Goal: Task Accomplishment & Management: Manage account settings

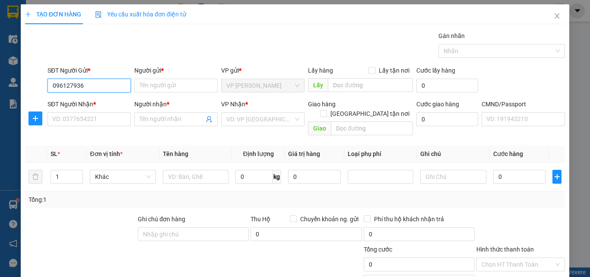
type input "0961279366"
click at [99, 82] on input "0961279366" at bounding box center [89, 86] width 83 height 14
click at [95, 106] on div "0961279366 - HUỆ" at bounding box center [88, 103] width 72 height 10
type input "HUỆ"
type input "0961279366"
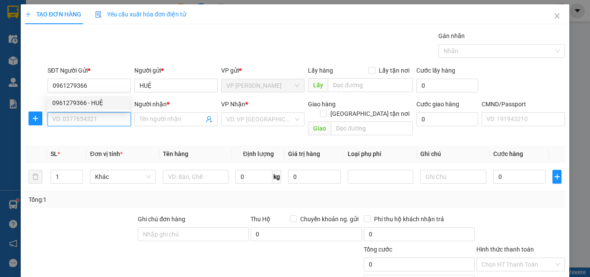
click at [104, 120] on input "SĐT Người Nhận *" at bounding box center [89, 119] width 83 height 14
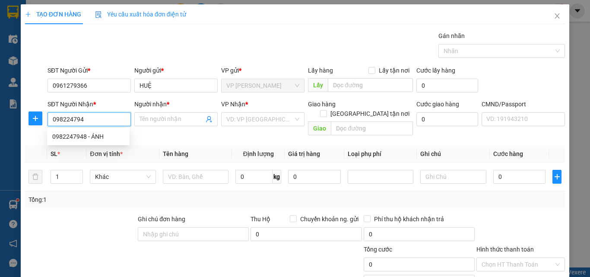
type input "0982247948"
click at [109, 139] on div "0982247948 - ÁNH" at bounding box center [88, 137] width 72 height 10
type input "ÁNH"
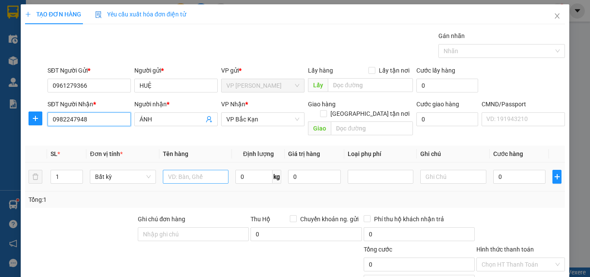
type input "0982247948"
click at [198, 170] on input "text" at bounding box center [196, 177] width 66 height 14
type input "HỘP MP"
type input "1"
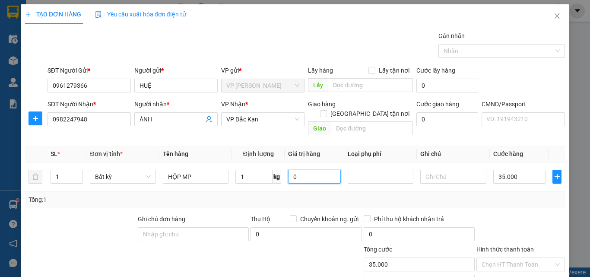
type input "35.000"
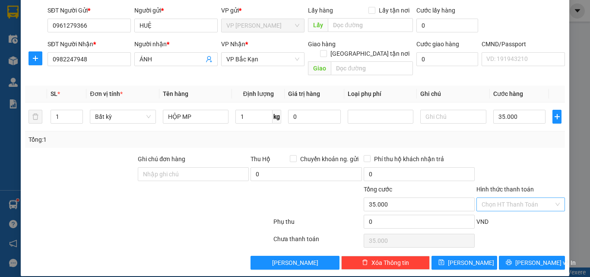
click at [532, 198] on input "Hình thức thanh toán" at bounding box center [518, 204] width 72 height 13
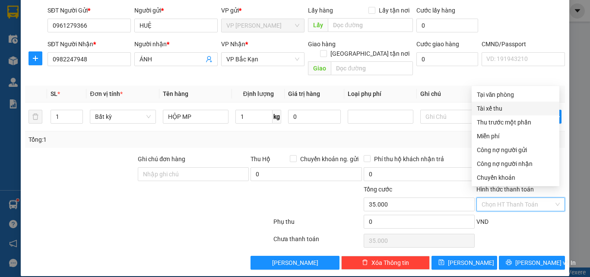
click at [491, 98] on div "Tại văn phòng" at bounding box center [515, 95] width 77 height 10
type input "0"
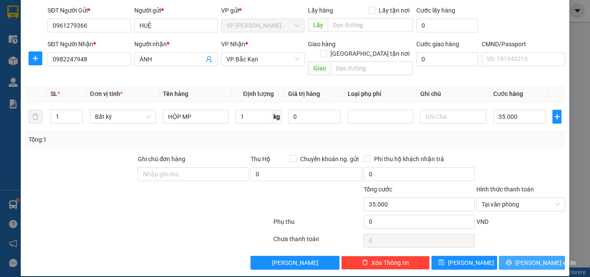
click at [526, 258] on span "[PERSON_NAME] và In" at bounding box center [545, 263] width 60 height 10
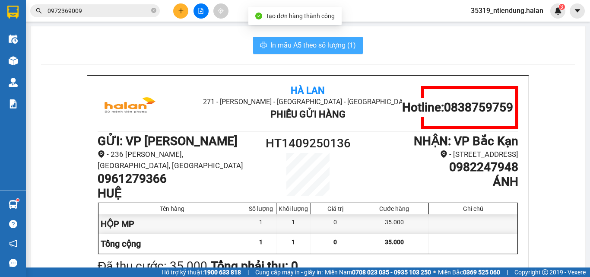
click at [323, 50] on span "In mẫu A5 theo số lượng (1)" at bounding box center [313, 45] width 86 height 11
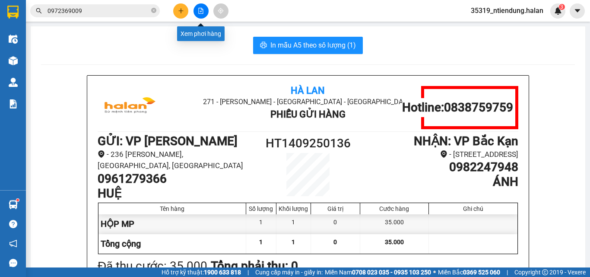
click at [183, 10] on icon "plus" at bounding box center [181, 11] width 6 height 6
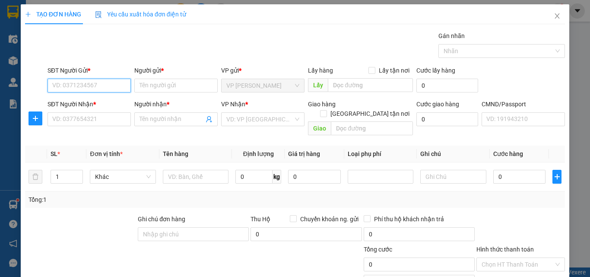
click at [106, 88] on input "SĐT Người Gửi *" at bounding box center [89, 86] width 83 height 14
click at [111, 86] on input "SĐT Người Gửi *" at bounding box center [89, 86] width 83 height 14
click at [114, 86] on input "0912454670" at bounding box center [89, 86] width 83 height 14
type input "0912454670"
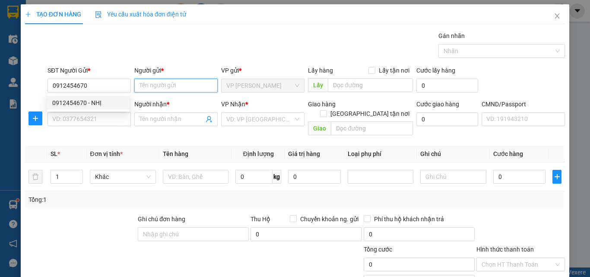
click at [163, 85] on input "Người gửi *" at bounding box center [175, 86] width 83 height 14
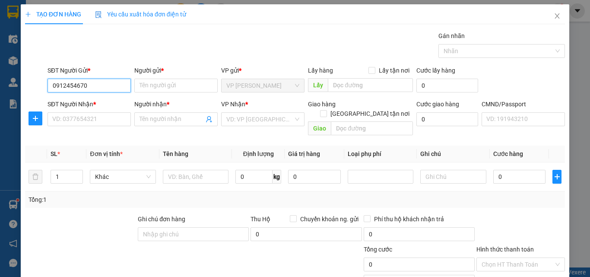
click at [98, 85] on input "0912454670" at bounding box center [89, 86] width 83 height 14
click at [98, 105] on div "0912454670 - NHỊ" at bounding box center [88, 103] width 72 height 10
type input "NHỊ"
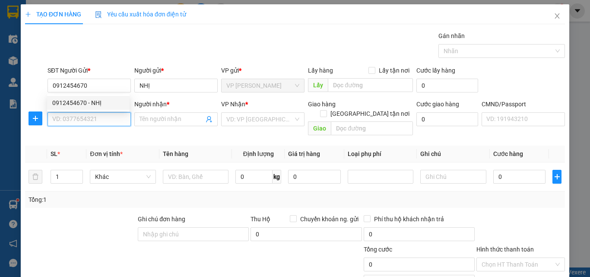
click at [97, 119] on input "SĐT Người Nhận *" at bounding box center [89, 119] width 83 height 14
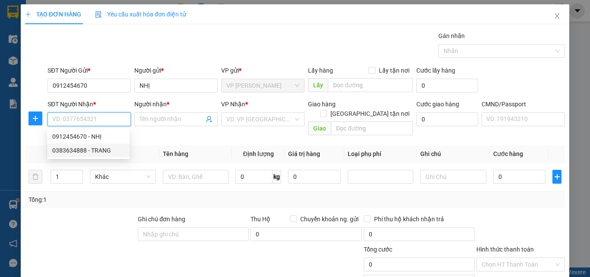
click at [92, 152] on div "0383634888 - TRANG" at bounding box center [88, 151] width 72 height 10
type input "0383634888"
type input "TRANG"
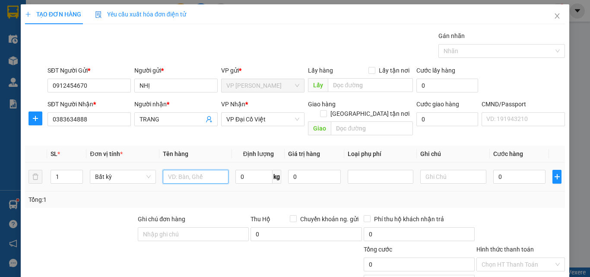
click at [185, 170] on input "text" at bounding box center [196, 177] width 66 height 14
click at [242, 118] on span "VP Đại Cồ Việt" at bounding box center [262, 119] width 73 height 13
type input "TÚI ĐỒ ĂN"
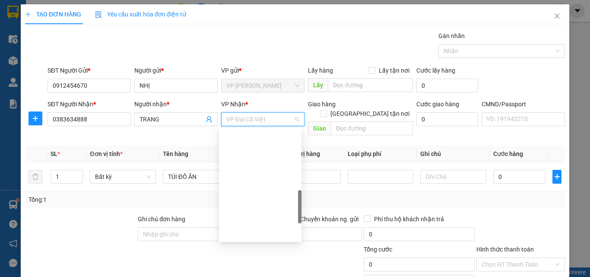
scroll to position [249, 0]
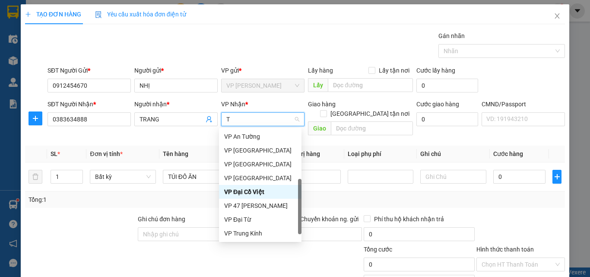
type input "TK"
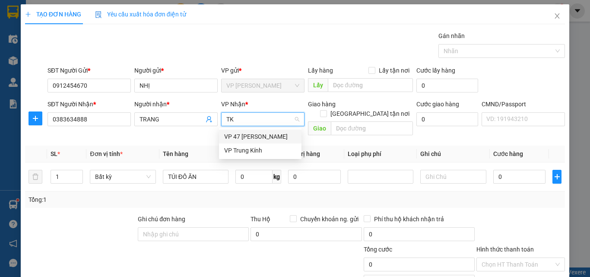
click at [240, 146] on div "VP Trung Kính" at bounding box center [260, 151] width 72 height 10
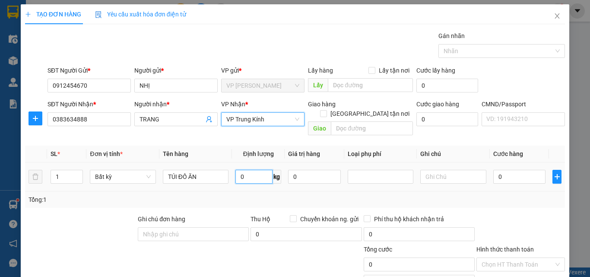
click at [246, 170] on input "0" at bounding box center [253, 177] width 37 height 14
type input "4"
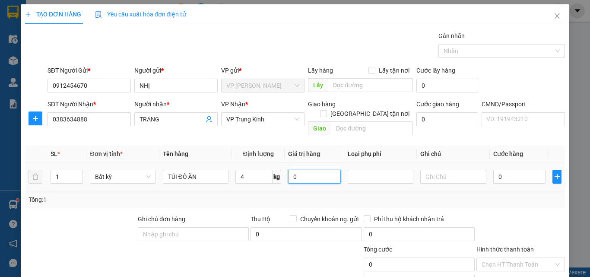
type input "40.000"
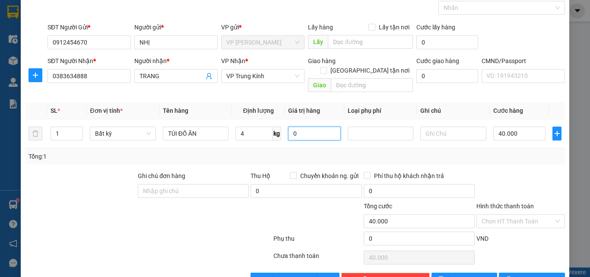
scroll to position [60, 0]
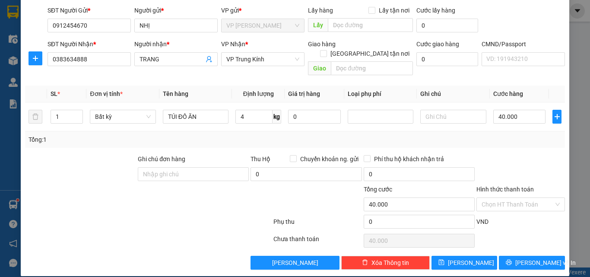
click at [519, 166] on div at bounding box center [520, 169] width 90 height 30
click at [537, 198] on input "Hình thức thanh toán" at bounding box center [518, 204] width 72 height 13
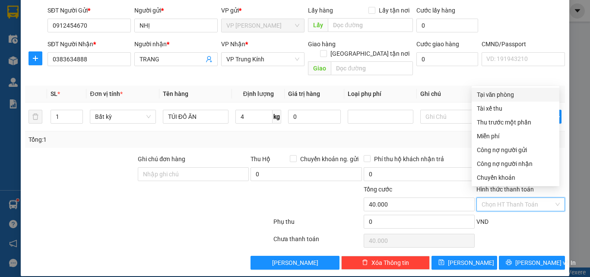
click at [492, 90] on div "Tại văn phòng" at bounding box center [515, 95] width 77 height 10
type input "0"
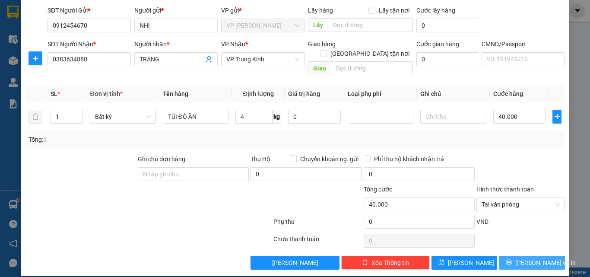
click at [515, 256] on button "[PERSON_NAME] và In" at bounding box center [532, 263] width 66 height 14
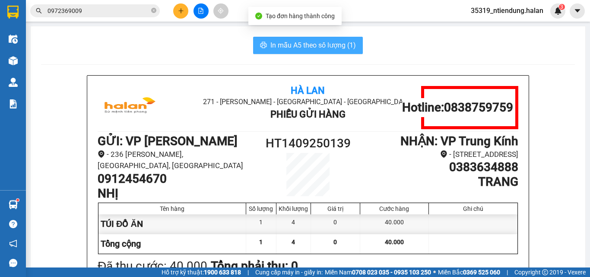
click at [320, 47] on span "In mẫu A5 theo số lượng (1)" at bounding box center [313, 45] width 86 height 11
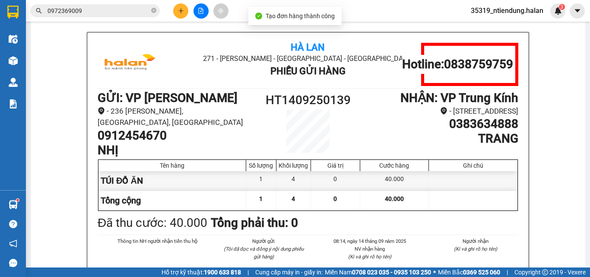
scroll to position [345, 0]
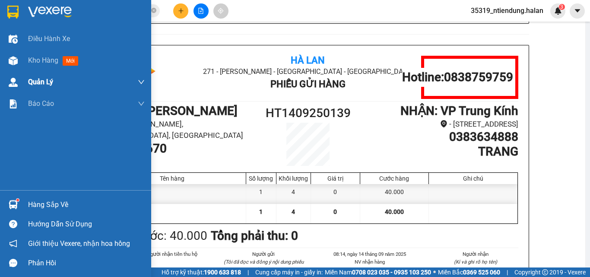
drag, startPoint x: 16, startPoint y: 61, endPoint x: 111, endPoint y: 76, distance: 96.2
click at [16, 61] on img at bounding box center [13, 60] width 9 height 9
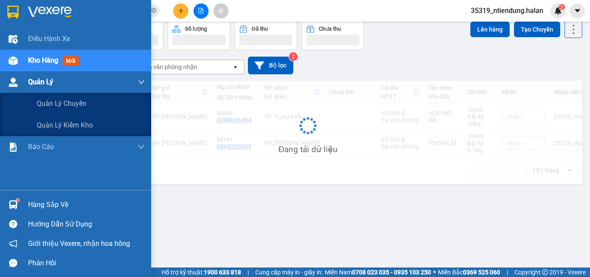
scroll to position [40, 0]
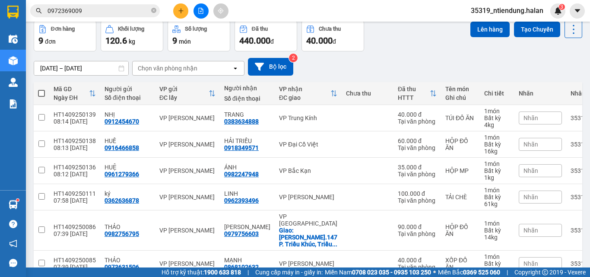
click at [519, 10] on span "35319_ntiendung.halan" at bounding box center [507, 10] width 86 height 11
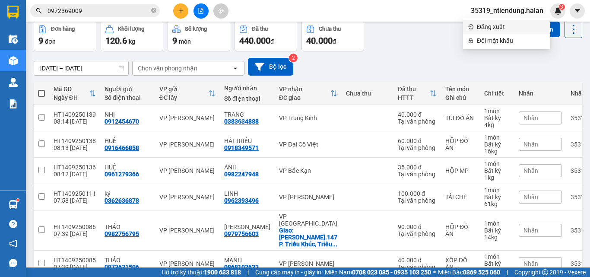
click at [504, 26] on span "Đăng xuất" at bounding box center [511, 27] width 68 height 10
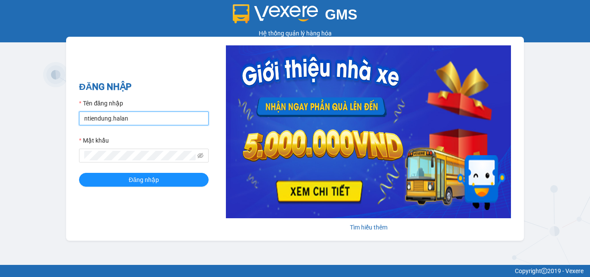
click at [127, 122] on input "ntiendung.halan" at bounding box center [144, 118] width 130 height 14
type input "btlhuong.halan"
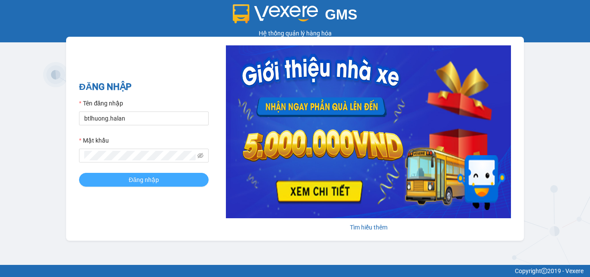
click at [133, 184] on span "Đăng nhập" at bounding box center [144, 180] width 30 height 10
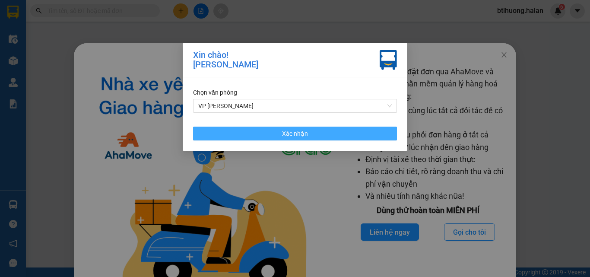
click at [309, 136] on button "Xác nhận" at bounding box center [295, 134] width 204 height 14
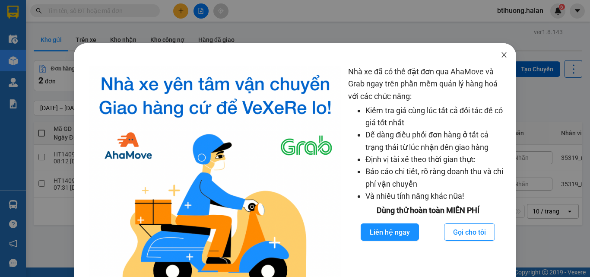
click at [501, 56] on icon "close" at bounding box center [504, 54] width 7 height 7
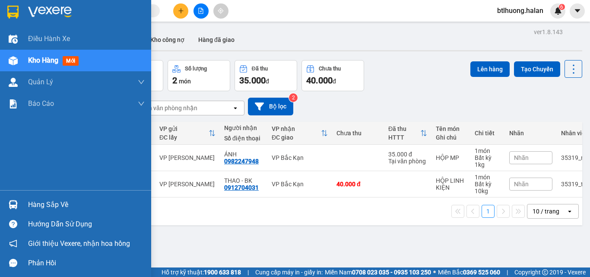
click at [6, 205] on div at bounding box center [13, 204] width 15 height 15
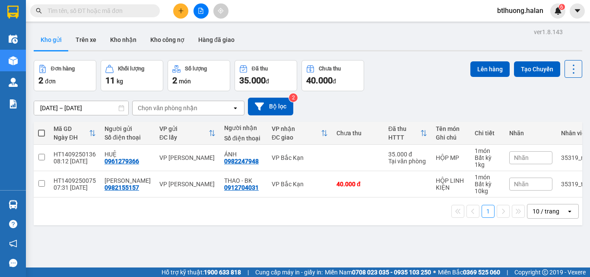
click at [181, 38] on section "Kết quả tìm kiếm ( 0 ) Bộ lọc No Data btlhuong.halan 6 Điều hành xe Kho hàng mớ…" at bounding box center [295, 138] width 590 height 277
click at [182, 15] on button at bounding box center [180, 10] width 15 height 15
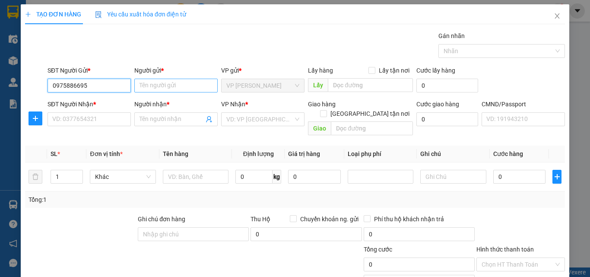
type input "0975886695"
click at [152, 86] on input "Người gửi *" at bounding box center [175, 86] width 83 height 14
click at [114, 89] on input "0975886695" at bounding box center [89, 86] width 83 height 14
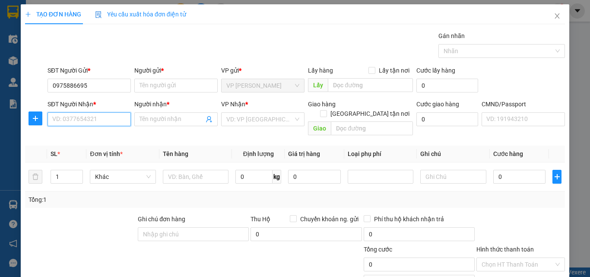
click at [105, 119] on input "SĐT Người Nhận *" at bounding box center [89, 119] width 83 height 14
paste input "0975886695"
type input "0975886695"
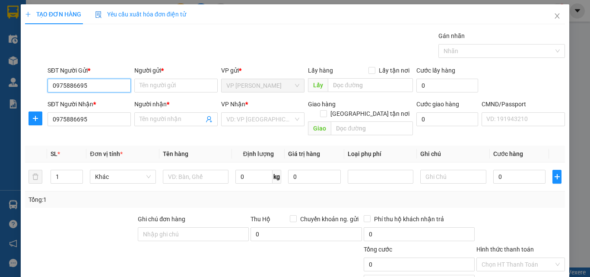
click at [94, 87] on input "0975886695" at bounding box center [89, 86] width 83 height 14
type input "0392251030"
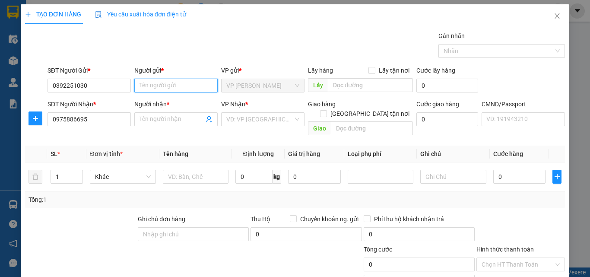
click at [158, 88] on input "Người gửi *" at bounding box center [175, 86] width 83 height 14
type input "DŨNG"
type input "0913598103"
type input "[PERSON_NAME]"
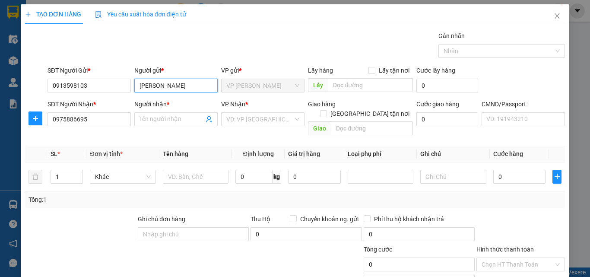
click at [193, 87] on input "[PERSON_NAME]" at bounding box center [175, 86] width 83 height 14
click at [193, 87] on input "LÊ HIỆP DŨNG" at bounding box center [175, 86] width 83 height 14
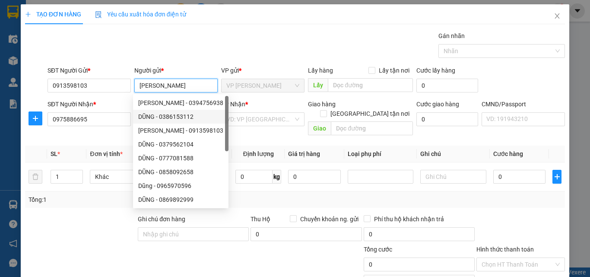
click at [193, 87] on input "LÊ HIỆP DŨNG" at bounding box center [175, 86] width 83 height 14
type input "DŨNG"
click at [129, 36] on div "Gói vận chuyển * Tiêu chuẩn Gán nhãn Nhãn" at bounding box center [306, 46] width 521 height 30
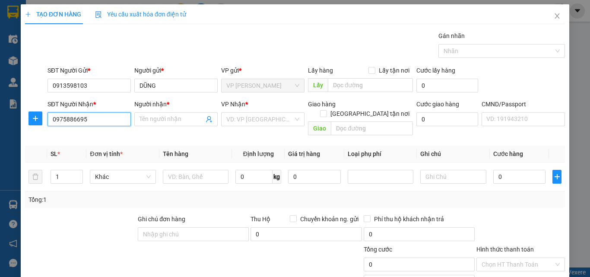
click at [107, 118] on input "0975886695" at bounding box center [89, 119] width 83 height 14
click at [160, 124] on span at bounding box center [175, 119] width 83 height 14
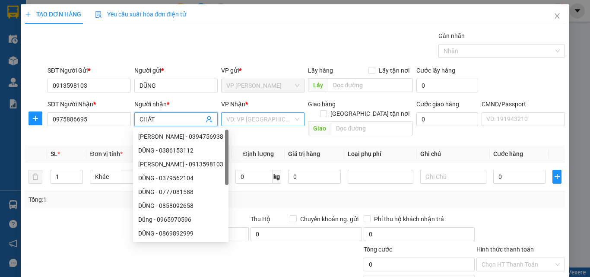
type input "CHẤT"
click at [263, 117] on input "search" at bounding box center [259, 119] width 67 height 13
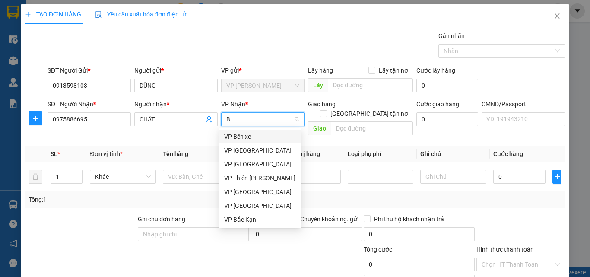
type input "BT"
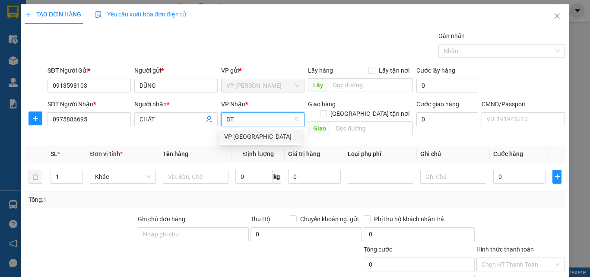
click at [232, 135] on div "VP [GEOGRAPHIC_DATA]" at bounding box center [260, 137] width 72 height 10
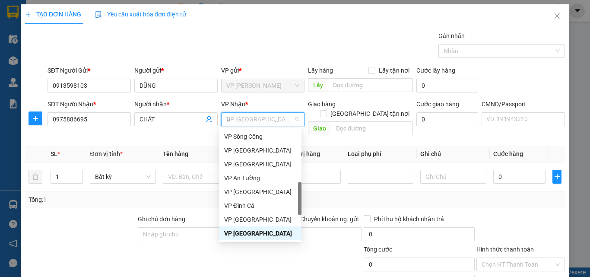
scroll to position [138, 0]
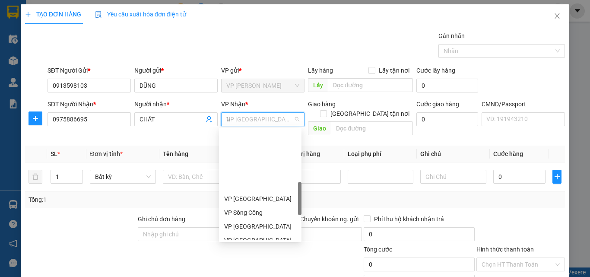
type input "HG"
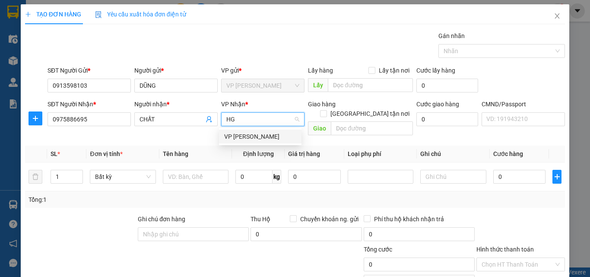
scroll to position [0, 0]
click at [246, 136] on div "VP Hoàng Gia" at bounding box center [260, 137] width 72 height 10
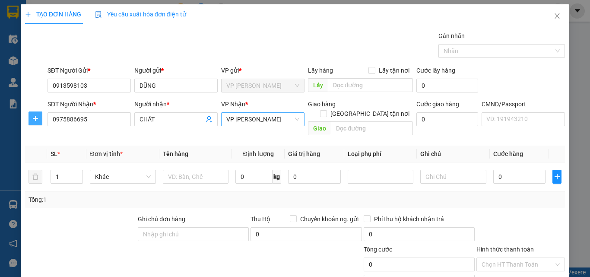
click at [29, 120] on button "button" at bounding box center [36, 118] width 14 height 14
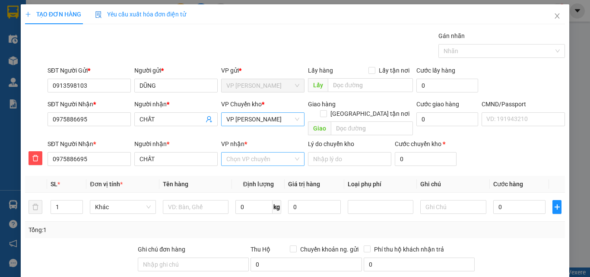
click at [250, 152] on input "VP nhận *" at bounding box center [259, 158] width 67 height 13
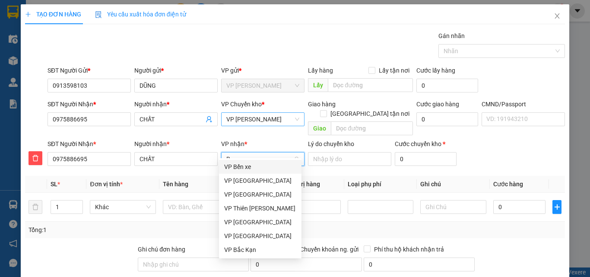
type input "BT"
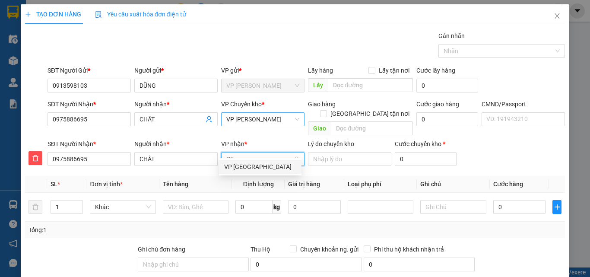
click at [246, 164] on div "VP Bình Thuận" at bounding box center [260, 167] width 72 height 10
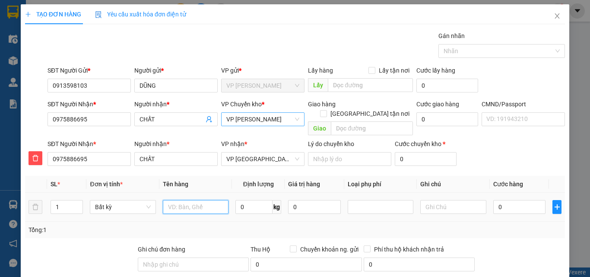
click at [198, 200] on input "text" at bounding box center [196, 207] width 66 height 14
type input "HỘP"
click at [264, 200] on input "0" at bounding box center [253, 207] width 37 height 14
type input "1"
click at [244, 225] on div "Tổng: 1" at bounding box center [295, 230] width 533 height 10
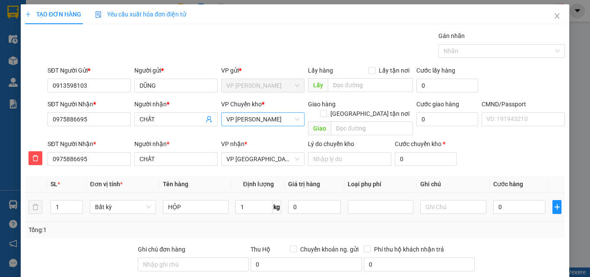
type input "35.000"
click at [196, 200] on input "HỘP" at bounding box center [196, 207] width 66 height 14
click at [193, 203] on input "HỘP" at bounding box center [196, 207] width 66 height 14
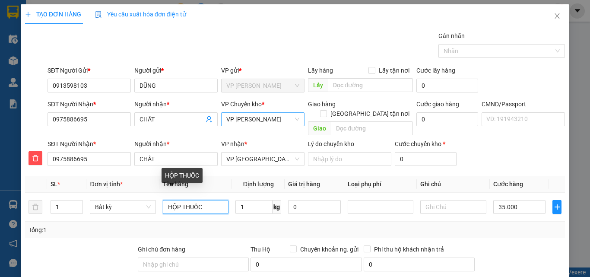
type input "HỘP THUỐC"
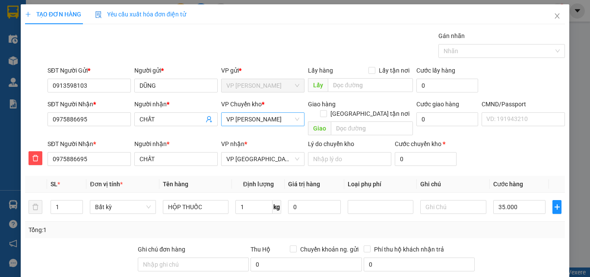
click at [203, 225] on div "Tổng: 1" at bounding box center [129, 230] width 200 height 10
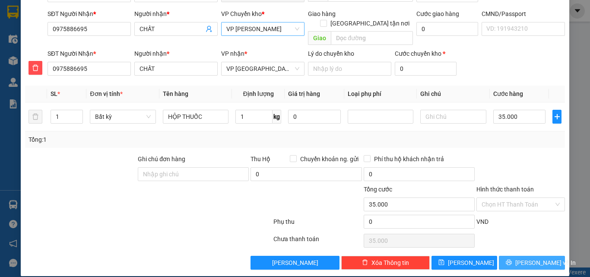
click at [522, 258] on span "[PERSON_NAME] và In" at bounding box center [545, 263] width 60 height 10
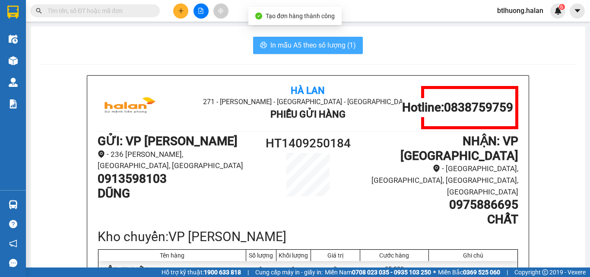
click at [276, 48] on span "In mẫu A5 theo số lượng (1)" at bounding box center [313, 45] width 86 height 11
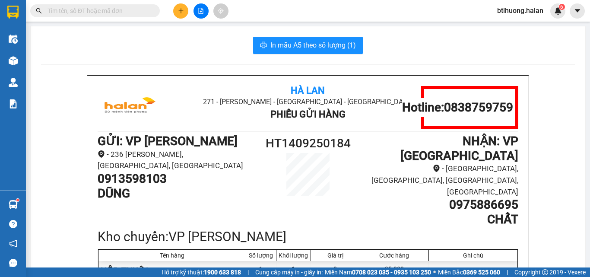
click at [155, 10] on span at bounding box center [153, 11] width 5 height 10
click at [133, 14] on input "text" at bounding box center [99, 11] width 102 height 10
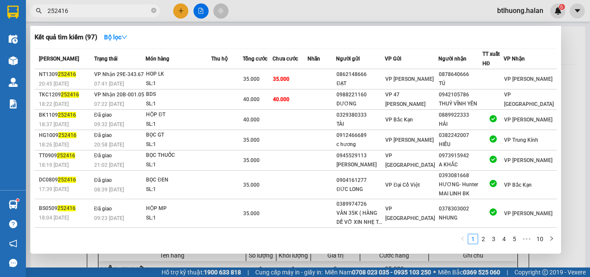
type input "252416"
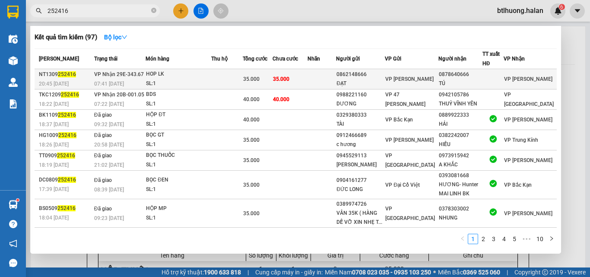
click at [243, 73] on td at bounding box center [227, 79] width 32 height 20
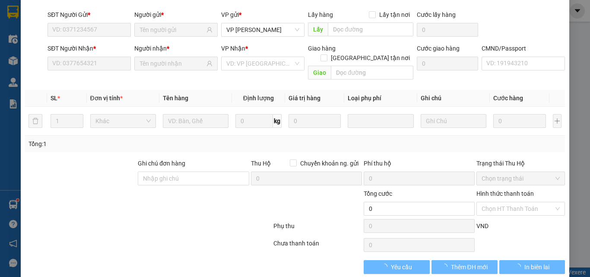
type input "0862148666"
type input "ĐẠT"
type input "0878640666"
type input "TÚ"
type input "35.000"
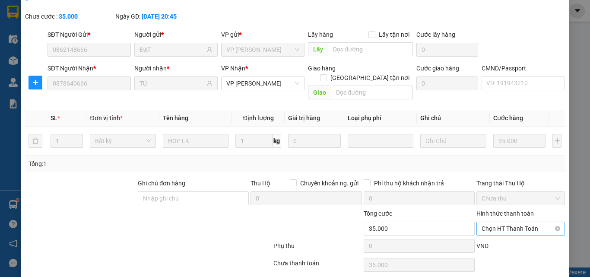
scroll to position [62, 0]
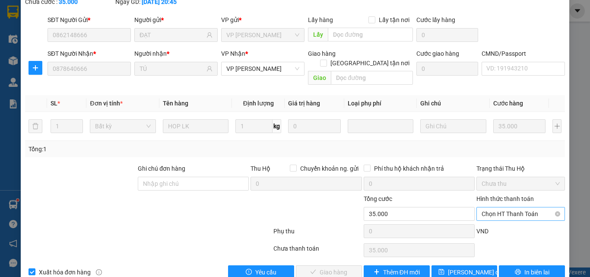
click at [509, 207] on span "Chọn HT Thanh Toán" at bounding box center [521, 213] width 78 height 13
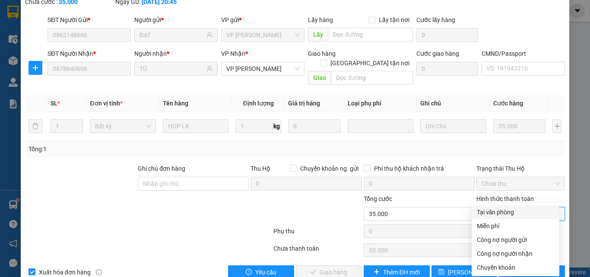
click at [509, 211] on div "Tại văn phòng" at bounding box center [515, 212] width 77 height 10
type input "0"
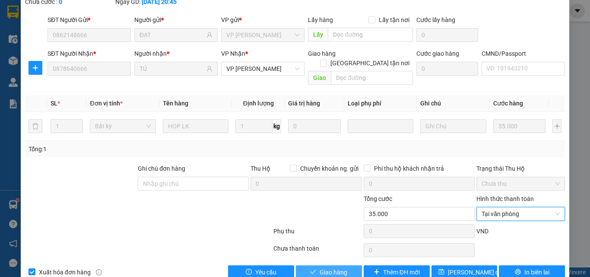
click at [332, 267] on span "Giao hàng" at bounding box center [334, 272] width 28 height 10
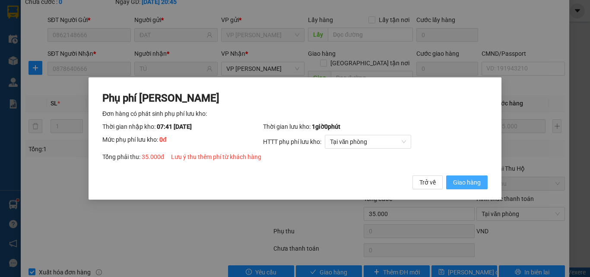
click at [459, 184] on span "Giao hàng" at bounding box center [467, 182] width 28 height 10
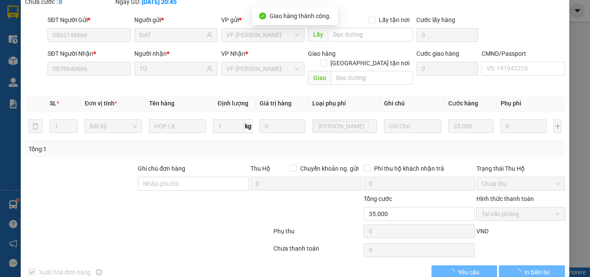
scroll to position [0, 0]
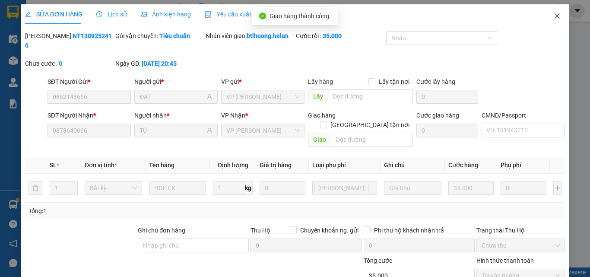
click at [561, 9] on span "Close" at bounding box center [557, 16] width 24 height 24
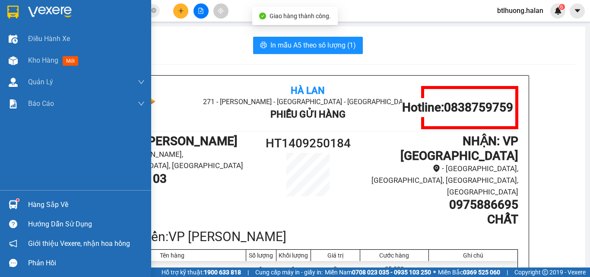
click at [44, 201] on div "Hàng sắp về" at bounding box center [86, 204] width 117 height 13
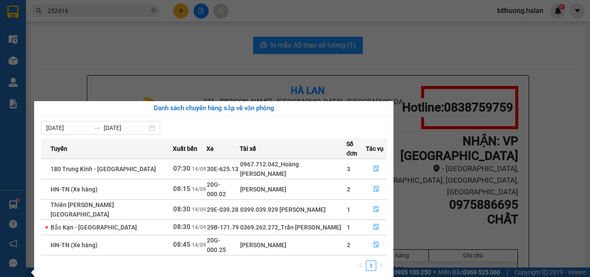
click at [170, 78] on section "Kết quả tìm kiếm ( 97 ) Bộ lọc Mã ĐH Trạng thái Món hàng Thu hộ Tổng cước Chưa …" at bounding box center [295, 138] width 590 height 277
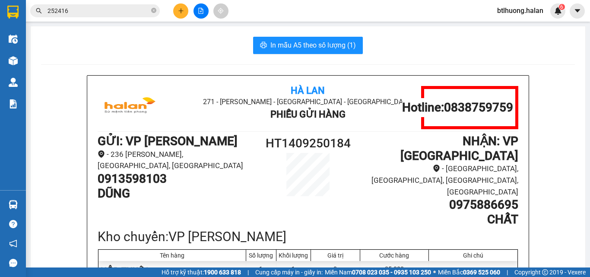
click at [122, 13] on input "252416" at bounding box center [99, 11] width 102 height 10
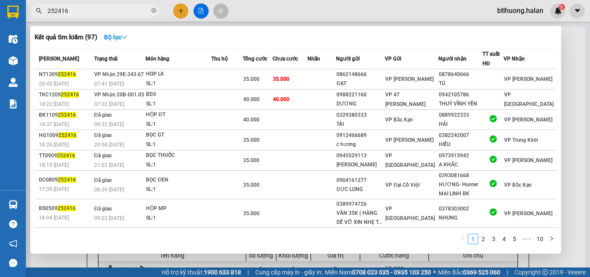
click at [122, 13] on input "252416" at bounding box center [99, 11] width 102 height 10
click at [276, 19] on div at bounding box center [295, 138] width 590 height 277
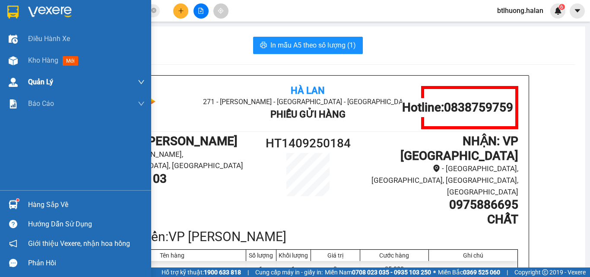
click at [13, 57] on img at bounding box center [13, 60] width 9 height 9
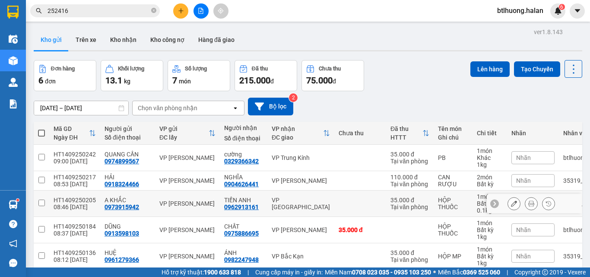
scroll to position [67, 0]
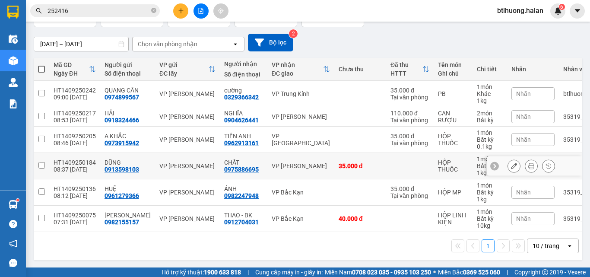
click at [281, 162] on div "VP Hoàng Gia" at bounding box center [301, 165] width 58 height 7
checkbox input "true"
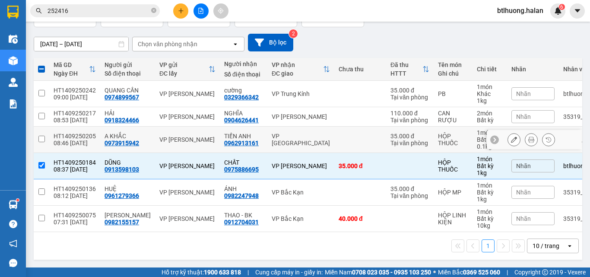
click at [292, 134] on div "VP Tân Triều" at bounding box center [301, 140] width 58 height 14
checkbox input "true"
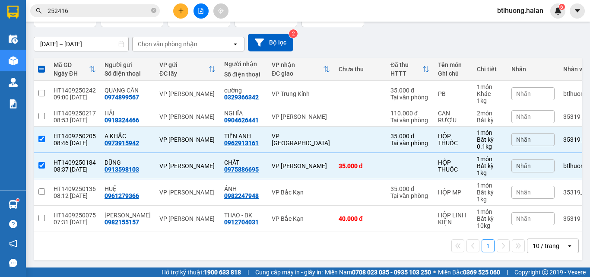
scroll to position [0, 0]
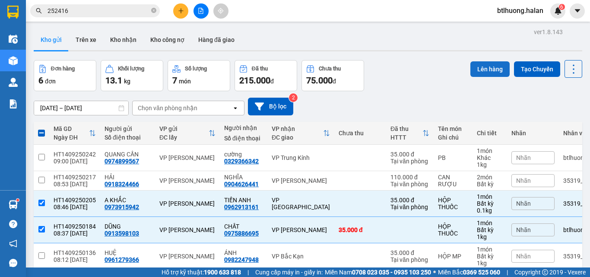
click at [482, 66] on button "Lên hàng" at bounding box center [489, 69] width 39 height 16
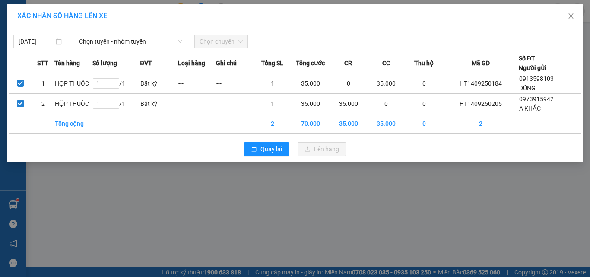
click at [156, 40] on span "Chọn tuyến - nhóm tuyến" at bounding box center [130, 41] width 103 height 13
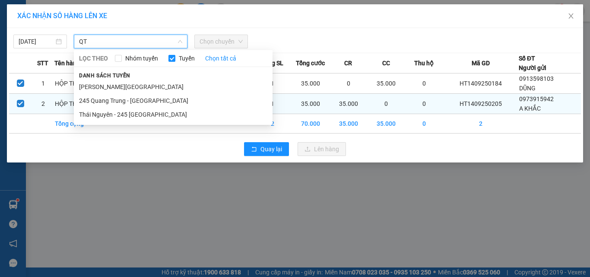
type input "QT"
click at [149, 115] on li "Thái Nguyên - 245 [GEOGRAPHIC_DATA]" at bounding box center [173, 115] width 199 height 14
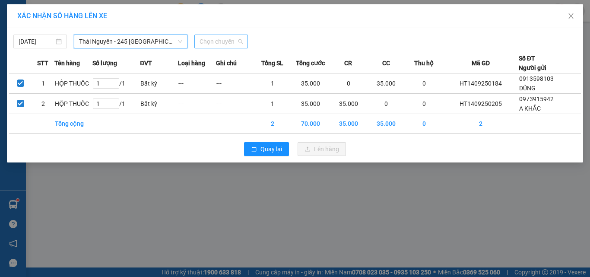
click at [219, 39] on span "Chọn chuyến" at bounding box center [221, 41] width 43 height 13
type input "874"
click at [232, 59] on div "09:00 - 29H-998.74" at bounding box center [233, 59] width 67 height 10
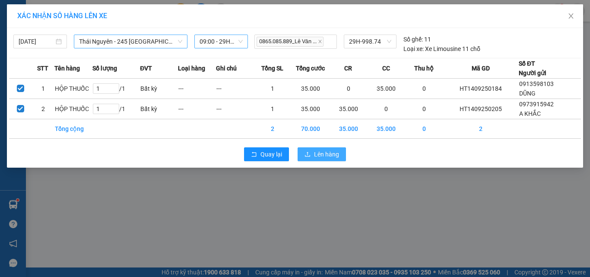
click at [323, 150] on span "Lên hàng" at bounding box center [326, 154] width 25 height 10
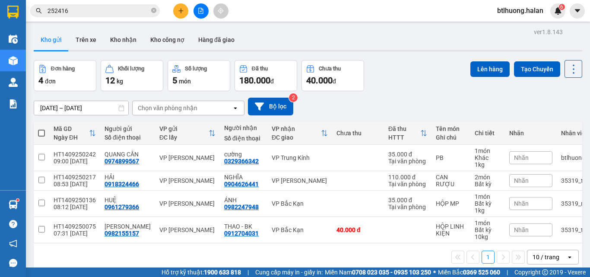
click at [183, 10] on icon "plus" at bounding box center [181, 11] width 6 height 6
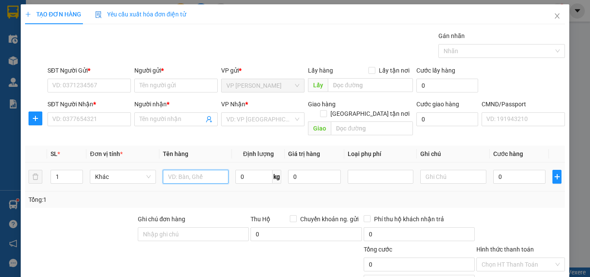
click at [172, 170] on input "text" at bounding box center [196, 177] width 66 height 14
type input "BỌC ĐEN ĐỒ ĂN"
click at [244, 170] on input "0" at bounding box center [253, 177] width 37 height 14
type input "13"
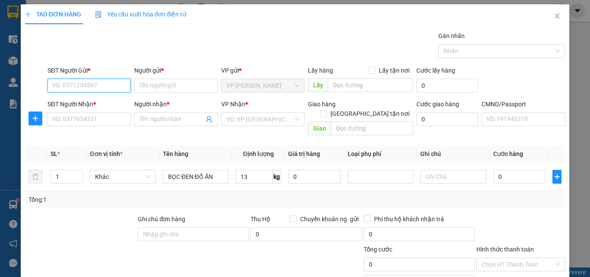
click at [77, 86] on input "SĐT Người Gửi *" at bounding box center [89, 86] width 83 height 14
click at [111, 96] on div "0913620863 - LAN" at bounding box center [88, 103] width 82 height 14
type input "0913620863"
type input "LAN"
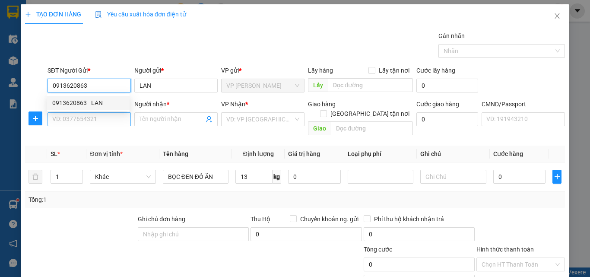
type input "0913620863"
click at [111, 117] on input "SĐT Người Nhận *" at bounding box center [89, 119] width 83 height 14
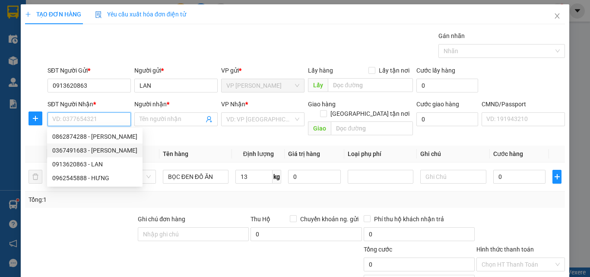
click at [112, 149] on div "0367491683 - NGUYỄN TUẤN THÁI DƯƠNG" at bounding box center [94, 151] width 85 height 10
type input "0367491683"
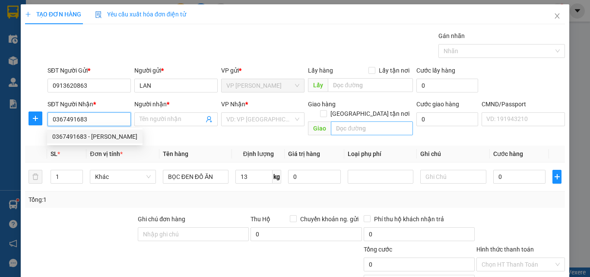
type input "NGUYỄN TUẤN THÁI DƯƠNG"
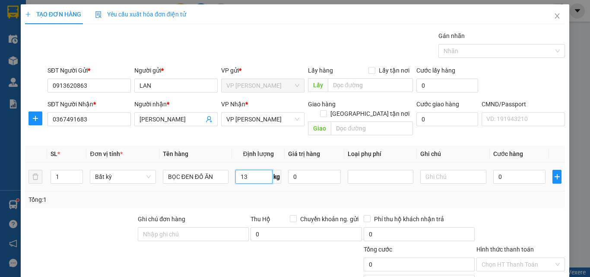
click at [254, 170] on input "13" at bounding box center [253, 177] width 37 height 14
click at [260, 195] on div "Tổng: 1" at bounding box center [295, 200] width 533 height 10
type input "50.000"
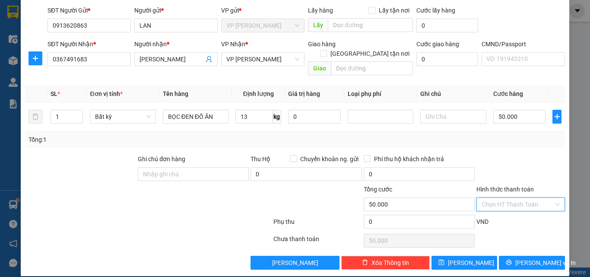
click at [530, 198] on input "Hình thức thanh toán" at bounding box center [518, 204] width 72 height 13
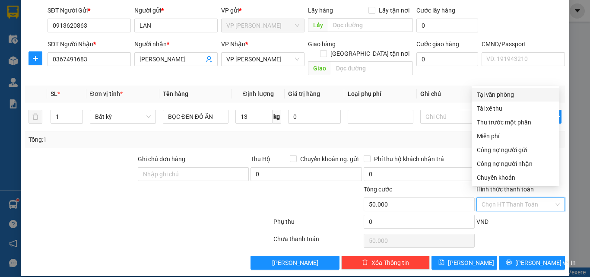
click at [514, 95] on div "Tại văn phòng" at bounding box center [515, 95] width 77 height 10
type input "0"
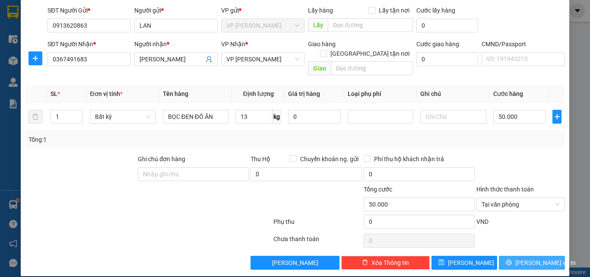
click at [517, 256] on button "[PERSON_NAME] và In" at bounding box center [532, 263] width 66 height 14
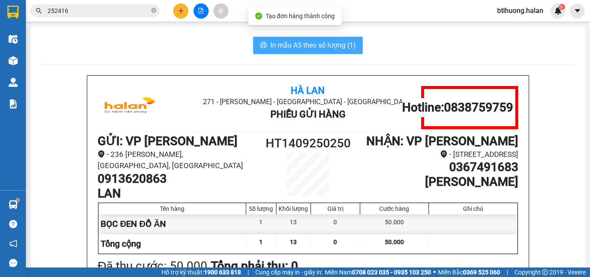
click at [308, 53] on button "In mẫu A5 theo số lượng (1)" at bounding box center [308, 45] width 110 height 17
click at [310, 48] on span "In mẫu A5 theo số lượng (1)" at bounding box center [313, 45] width 86 height 11
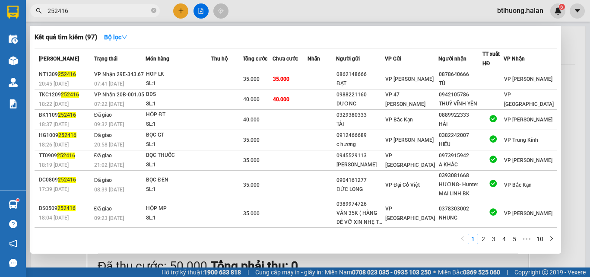
click at [135, 12] on input "252416" at bounding box center [99, 11] width 102 height 10
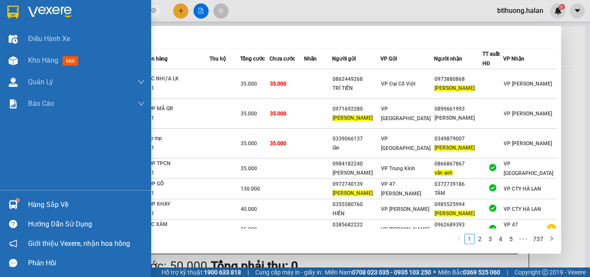
click at [23, 202] on div "Hàng sắp về" at bounding box center [75, 204] width 151 height 19
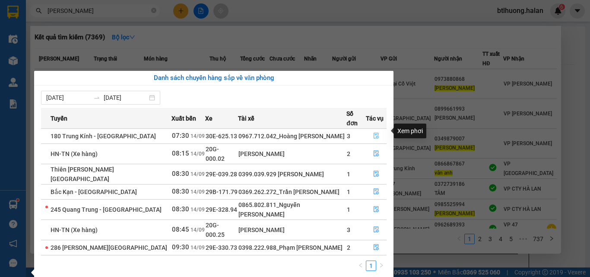
click at [376, 133] on icon "file-done" at bounding box center [376, 136] width 6 height 6
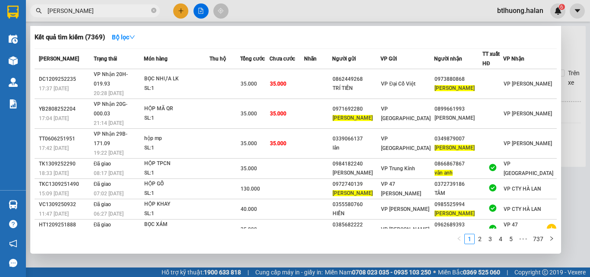
click at [579, 152] on div at bounding box center [295, 138] width 590 height 277
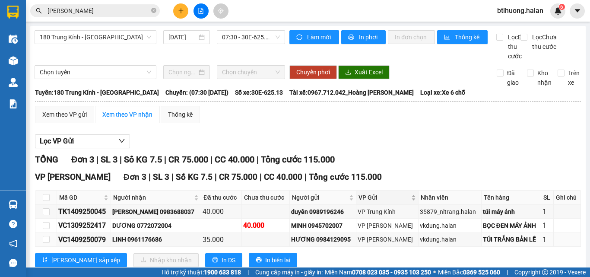
scroll to position [33, 0]
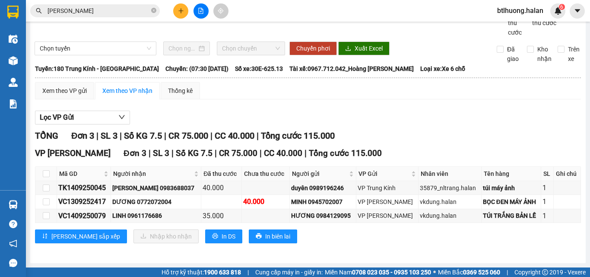
click at [514, 119] on div "Lọc VP Gửi" at bounding box center [308, 118] width 546 height 14
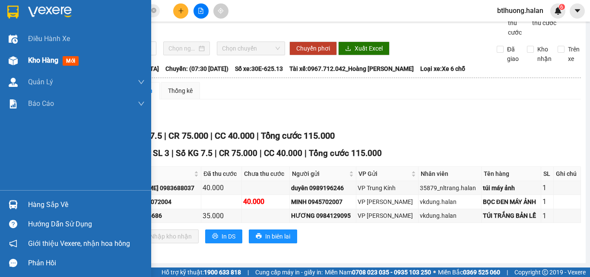
click at [20, 59] on div at bounding box center [13, 60] width 15 height 15
click at [21, 59] on div "Kho hàng mới" at bounding box center [75, 61] width 151 height 22
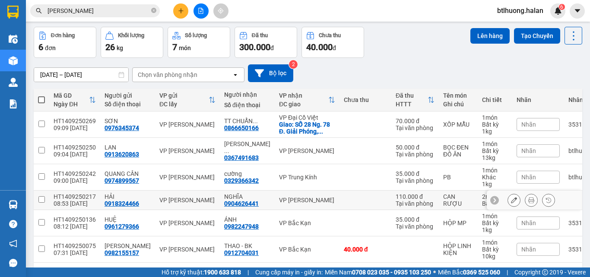
scroll to position [67, 0]
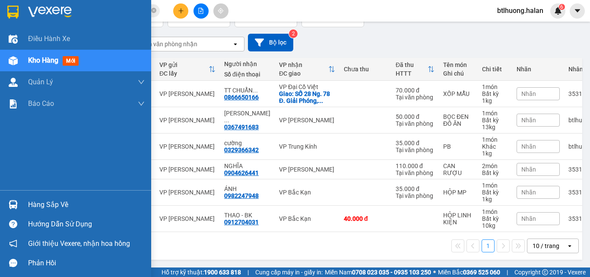
click at [24, 200] on div "Hàng sắp về" at bounding box center [75, 204] width 151 height 19
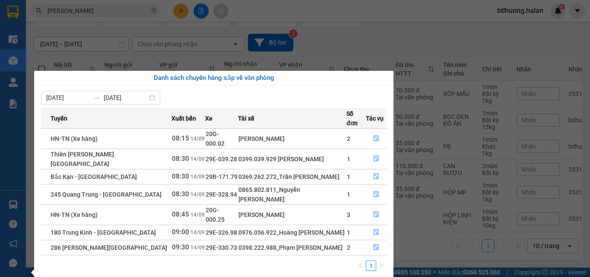
click at [360, 37] on section "Kết quả tìm kiếm ( 7369 ) Bộ lọc Mã ĐH Trạng thái Món hàng Thu hộ Tổng cước Chư…" at bounding box center [295, 138] width 590 height 277
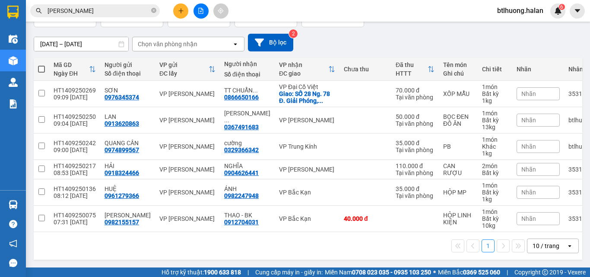
click at [117, 10] on input "VÂN ANH" at bounding box center [99, 11] width 102 height 10
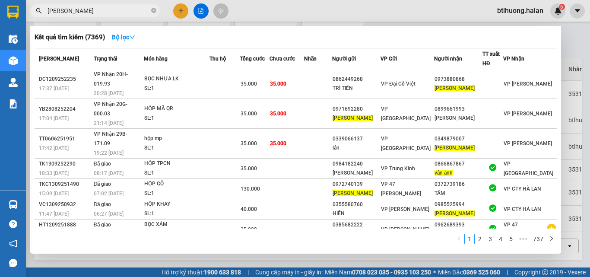
click at [117, 10] on input "VÂN ANH" at bounding box center [99, 11] width 102 height 10
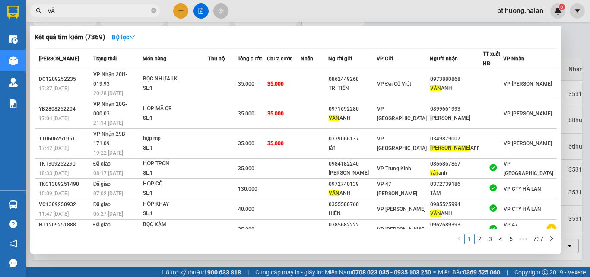
type input "V"
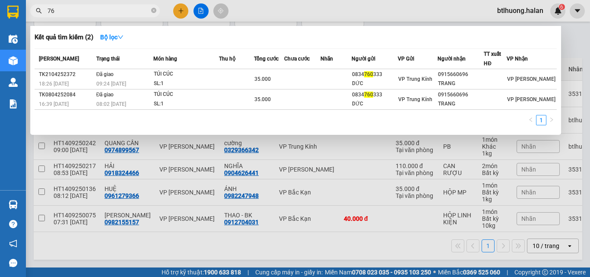
type input "7"
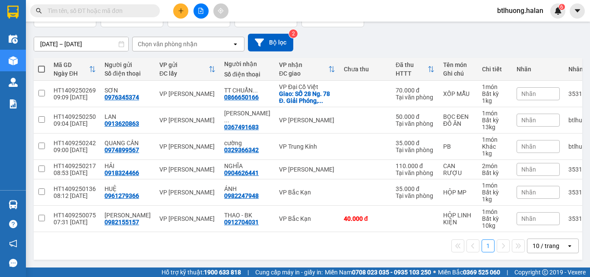
type input "0"
drag, startPoint x: 74, startPoint y: 11, endPoint x: 115, endPoint y: 11, distance: 41.0
click at [80, 11] on input "text" at bounding box center [99, 11] width 102 height 10
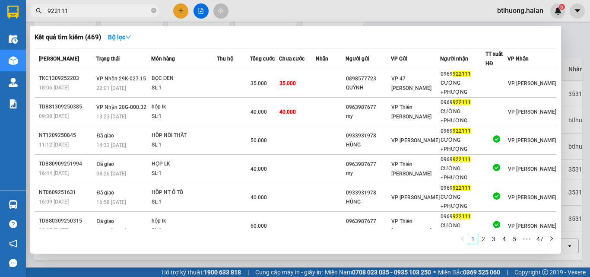
type input "922111"
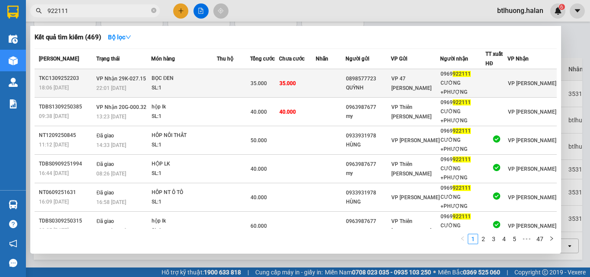
click at [224, 79] on td at bounding box center [233, 83] width 33 height 29
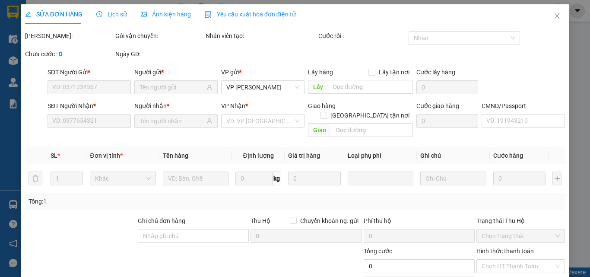
type input "0898577723"
type input "QUỲNH"
type input "0969922111"
type input "CƯỜNG +PHƯỢNG"
type input "35.000"
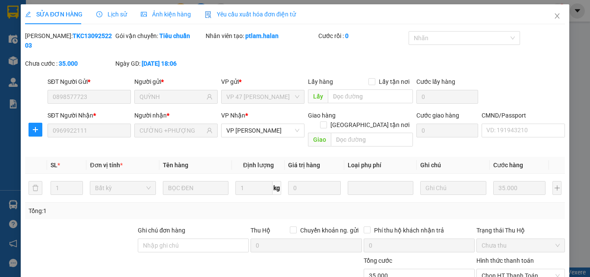
scroll to position [62, 0]
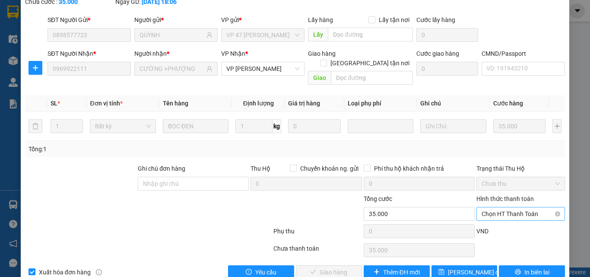
click at [520, 207] on span "Chọn HT Thanh Toán" at bounding box center [521, 213] width 78 height 13
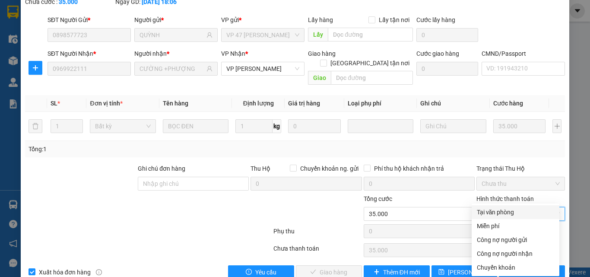
click at [509, 208] on div "Tại văn phòng" at bounding box center [515, 212] width 77 height 10
type input "0"
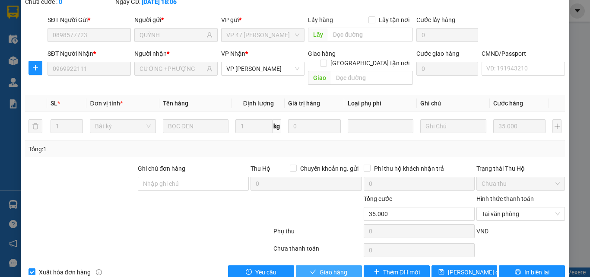
click at [320, 267] on span "Giao hàng" at bounding box center [334, 272] width 28 height 10
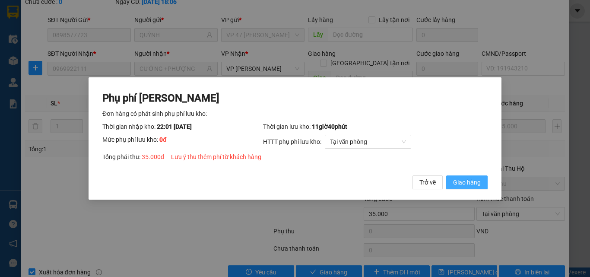
click at [469, 185] on span "Giao hàng" at bounding box center [467, 182] width 28 height 10
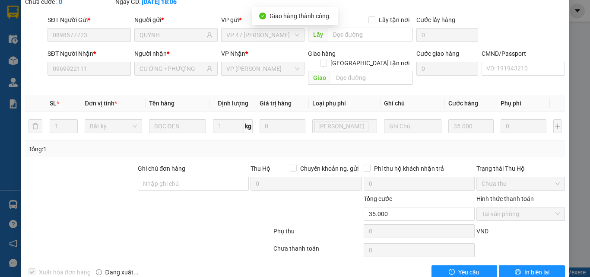
scroll to position [0, 0]
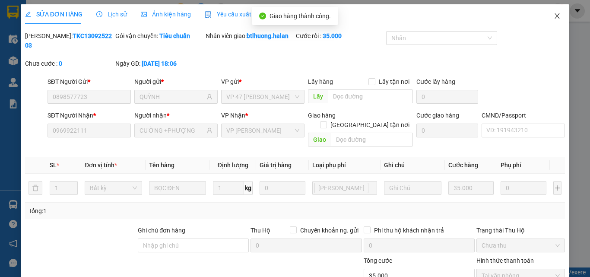
click at [554, 15] on icon "close" at bounding box center [557, 16] width 7 height 7
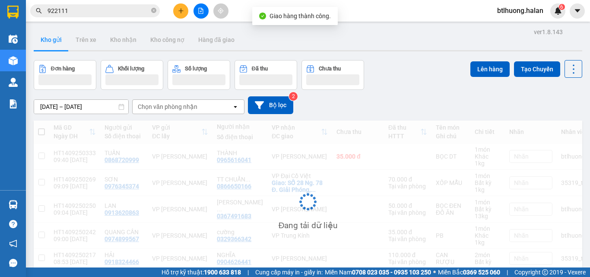
click at [109, 11] on input "922111" at bounding box center [99, 11] width 102 height 10
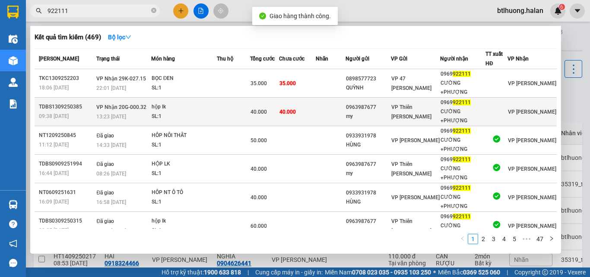
click at [260, 109] on span "40.000" at bounding box center [258, 112] width 16 height 6
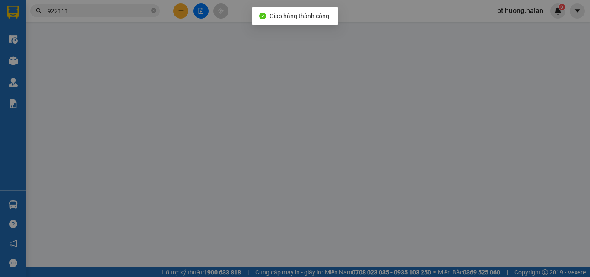
type input "0963987677"
type input "my"
type input "0969922111"
type input "CƯỜNG +PHƯỢNG"
type input "40.000"
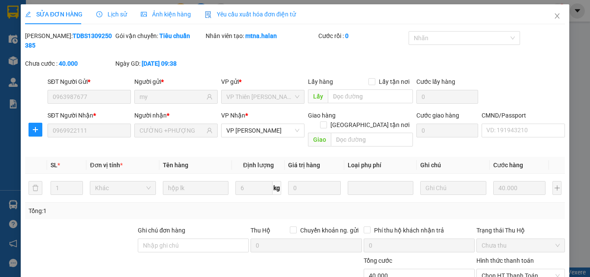
scroll to position [62, 0]
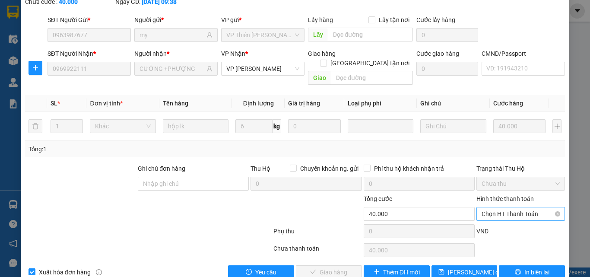
click at [501, 207] on span "Chọn HT Thanh Toán" at bounding box center [521, 213] width 78 height 13
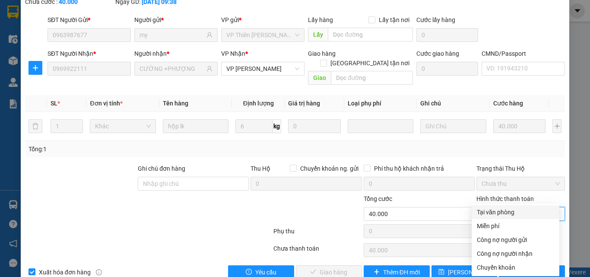
drag, startPoint x: 500, startPoint y: 210, endPoint x: 419, endPoint y: 228, distance: 82.7
click at [500, 211] on div "Tại văn phòng" at bounding box center [515, 212] width 77 height 10
type input "0"
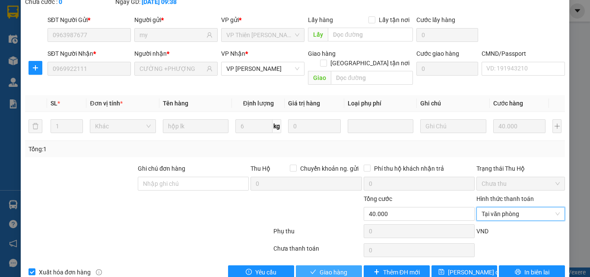
click at [340, 267] on span "Giao hàng" at bounding box center [334, 272] width 28 height 10
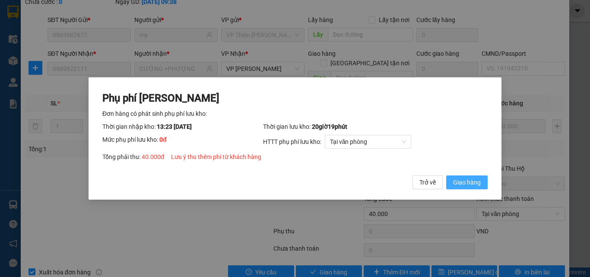
click at [477, 185] on span "Giao hàng" at bounding box center [467, 182] width 28 height 10
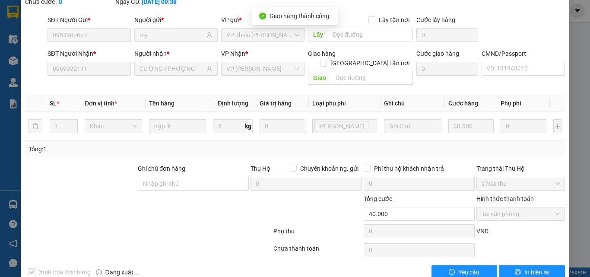
scroll to position [0, 0]
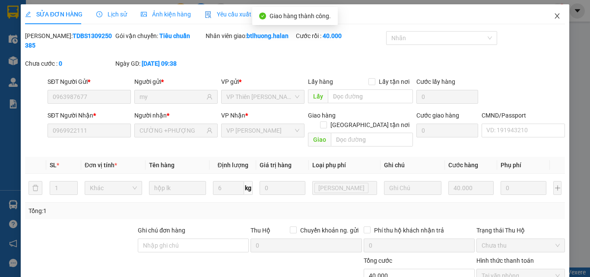
click at [552, 7] on span "Close" at bounding box center [557, 16] width 24 height 24
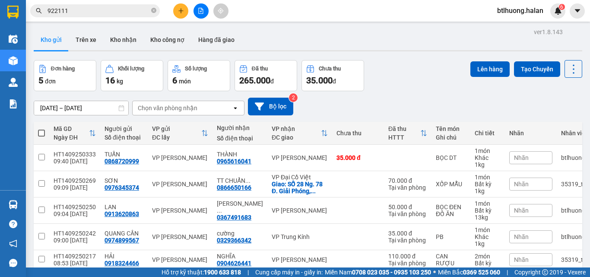
click at [180, 13] on icon "plus" at bounding box center [181, 11] width 6 height 6
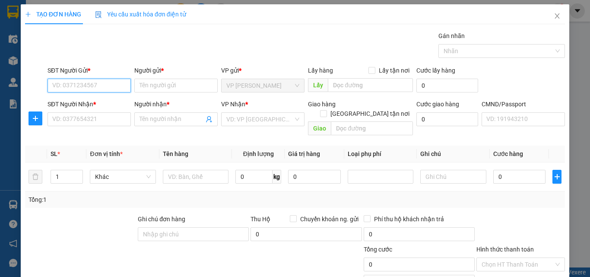
click at [85, 81] on input "SĐT Người Gửi *" at bounding box center [89, 86] width 83 height 14
type input "0972868296"
click at [87, 98] on div "0972868296 - VIỆT ANH" at bounding box center [101, 103] width 108 height 14
type input "VIỆT ANH"
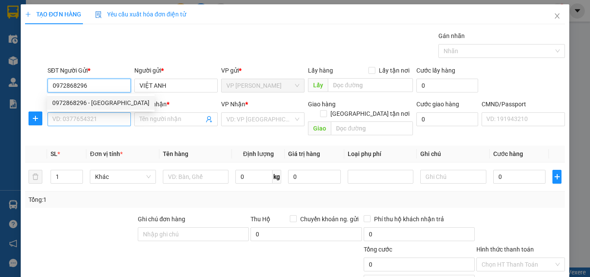
type input "0972868296"
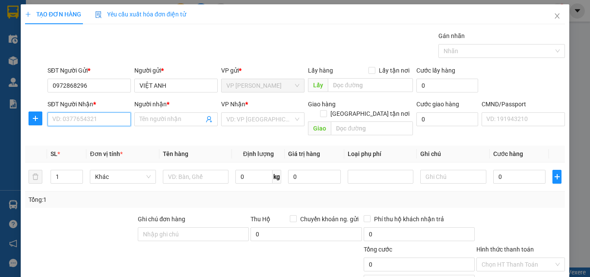
click at [86, 120] on input "SĐT Người Nhận *" at bounding box center [89, 119] width 83 height 14
click at [74, 117] on input "0373910092" at bounding box center [89, 119] width 83 height 14
type input "0373191092"
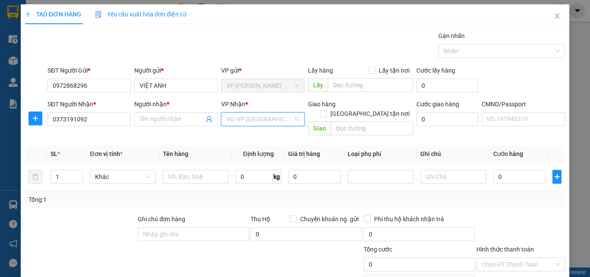
click at [233, 117] on input "search" at bounding box center [259, 119] width 67 height 13
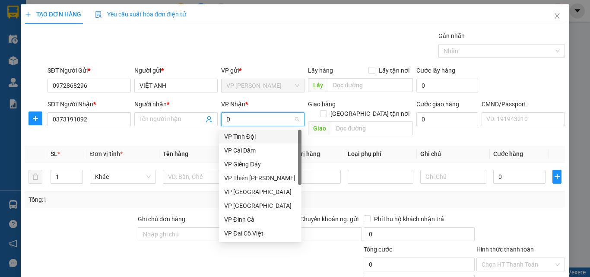
type input "DH"
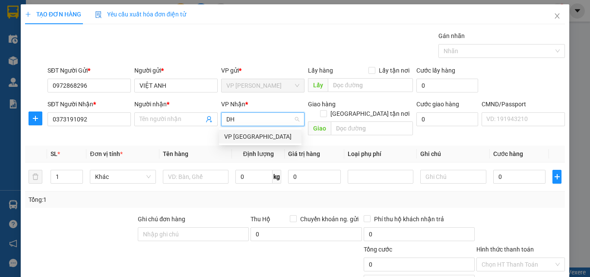
click at [237, 131] on div "VP Định Hóa" at bounding box center [260, 137] width 82 height 14
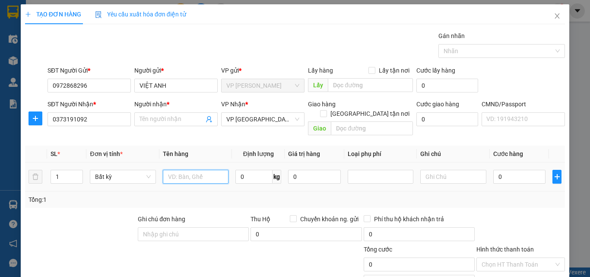
click at [200, 170] on input "text" at bounding box center [196, 177] width 66 height 14
type input "THÙNG SƠN"
click at [78, 173] on icon "up" at bounding box center [78, 174] width 3 height 3
click at [78, 174] on icon "up" at bounding box center [78, 175] width 3 height 2
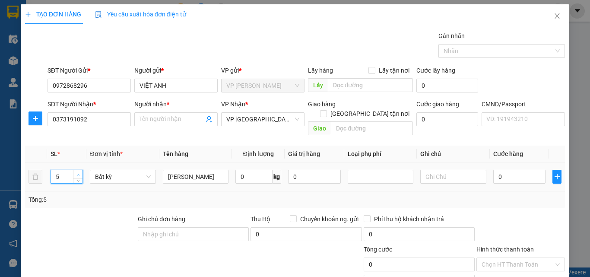
click at [78, 174] on icon "up" at bounding box center [78, 175] width 3 height 2
click at [78, 173] on icon "up" at bounding box center [78, 174] width 3 height 3
type input "8"
click at [78, 173] on icon "up" at bounding box center [78, 174] width 3 height 3
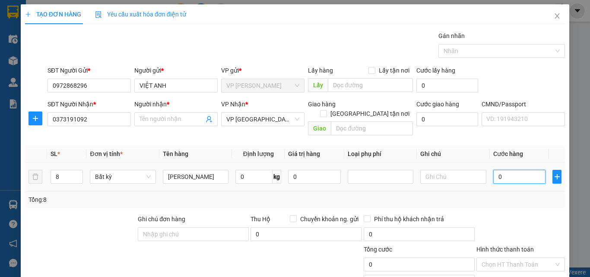
click at [505, 170] on input "0" at bounding box center [519, 177] width 53 height 14
click at [428, 170] on input "text" at bounding box center [453, 177] width 66 height 14
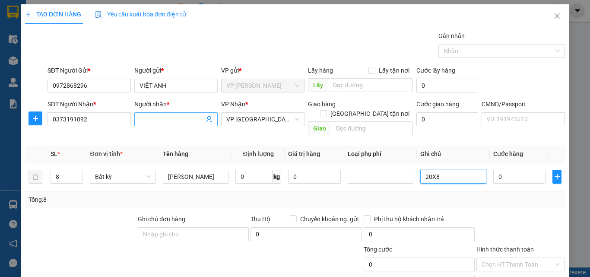
type input "20X8"
click at [192, 116] on input "Người nhận *" at bounding box center [171, 119] width 64 height 10
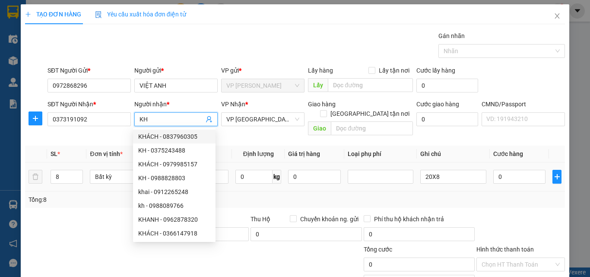
type input "KH"
click at [490, 167] on td "0" at bounding box center [520, 176] width 60 height 29
click at [493, 170] on input "0" at bounding box center [519, 177] width 53 height 14
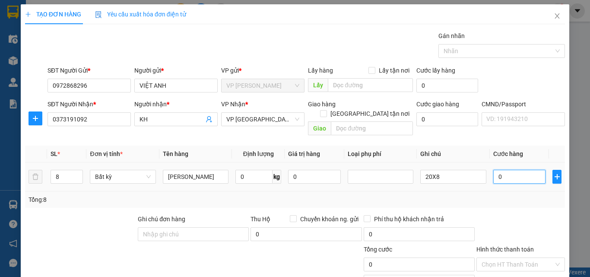
type input "1"
type input "16"
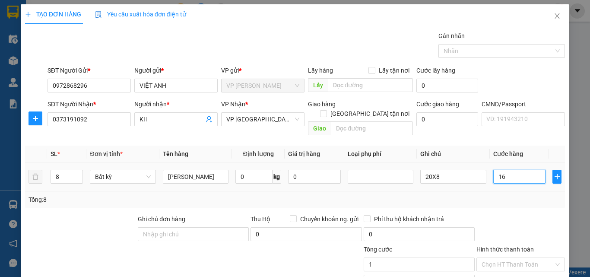
type input "16"
type input "160"
type input "160.000"
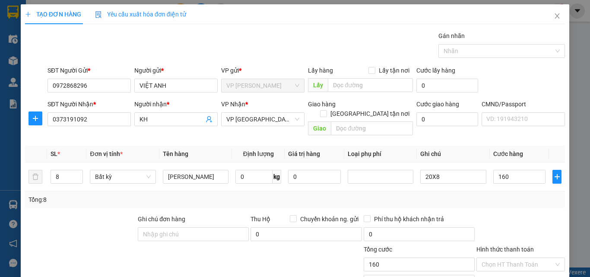
type input "160.000"
click at [504, 200] on div "Transit Pickup Surcharge Ids Transit Deliver Surcharge Ids Transit Deliver Surc…" at bounding box center [295, 180] width 540 height 298
click at [370, 72] on input "Lấy tận nơi" at bounding box center [371, 70] width 6 height 6
checkbox input "true"
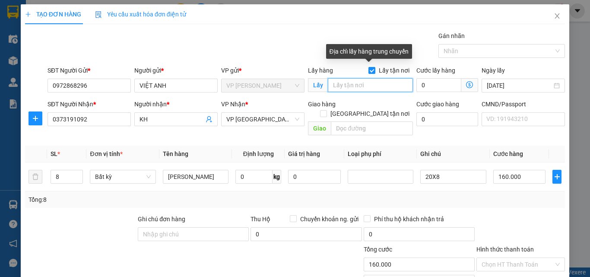
click at [365, 80] on input "text" at bounding box center [370, 85] width 85 height 14
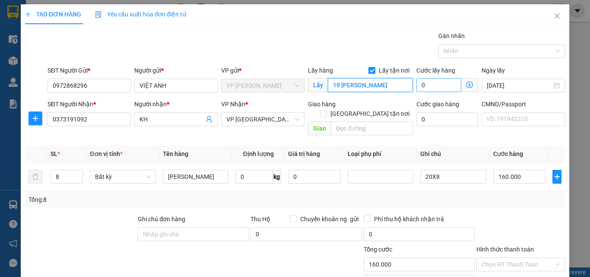
type input "19 HOÀNG NGÂN"
click at [425, 82] on input "0" at bounding box center [438, 85] width 45 height 14
type input "160.006"
type input "6"
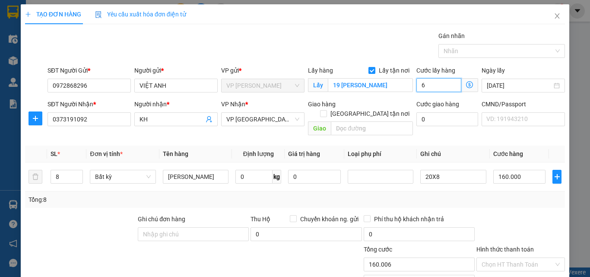
type input "160.060"
type input "60.000"
type input "220.000"
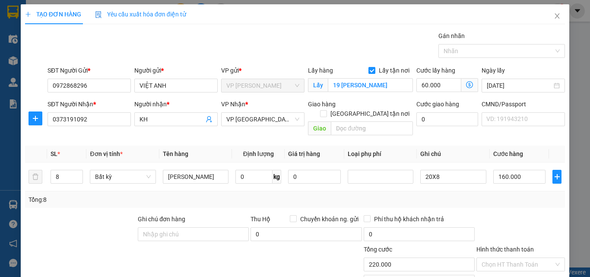
click at [475, 214] on div at bounding box center [520, 229] width 90 height 30
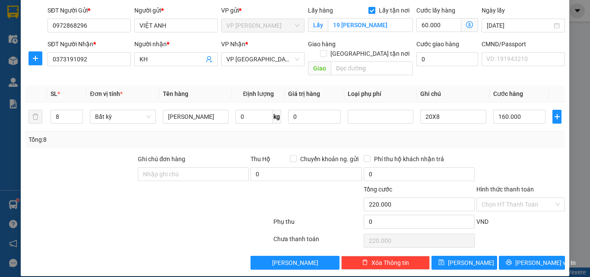
click at [509, 142] on div "Transit Pickup Surcharge Ids Transit Deliver Surcharge Ids Transit Deliver Surc…" at bounding box center [295, 120] width 540 height 298
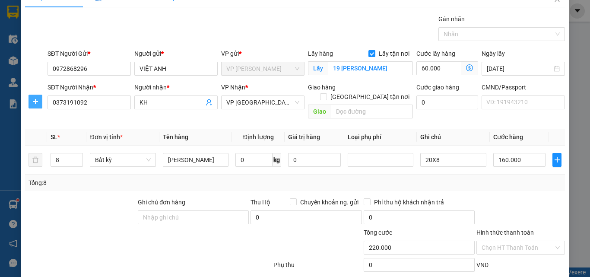
click at [34, 99] on icon "plus" at bounding box center [35, 101] width 7 height 7
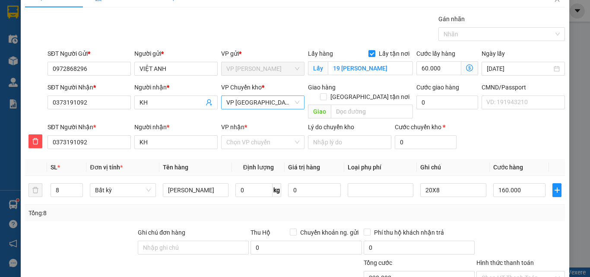
click at [243, 105] on span "VP Định Hóa" at bounding box center [262, 102] width 73 height 13
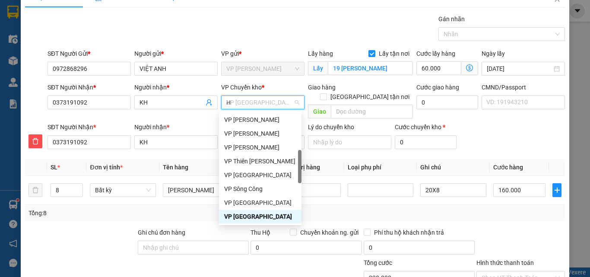
scroll to position [135, 0]
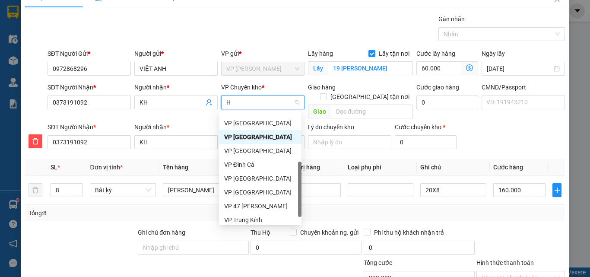
type input "HG"
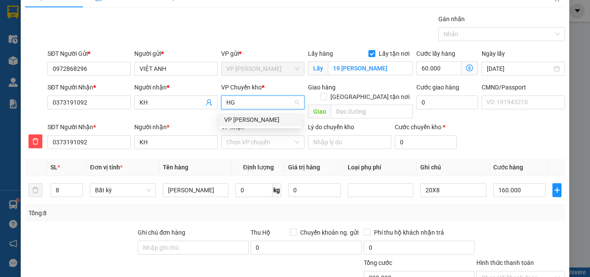
click at [241, 117] on div "VP Hoàng Gia" at bounding box center [260, 120] width 72 height 10
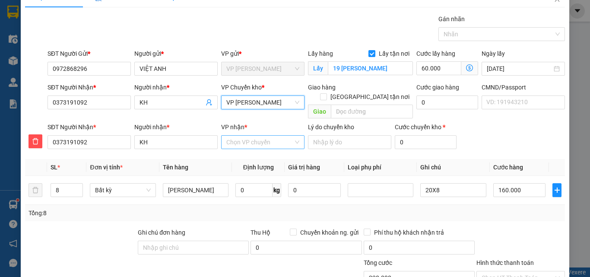
click at [243, 136] on input "VP nhận *" at bounding box center [259, 142] width 67 height 13
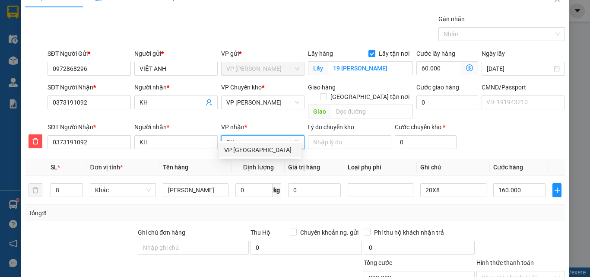
type input "DH"
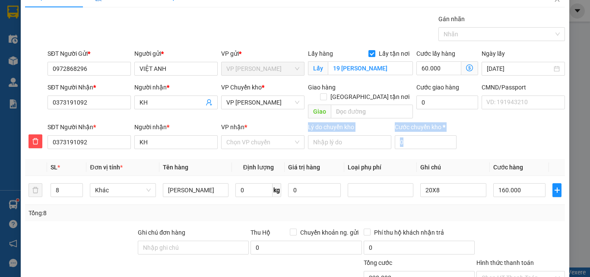
click at [244, 144] on body "Kết quả tìm kiếm ( 469 ) Bộ lọc Mã ĐH Trạng thái Món hàng Thu hộ Tổng cước Chưa…" at bounding box center [295, 138] width 590 height 277
click at [258, 136] on input "VP nhận *" at bounding box center [259, 142] width 67 height 13
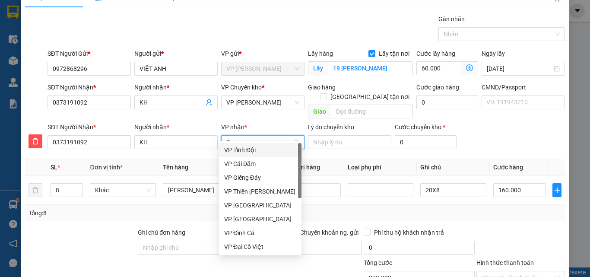
type input "DH"
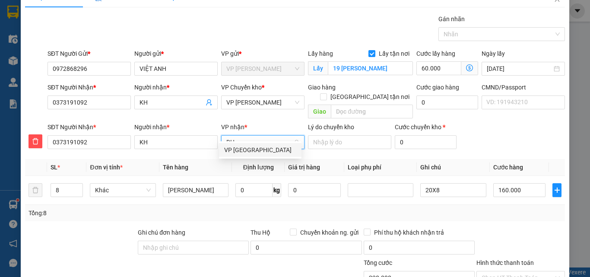
click at [247, 148] on div "VP Định Hóa" at bounding box center [260, 150] width 72 height 10
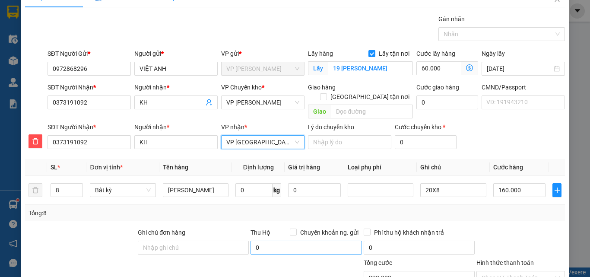
scroll to position [90, 0]
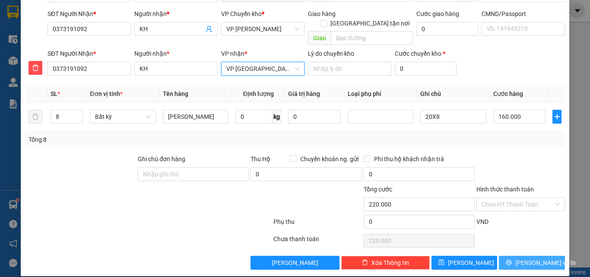
click at [512, 259] on icon "printer" at bounding box center [509, 262] width 6 height 6
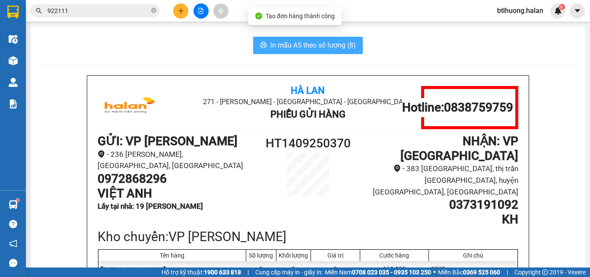
click at [329, 47] on span "In mẫu A5 theo số lượng (8)" at bounding box center [313, 45] width 86 height 11
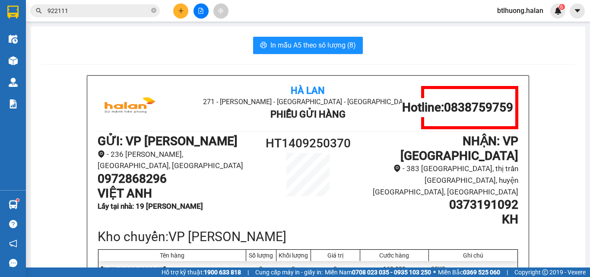
scroll to position [43, 0]
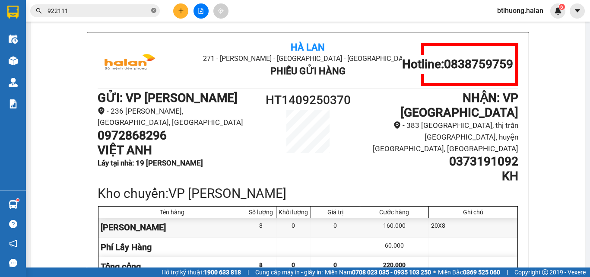
click at [153, 10] on icon "close-circle" at bounding box center [153, 10] width 5 height 5
click at [142, 11] on input "text" at bounding box center [99, 11] width 102 height 10
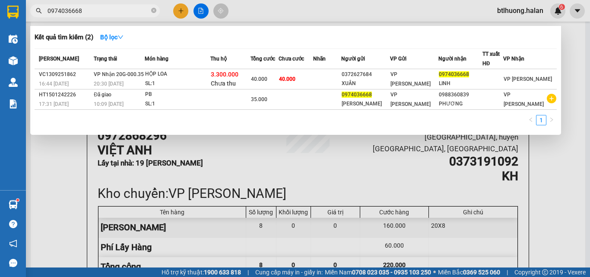
type input "0974036668"
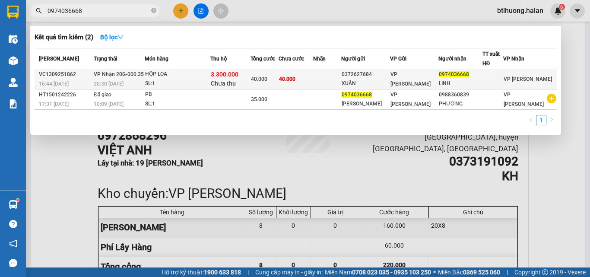
click at [295, 76] on span "40.000" at bounding box center [287, 79] width 16 height 6
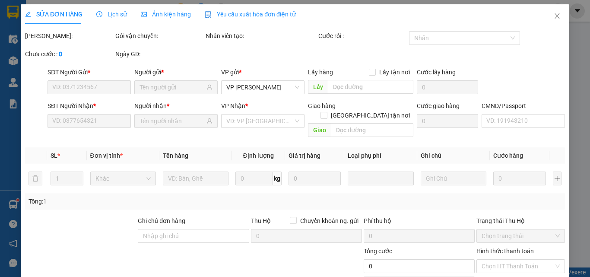
type input "0372627684"
type input "XUÂN"
type input "0974036668"
type input "LINH"
checkbox input "true"
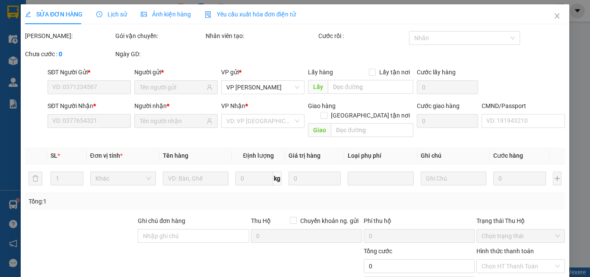
type input "3.300.000"
type input "40.000"
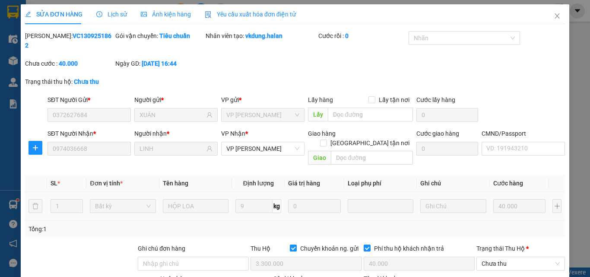
scroll to position [62, 0]
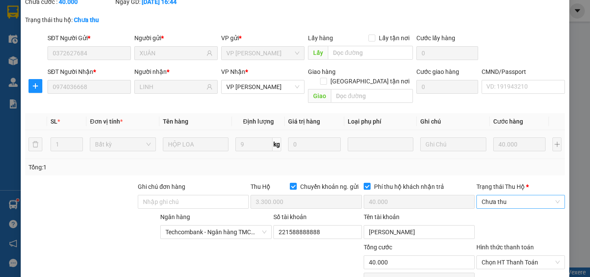
click at [494, 195] on span "Chưa thu" at bounding box center [521, 201] width 78 height 13
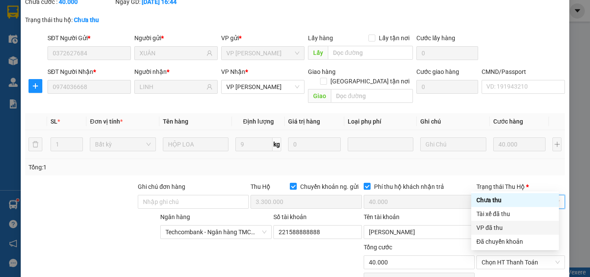
click at [497, 227] on div "VP đã thu" at bounding box center [514, 228] width 77 height 10
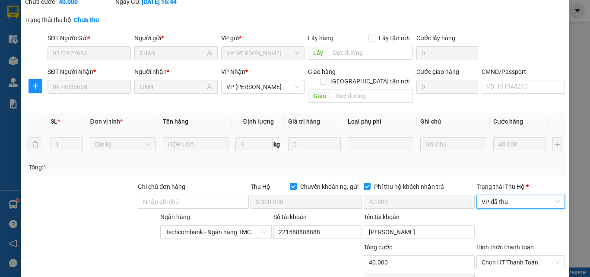
scroll to position [110, 0]
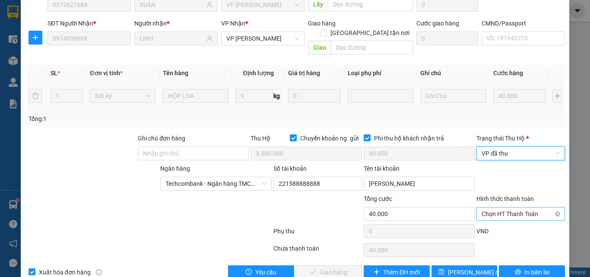
drag, startPoint x: 501, startPoint y: 193, endPoint x: 501, endPoint y: 201, distance: 8.2
click at [501, 207] on span "Chọn HT Thanh Toán" at bounding box center [521, 213] width 78 height 13
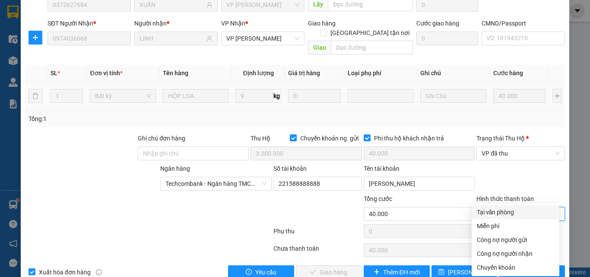
drag, startPoint x: 501, startPoint y: 201, endPoint x: 461, endPoint y: 215, distance: 42.1
click at [501, 216] on div "Tại văn phòng" at bounding box center [515, 212] width 77 height 10
type input "0"
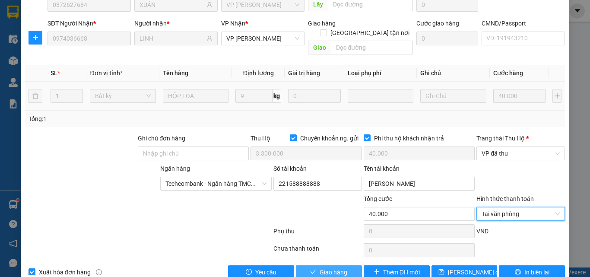
click at [337, 267] on span "Giao hàng" at bounding box center [334, 272] width 28 height 10
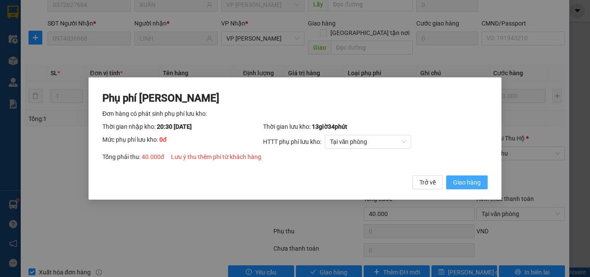
drag, startPoint x: 459, startPoint y: 188, endPoint x: 464, endPoint y: 186, distance: 5.6
click at [464, 186] on button "Giao hàng" at bounding box center [466, 182] width 41 height 14
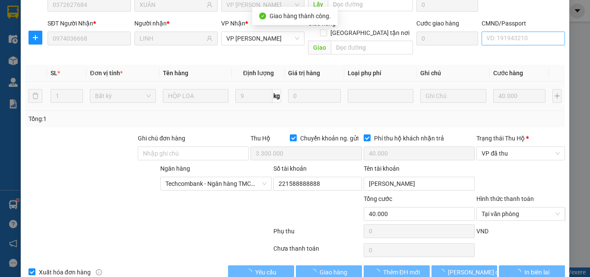
scroll to position [0, 0]
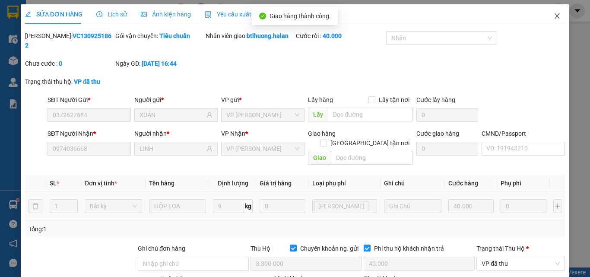
click at [556, 22] on span "Close" at bounding box center [557, 16] width 24 height 24
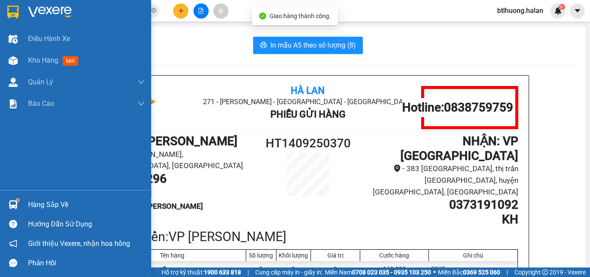
click at [24, 200] on div "Hàng sắp về" at bounding box center [75, 204] width 151 height 19
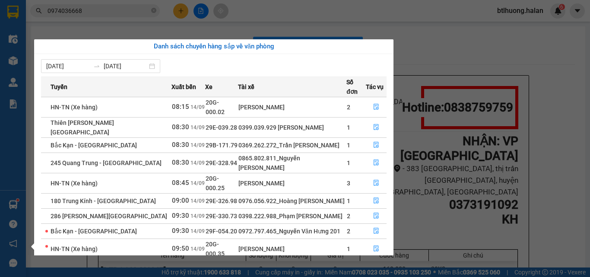
click at [93, 14] on section "Kết quả tìm kiếm ( 2 ) Bộ lọc Mã ĐH Trạng thái Món hàng Thu hộ Tổng cước Chưa c…" at bounding box center [295, 138] width 590 height 277
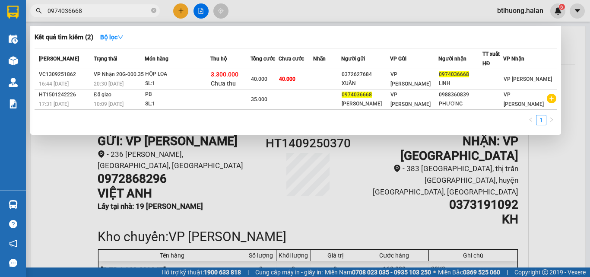
click at [93, 12] on input "0974036668" at bounding box center [99, 11] width 102 height 10
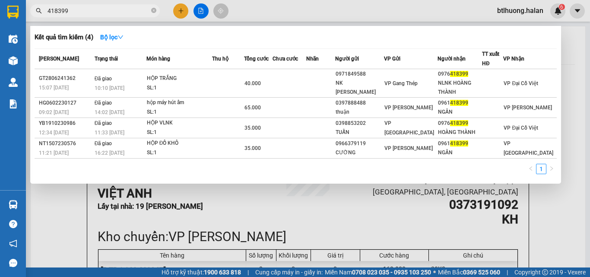
type input "418399"
click at [115, 16] on span "418399" at bounding box center [95, 10] width 130 height 13
click at [154, 10] on icon "close-circle" at bounding box center [153, 10] width 5 height 5
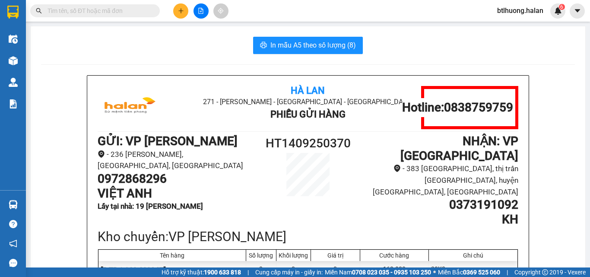
type input "0"
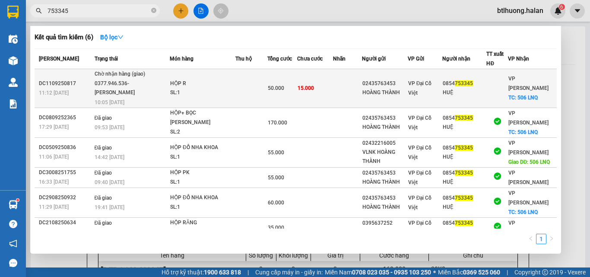
type input "753345"
click at [406, 79] on div "02435763453" at bounding box center [384, 83] width 45 height 9
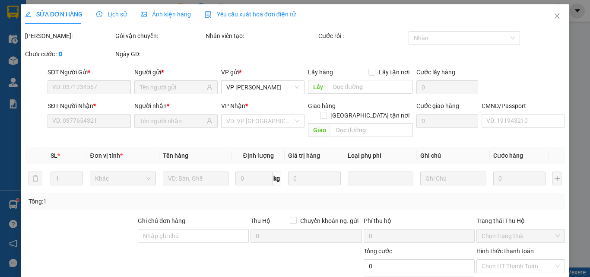
type input "02435763453"
type input "HOÀNG THÀNH"
type input "0854753345"
type input "HUỆ"
checkbox input "true"
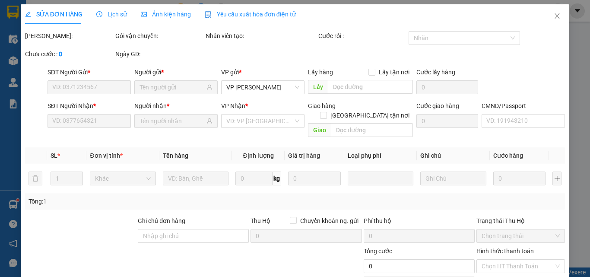
type input "506 LNQ"
type input "15.000"
type input "LH: 0976896261"
type input "50.000"
type input "35.000"
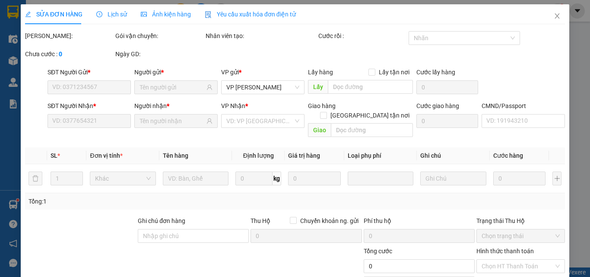
type input "15.000"
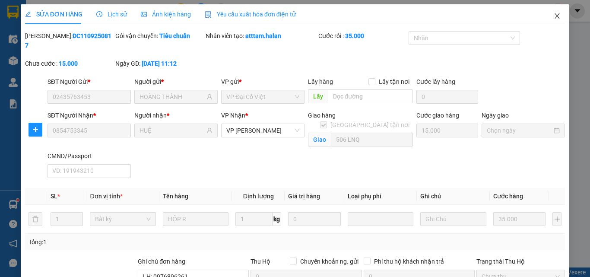
drag, startPoint x: 0, startPoint y: 294, endPoint x: 559, endPoint y: 15, distance: 624.4
click at [559, 15] on span "Close" at bounding box center [557, 16] width 24 height 24
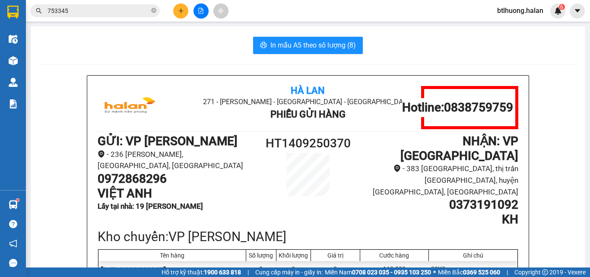
click at [149, 9] on input "753345" at bounding box center [99, 11] width 102 height 10
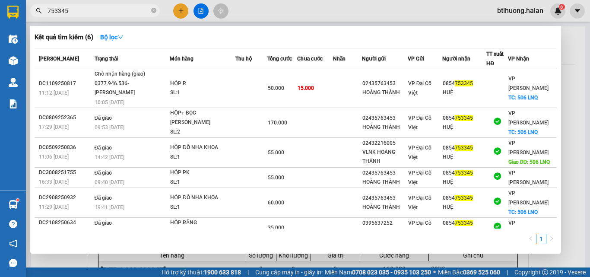
click at [149, 9] on input "753345" at bounding box center [99, 11] width 102 height 10
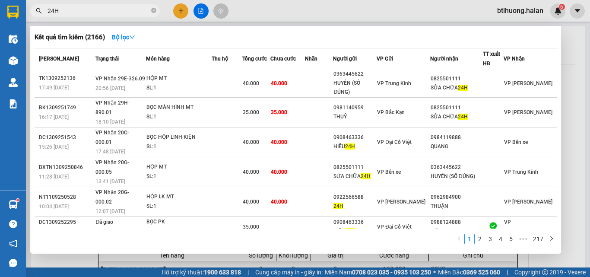
type input "24H"
click at [180, 11] on div at bounding box center [295, 138] width 590 height 277
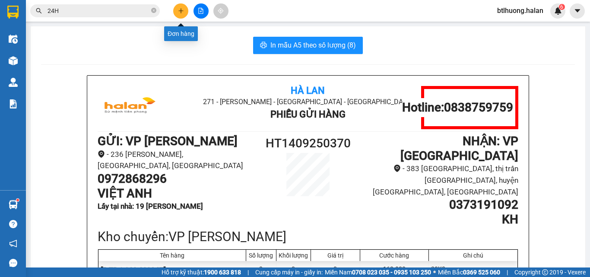
click at [175, 20] on div "Kết quả tìm kiếm ( 2166 ) Bộ lọc Mã ĐH Trạng thái Món hàng Thu hộ Tổng cước Chư…" at bounding box center [295, 11] width 590 height 22
click at [178, 9] on icon "plus" at bounding box center [181, 11] width 6 height 6
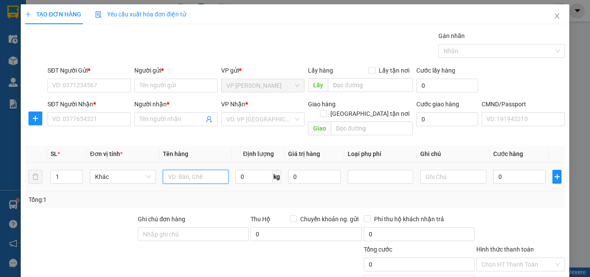
drag, startPoint x: 193, startPoint y: 171, endPoint x: 208, endPoint y: 137, distance: 36.7
click at [193, 170] on input "text" at bounding box center [196, 177] width 66 height 14
type input "BỌC HỘP THUỐC"
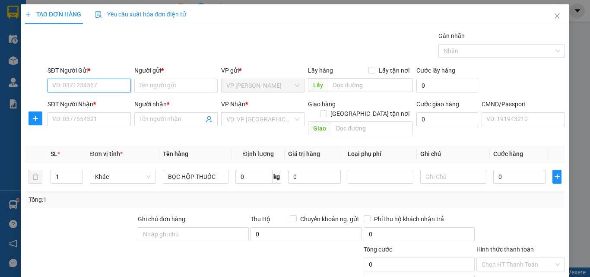
click at [84, 79] on input "SĐT Người Gửi *" at bounding box center [89, 86] width 83 height 14
type input "0981281828"
click at [86, 104] on div "0981281828 - YẾN" at bounding box center [88, 103] width 72 height 10
type input "YẾN"
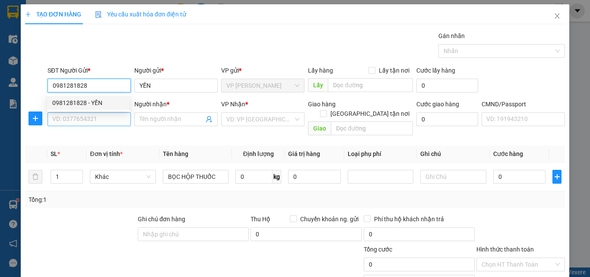
type input "0981281828"
click at [91, 116] on input "SĐT Người Nhận *" at bounding box center [89, 119] width 83 height 14
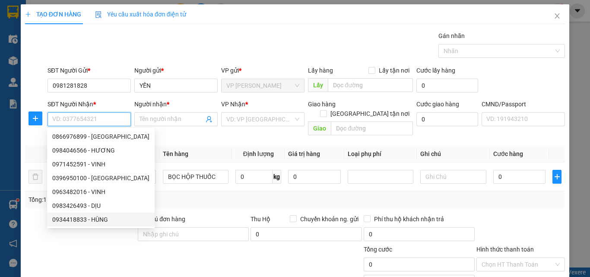
click at [107, 215] on div "0934418833 - HÙNG" at bounding box center [100, 220] width 97 height 10
type input "0934418833"
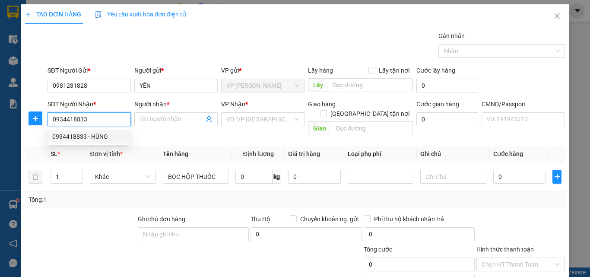
type input "HÙNG"
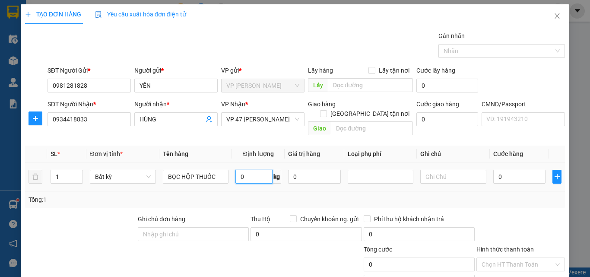
click at [250, 170] on input "0" at bounding box center [253, 177] width 37 height 14
type input "3"
click at [252, 195] on div "Tổng: 1" at bounding box center [295, 200] width 533 height 10
type input "40.000"
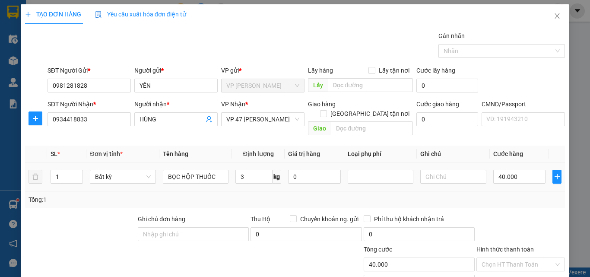
scroll to position [60, 0]
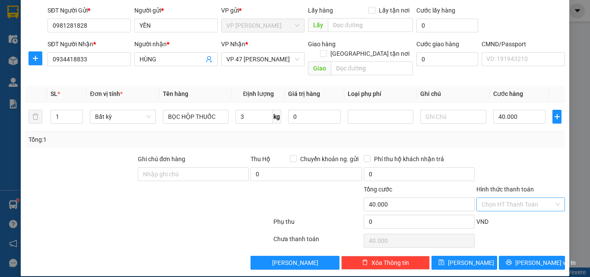
drag, startPoint x: 519, startPoint y: 195, endPoint x: 520, endPoint y: 189, distance: 6.2
click at [520, 198] on input "Hình thức thanh toán" at bounding box center [518, 204] width 72 height 13
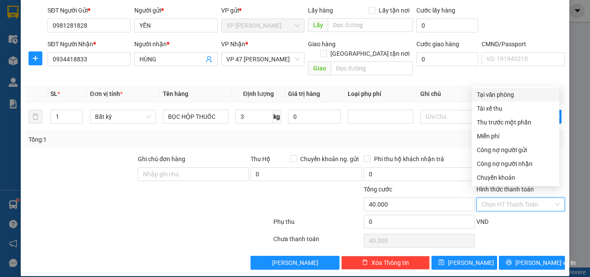
click at [506, 95] on div "Tại văn phòng" at bounding box center [515, 95] width 77 height 10
type input "0"
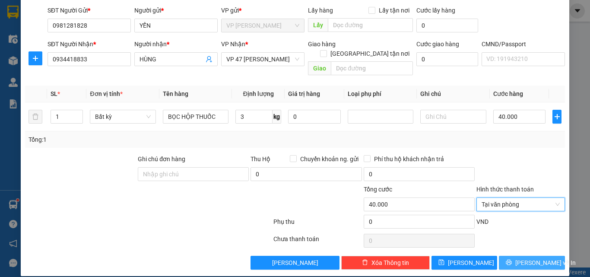
click at [515, 256] on button "Lưu và In" at bounding box center [532, 263] width 66 height 14
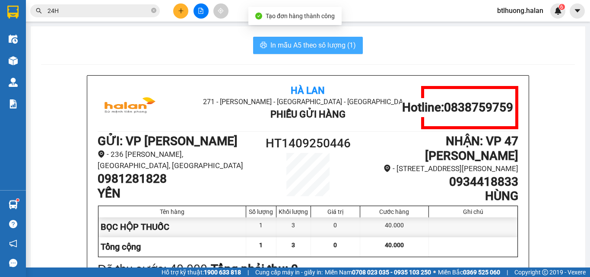
click at [334, 46] on span "In mẫu A5 theo số lượng (1)" at bounding box center [313, 45] width 86 height 11
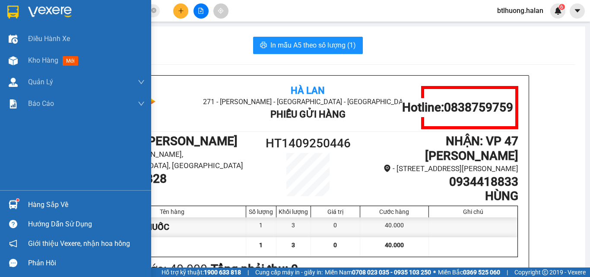
click at [10, 204] on img at bounding box center [13, 204] width 9 height 9
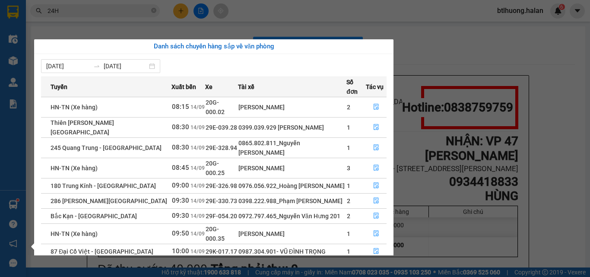
click at [136, 22] on section "Kết quả tìm kiếm ( 2166 ) Bộ lọc Mã ĐH Trạng thái Món hàng Thu hộ Tổng cước Chư…" at bounding box center [295, 138] width 590 height 277
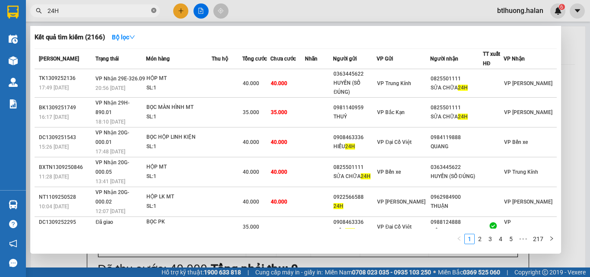
click at [153, 8] on icon "close-circle" at bounding box center [153, 10] width 5 height 5
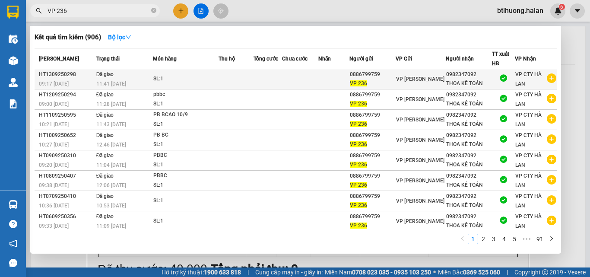
type input "VP 236"
click at [547, 76] on icon "plus-circle" at bounding box center [552, 78] width 10 height 10
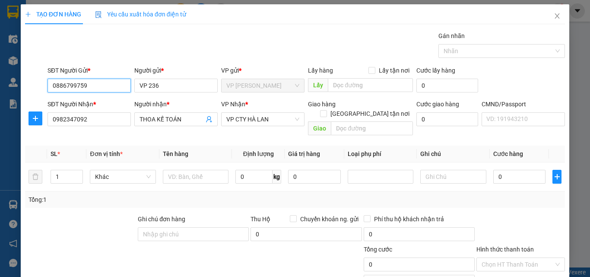
scroll to position [60, 0]
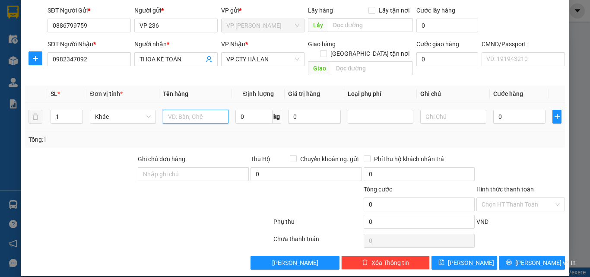
click at [199, 112] on input "text" at bounding box center [196, 117] width 66 height 14
type input "PBBC"
drag, startPoint x: 255, startPoint y: 108, endPoint x: 255, endPoint y: 101, distance: 6.1
click at [255, 110] on input "0" at bounding box center [253, 117] width 37 height 14
type input "1"
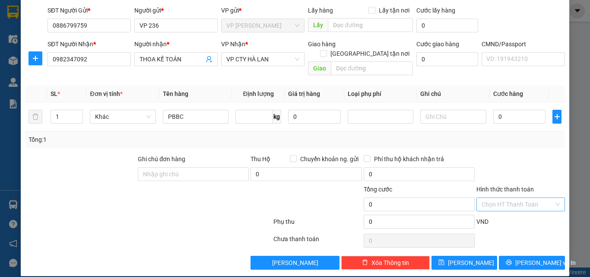
type input "0"
click at [489, 198] on input "Hình thức thanh toán" at bounding box center [518, 204] width 72 height 13
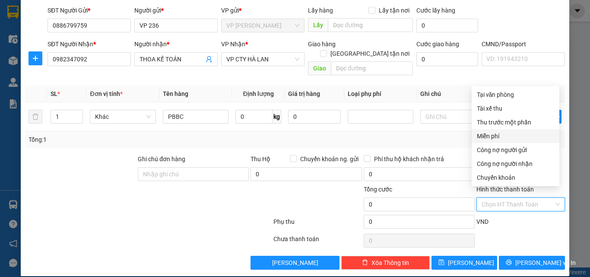
drag, startPoint x: 492, startPoint y: 133, endPoint x: 474, endPoint y: 112, distance: 27.6
click at [492, 133] on div "Miễn phí" at bounding box center [515, 136] width 77 height 10
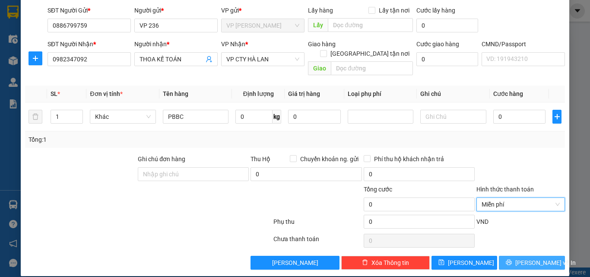
click at [538, 258] on span "Lưu và In" at bounding box center [545, 263] width 60 height 10
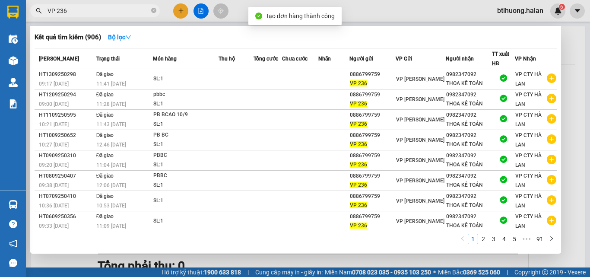
click at [578, 95] on div at bounding box center [295, 138] width 590 height 277
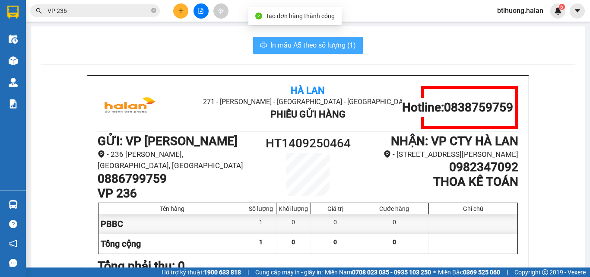
click at [355, 45] on button "In mẫu A5 theo số lượng (1)" at bounding box center [308, 45] width 110 height 17
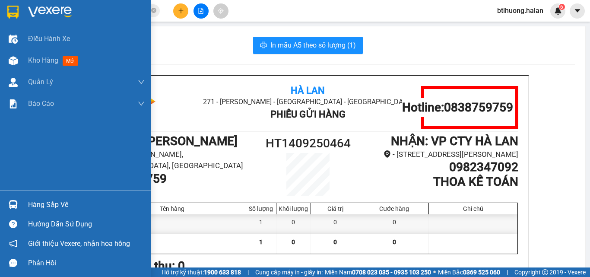
click at [24, 201] on div "Hàng sắp về" at bounding box center [75, 204] width 151 height 19
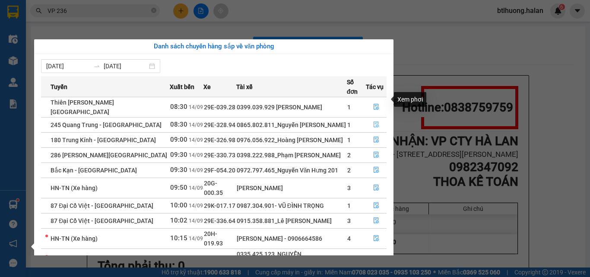
click at [375, 121] on icon "file-done" at bounding box center [376, 124] width 6 height 6
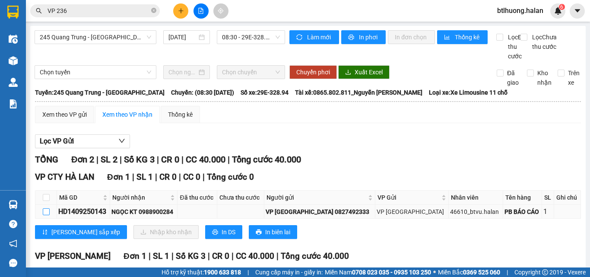
click at [44, 215] on input "checkbox" at bounding box center [46, 211] width 7 height 7
checkbox input "true"
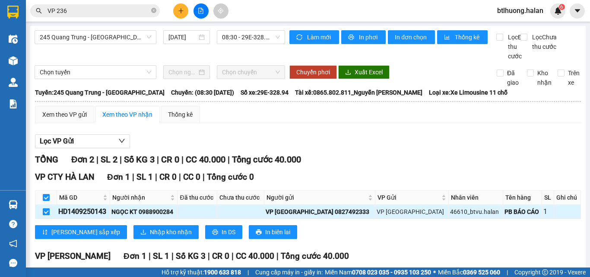
click at [45, 215] on input "checkbox" at bounding box center [46, 211] width 7 height 7
checkbox input "false"
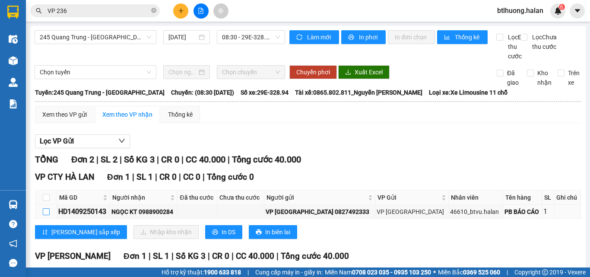
scroll to position [84, 0]
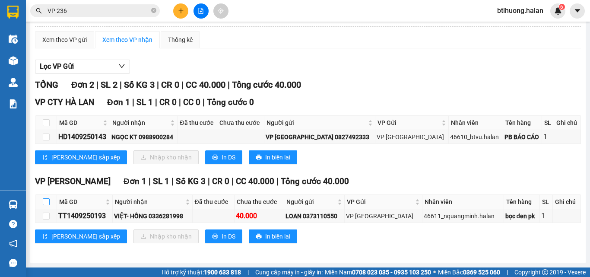
click at [48, 204] on input "checkbox" at bounding box center [46, 201] width 7 height 7
checkbox input "true"
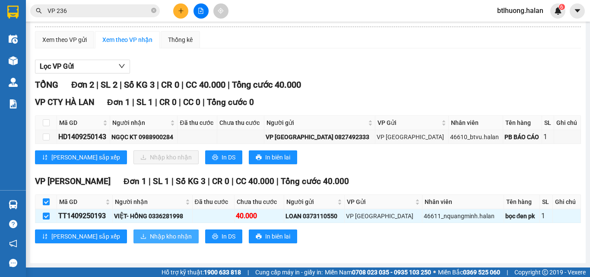
click at [150, 235] on span "Nhập kho nhận" at bounding box center [171, 236] width 42 height 10
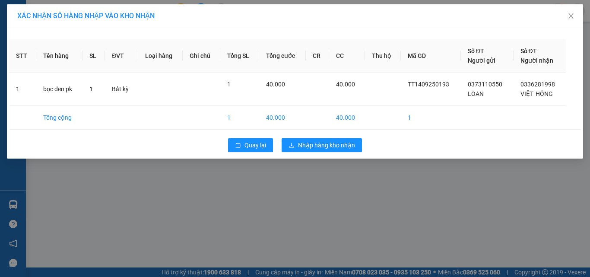
click at [333, 153] on div "Quay lại Nhập hàng kho nhận" at bounding box center [295, 145] width 572 height 22
drag, startPoint x: 335, startPoint y: 147, endPoint x: 349, endPoint y: 130, distance: 21.8
click at [343, 138] on button "Nhập hàng kho nhận" at bounding box center [322, 145] width 80 height 14
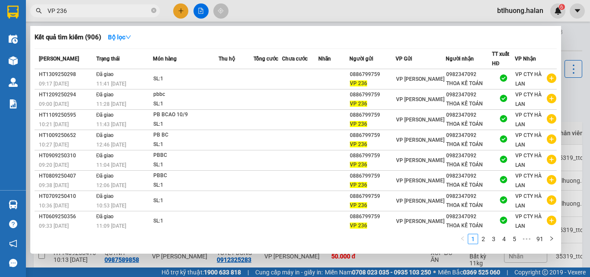
drag, startPoint x: 155, startPoint y: 12, endPoint x: 147, endPoint y: 12, distance: 8.6
click at [154, 12] on icon "close-circle" at bounding box center [153, 10] width 5 height 5
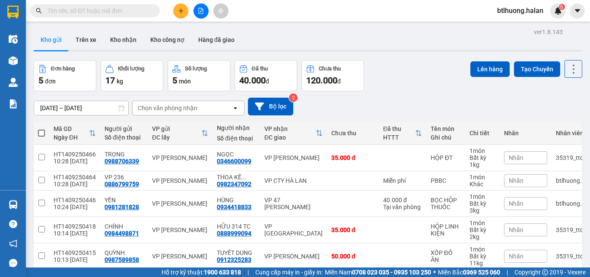
click at [133, 12] on input "text" at bounding box center [99, 11] width 102 height 10
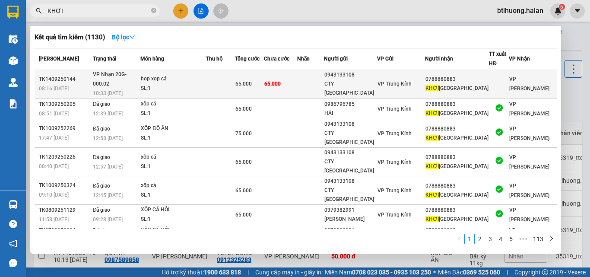
type input "KHƠI"
click at [443, 76] on div "0788880883" at bounding box center [456, 79] width 63 height 9
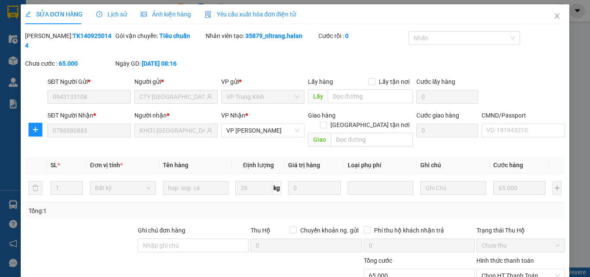
type input "0943133108"
type input "CTY CANADA"
type input "0788880883"
type input "KHƠI OSAKA"
type input "65.000"
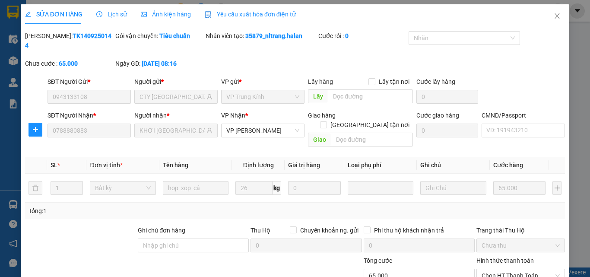
type input "65.000"
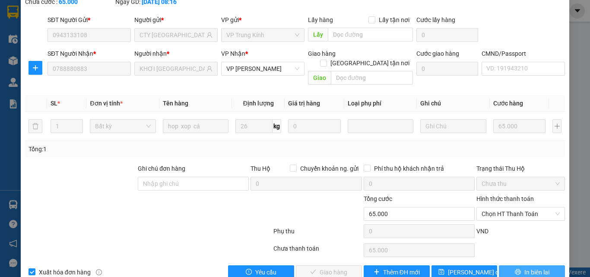
click at [516, 265] on button "In biên lai" at bounding box center [532, 272] width 66 height 14
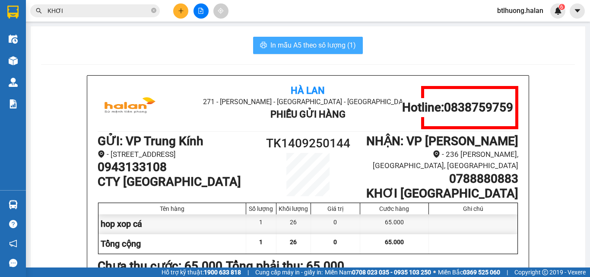
click at [309, 42] on span "In mẫu A5 theo số lượng (1)" at bounding box center [313, 45] width 86 height 11
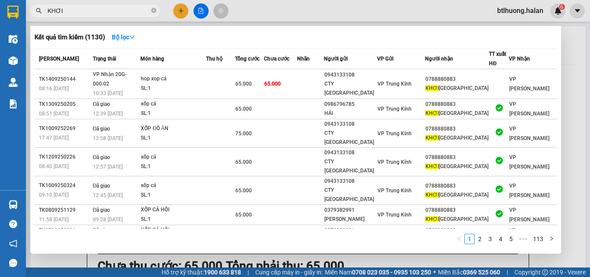
click at [125, 11] on input "KHƠI" at bounding box center [99, 11] width 102 height 10
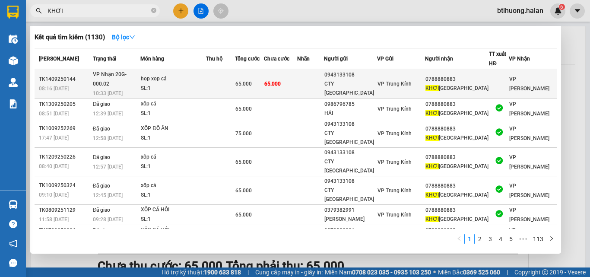
click at [264, 73] on td "65.000" at bounding box center [249, 84] width 29 height 30
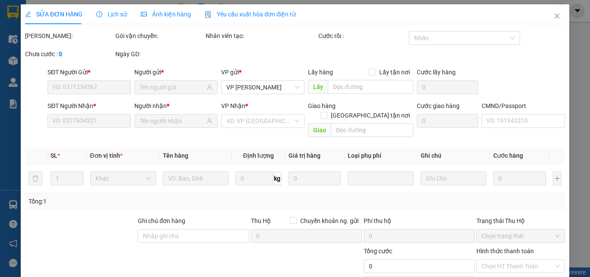
type input "0943133108"
type input "CTY CANADA"
type input "0788880883"
type input "KHƠI OSAKA"
type input "65.000"
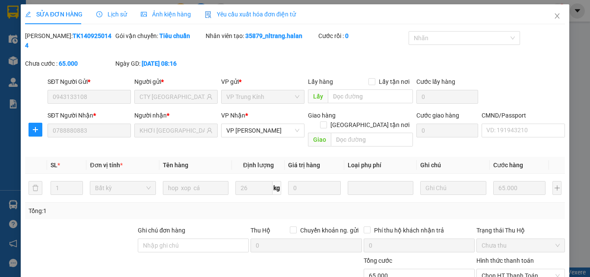
scroll to position [62, 0]
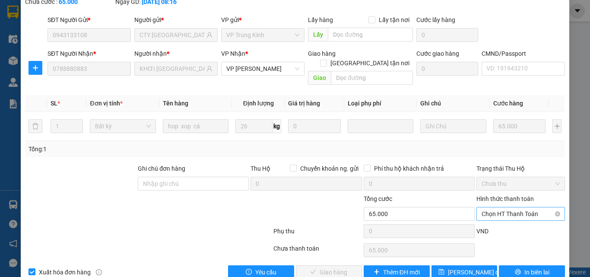
click at [501, 207] on span "Chọn HT Thanh Toán" at bounding box center [521, 213] width 78 height 13
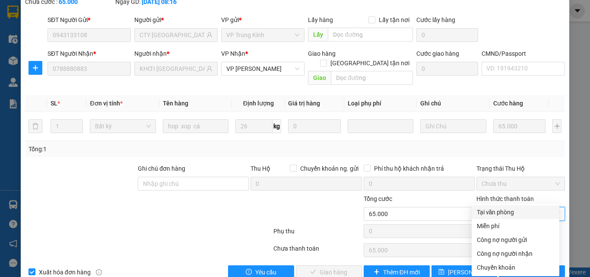
click at [493, 212] on div "Tại văn phòng" at bounding box center [515, 212] width 77 height 10
type input "0"
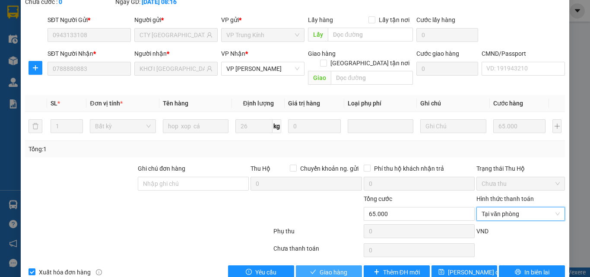
click at [330, 267] on span "Giao hàng" at bounding box center [334, 272] width 28 height 10
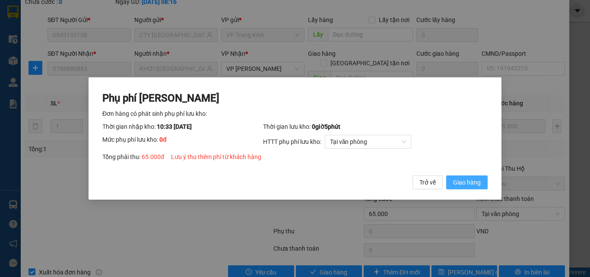
click at [471, 184] on span "Giao hàng" at bounding box center [467, 182] width 28 height 10
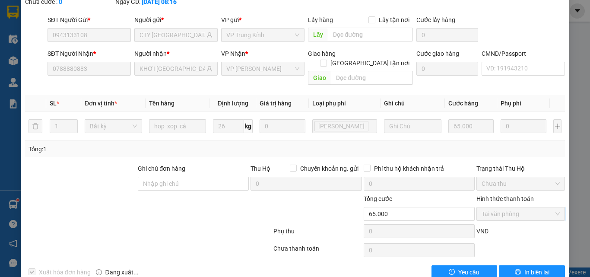
scroll to position [0, 0]
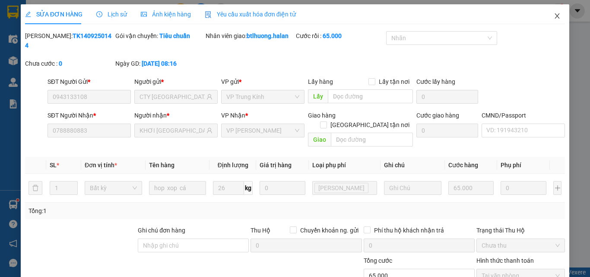
click at [554, 15] on icon "close" at bounding box center [557, 16] width 7 height 7
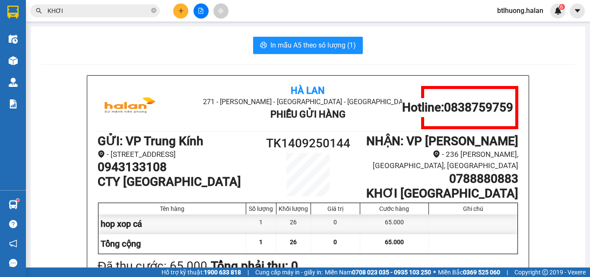
click at [179, 15] on button at bounding box center [180, 10] width 15 height 15
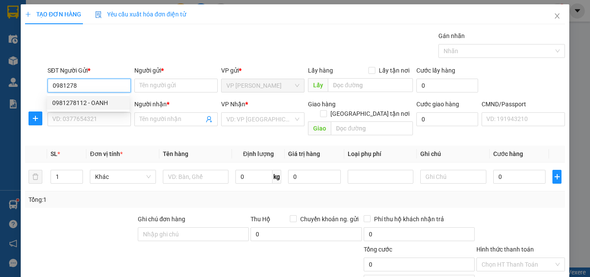
click at [123, 102] on div "0981278112 - OANH" at bounding box center [88, 103] width 72 height 10
type input "0981278112"
type input "OANH"
type input "0981278112"
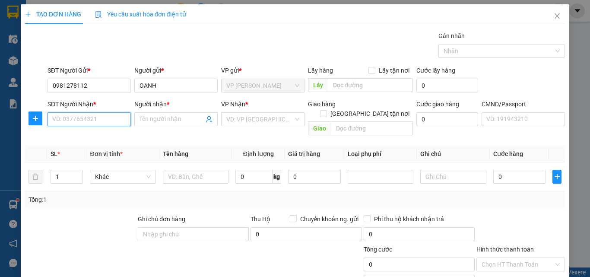
click at [112, 126] on input "SĐT Người Nhận *" at bounding box center [89, 119] width 83 height 14
type input "0373633444"
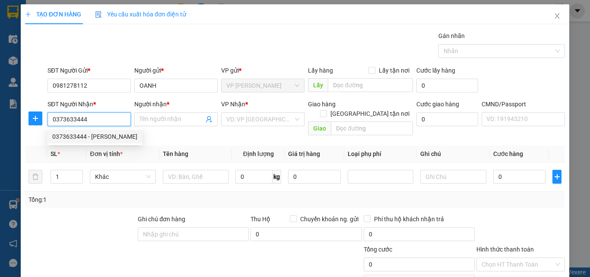
click at [106, 134] on div "0373633444 - KHÁNH" at bounding box center [94, 137] width 85 height 10
type input "KHÁNH"
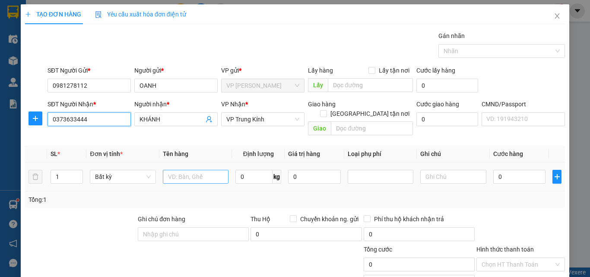
type input "0373633444"
click at [174, 170] on input "text" at bounding box center [196, 177] width 66 height 14
type input "BỌC MH"
click at [248, 170] on input "0" at bounding box center [253, 177] width 37 height 14
type input "1"
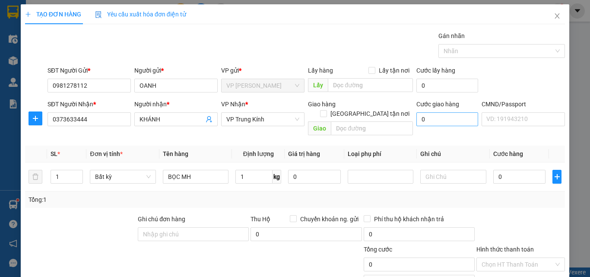
drag, startPoint x: 242, startPoint y: 184, endPoint x: 434, endPoint y: 121, distance: 202.3
click at [242, 191] on div "Tổng: 1" at bounding box center [295, 199] width 540 height 16
type input "35.000"
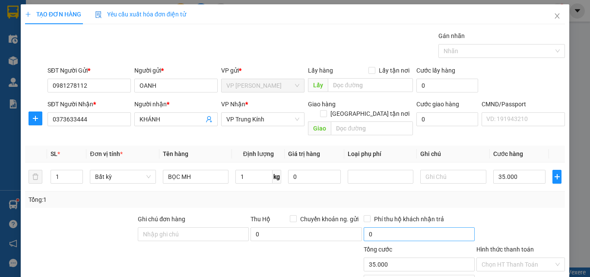
scroll to position [60, 0]
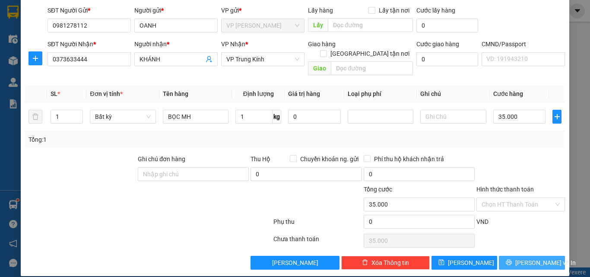
click at [523, 258] on span "Lưu và In" at bounding box center [545, 263] width 60 height 10
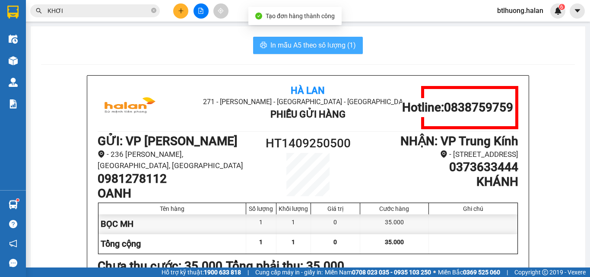
click at [318, 44] on span "In mẫu A5 theo số lượng (1)" at bounding box center [313, 45] width 86 height 11
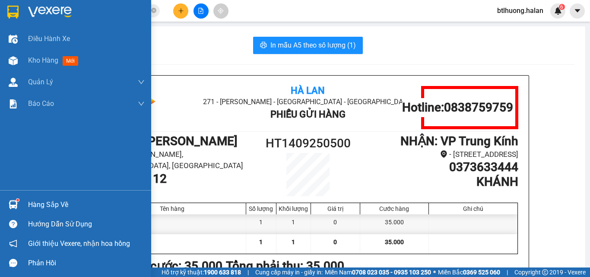
click at [34, 198] on div "Hàng sắp về" at bounding box center [86, 204] width 117 height 13
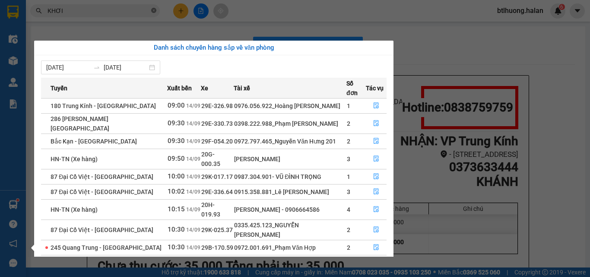
drag, startPoint x: 159, startPoint y: 12, endPoint x: 152, endPoint y: 12, distance: 6.9
click at [158, 12] on section "Kết quả tìm kiếm ( 1130 ) Bộ lọc Mã ĐH Trạng thái Món hàng Thu hộ Tổng cước Chư…" at bounding box center [295, 138] width 590 height 277
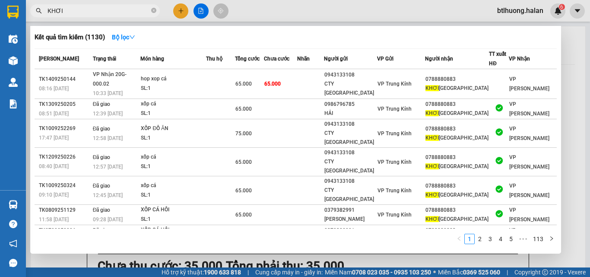
click at [146, 10] on input "KHƠI" at bounding box center [99, 11] width 102 height 10
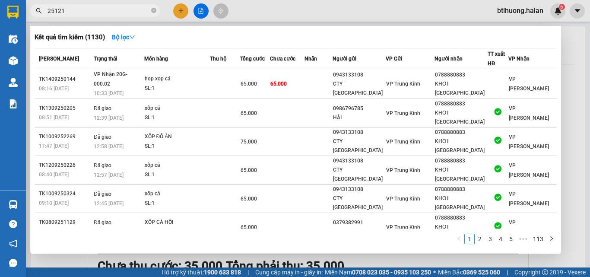
type input "251215"
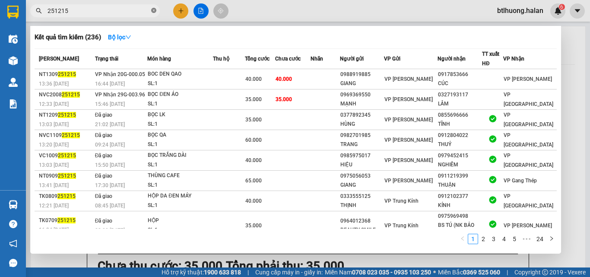
click at [153, 10] on icon "close-circle" at bounding box center [153, 10] width 5 height 5
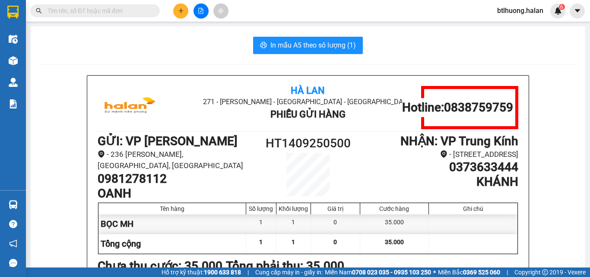
click at [139, 9] on input "text" at bounding box center [99, 11] width 102 height 10
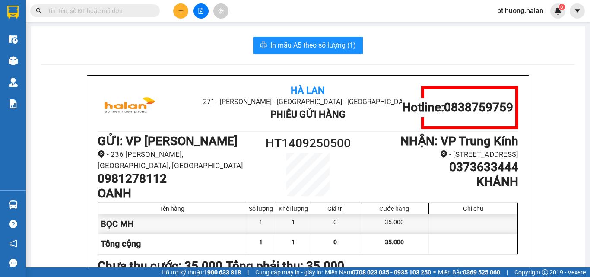
click at [139, 9] on input "text" at bounding box center [99, 11] width 102 height 10
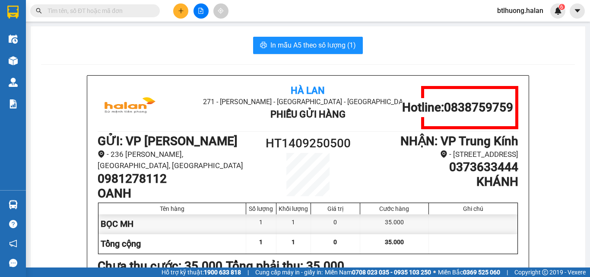
click at [139, 9] on input "text" at bounding box center [99, 11] width 102 height 10
click at [136, 9] on input "text" at bounding box center [99, 11] width 102 height 10
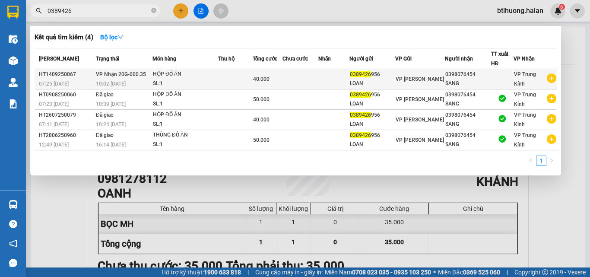
type input "0389426"
click at [445, 75] on div "0398076454" at bounding box center [467, 74] width 45 height 9
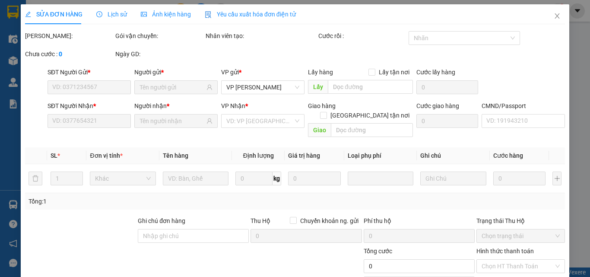
type input "0389426956"
type input "0398076454"
type input "40.000"
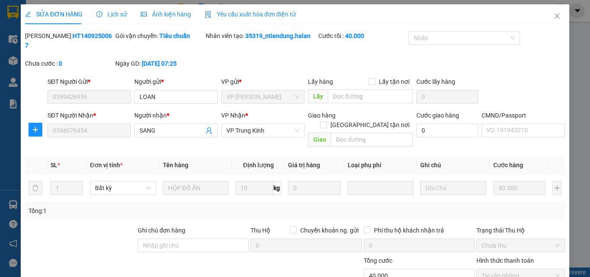
click at [265, 54] on div "Mã ĐH: HT1409250067 Gói vận chuyển: Tiêu chuẩn Nhân viên tạo: 35319_ntiendung.h…" at bounding box center [295, 54] width 542 height 46
click at [550, 10] on span "Close" at bounding box center [557, 16] width 24 height 24
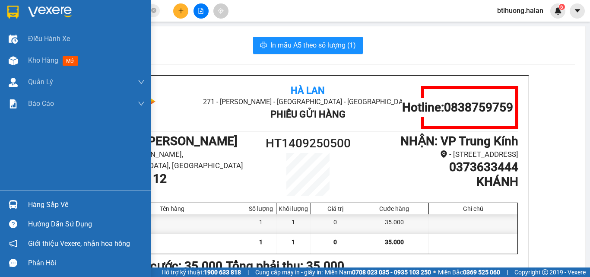
click at [29, 198] on div "Hàng sắp về" at bounding box center [86, 204] width 117 height 13
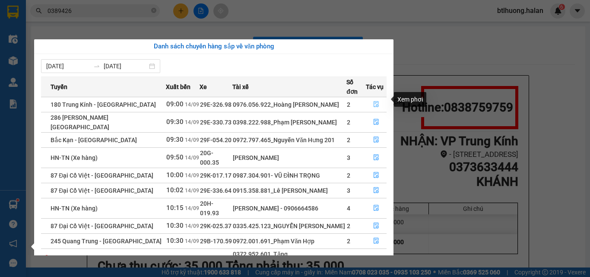
click at [376, 101] on icon "file-done" at bounding box center [376, 104] width 6 height 6
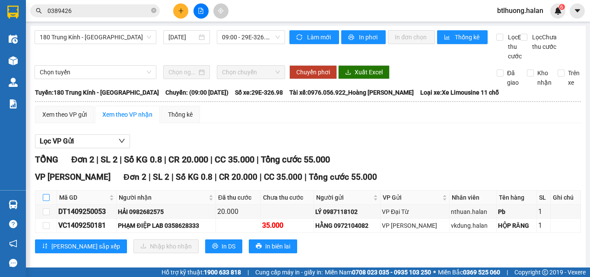
click at [48, 201] on input "checkbox" at bounding box center [46, 197] width 7 height 7
checkbox input "true"
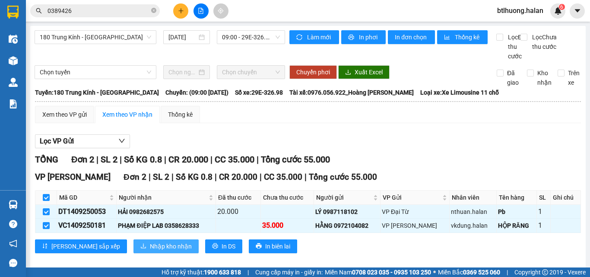
click at [150, 251] on span "Nhập kho nhận" at bounding box center [171, 246] width 42 height 10
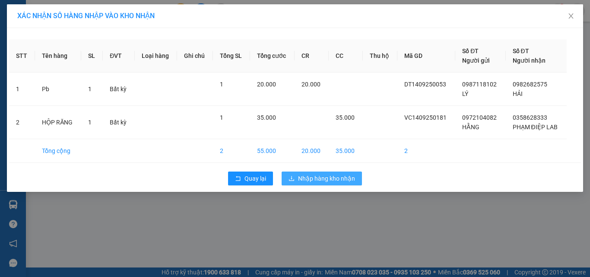
click at [320, 174] on span "Nhập hàng kho nhận" at bounding box center [326, 179] width 57 height 10
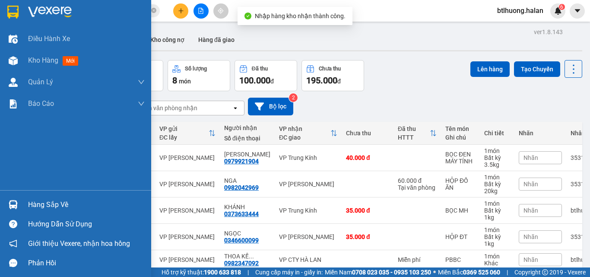
click at [89, 205] on div "Hàng sắp về" at bounding box center [86, 204] width 117 height 13
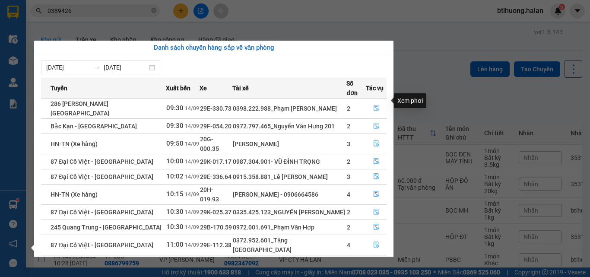
click at [371, 101] on button "button" at bounding box center [376, 108] width 20 height 14
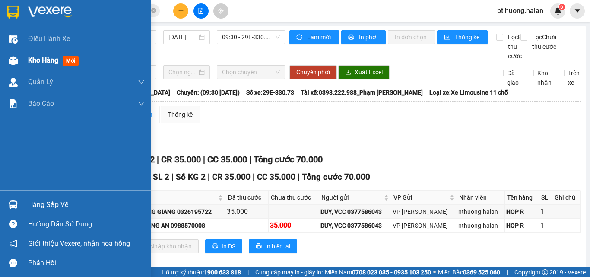
click at [35, 60] on span "Kho hàng" at bounding box center [43, 60] width 30 height 8
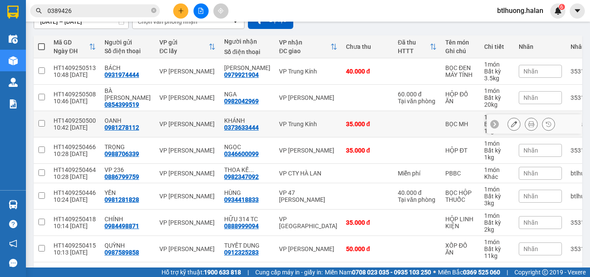
scroll to position [120, 0]
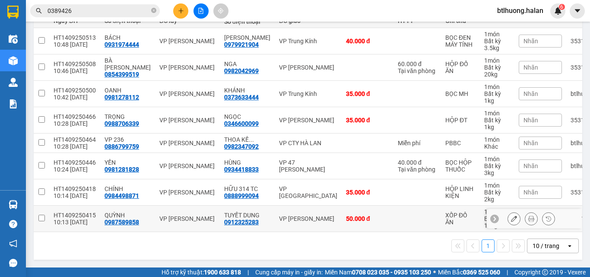
click at [275, 209] on td "VP [PERSON_NAME]" at bounding box center [308, 219] width 67 height 26
checkbox input "true"
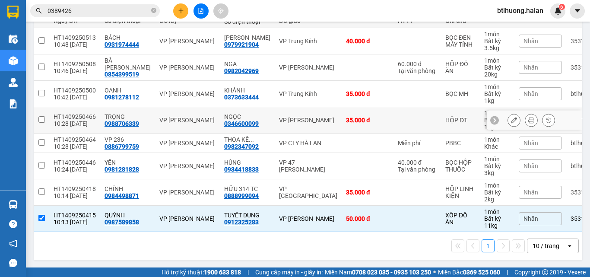
click at [293, 117] on div "VP [PERSON_NAME]" at bounding box center [308, 120] width 58 height 7
checkbox input "true"
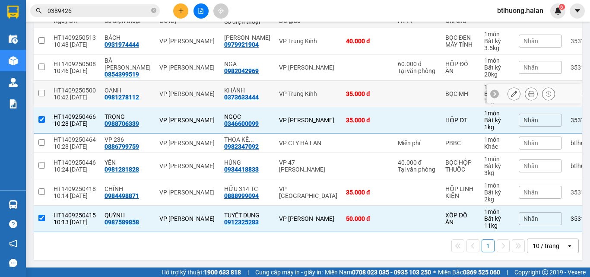
click at [304, 90] on div "VP Trung Kính" at bounding box center [308, 93] width 58 height 7
checkbox input "true"
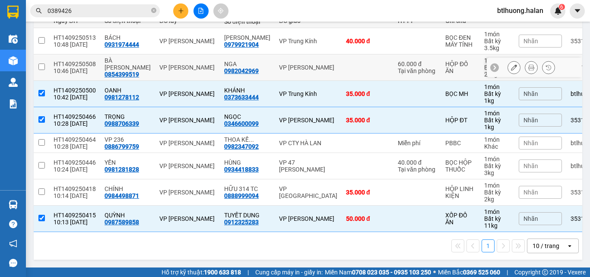
click at [309, 64] on div "VP Võ Chí Công" at bounding box center [308, 67] width 58 height 7
checkbox input "true"
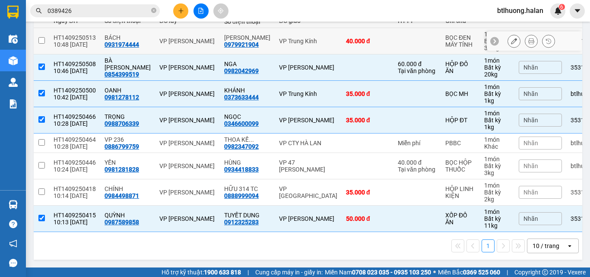
click at [307, 38] on div "VP Trung Kính" at bounding box center [308, 41] width 58 height 7
checkbox input "true"
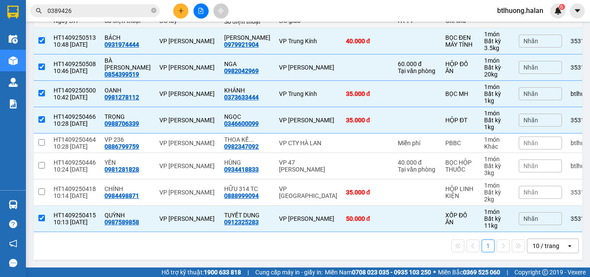
scroll to position [0, 0]
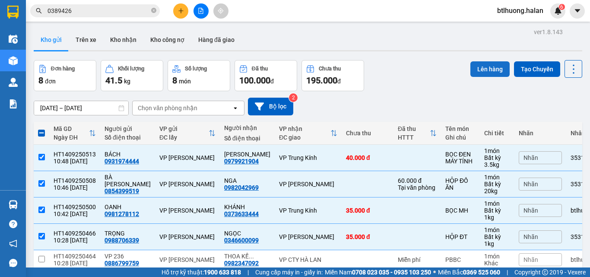
click at [488, 69] on button "Lên hàng" at bounding box center [489, 69] width 39 height 16
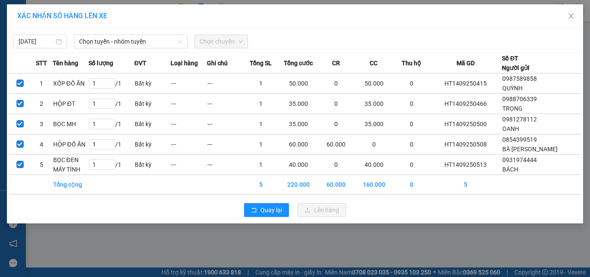
click at [174, 34] on div "14/09/2025 Chọn tuyến - nhóm tuyến Chọn chuyến" at bounding box center [295, 39] width 572 height 18
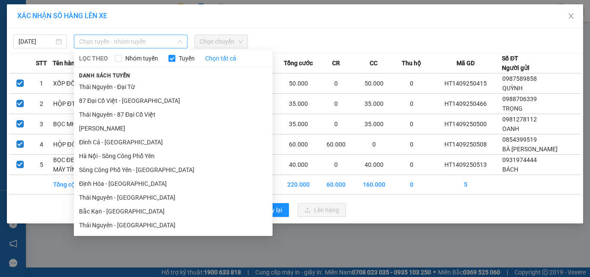
click at [173, 38] on span "Chọn tuyến - nhóm tuyến" at bounding box center [130, 41] width 103 height 13
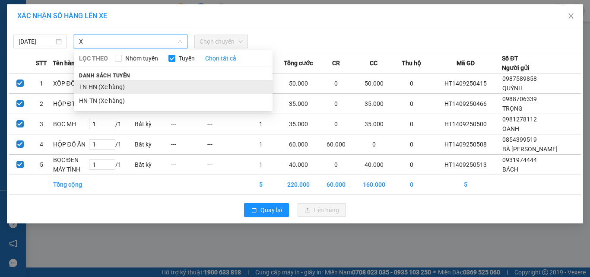
type input "X"
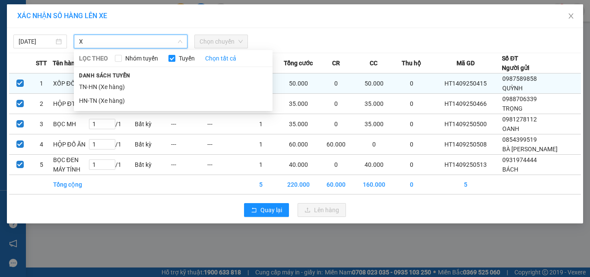
drag, startPoint x: 135, startPoint y: 90, endPoint x: 150, endPoint y: 81, distance: 17.4
click at [136, 89] on li "TN-HN (Xe hàng)" at bounding box center [173, 87] width 199 height 14
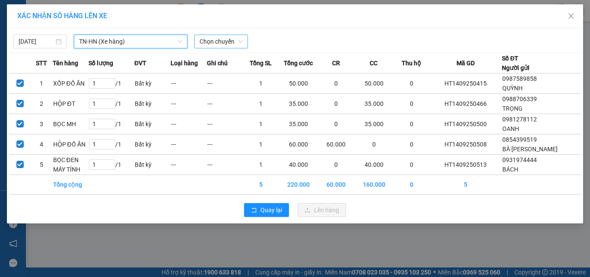
click at [215, 42] on span "Chọn chuyến" at bounding box center [221, 41] width 43 height 13
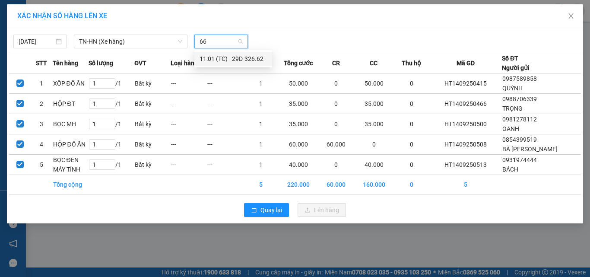
type input "662"
click at [227, 61] on div "11:01 (TC) - 29D-326.62" at bounding box center [233, 59] width 67 height 10
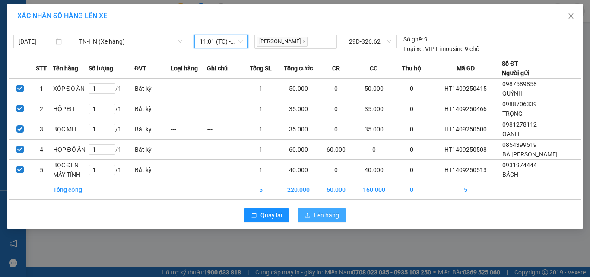
click at [331, 214] on span "Lên hàng" at bounding box center [326, 215] width 25 height 10
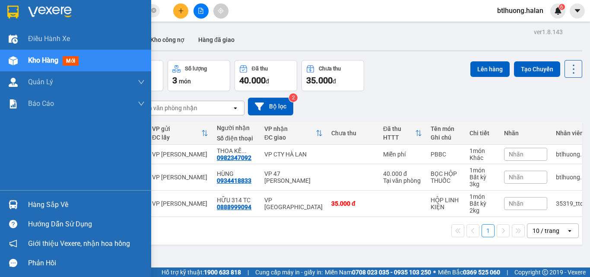
click at [10, 198] on div at bounding box center [13, 204] width 15 height 15
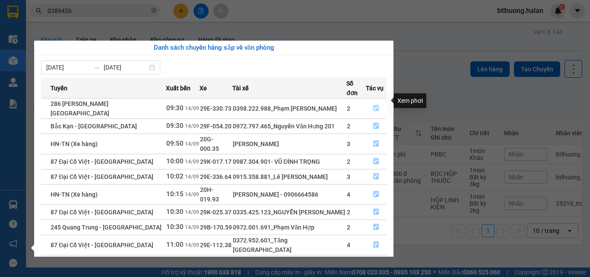
click at [373, 105] on icon "file-done" at bounding box center [376, 108] width 6 height 6
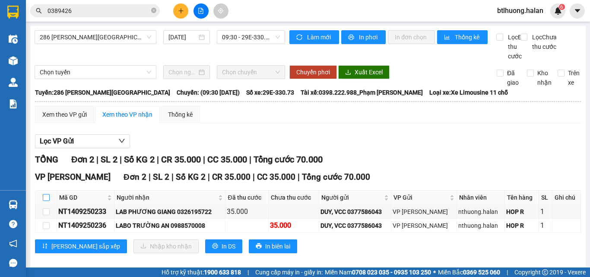
drag, startPoint x: 43, startPoint y: 206, endPoint x: 51, endPoint y: 206, distance: 7.4
click at [44, 201] on input "checkbox" at bounding box center [46, 197] width 7 height 7
checkbox input "true"
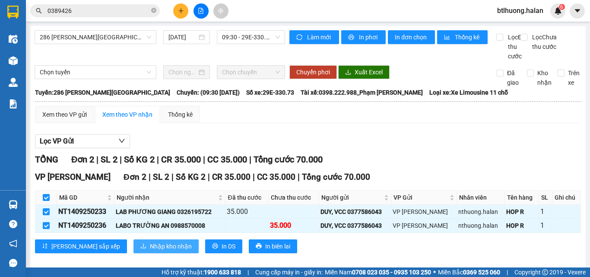
click at [150, 251] on span "Nhập kho nhận" at bounding box center [171, 246] width 42 height 10
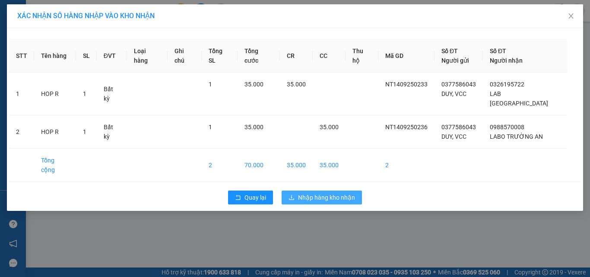
click at [340, 190] on button "Nhập hàng kho nhận" at bounding box center [322, 197] width 80 height 14
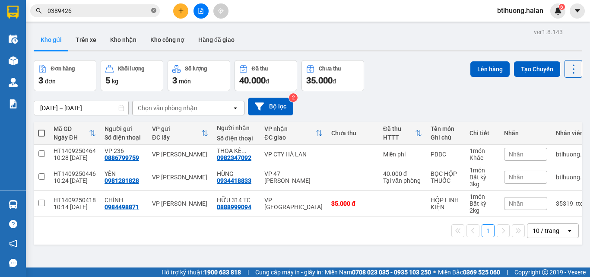
click at [154, 12] on icon "close-circle" at bounding box center [153, 10] width 5 height 5
click at [272, 205] on div "VP Trường Chinh" at bounding box center [293, 203] width 58 height 14
checkbox input "true"
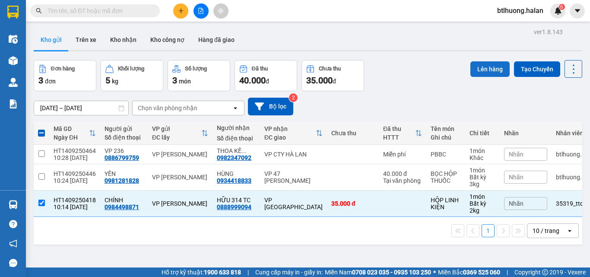
click at [477, 71] on button "Lên hàng" at bounding box center [489, 69] width 39 height 16
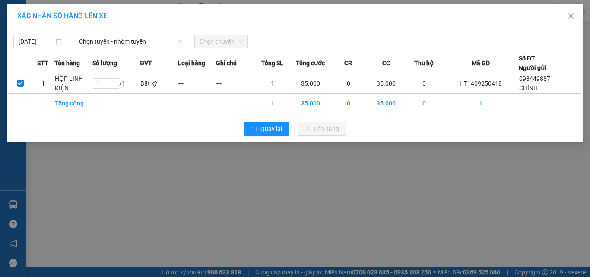
click at [101, 38] on span "Chọn tuyến - nhóm tuyến" at bounding box center [130, 41] width 103 height 13
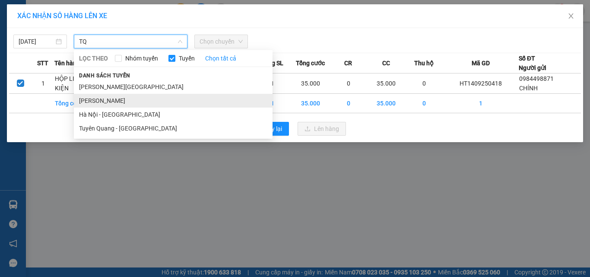
type input "TQ"
click at [121, 102] on li "Thái Nguyên - Tuyên Quang" at bounding box center [173, 101] width 199 height 14
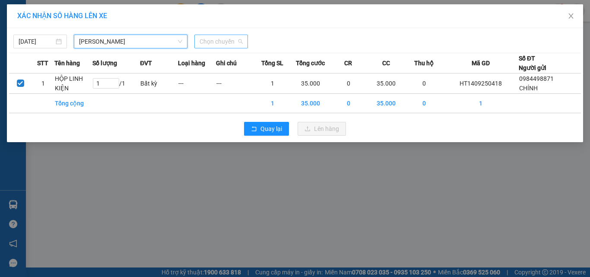
click at [222, 40] on span "Chọn chuyến" at bounding box center [221, 41] width 43 height 13
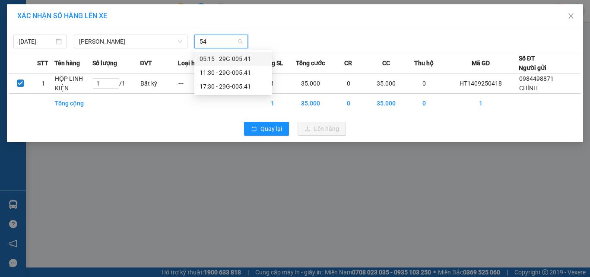
type input "541"
click at [209, 72] on div "11:30 - 29G-005.41" at bounding box center [233, 73] width 67 height 10
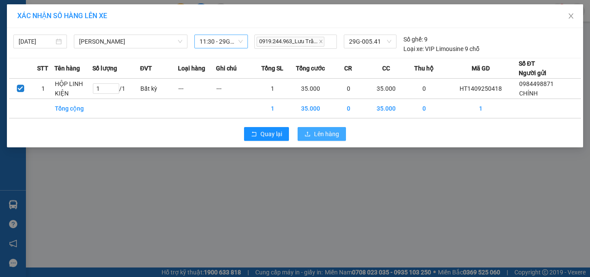
click at [310, 131] on icon "upload" at bounding box center [307, 134] width 6 height 6
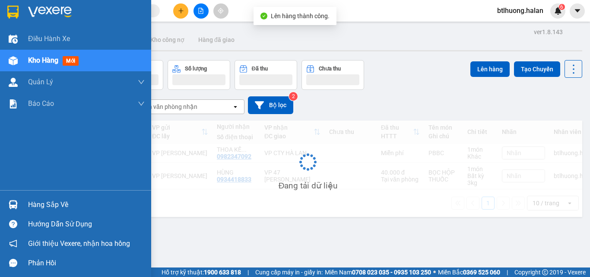
click at [30, 202] on div "Hàng sắp về" at bounding box center [86, 204] width 117 height 13
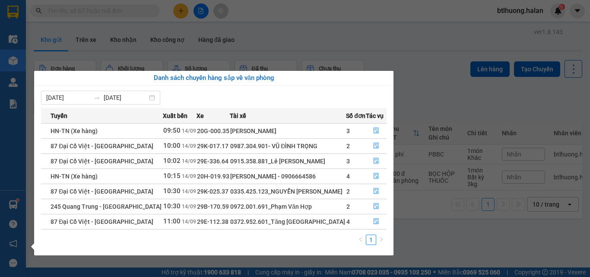
click at [406, 47] on section "Kết quả tìm kiếm ( 4 ) Bộ lọc Mã ĐH Trạng thái Món hàng Thu hộ Tổng cước Chưa c…" at bounding box center [295, 138] width 590 height 277
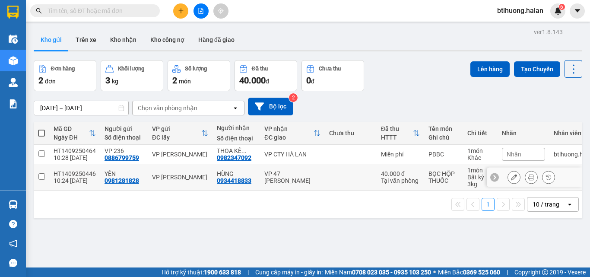
click at [310, 183] on div "VP 47 Trần Khát Chân" at bounding box center [292, 177] width 56 height 14
checkbox input "true"
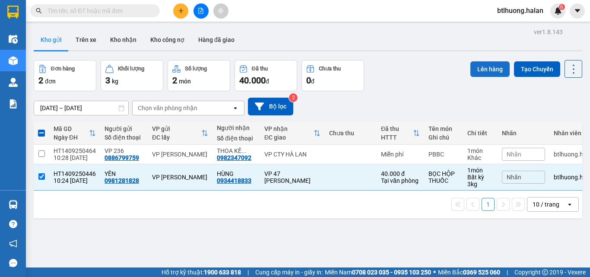
click at [481, 72] on button "Lên hàng" at bounding box center [489, 69] width 39 height 16
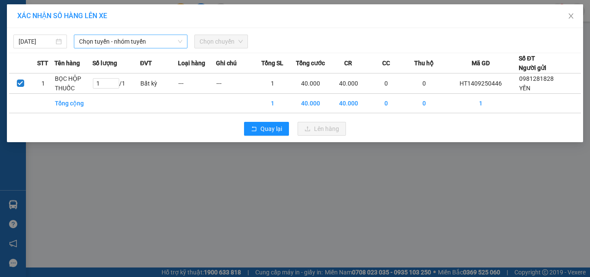
click at [158, 40] on span "Chọn tuyến - nhóm tuyến" at bounding box center [130, 41] width 103 height 13
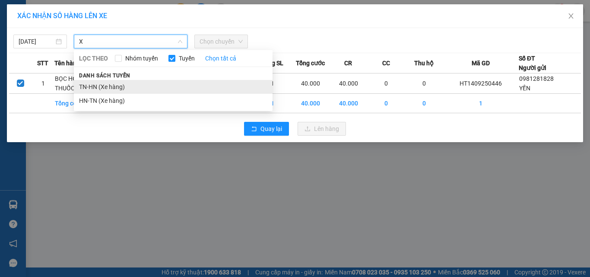
type input "X"
click at [151, 87] on li "TN-HN (Xe hàng)" at bounding box center [173, 87] width 199 height 14
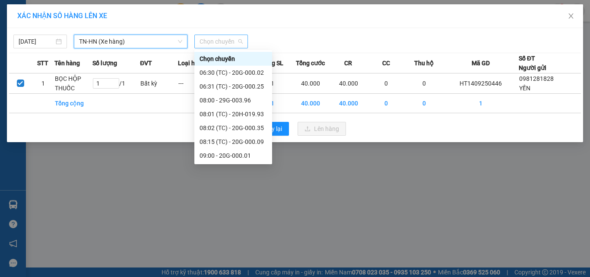
click at [237, 36] on span "Chọn chuyến" at bounding box center [221, 41] width 43 height 13
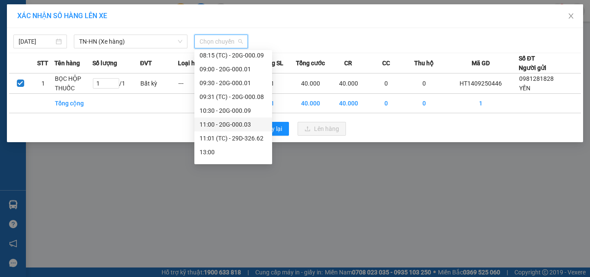
click at [242, 126] on div "11:00 - 20G-000.03" at bounding box center [233, 125] width 67 height 10
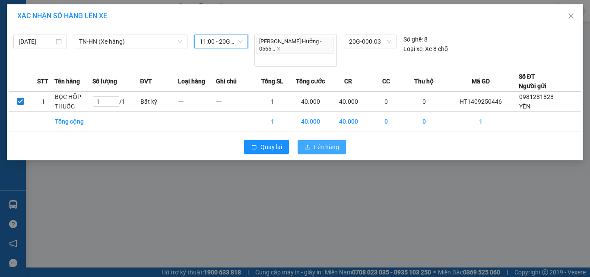
click at [314, 140] on button "Lên hàng" at bounding box center [322, 147] width 48 height 14
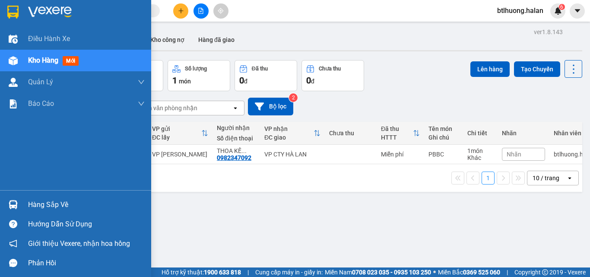
click at [57, 204] on div "Hàng sắp về" at bounding box center [86, 204] width 117 height 13
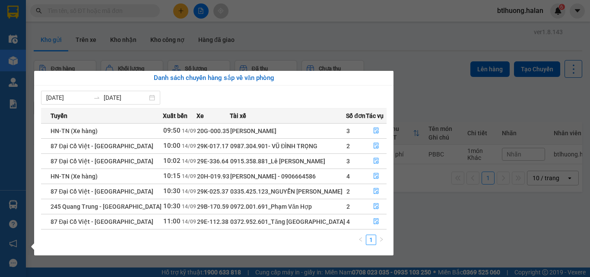
click at [237, 40] on section "Kết quả tìm kiếm ( 4 ) Bộ lọc Mã ĐH Trạng thái Món hàng Thu hộ Tổng cước Chưa c…" at bounding box center [295, 138] width 590 height 277
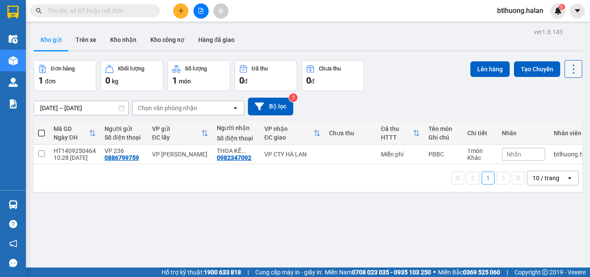
click at [564, 71] on button at bounding box center [573, 69] width 18 height 18
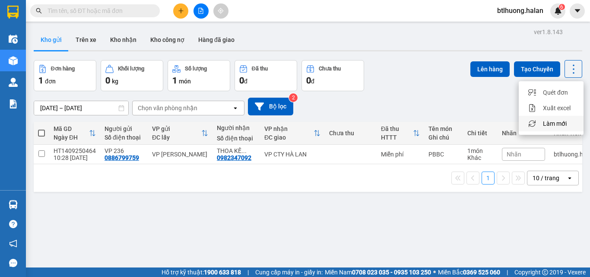
click at [545, 120] on span "Làm mới" at bounding box center [555, 123] width 24 height 9
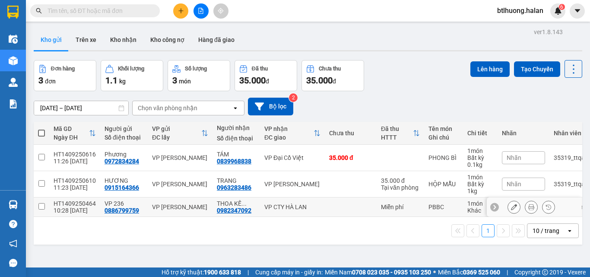
click at [325, 204] on td at bounding box center [351, 206] width 52 height 19
checkbox input "true"
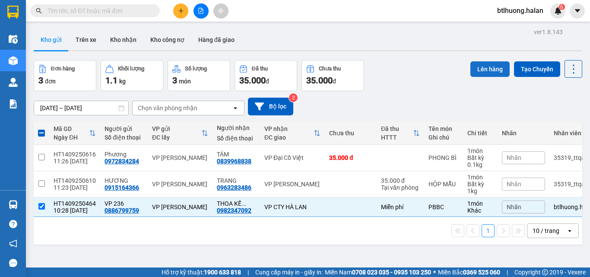
click at [489, 72] on button "Lên hàng" at bounding box center [489, 69] width 39 height 16
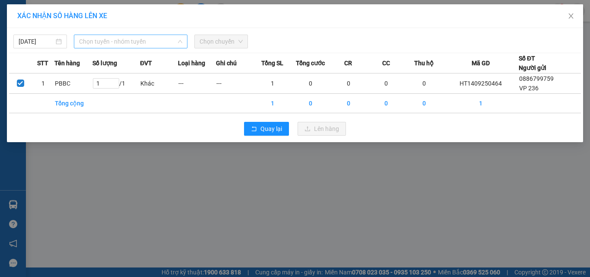
click at [156, 44] on span "Chọn tuyến - nhóm tuyến" at bounding box center [130, 41] width 103 height 13
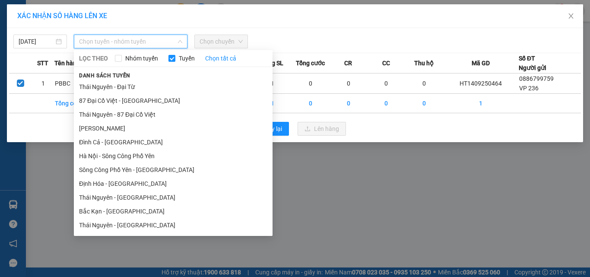
type input "T"
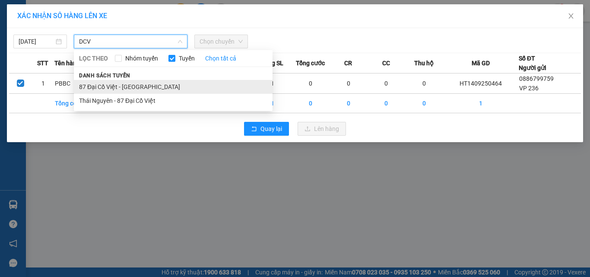
type input "DCV"
click at [143, 89] on li "87 Đại Cồ Việt - Thái Nguyên" at bounding box center [173, 87] width 199 height 14
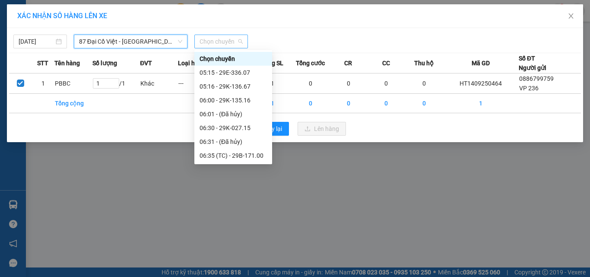
click at [209, 45] on span "Chọn chuyến" at bounding box center [221, 41] width 43 height 13
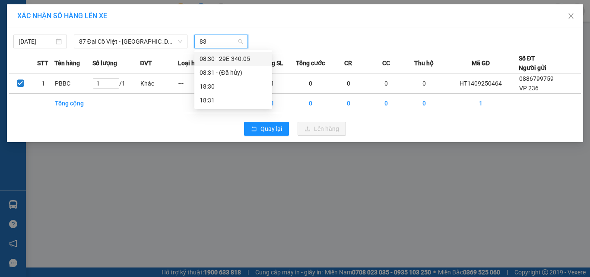
type input "836"
click at [122, 40] on span "87 Đại Cồ Việt - Thái Nguyên" at bounding box center [130, 41] width 103 height 13
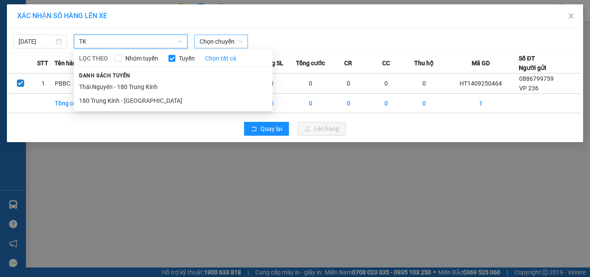
click at [132, 100] on li "180 Trung Kính - Thái Nguyên" at bounding box center [173, 101] width 199 height 14
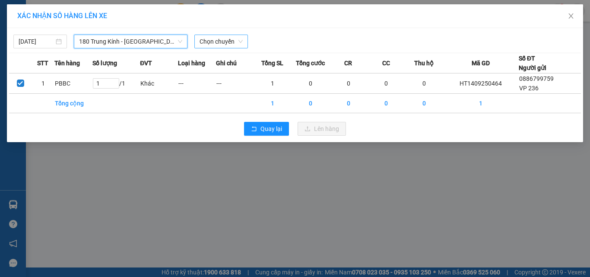
click at [210, 40] on span "Chọn chuyến" at bounding box center [221, 41] width 43 height 13
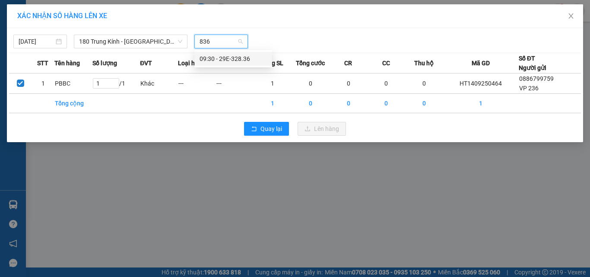
click at [209, 56] on div "09:30 - 29E-328.36" at bounding box center [233, 59] width 67 height 10
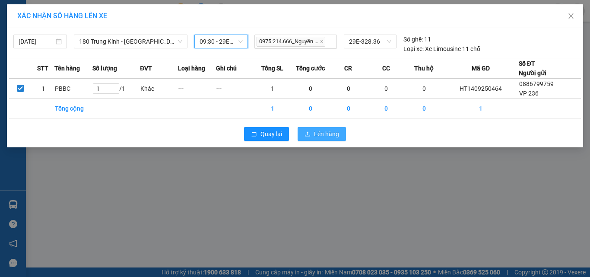
click at [325, 132] on span "Lên hàng" at bounding box center [326, 134] width 25 height 10
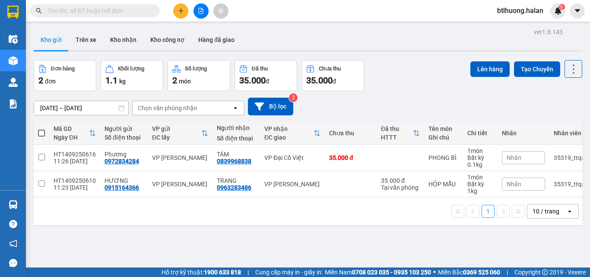
click at [177, 14] on button at bounding box center [180, 10] width 15 height 15
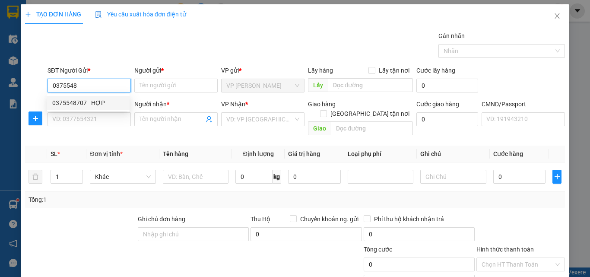
click at [112, 100] on div "0375548707 - HỢP" at bounding box center [88, 103] width 72 height 10
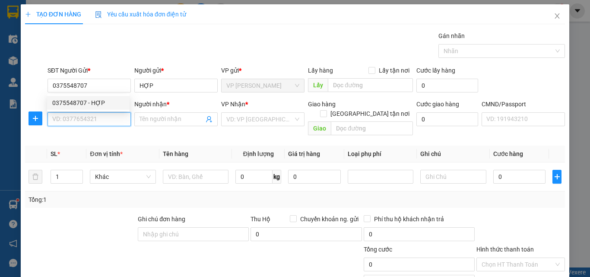
click at [113, 119] on input "SĐT Người Nhận *" at bounding box center [89, 119] width 83 height 14
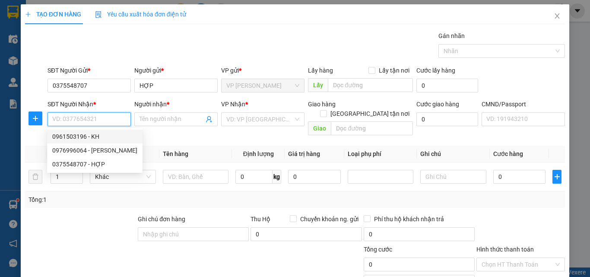
click at [99, 134] on div "0961503196 - KH" at bounding box center [94, 137] width 85 height 10
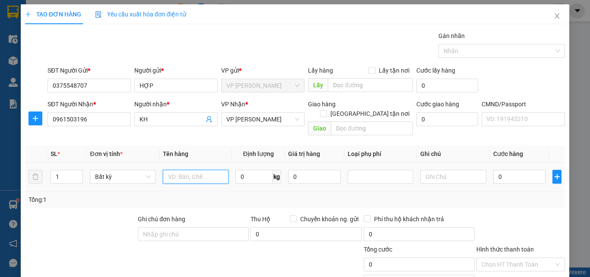
click at [196, 170] on input "text" at bounding box center [196, 177] width 66 height 14
click at [242, 170] on input "0" at bounding box center [253, 177] width 37 height 14
drag, startPoint x: 243, startPoint y: 183, endPoint x: 517, endPoint y: 221, distance: 276.0
click at [244, 191] on div "Tổng: 1" at bounding box center [295, 199] width 540 height 16
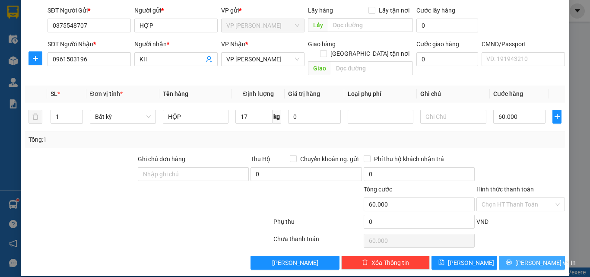
click at [527, 258] on span "Lưu và In" at bounding box center [545, 263] width 60 height 10
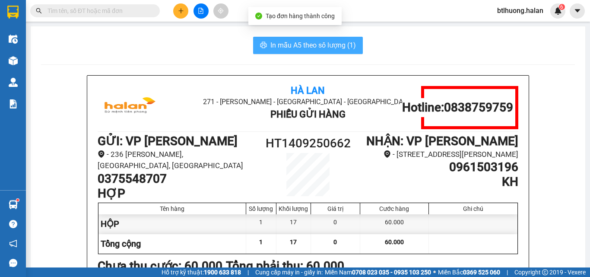
click at [333, 46] on span "In mẫu A5 theo số lượng (1)" at bounding box center [313, 45] width 86 height 11
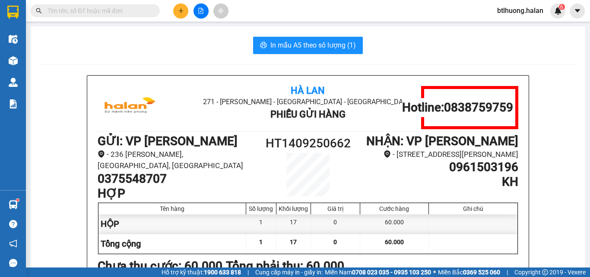
click at [121, 7] on input "text" at bounding box center [99, 11] width 102 height 10
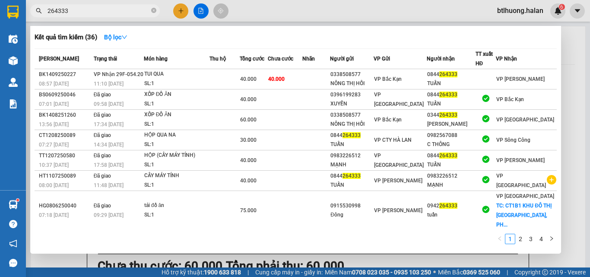
click at [121, 13] on input "264333" at bounding box center [99, 11] width 102 height 10
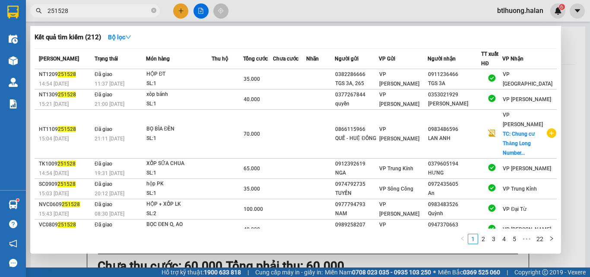
click at [159, 13] on span "251528" at bounding box center [95, 10] width 130 height 13
click at [179, 11] on div at bounding box center [295, 138] width 590 height 277
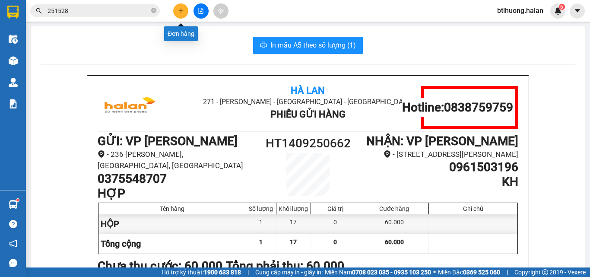
click at [179, 11] on icon "plus" at bounding box center [181, 11] width 6 height 6
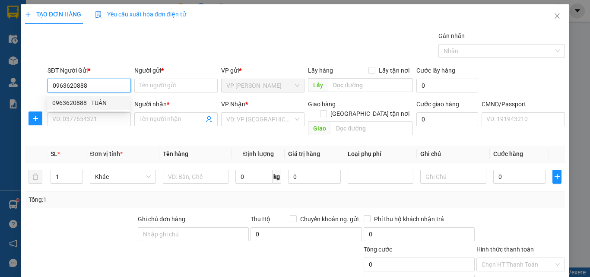
click at [63, 102] on div "0963620888 - TUẤN" at bounding box center [88, 103] width 72 height 10
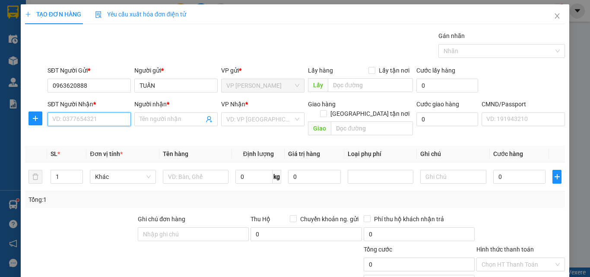
click at [72, 121] on input "SĐT Người Nhận *" at bounding box center [89, 119] width 83 height 14
click at [90, 134] on div "0843421888 - SƠN" at bounding box center [88, 137] width 72 height 10
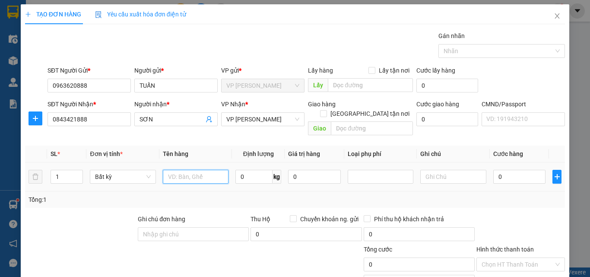
click at [186, 170] on input "text" at bounding box center [196, 177] width 66 height 14
click at [259, 170] on input "0" at bounding box center [253, 177] width 37 height 14
drag, startPoint x: 206, startPoint y: 171, endPoint x: 209, endPoint y: 181, distance: 10.4
click at [206, 180] on td "BỌC DT" at bounding box center [195, 176] width 73 height 29
click at [209, 181] on td "BỌC DT" at bounding box center [195, 176] width 73 height 29
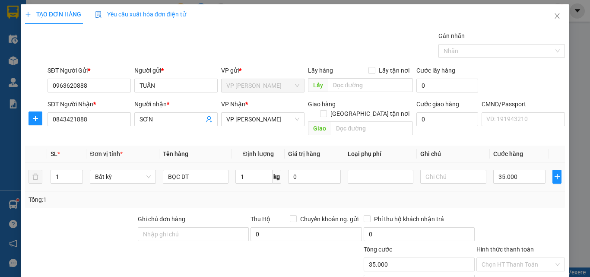
scroll to position [60, 0]
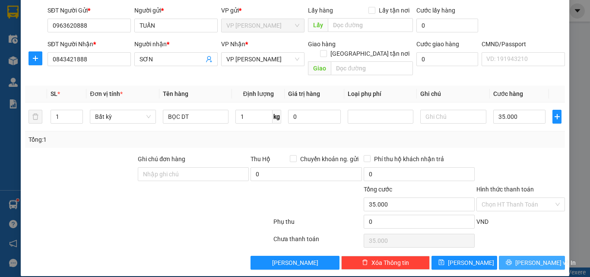
click at [510, 260] on icon "printer" at bounding box center [509, 263] width 6 height 6
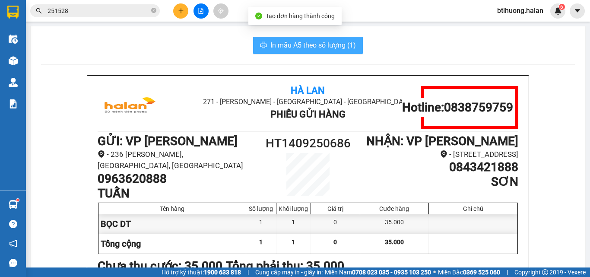
click at [330, 51] on button "In mẫu A5 theo số lượng (1)" at bounding box center [308, 45] width 110 height 17
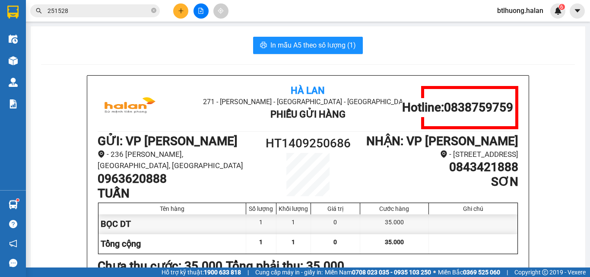
click at [178, 11] on icon "plus" at bounding box center [181, 11] width 6 height 6
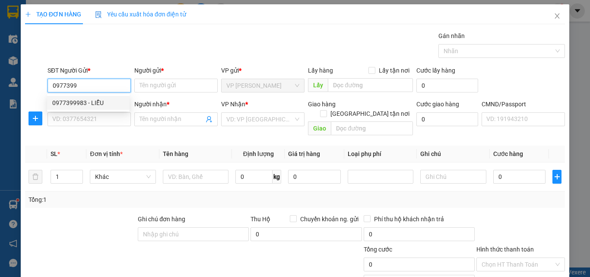
click at [83, 102] on div "0977399983 - LIỄU" at bounding box center [88, 103] width 72 height 10
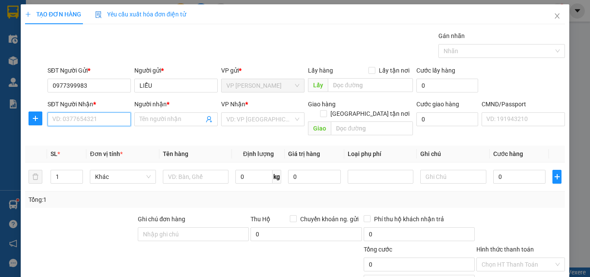
click at [81, 118] on input "SĐT Người Nhận *" at bounding box center [89, 119] width 83 height 14
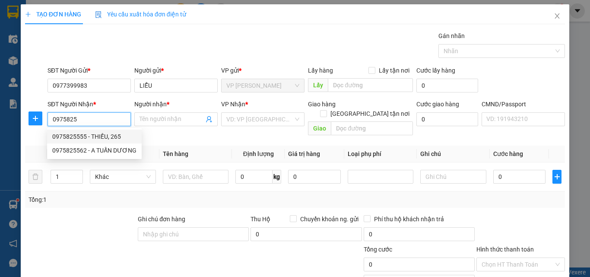
click at [97, 134] on div "0975825555 - THIỀU, 265" at bounding box center [94, 137] width 84 height 10
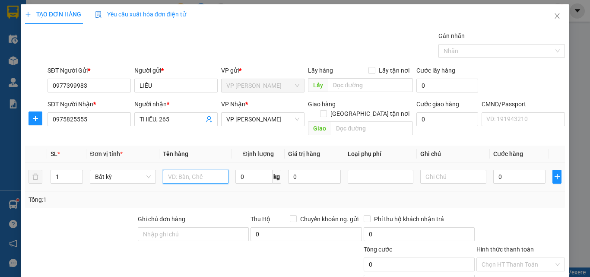
click at [188, 170] on input "text" at bounding box center [196, 177] width 66 height 14
click at [252, 170] on input "0" at bounding box center [253, 177] width 37 height 14
click at [247, 182] on div "SL * Đơn vị tính * Tên hàng Định lượng Giá trị hàng Loại phụ phí Ghi chú Cước h…" at bounding box center [295, 177] width 540 height 62
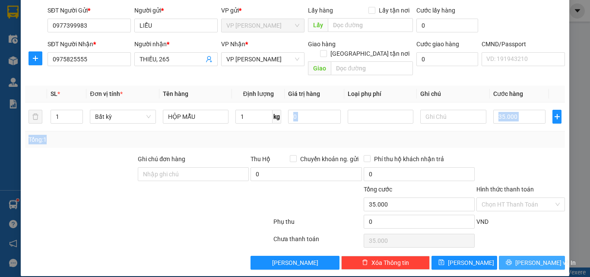
click at [518, 256] on button "Lưu và In" at bounding box center [532, 263] width 66 height 14
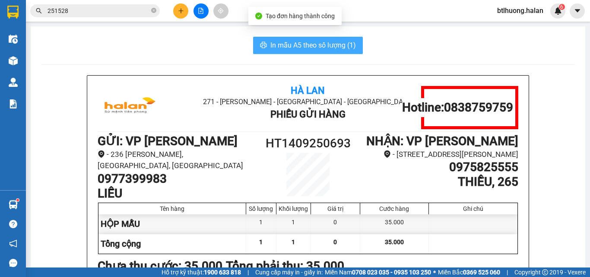
click at [317, 46] on span "In mẫu A5 theo số lượng (1)" at bounding box center [313, 45] width 86 height 11
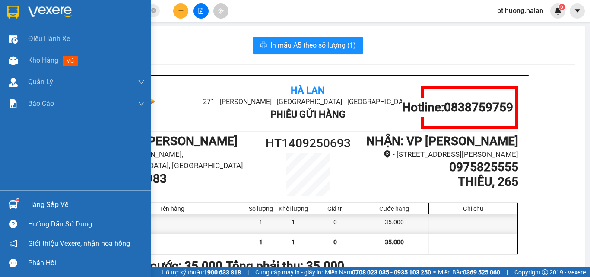
click at [80, 208] on div "Hàng sắp về" at bounding box center [86, 204] width 117 height 13
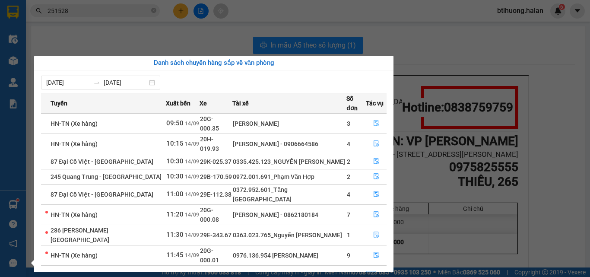
click at [375, 120] on icon "file-done" at bounding box center [376, 123] width 6 height 6
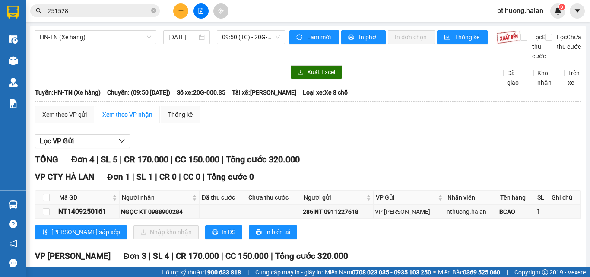
scroll to position [106, 0]
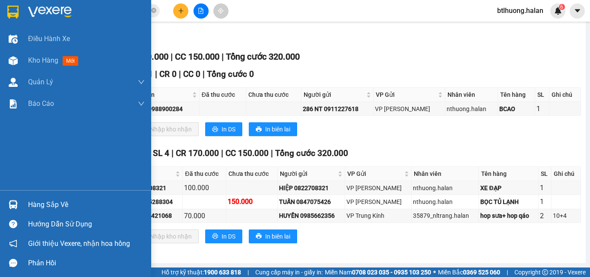
click at [38, 208] on div "Hàng sắp về" at bounding box center [86, 204] width 117 height 13
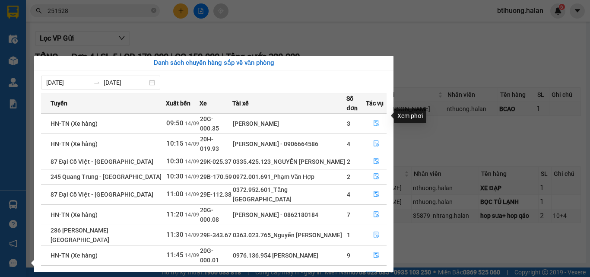
click at [373, 120] on icon "file-done" at bounding box center [376, 123] width 6 height 6
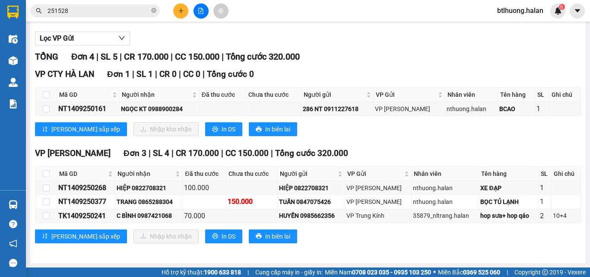
scroll to position [0, 0]
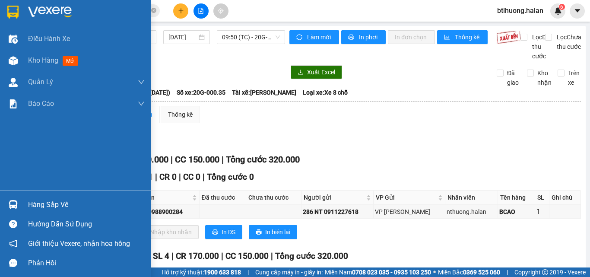
click at [23, 199] on div "Hàng sắp về" at bounding box center [75, 204] width 151 height 19
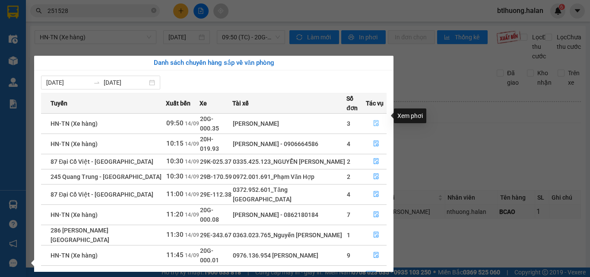
click at [375, 120] on icon "file-done" at bounding box center [376, 123] width 6 height 6
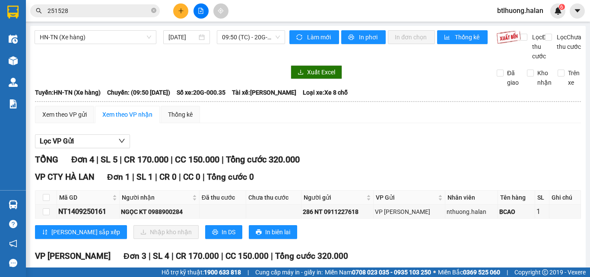
scroll to position [112, 0]
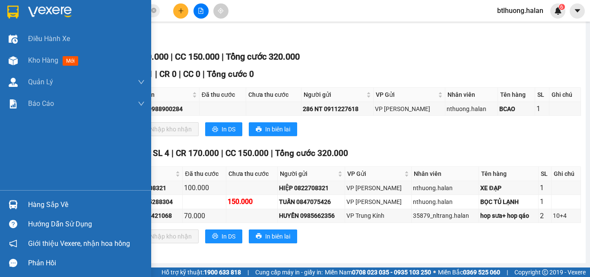
click at [25, 195] on div "Hàng sắp về Hướng dẫn sử dụng Giới thiệu Vexere, nhận hoa hồng Phản hồi" at bounding box center [75, 231] width 151 height 82
click at [39, 201] on div "Hàng sắp về" at bounding box center [86, 204] width 117 height 13
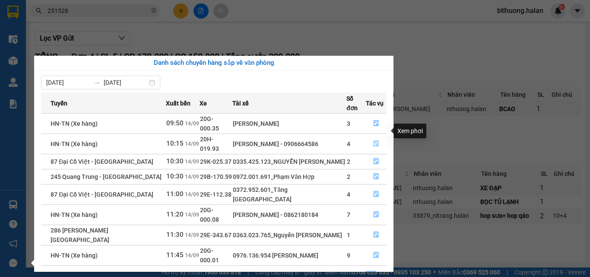
click at [376, 140] on icon "file-done" at bounding box center [376, 143] width 6 height 6
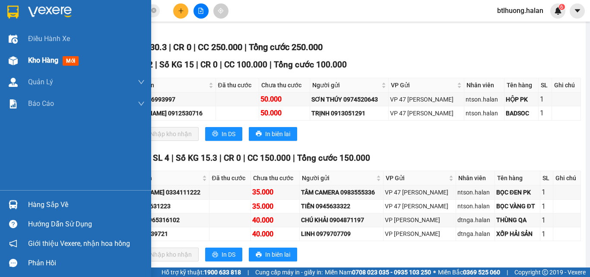
click at [31, 58] on span "Kho hàng" at bounding box center [43, 60] width 30 height 8
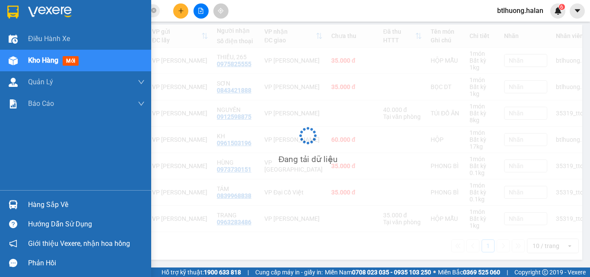
scroll to position [40, 0]
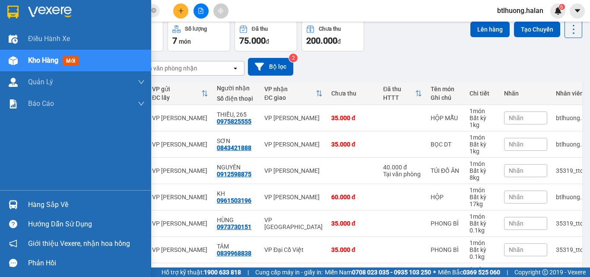
click at [40, 209] on div "Hàng sắp về" at bounding box center [86, 204] width 117 height 13
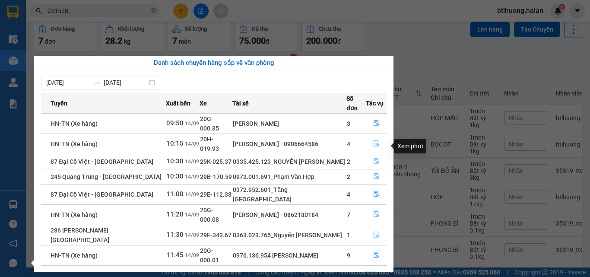
click at [374, 158] on icon "file-done" at bounding box center [376, 161] width 6 height 6
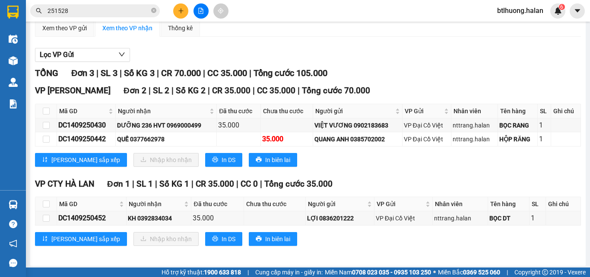
scroll to position [98, 0]
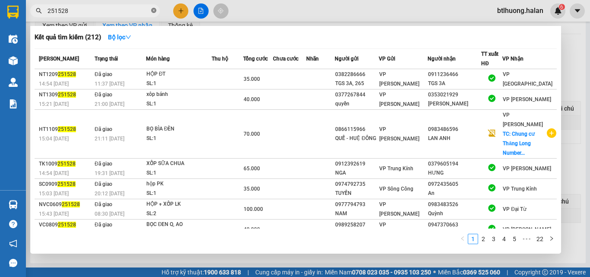
click at [153, 11] on icon "close-circle" at bounding box center [153, 10] width 5 height 5
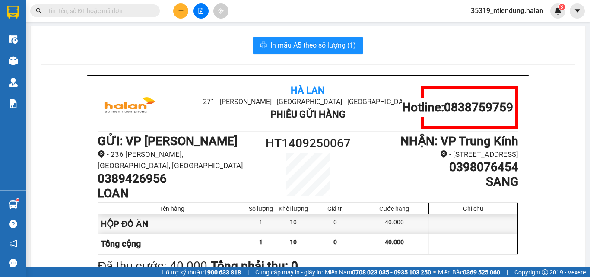
click at [526, 13] on span "35319_ntiendung.halan" at bounding box center [507, 10] width 86 height 11
click at [523, 30] on span "Đăng xuất" at bounding box center [511, 27] width 68 height 10
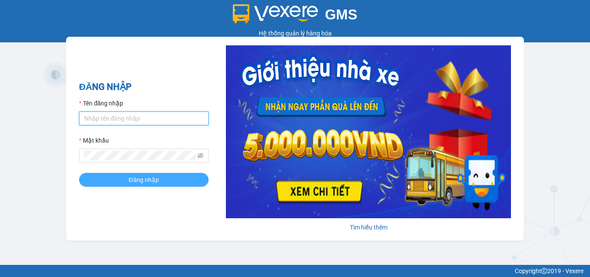
type input "btlhuong.halan"
click at [165, 179] on button "Đăng nhập" at bounding box center [144, 180] width 130 height 14
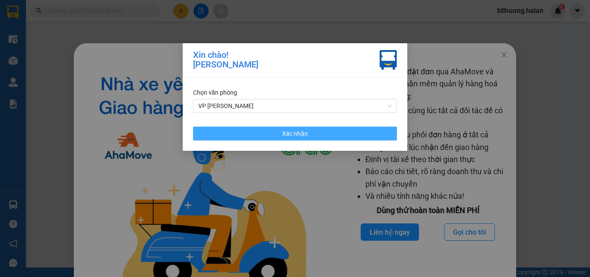
click at [276, 127] on button "Xác nhận" at bounding box center [295, 134] width 204 height 14
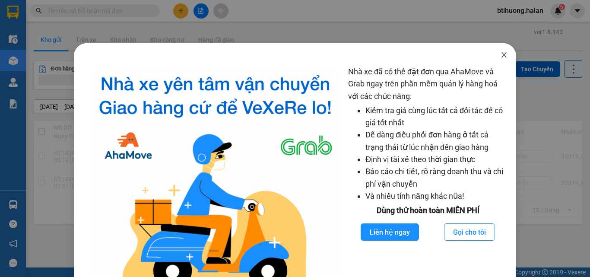
click at [496, 52] on span "Close" at bounding box center [504, 55] width 24 height 24
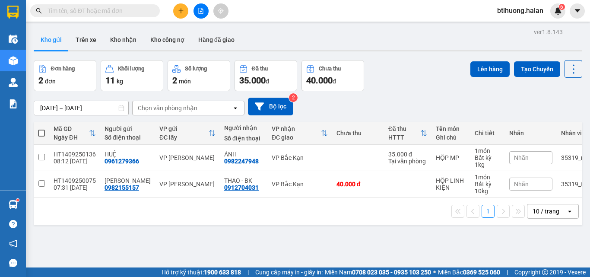
click at [139, 11] on input "text" at bounding box center [99, 11] width 102 height 10
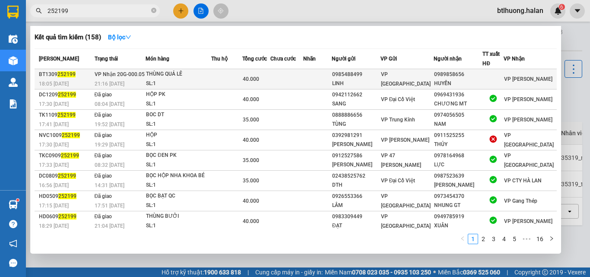
type input "252199"
click at [196, 80] on div "SL: 1" at bounding box center [178, 84] width 65 height 10
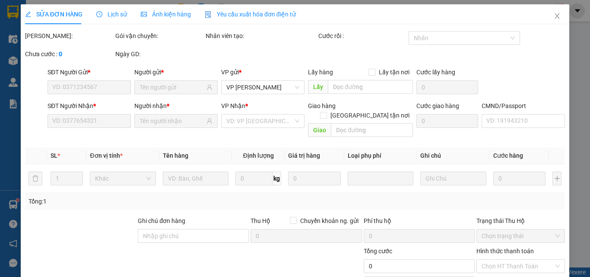
type input "0985488499"
type input "LINH"
type input "0989858656"
type input "HUYỀN"
type input "40.000"
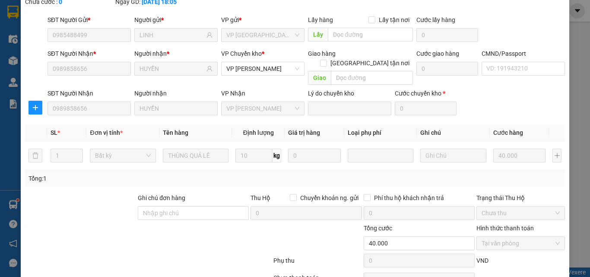
scroll to position [91, 0]
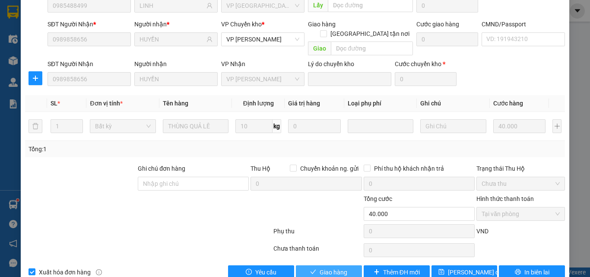
click at [332, 267] on span "Giao hàng" at bounding box center [334, 272] width 28 height 10
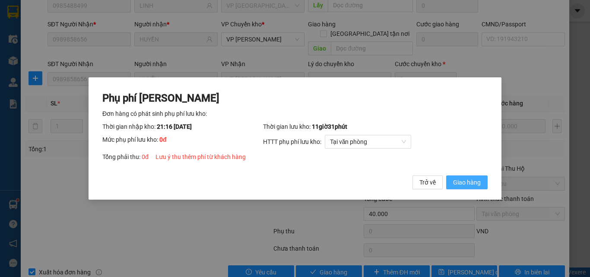
click at [462, 178] on span "Giao hàng" at bounding box center [467, 182] width 28 height 10
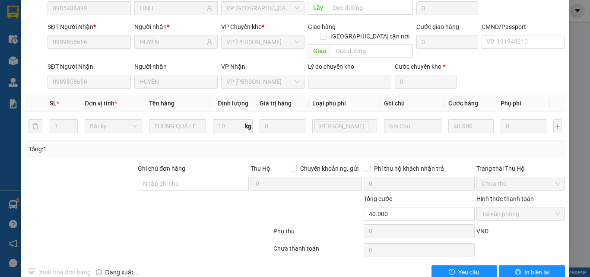
scroll to position [45, 0]
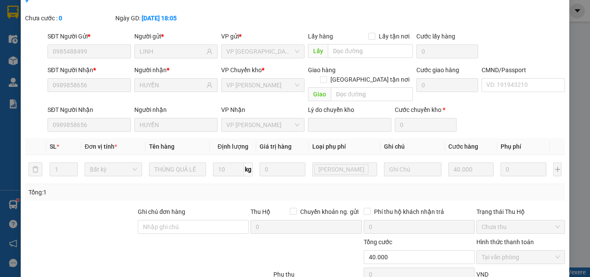
drag, startPoint x: 422, startPoint y: 294, endPoint x: 350, endPoint y: 294, distance: 71.7
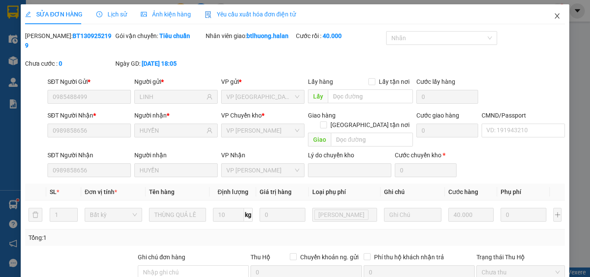
click at [545, 19] on span "Close" at bounding box center [557, 16] width 24 height 24
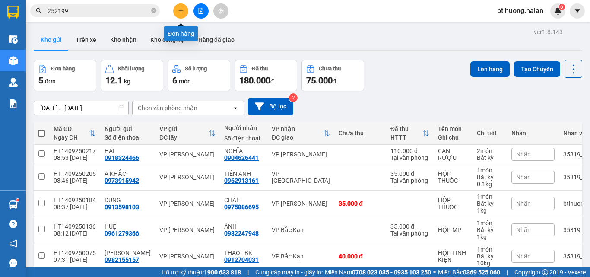
click at [179, 11] on icon "plus" at bounding box center [181, 11] width 6 height 6
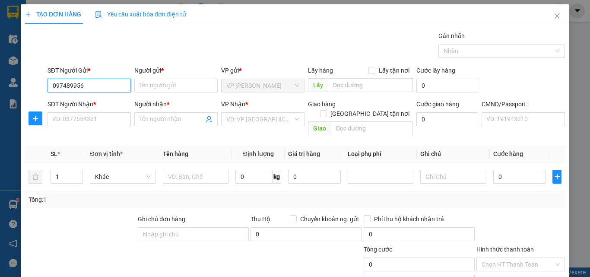
type input "0974899567"
click at [67, 100] on div "0974899567 - QUANG CẦN" at bounding box center [88, 103] width 73 height 10
type input "QUANG CẦN"
type input "0974899567"
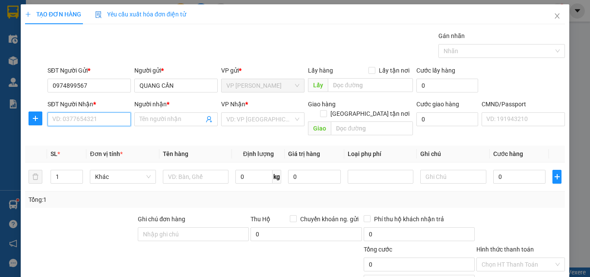
click at [73, 115] on input "SĐT Người Nhận *" at bounding box center [89, 119] width 83 height 14
type input "0329"
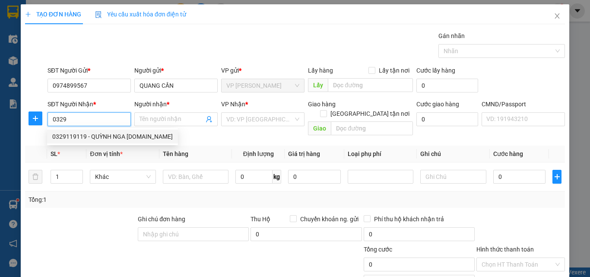
click at [82, 113] on input "0329" at bounding box center [89, 119] width 83 height 14
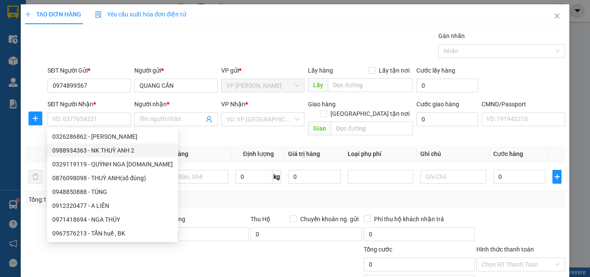
drag, startPoint x: 167, startPoint y: 136, endPoint x: 166, endPoint y: 140, distance: 4.5
click at [167, 134] on div "Transit Pickup Surcharge Ids Transit Deliver Surcharge Ids Transit Deliver Surc…" at bounding box center [295, 180] width 540 height 298
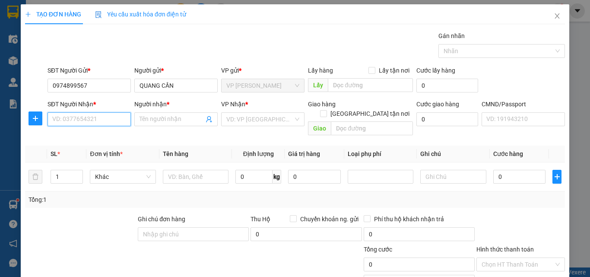
click at [114, 113] on input "SĐT Người Nhận *" at bounding box center [89, 119] width 83 height 14
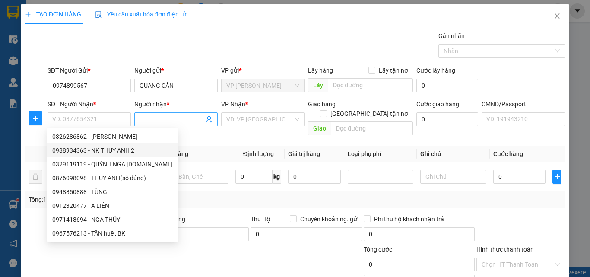
click at [209, 118] on icon "user-add" at bounding box center [209, 119] width 7 height 7
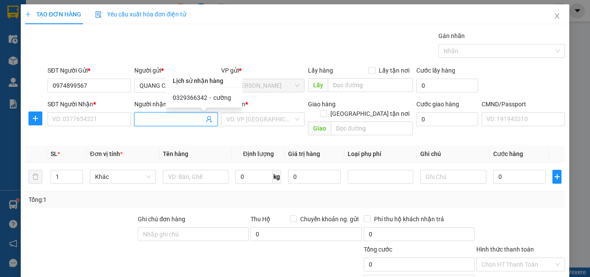
click at [172, 96] on div "0329366342 - cường" at bounding box center [204, 98] width 76 height 20
click at [209, 95] on span "-" at bounding box center [210, 97] width 2 height 7
type input "0329366342"
type input "cường"
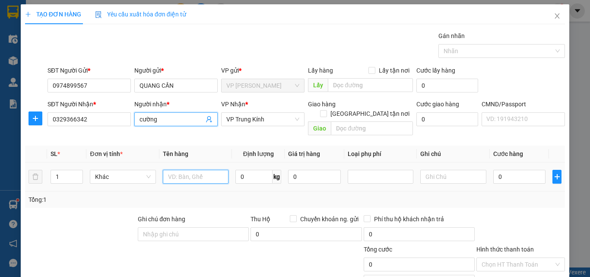
click at [197, 170] on input "text" at bounding box center [196, 177] width 66 height 14
type input "PB"
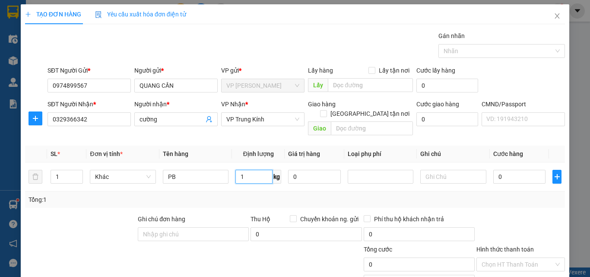
type input "1"
click at [280, 195] on div "Tổng: 1" at bounding box center [295, 200] width 533 height 10
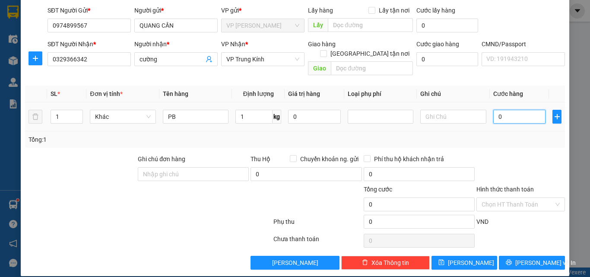
click at [508, 111] on input "0" at bounding box center [519, 117] width 53 height 14
type input "3"
type input "35"
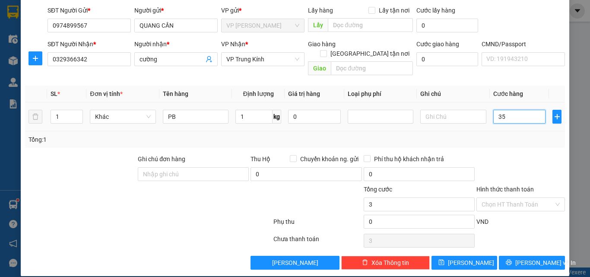
type input "35"
type input "35.000"
click at [510, 154] on div at bounding box center [520, 169] width 90 height 30
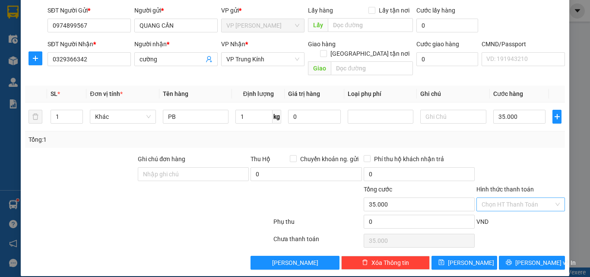
click at [514, 198] on input "Hình thức thanh toán" at bounding box center [518, 204] width 72 height 13
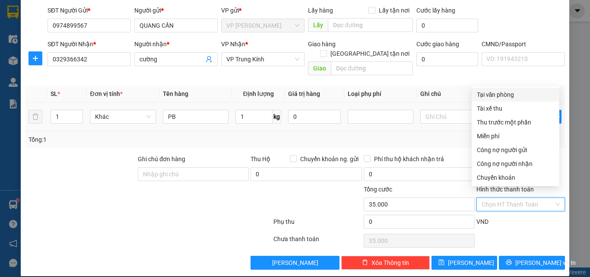
click at [512, 94] on div "Tại văn phòng" at bounding box center [515, 95] width 77 height 10
type input "0"
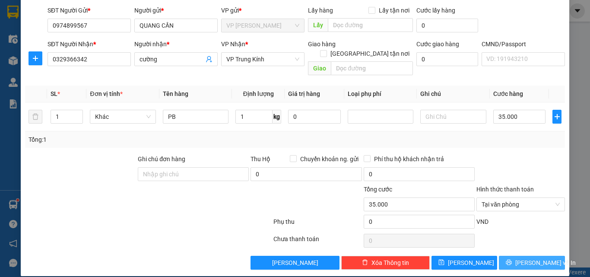
drag, startPoint x: 529, startPoint y: 252, endPoint x: 519, endPoint y: 231, distance: 23.6
click at [529, 258] on span "[PERSON_NAME] và In" at bounding box center [545, 263] width 60 height 10
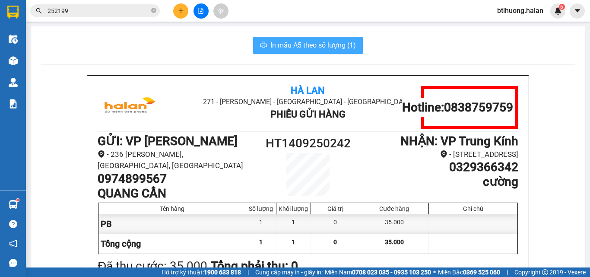
click at [358, 49] on button "In mẫu A5 theo số lượng (1)" at bounding box center [308, 45] width 110 height 17
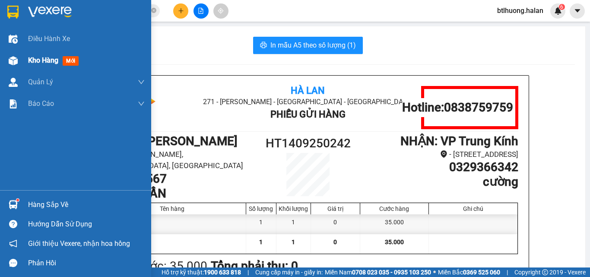
click at [20, 60] on div at bounding box center [13, 60] width 15 height 15
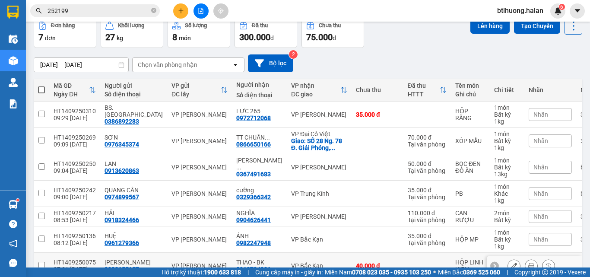
scroll to position [94, 0]
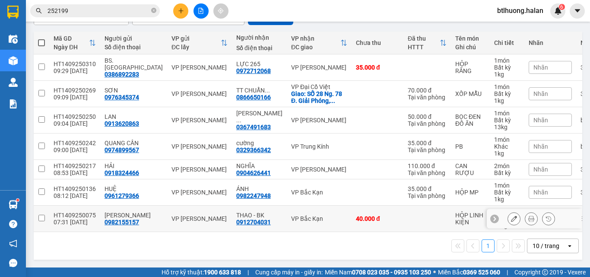
click at [291, 189] on div "VP Bắc Kạn" at bounding box center [319, 192] width 56 height 7
checkbox input "true"
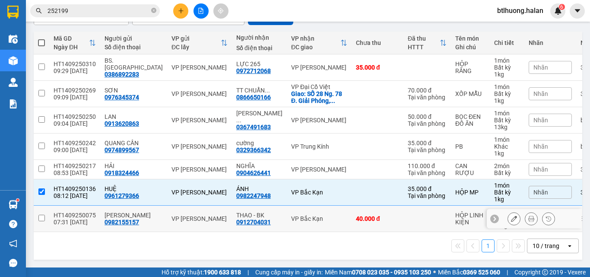
drag, startPoint x: 277, startPoint y: 213, endPoint x: 285, endPoint y: 208, distance: 9.9
click at [291, 215] on div "VP Bắc Kạn" at bounding box center [319, 218] width 56 height 7
checkbox input "true"
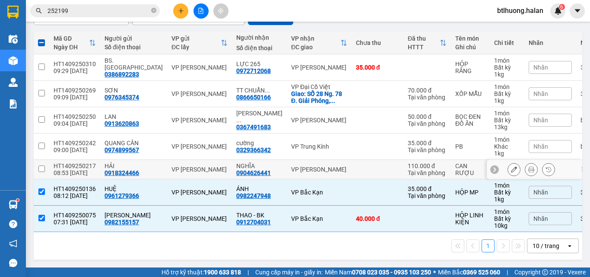
scroll to position [0, 0]
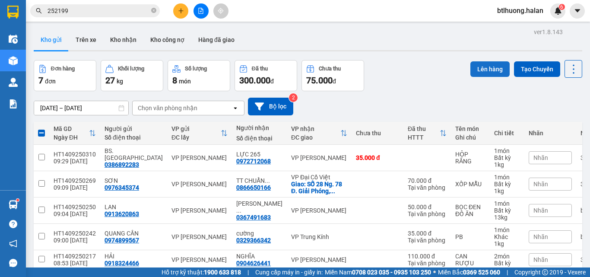
click at [480, 69] on button "Lên hàng" at bounding box center [489, 69] width 39 height 16
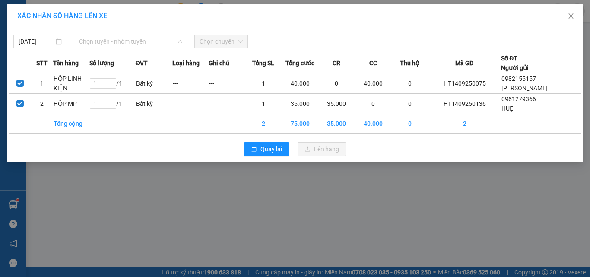
click at [105, 44] on span "Chọn tuyến - nhóm tuyến" at bounding box center [130, 41] width 103 height 13
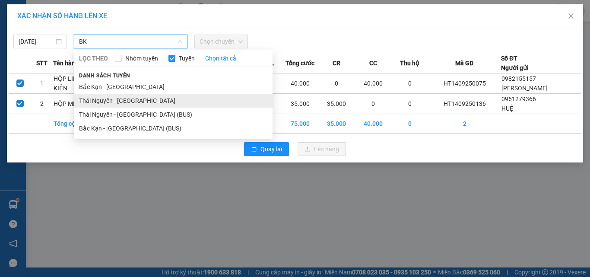
type input "BK"
click at [102, 98] on li "Thái Nguyên - [GEOGRAPHIC_DATA]" at bounding box center [173, 101] width 199 height 14
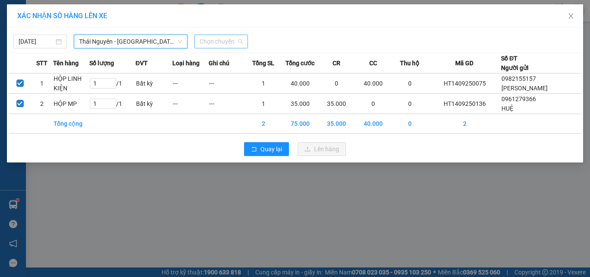
click at [212, 37] on span "Chọn chuyến" at bounding box center [221, 41] width 43 height 13
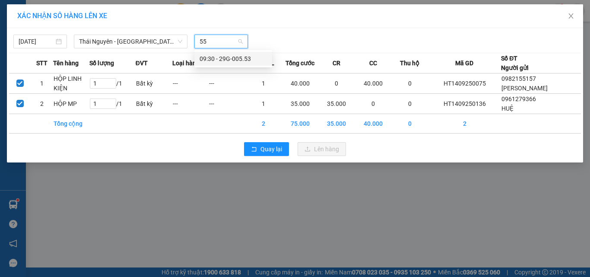
type input "553"
click at [218, 61] on div "09:30 - 29G-005.53" at bounding box center [233, 59] width 67 height 10
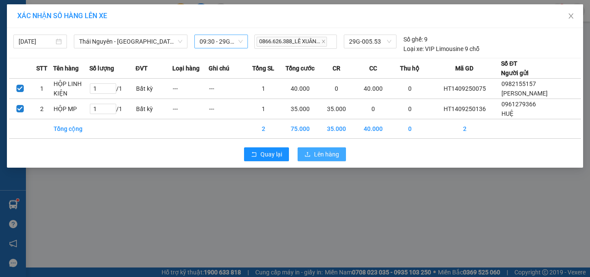
click at [331, 155] on span "Lên hàng" at bounding box center [326, 154] width 25 height 10
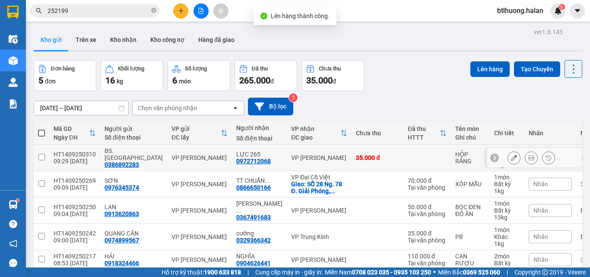
scroll to position [41, 0]
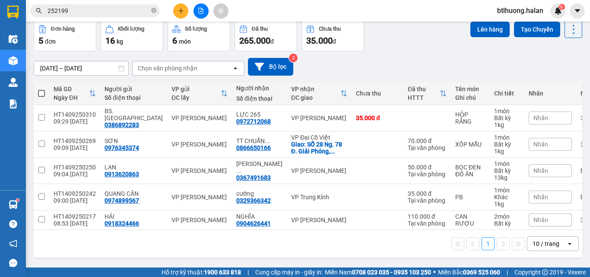
click at [126, 11] on input "252199" at bounding box center [99, 11] width 102 height 10
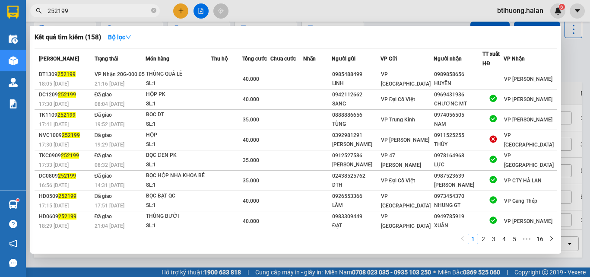
click at [126, 11] on input "252199" at bounding box center [99, 11] width 102 height 10
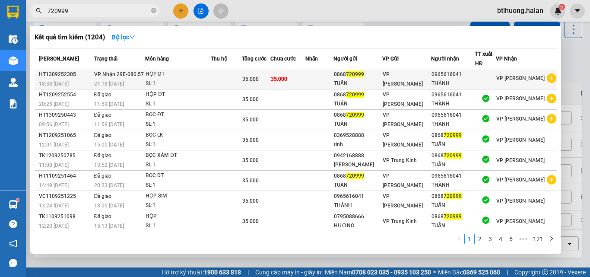
type input "720999"
click at [548, 78] on icon "plus-circle" at bounding box center [552, 78] width 10 height 10
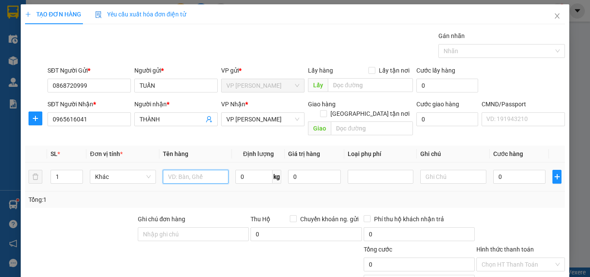
click at [192, 170] on input "text" at bounding box center [196, 177] width 66 height 14
type input "BỌC DT"
click at [244, 170] on input "0" at bounding box center [253, 177] width 37 height 14
type input "1"
click at [246, 195] on div "Tổng: 1" at bounding box center [295, 200] width 533 height 10
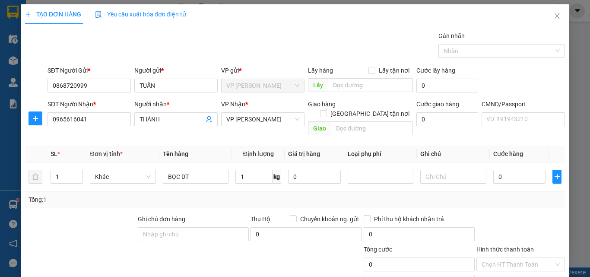
scroll to position [60, 0]
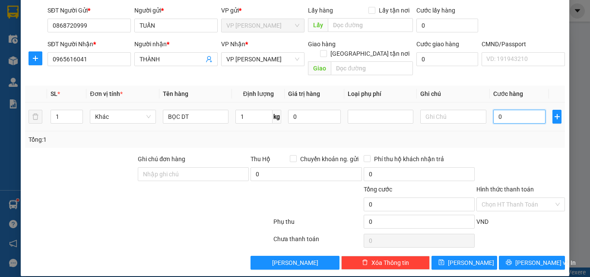
click at [519, 110] on input "0" at bounding box center [519, 117] width 53 height 14
type input "3"
type input "35"
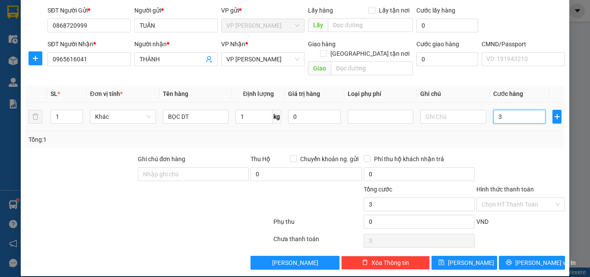
type input "35"
type input "35.000"
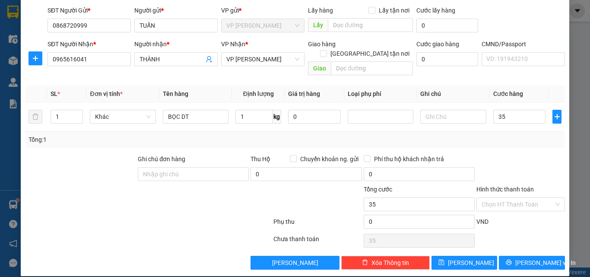
click at [512, 154] on div at bounding box center [520, 169] width 90 height 30
drag, startPoint x: 541, startPoint y: 255, endPoint x: 398, endPoint y: 165, distance: 168.9
click at [540, 258] on span "[PERSON_NAME] và In" at bounding box center [545, 263] width 60 height 10
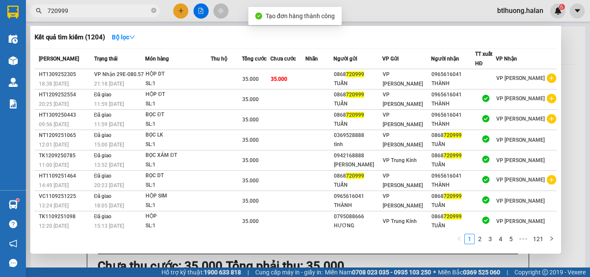
drag, startPoint x: 572, startPoint y: 99, endPoint x: 567, endPoint y: 102, distance: 5.0
click at [572, 100] on div at bounding box center [295, 138] width 590 height 277
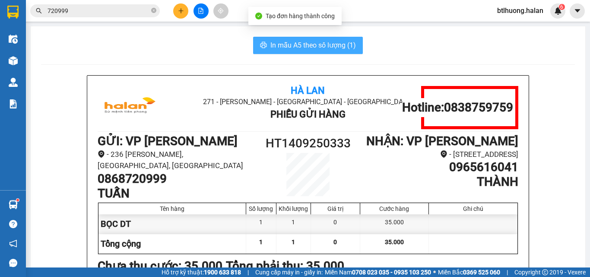
click at [342, 47] on span "In mẫu A5 theo số lượng (1)" at bounding box center [313, 45] width 86 height 11
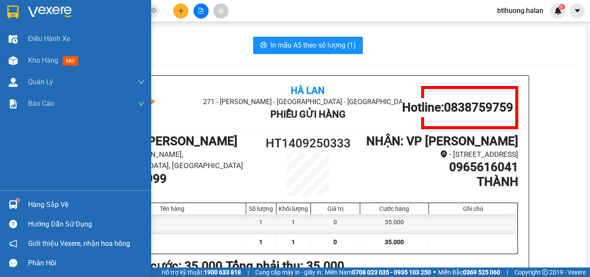
click at [23, 205] on div "Hàng sắp về" at bounding box center [75, 204] width 151 height 19
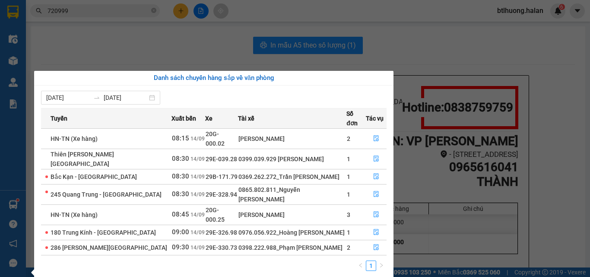
click at [63, 46] on section "Kết quả tìm kiếm ( 1204 ) Bộ lọc Mã ĐH Trạng thái Món hàng Thu hộ Tổng cước Chư…" at bounding box center [295, 138] width 590 height 277
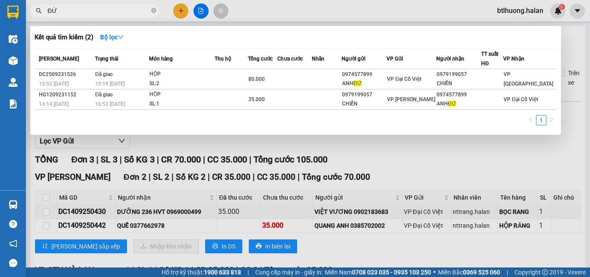
scroll to position [98, 0]
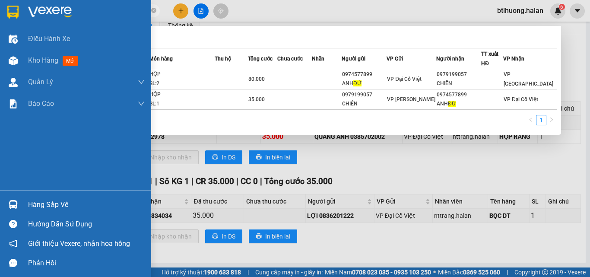
type input "ĐỨ"
click at [17, 199] on div at bounding box center [13, 204] width 15 height 15
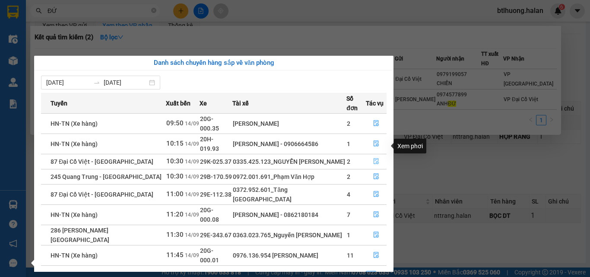
click at [375, 158] on icon "file-done" at bounding box center [376, 161] width 6 height 6
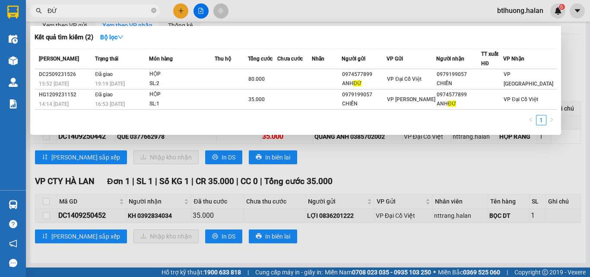
click at [424, 171] on div at bounding box center [295, 138] width 590 height 277
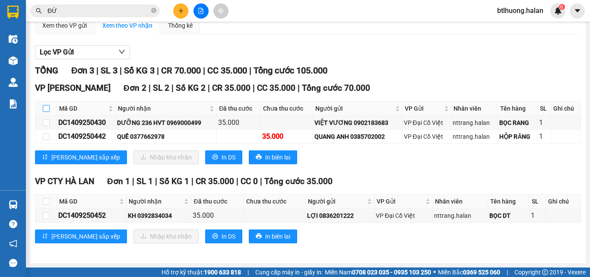
click at [51, 107] on th at bounding box center [46, 108] width 22 height 14
click at [48, 108] on input "checkbox" at bounding box center [46, 108] width 7 height 7
checkbox input "true"
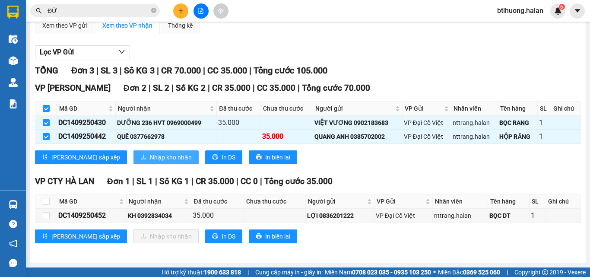
drag, startPoint x: 123, startPoint y: 156, endPoint x: 128, endPoint y: 154, distance: 5.2
click at [150, 154] on span "Nhập kho nhận" at bounding box center [171, 157] width 42 height 10
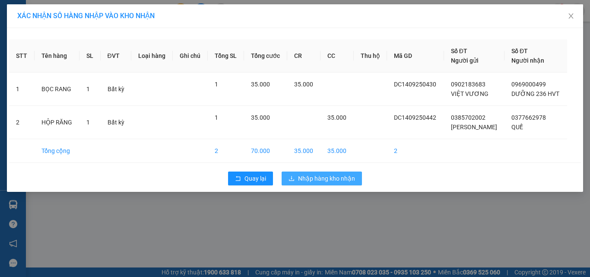
click at [306, 181] on span "Nhập hàng kho nhận" at bounding box center [326, 179] width 57 height 10
click at [20, 214] on div "Hướng dẫn sử dụng" at bounding box center [13, 223] width 26 height 19
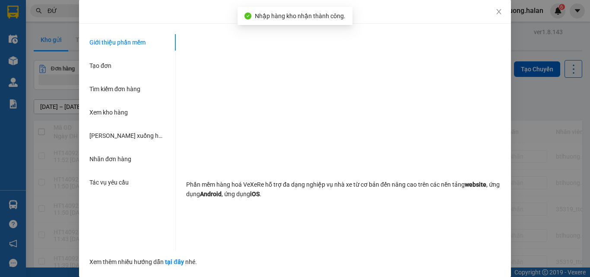
click at [16, 208] on div "Hướng dẫn sử dụng Giới thiệu phần mềm Tạo đơn Tìm kiếm đơn hàng Xem kho hàng Lê…" at bounding box center [295, 138] width 590 height 277
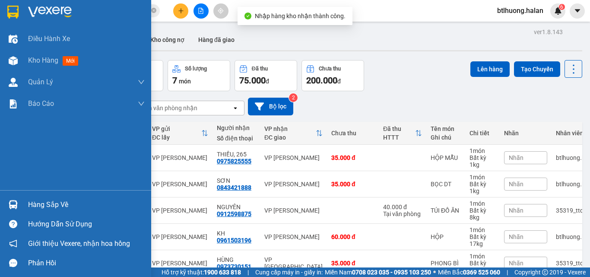
drag, startPoint x: 25, startPoint y: 203, endPoint x: 67, endPoint y: 192, distance: 43.5
click at [29, 203] on div "Hàng sắp về" at bounding box center [75, 204] width 151 height 19
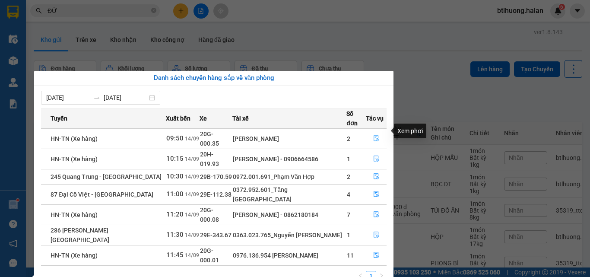
click at [375, 135] on icon "file-done" at bounding box center [376, 138] width 6 height 6
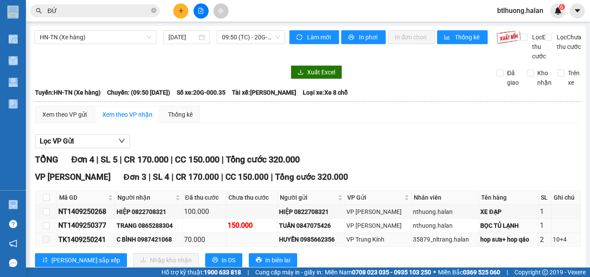
scroll to position [43, 0]
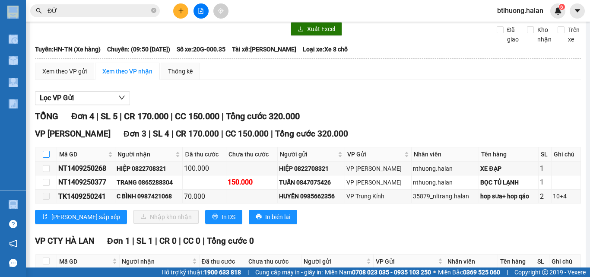
click at [49, 158] on input "checkbox" at bounding box center [46, 154] width 7 height 7
checkbox input "true"
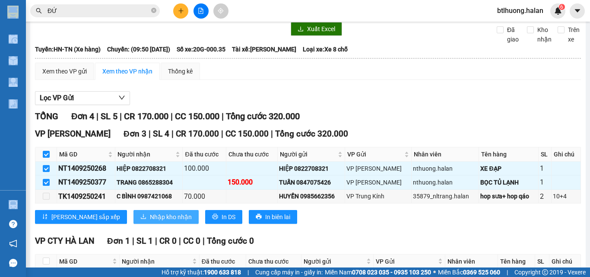
click at [133, 224] on button "Nhập kho nhận" at bounding box center [165, 217] width 65 height 14
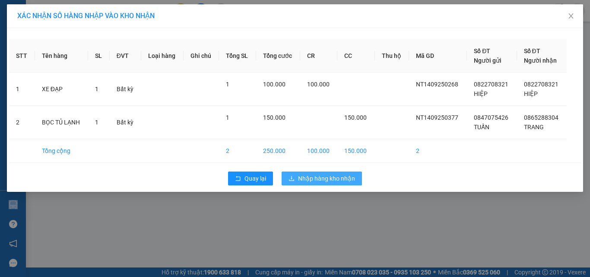
click at [307, 176] on span "Nhập hàng kho nhận" at bounding box center [326, 179] width 57 height 10
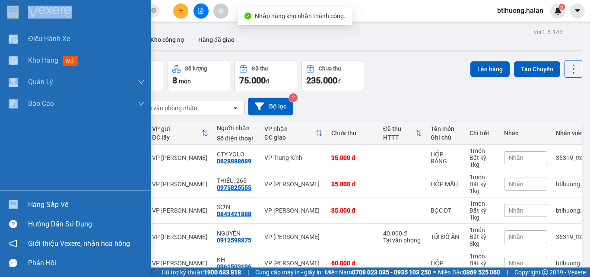
click at [19, 203] on div at bounding box center [13, 204] width 15 height 15
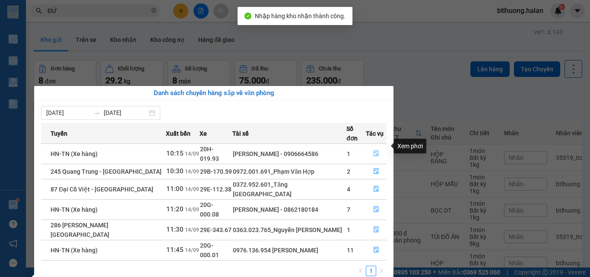
click at [374, 151] on icon "file-done" at bounding box center [376, 154] width 5 height 6
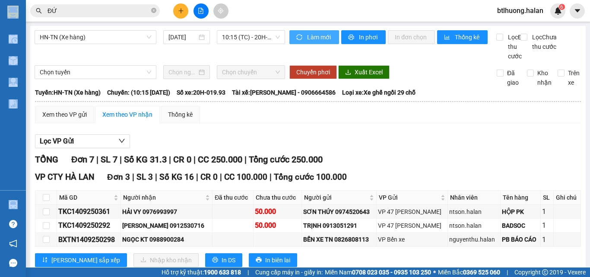
click at [308, 36] on span "Làm mới" at bounding box center [319, 37] width 25 height 10
click at [558, 76] on input "Trên xe" at bounding box center [561, 73] width 7 height 7
checkbox input "true"
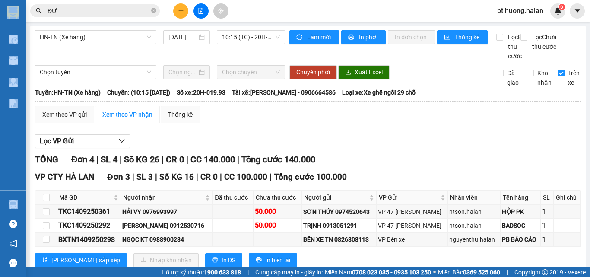
scroll to position [112, 0]
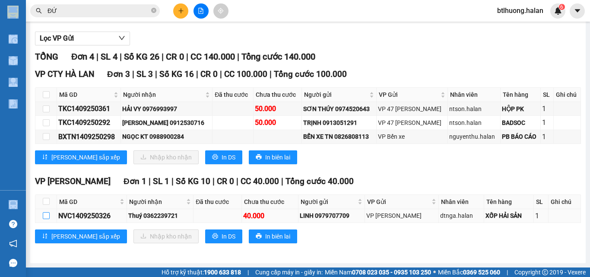
click at [44, 216] on input "checkbox" at bounding box center [46, 215] width 7 height 7
checkbox input "true"
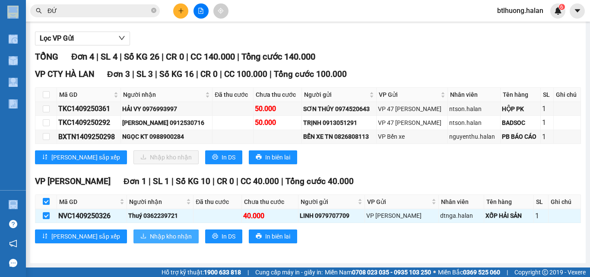
click at [150, 234] on span "Nhập kho nhận" at bounding box center [171, 236] width 42 height 10
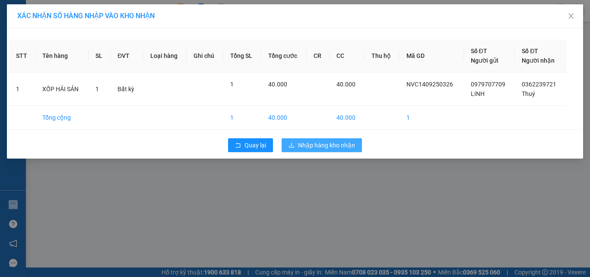
click at [326, 145] on span "Nhập hàng kho nhận" at bounding box center [326, 145] width 57 height 10
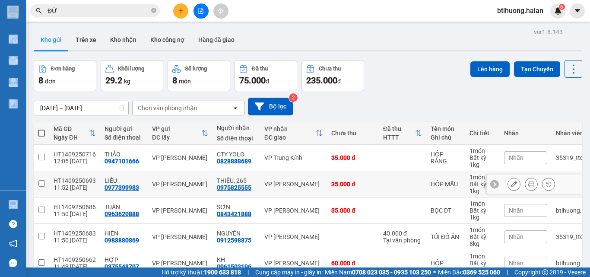
scroll to position [86, 0]
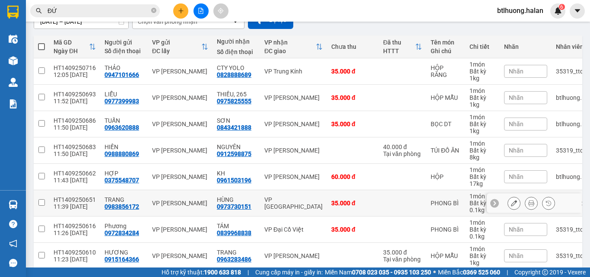
click at [294, 205] on div "VP [GEOGRAPHIC_DATA]" at bounding box center [293, 203] width 58 height 14
checkbox input "true"
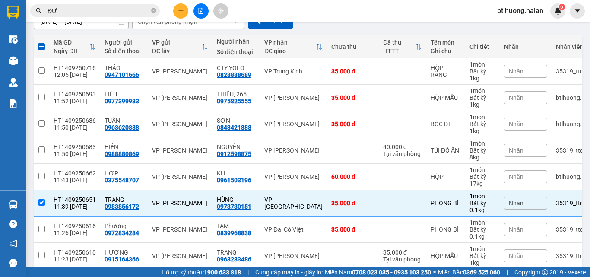
scroll to position [0, 0]
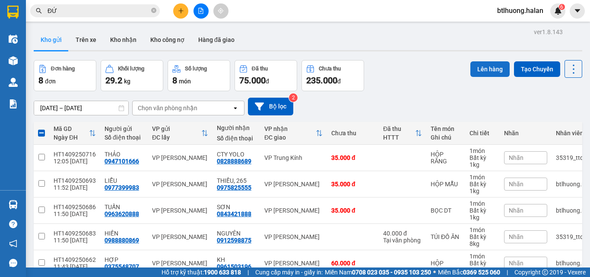
click at [478, 65] on button "Lên hàng" at bounding box center [489, 69] width 39 height 16
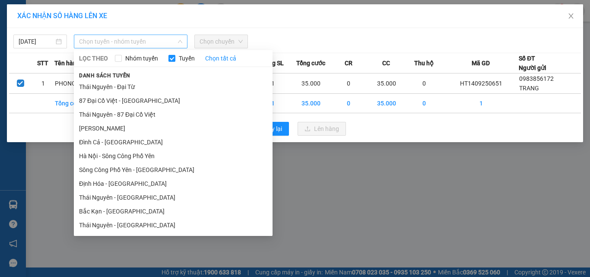
click at [175, 44] on span "Chọn tuyến - nhóm tuyến" at bounding box center [130, 41] width 103 height 13
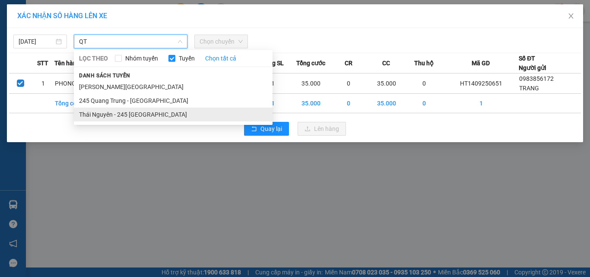
type input "QT"
click at [182, 111] on li "Thái Nguyên - 245 Quang Trung" at bounding box center [173, 115] width 199 height 14
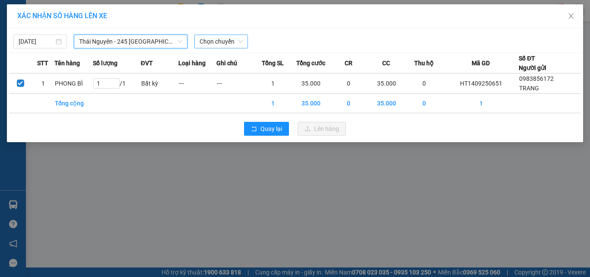
click at [213, 47] on span "Chọn chuyến" at bounding box center [221, 41] width 43 height 13
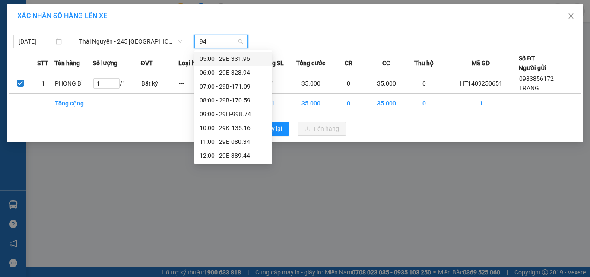
type input "944"
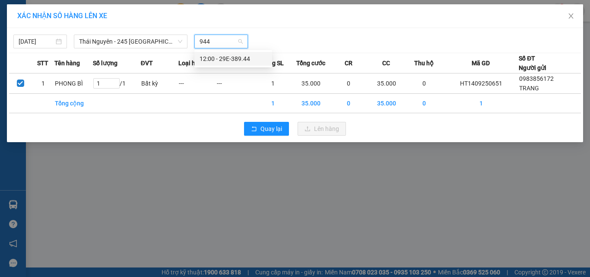
click at [218, 58] on div "12:00 - 29E-389.44" at bounding box center [233, 59] width 67 height 10
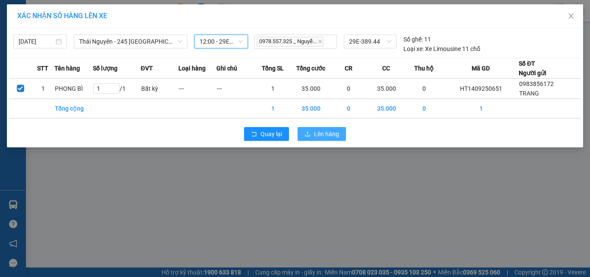
click at [330, 132] on span "Lên hàng" at bounding box center [326, 134] width 25 height 10
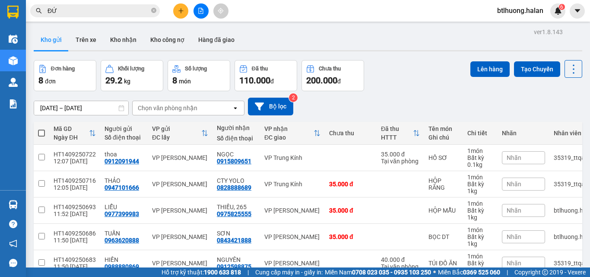
click at [185, 10] on button at bounding box center [180, 10] width 15 height 15
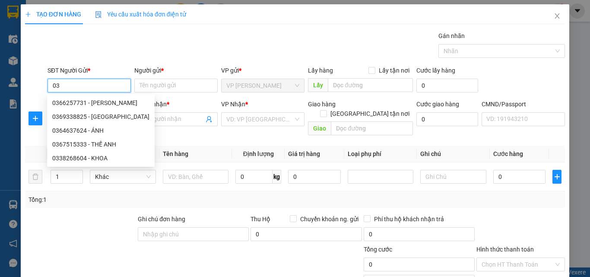
type input "0"
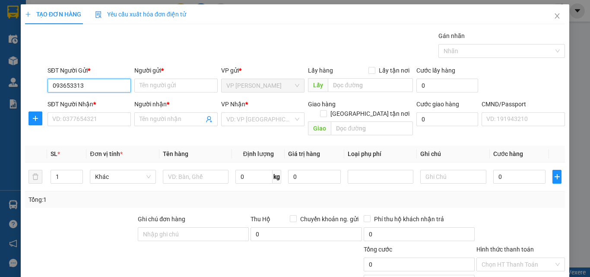
type input "0936533135"
click at [91, 100] on div "0936533135 - BÁCH" at bounding box center [88, 103] width 72 height 10
type input "BÁCH"
type input "0936533135"
click at [98, 110] on div "SĐT Người Nhận *" at bounding box center [89, 105] width 83 height 13
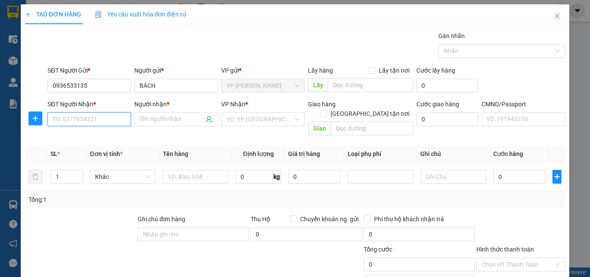
click at [101, 116] on input "SĐT Người Nhận *" at bounding box center [89, 119] width 83 height 14
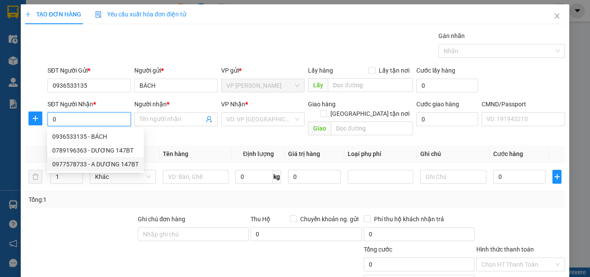
click at [114, 169] on div "0977578733 - A DƯƠNG 147BT" at bounding box center [95, 164] width 97 height 14
type input "0977578733"
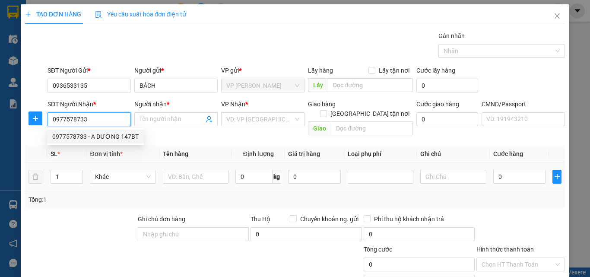
type input "A DƯƠNG 147BT"
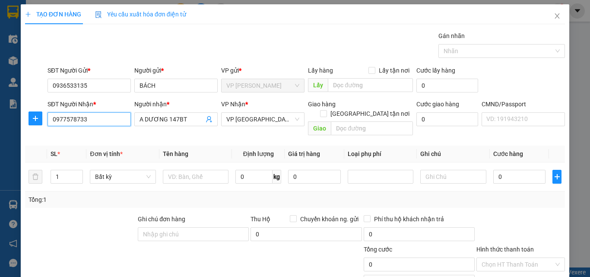
type input "0977578733"
click at [254, 118] on span "VP [GEOGRAPHIC_DATA]" at bounding box center [262, 119] width 73 height 13
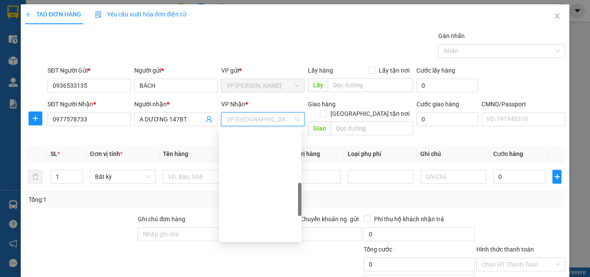
scroll to position [218, 0]
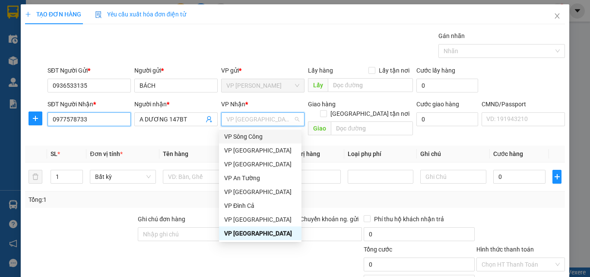
click at [101, 122] on input "0977578733" at bounding box center [89, 119] width 83 height 14
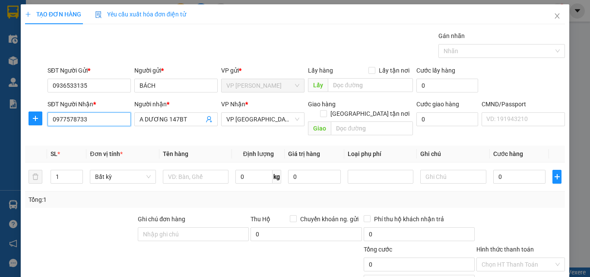
click at [100, 122] on input "0977578733" at bounding box center [89, 119] width 83 height 14
click at [251, 123] on span "VP [GEOGRAPHIC_DATA]" at bounding box center [262, 119] width 73 height 13
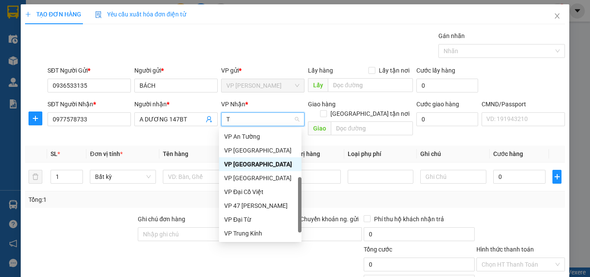
scroll to position [83, 0]
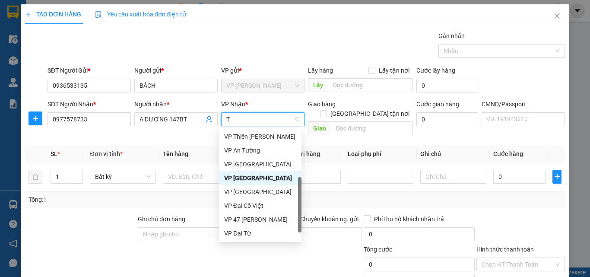
type input "TC"
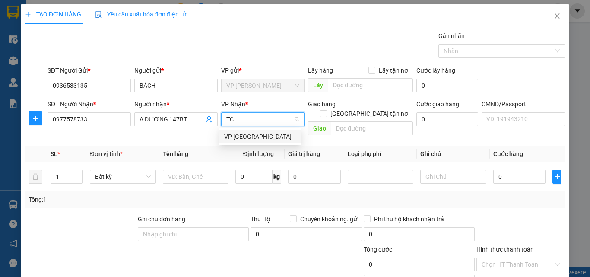
scroll to position [0, 0]
drag, startPoint x: 262, startPoint y: 139, endPoint x: 272, endPoint y: 127, distance: 15.6
click at [262, 138] on div "VP Trường Chinh" at bounding box center [260, 137] width 72 height 10
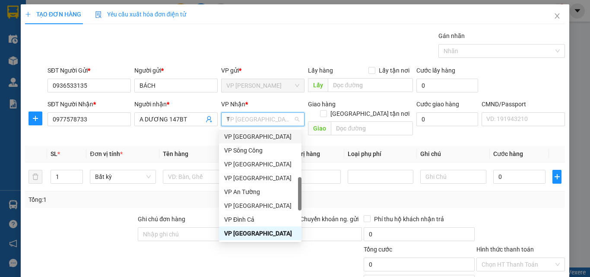
scroll to position [97, 0]
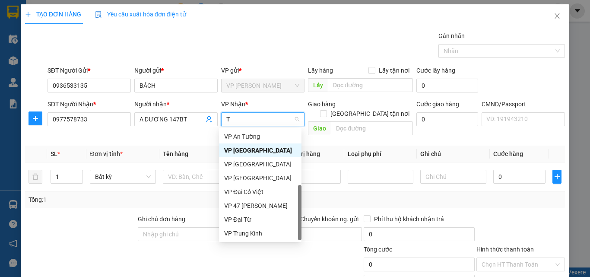
type input "TC"
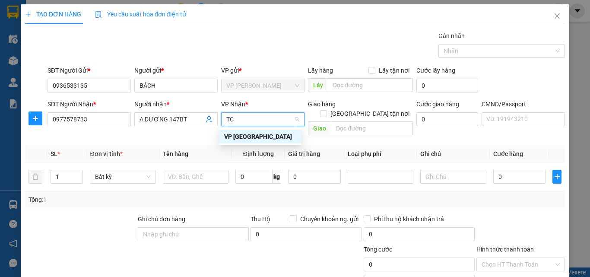
scroll to position [0, 0]
click at [240, 136] on div "VP Trường Chinh" at bounding box center [260, 137] width 72 height 10
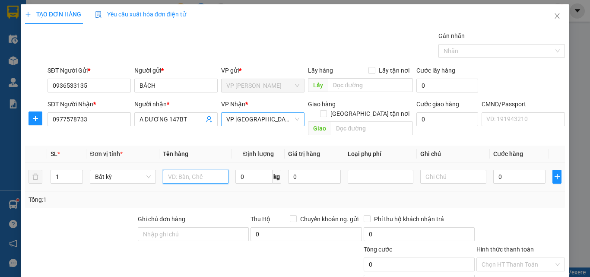
click at [200, 170] on input "text" at bounding box center [196, 177] width 66 height 14
type input "HỘP DT"
click at [237, 170] on input "0" at bounding box center [253, 177] width 37 height 14
type input "1"
click at [241, 195] on div "Tổng: 1" at bounding box center [295, 200] width 533 height 10
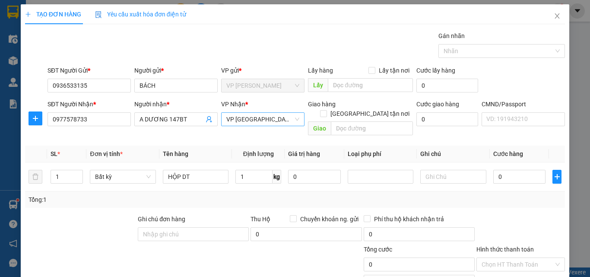
type input "35.000"
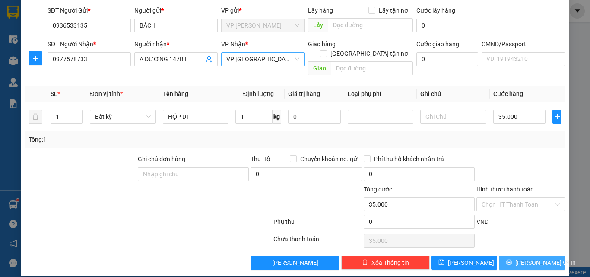
click at [522, 258] on span "[PERSON_NAME] và In" at bounding box center [545, 263] width 60 height 10
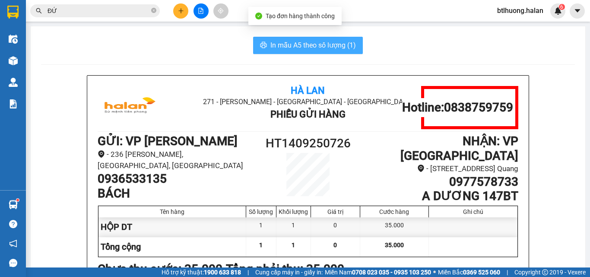
click at [305, 48] on span "In mẫu A5 theo số lượng (1)" at bounding box center [313, 45] width 86 height 11
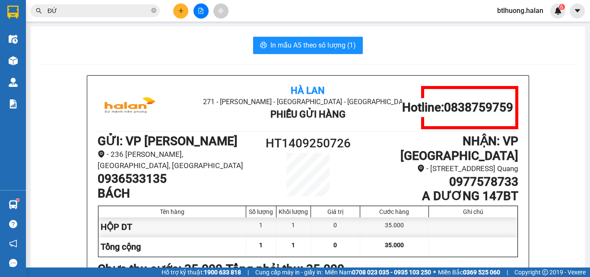
click at [183, 9] on icon "plus" at bounding box center [181, 11] width 6 height 6
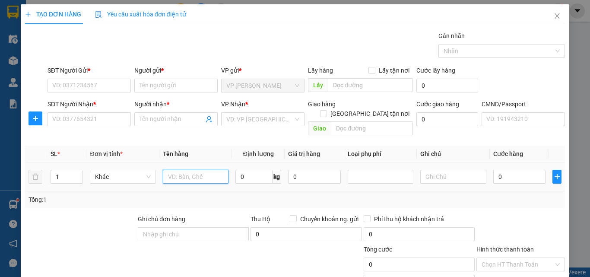
click at [175, 170] on input "text" at bounding box center [196, 177] width 66 height 14
type input "HÔPH DT"
click at [244, 170] on input "0" at bounding box center [253, 177] width 37 height 14
type input "2"
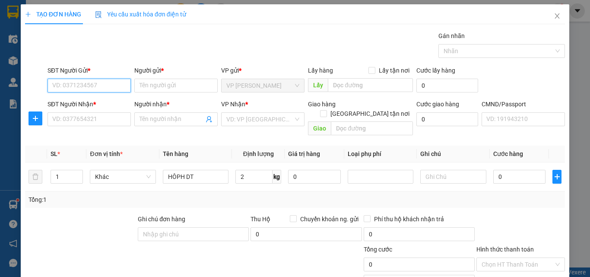
click at [115, 86] on input "SĐT Người Gửi *" at bounding box center [89, 86] width 83 height 14
click at [104, 104] on div "0967886929 - KHÁNH" at bounding box center [94, 103] width 85 height 10
type input "0967886929"
type input "KHÁNH"
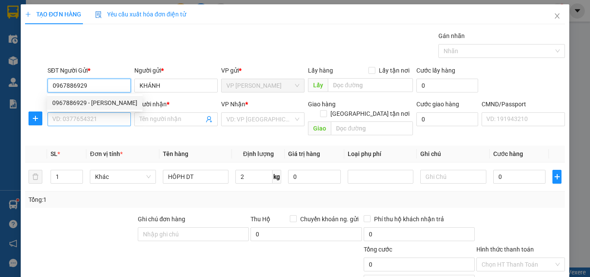
type input "0967886929"
click at [104, 117] on input "SĐT Người Nhận *" at bounding box center [89, 119] width 83 height 14
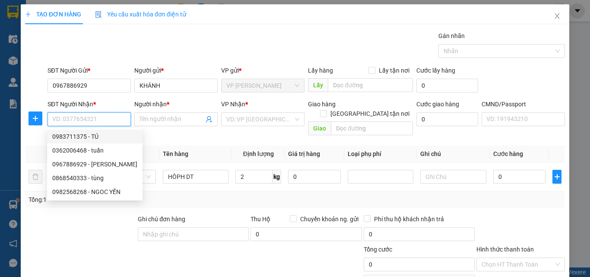
click at [107, 137] on div "0983711375 - TÚ" at bounding box center [94, 137] width 85 height 10
type input "0983711375"
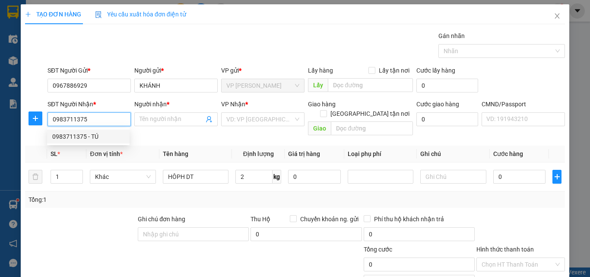
type input "TÚ"
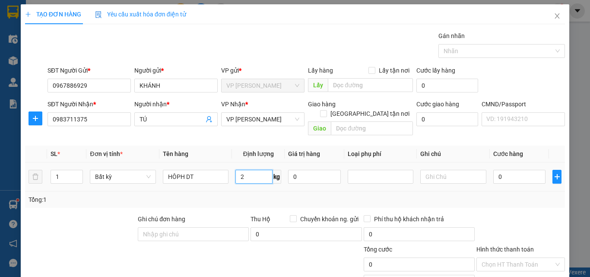
click at [262, 170] on input "2" at bounding box center [253, 177] width 37 height 14
click at [260, 195] on div "Tổng: 1" at bounding box center [295, 200] width 533 height 10
type input "35.000"
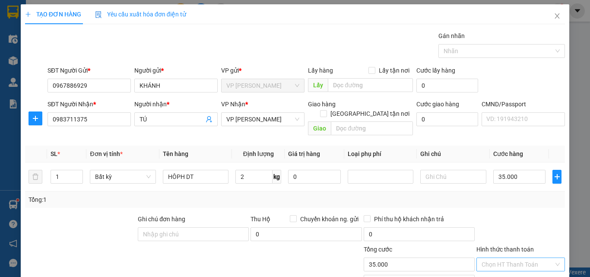
scroll to position [60, 0]
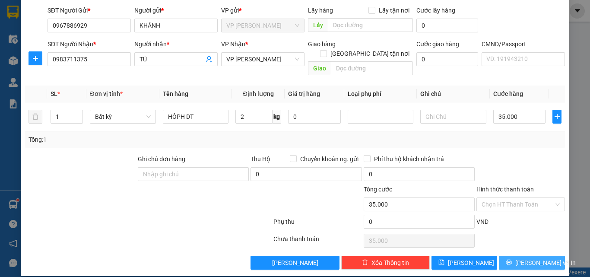
click at [501, 256] on button "[PERSON_NAME] và In" at bounding box center [532, 263] width 66 height 14
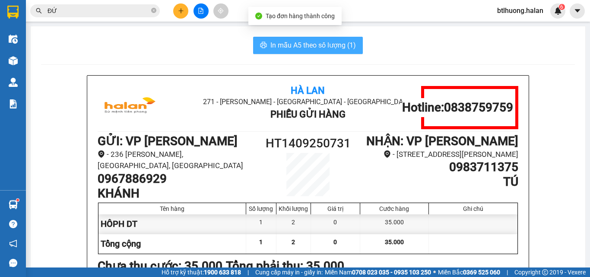
drag, startPoint x: 268, startPoint y: 44, endPoint x: 276, endPoint y: 43, distance: 8.0
click at [270, 44] on span "In mẫu A5 theo số lượng (1)" at bounding box center [313, 45] width 86 height 11
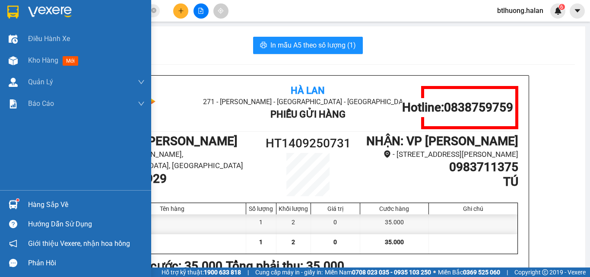
click at [16, 203] on img at bounding box center [13, 204] width 9 height 9
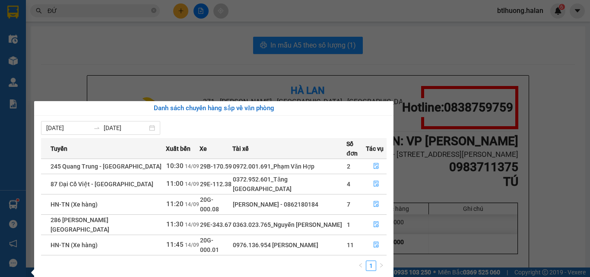
click at [151, 10] on section "Kết quả tìm kiếm ( 2 ) Bộ lọc Mã ĐH Trạng thái Món hàng Thu hộ Tổng cước Chưa c…" at bounding box center [295, 138] width 590 height 277
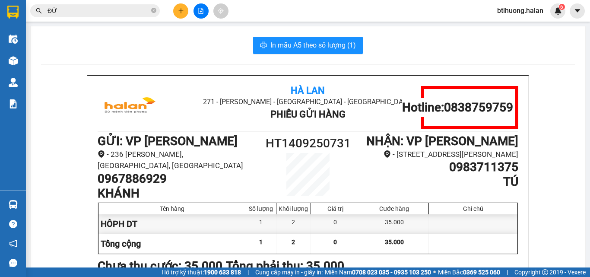
click at [180, 14] on button at bounding box center [180, 10] width 15 height 15
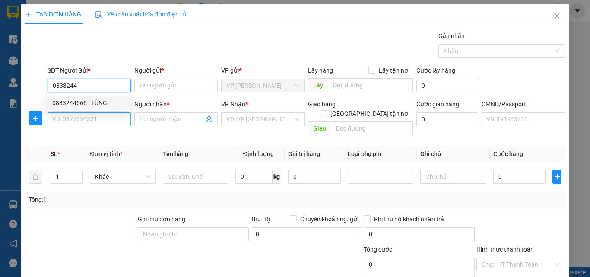
drag, startPoint x: 66, startPoint y: 104, endPoint x: 76, endPoint y: 124, distance: 22.8
click at [67, 103] on div "0833244566 - TÙNG" at bounding box center [88, 103] width 72 height 10
type input "0833244566"
type input "TÙNG"
type input "0833244566"
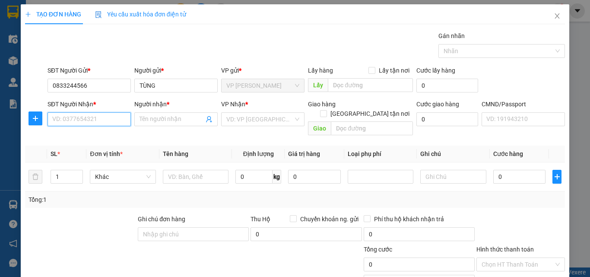
click at [76, 122] on input "SĐT Người Nhận *" at bounding box center [89, 119] width 83 height 14
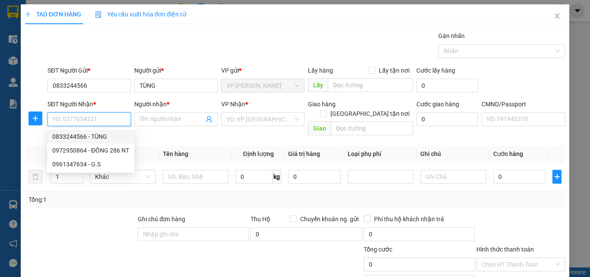
click at [106, 137] on div "0833244566 - TÙNG" at bounding box center [90, 137] width 77 height 10
type input "0833244566"
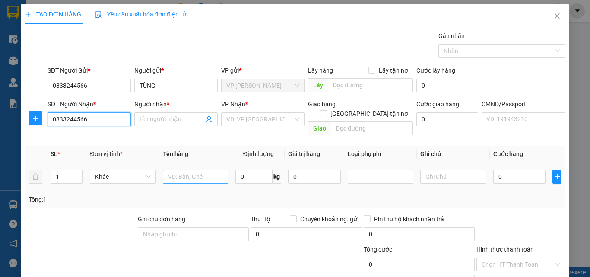
type input "TÙNG"
click at [183, 172] on input "text" at bounding box center [196, 177] width 66 height 14
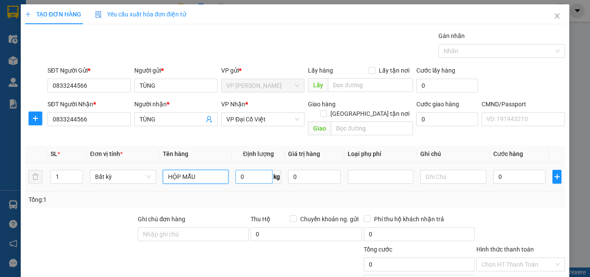
type input "HỘP MẪU"
click at [260, 171] on input "0" at bounding box center [253, 177] width 37 height 14
type input "1"
click at [339, 181] on td "0" at bounding box center [315, 176] width 60 height 29
type input "35.000"
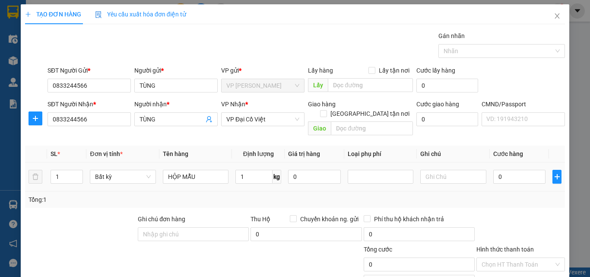
type input "35.000"
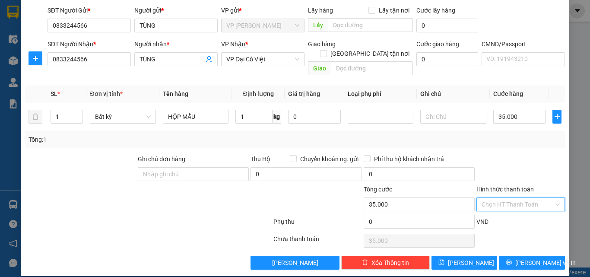
click at [498, 198] on input "Hình thức thanh toán" at bounding box center [518, 204] width 72 height 13
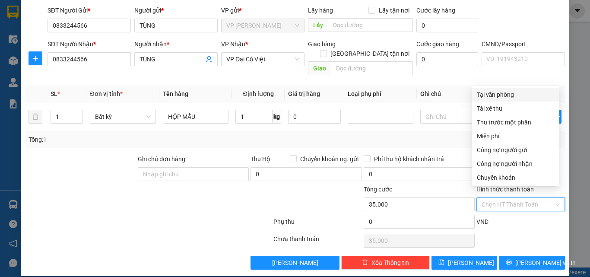
click at [499, 93] on div "Tại văn phòng" at bounding box center [515, 95] width 77 height 10
type input "0"
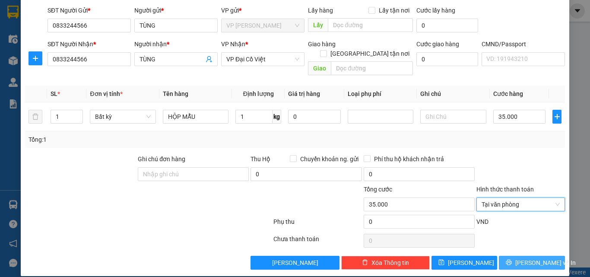
click at [528, 258] on span "[PERSON_NAME] và In" at bounding box center [545, 263] width 60 height 10
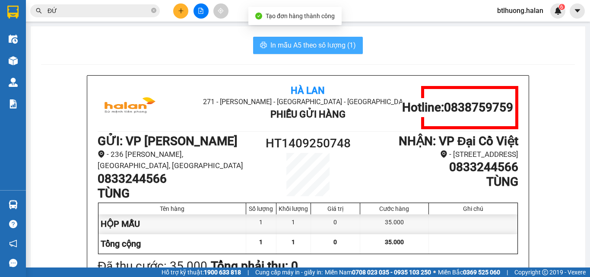
click at [282, 39] on button "In mẫu A5 theo số lượng (1)" at bounding box center [308, 45] width 110 height 17
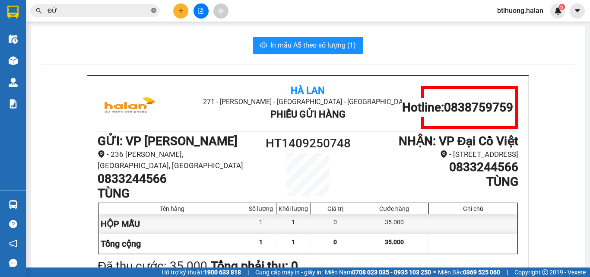
click at [155, 11] on icon "close-circle" at bounding box center [153, 10] width 5 height 5
click at [125, 13] on input "text" at bounding box center [99, 11] width 102 height 10
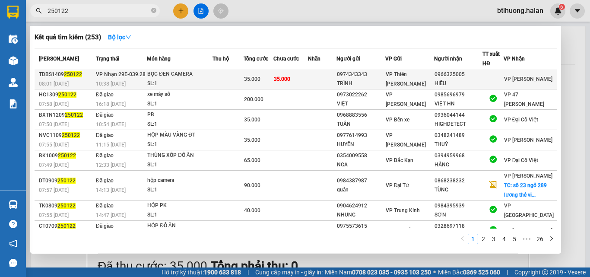
type input "250122"
click at [336, 75] on td at bounding box center [322, 79] width 29 height 20
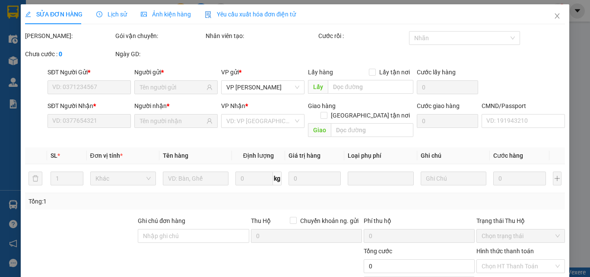
type input "0974343343"
type input "TRÌNH"
type input "0966325005"
type input "HIẾU"
type input "35.000"
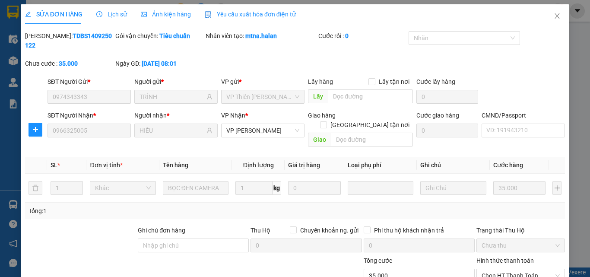
scroll to position [62, 0]
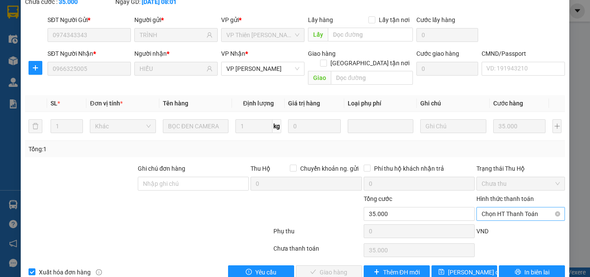
drag, startPoint x: 508, startPoint y: 193, endPoint x: 504, endPoint y: 199, distance: 6.7
click at [506, 207] on span "Chọn HT Thanh Toán" at bounding box center [521, 213] width 78 height 13
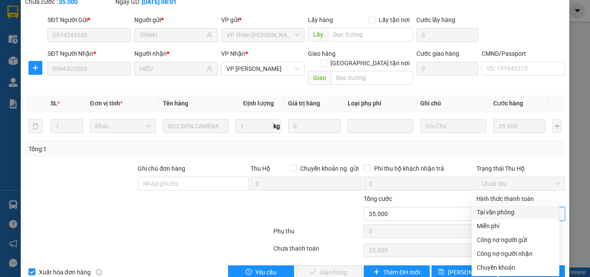
click at [498, 215] on div "Tại văn phòng" at bounding box center [515, 212] width 77 height 10
type input "0"
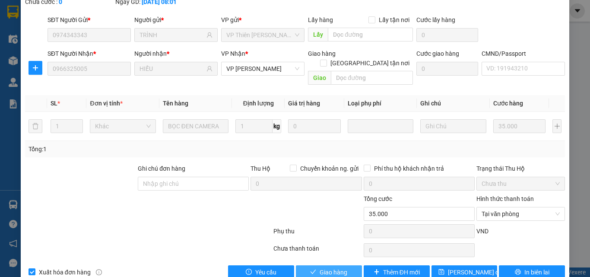
click at [329, 267] on span "Giao hàng" at bounding box center [334, 272] width 28 height 10
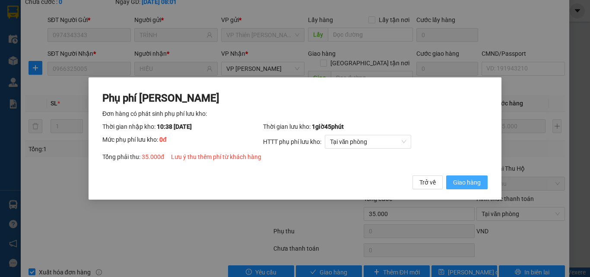
drag, startPoint x: 462, startPoint y: 187, endPoint x: 492, endPoint y: 119, distance: 74.4
click at [462, 185] on span "Giao hàng" at bounding box center [467, 182] width 28 height 10
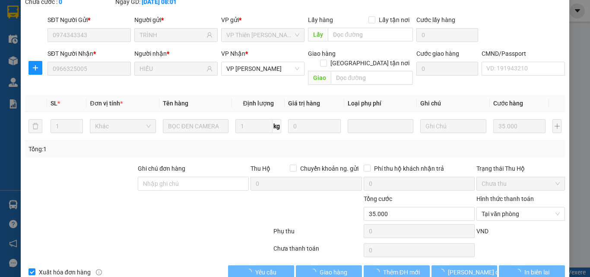
scroll to position [0, 0]
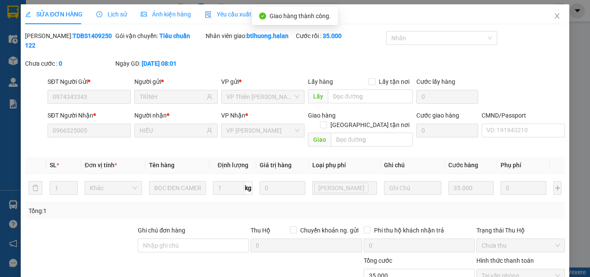
click at [567, 13] on div "SỬA ĐƠN HÀNG Lịch sử Ảnh kiện hàng Yêu cầu xuất hóa đơn điện tử Total Paid Fee …" at bounding box center [295, 138] width 590 height 277
click at [554, 15] on icon "close" at bounding box center [557, 16] width 7 height 7
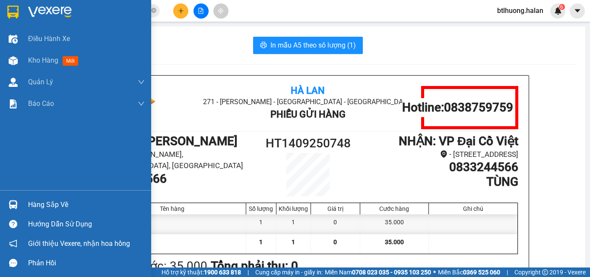
click at [23, 204] on div "Hàng sắp về" at bounding box center [75, 204] width 151 height 19
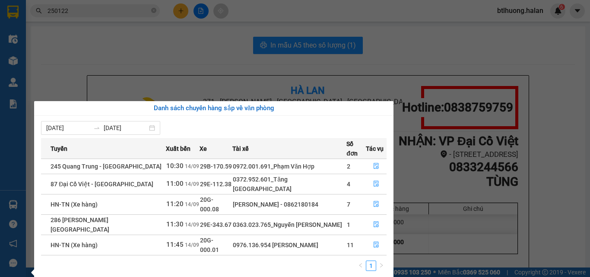
click at [213, 78] on section "Kết quả tìm kiếm ( 253 ) Bộ lọc Mã ĐH Trạng thái Món hàng Thu hộ Tổng cước Chưa…" at bounding box center [295, 138] width 590 height 277
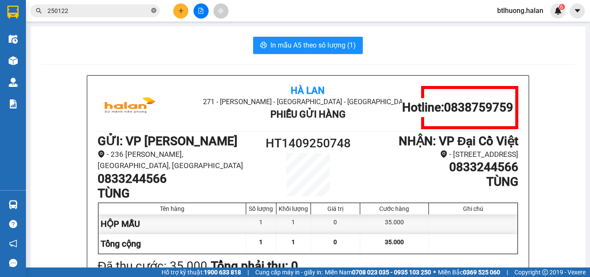
click at [154, 11] on icon "close-circle" at bounding box center [153, 10] width 5 height 5
click at [143, 10] on input "text" at bounding box center [99, 11] width 102 height 10
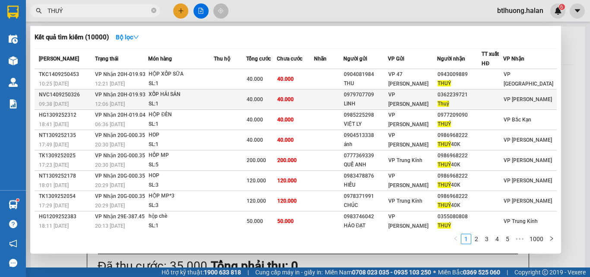
type input "THUÝ"
click at [311, 99] on td "40.000" at bounding box center [295, 99] width 37 height 20
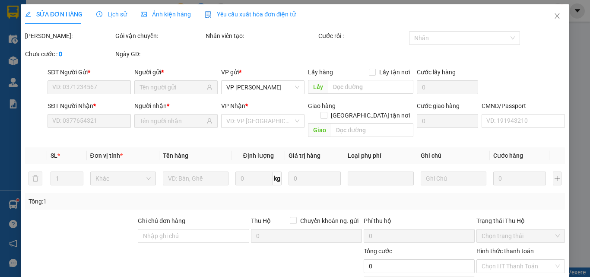
type input "0979707709"
type input "LINH"
type input "0362239721"
type input "Thuý"
type input "40.000"
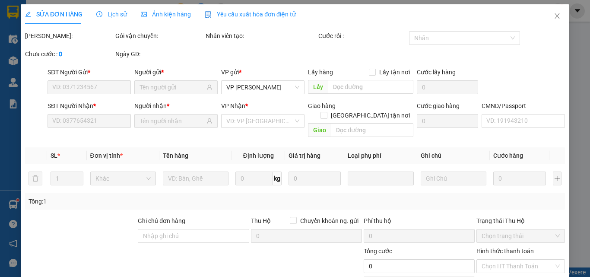
type input "40.000"
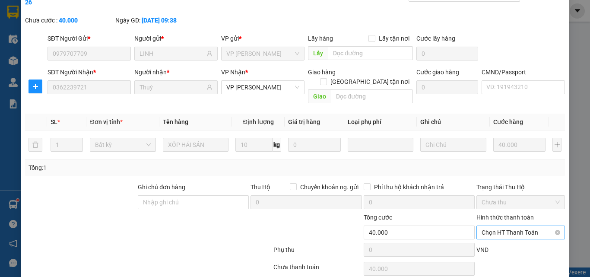
scroll to position [62, 0]
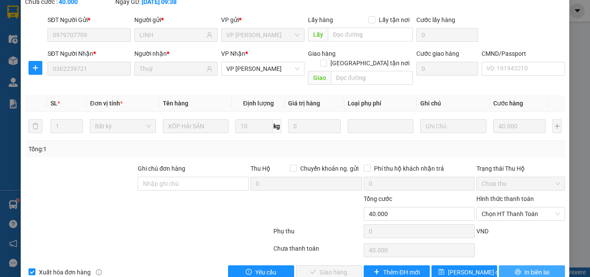
click at [515, 269] on icon "printer" at bounding box center [518, 272] width 6 height 6
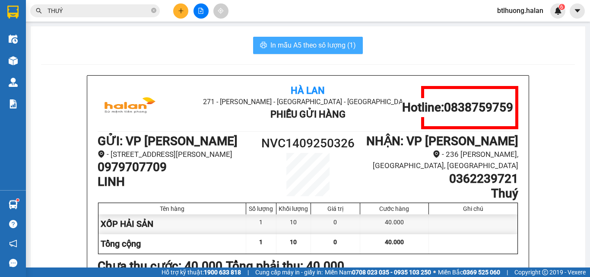
click at [295, 45] on span "In mẫu A5 theo số lượng (1)" at bounding box center [313, 45] width 86 height 11
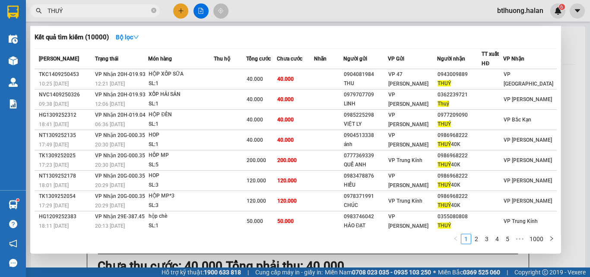
click at [106, 9] on input "THUÝ" at bounding box center [99, 11] width 102 height 10
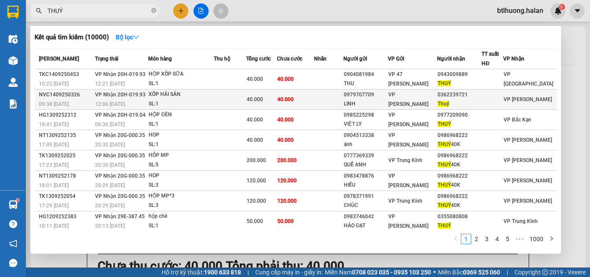
click at [202, 95] on div "XỐP HẢI SẢN" at bounding box center [181, 95] width 65 height 10
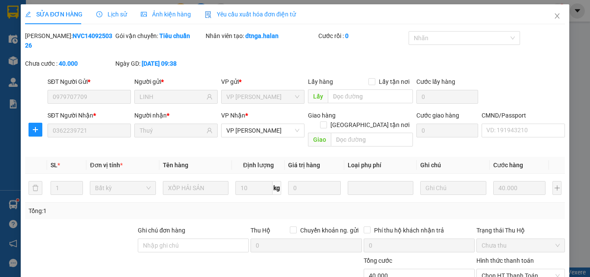
scroll to position [62, 0]
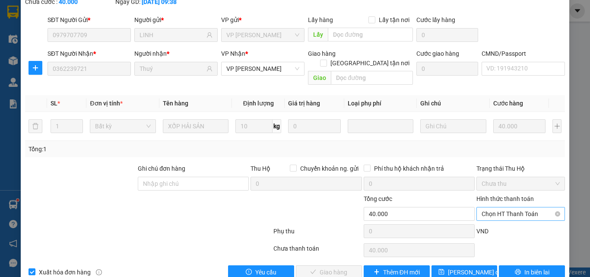
click at [482, 207] on span "Chọn HT Thanh Toán" at bounding box center [521, 213] width 78 height 13
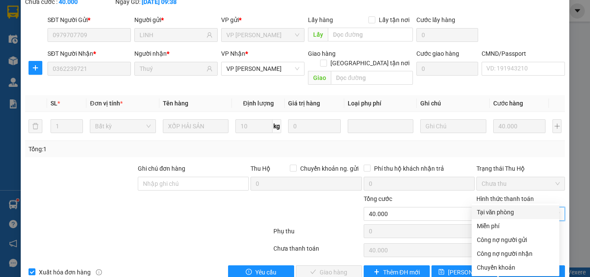
click at [483, 210] on div "Tại văn phòng" at bounding box center [515, 212] width 77 height 10
type input "0"
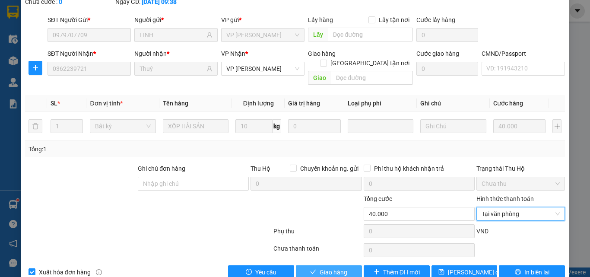
click at [320, 267] on span "Giao hàng" at bounding box center [334, 272] width 28 height 10
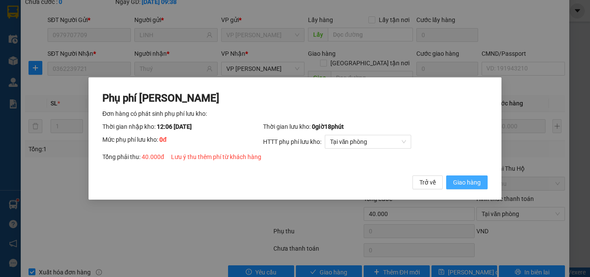
click at [462, 184] on span "Giao hàng" at bounding box center [467, 182] width 28 height 10
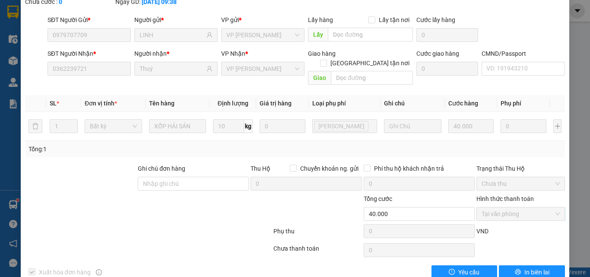
scroll to position [0, 0]
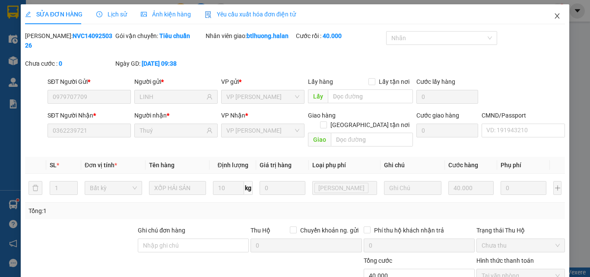
click at [553, 18] on span "Close" at bounding box center [557, 16] width 24 height 24
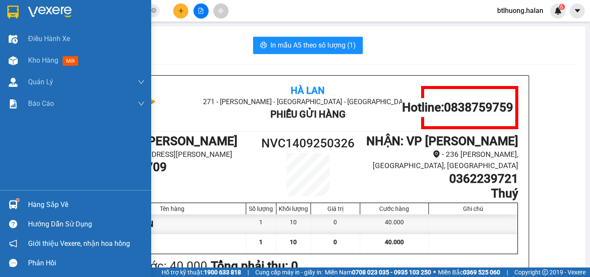
click at [25, 199] on div "Hàng sắp về" at bounding box center [75, 204] width 151 height 19
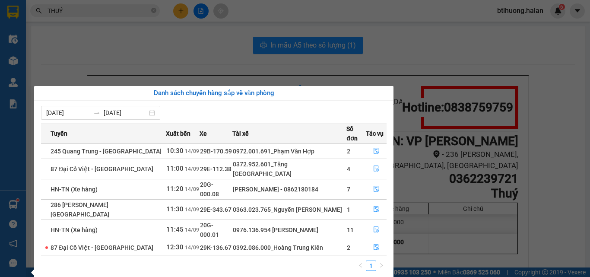
click at [183, 79] on section "Kết quả tìm kiếm ( 10000 ) Bộ lọc Mã ĐH Trạng thái Món hàng Thu hộ Tổng cước Ch…" at bounding box center [295, 138] width 590 height 277
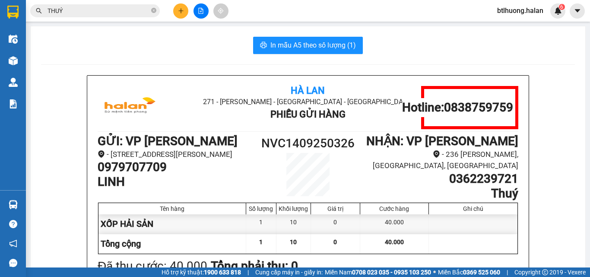
click at [195, 52] on div "In mẫu A5 theo số lượng (1)" at bounding box center [308, 45] width 534 height 17
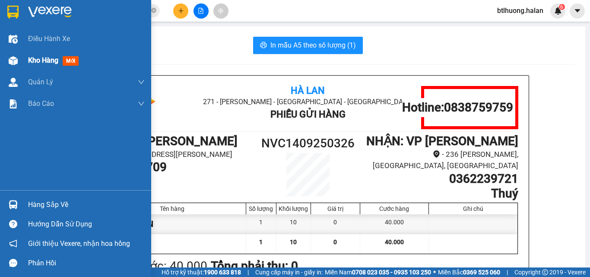
click at [37, 57] on span "Kho hàng" at bounding box center [43, 60] width 30 height 8
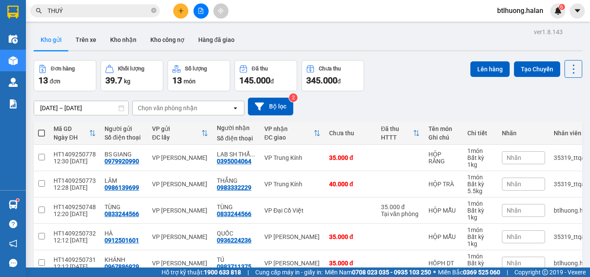
click at [182, 13] on icon "plus" at bounding box center [181, 11] width 6 height 6
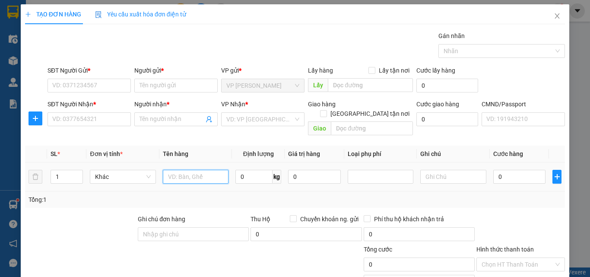
click at [177, 170] on input "text" at bounding box center [196, 177] width 66 height 14
type input "HỘP CHÈ"
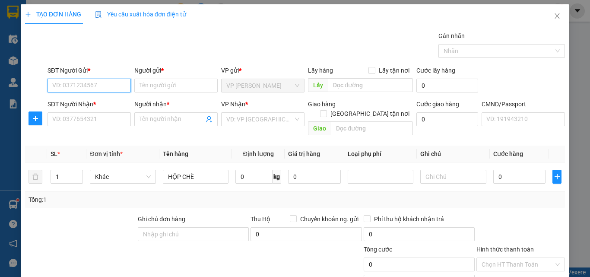
click at [88, 87] on input "SĐT Người Gửi *" at bounding box center [89, 86] width 83 height 14
type input "0988132955"
click at [89, 100] on div "0988132955 - NGÀ" at bounding box center [88, 103] width 72 height 10
type input "NGÀ"
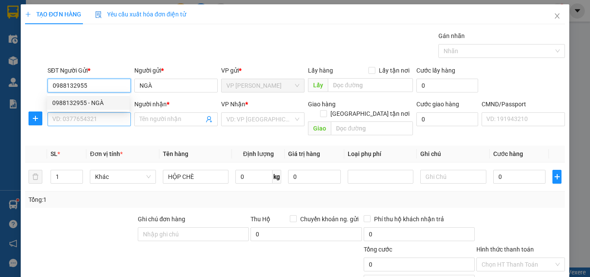
type input "0988132955"
click at [93, 117] on input "SĐT Người Nhận *" at bounding box center [89, 119] width 83 height 14
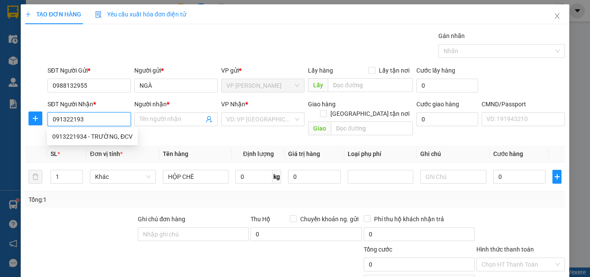
type input "0913221934"
click at [69, 132] on div "0913221934 - TRƯỜNG, ĐCV" at bounding box center [92, 137] width 80 height 10
type input "TRƯỜNG, ĐCV"
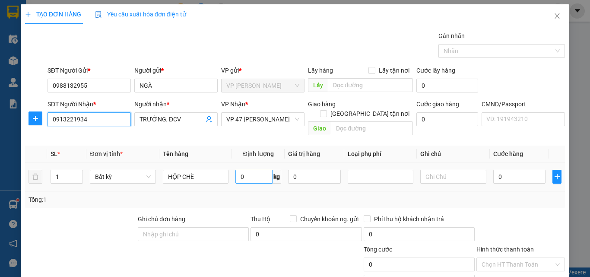
type input "0913221934"
click at [255, 170] on input "0" at bounding box center [253, 177] width 37 height 14
type input "2"
drag, startPoint x: 244, startPoint y: 188, endPoint x: 119, endPoint y: 76, distance: 167.6
click at [231, 171] on div "SL * Đơn vị tính * Tên hàng Định lượng Giá trị hàng Loại phụ phí Ghi chú Cước h…" at bounding box center [295, 177] width 540 height 62
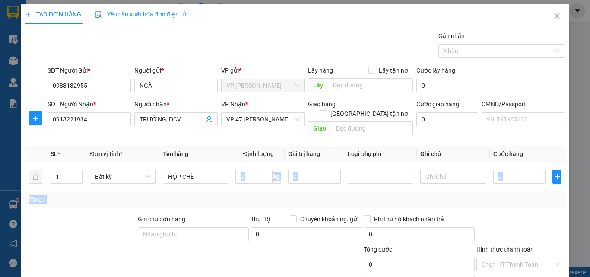
type input "35.000"
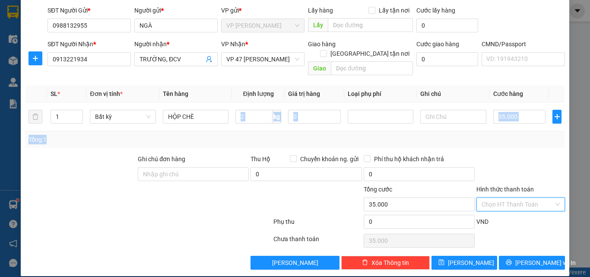
click at [513, 198] on input "Hình thức thanh toán" at bounding box center [518, 204] width 72 height 13
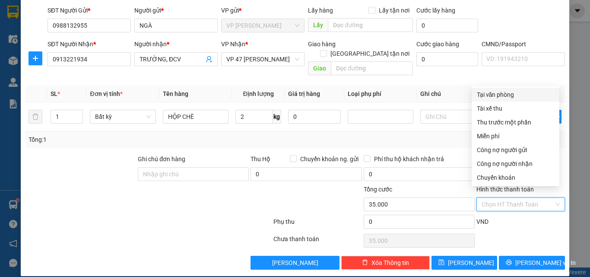
click at [515, 96] on div "Tại văn phòng" at bounding box center [515, 95] width 77 height 10
type input "0"
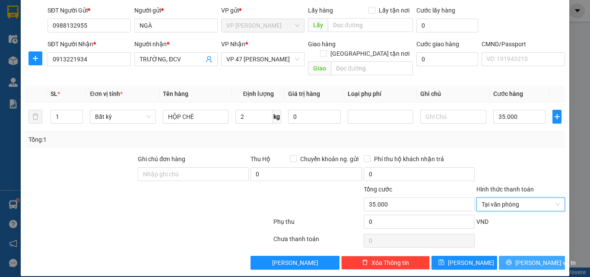
click at [529, 258] on span "[PERSON_NAME] và In" at bounding box center [545, 263] width 60 height 10
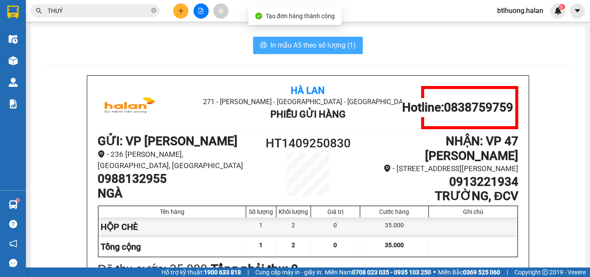
click at [330, 48] on span "In mẫu A5 theo số lượng (1)" at bounding box center [313, 45] width 86 height 11
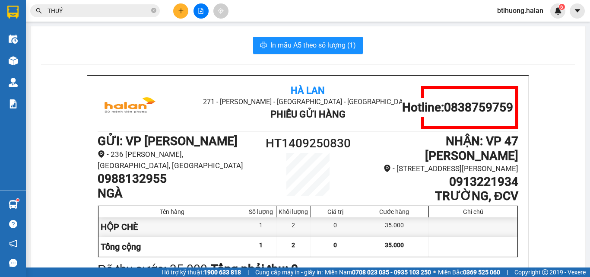
click at [92, 9] on input "THUÝ" at bounding box center [99, 11] width 102 height 10
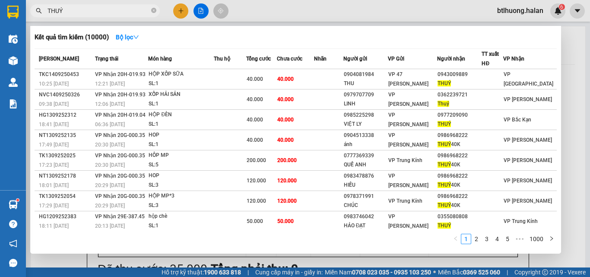
click at [92, 9] on input "THUÝ" at bounding box center [99, 11] width 102 height 10
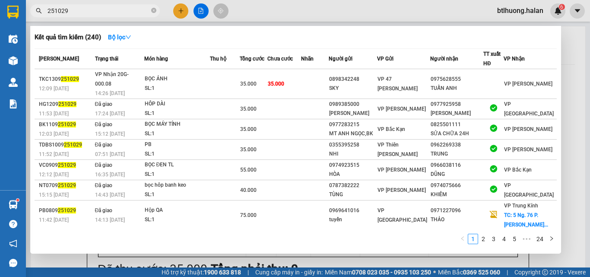
click at [113, 6] on input "251029" at bounding box center [99, 11] width 102 height 10
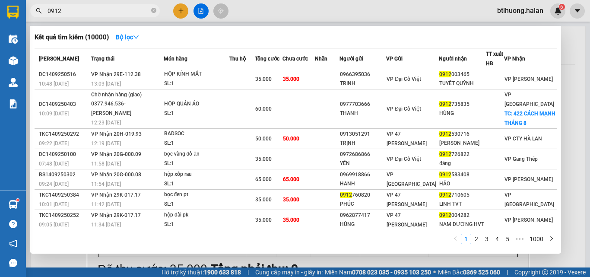
type input "0912"
click at [322, 13] on div at bounding box center [295, 138] width 590 height 277
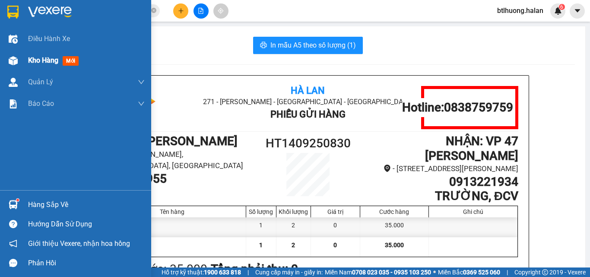
click at [50, 61] on span "Kho hàng" at bounding box center [43, 60] width 30 height 8
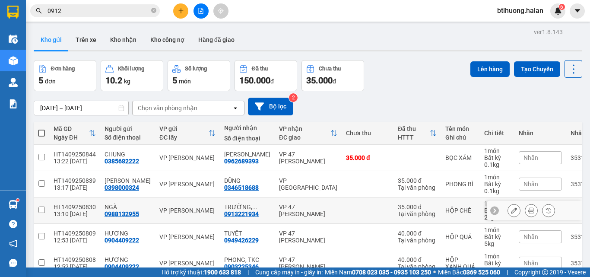
scroll to position [48, 0]
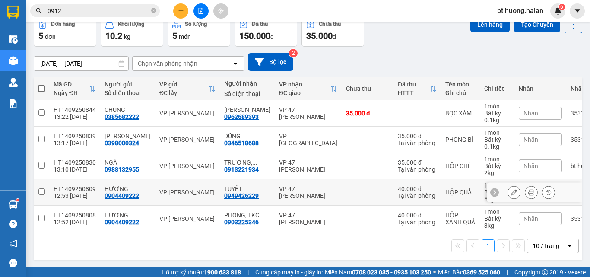
click at [313, 186] on div "VP 47 [PERSON_NAME]" at bounding box center [308, 192] width 58 height 14
checkbox input "true"
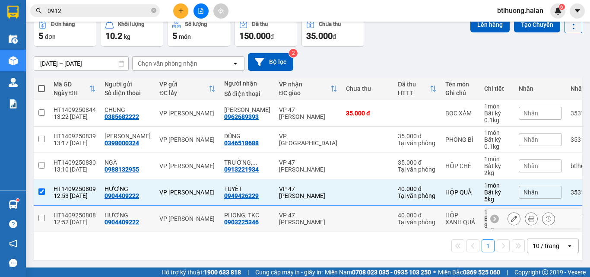
drag, startPoint x: 309, startPoint y: 216, endPoint x: 464, endPoint y: 157, distance: 165.6
click at [313, 215] on div "VP 47 [PERSON_NAME]" at bounding box center [308, 219] width 58 height 14
checkbox input "true"
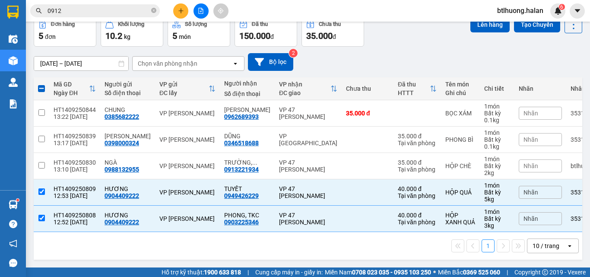
scroll to position [0, 0]
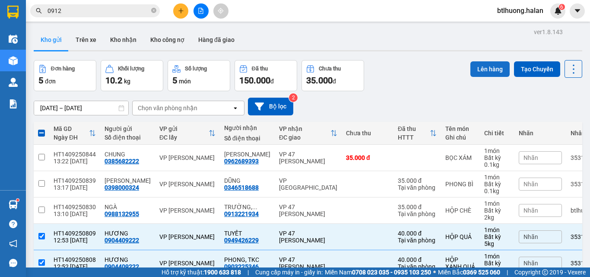
click at [485, 73] on button "Lên hàng" at bounding box center [489, 69] width 39 height 16
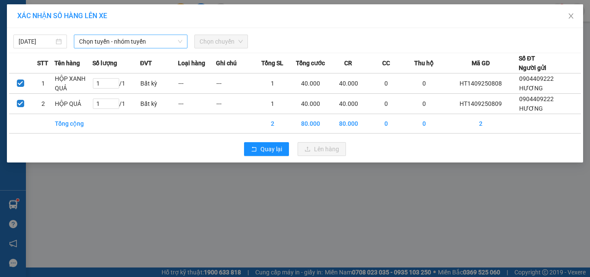
click at [154, 39] on span "Chọn tuyến - nhóm tuyến" at bounding box center [130, 41] width 103 height 13
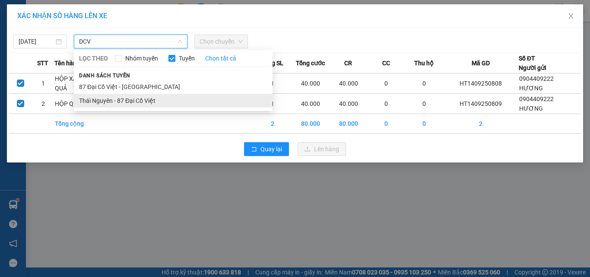
type input "DCV"
click at [164, 98] on li "Thái Nguyên - 87 Đại Cồ Việt" at bounding box center [173, 101] width 199 height 14
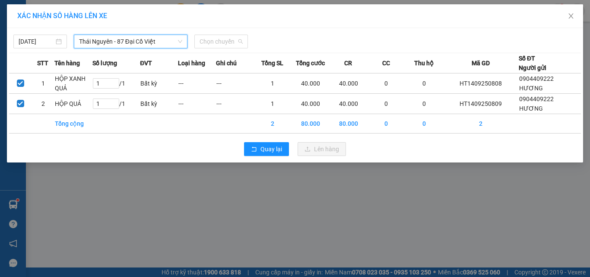
drag, startPoint x: 221, startPoint y: 47, endPoint x: 256, endPoint y: 38, distance: 36.2
click at [223, 46] on span "Chọn chuyến" at bounding box center [221, 41] width 43 height 13
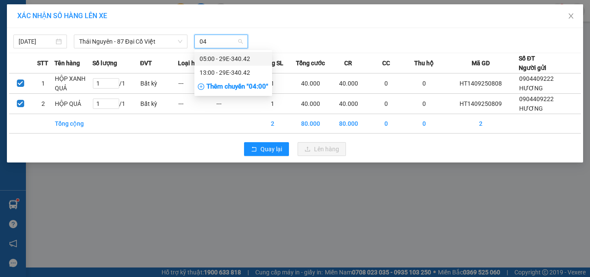
type input "042"
click at [246, 70] on div "13:00 - 29E-340.42" at bounding box center [233, 73] width 67 height 10
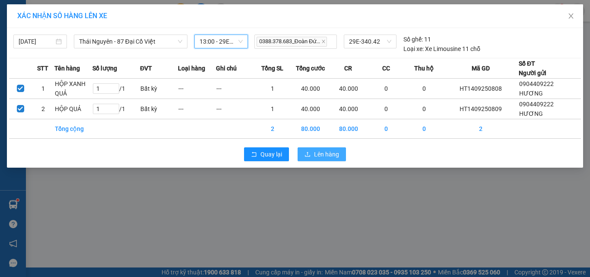
click at [302, 151] on button "Lên hàng" at bounding box center [322, 154] width 48 height 14
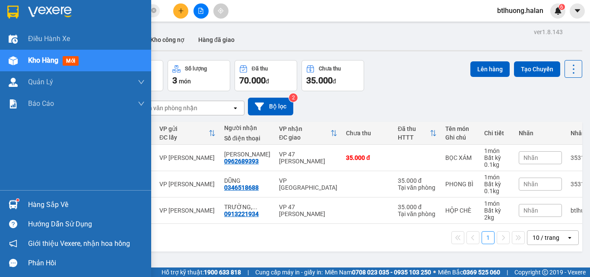
click at [15, 206] on img at bounding box center [13, 204] width 9 height 9
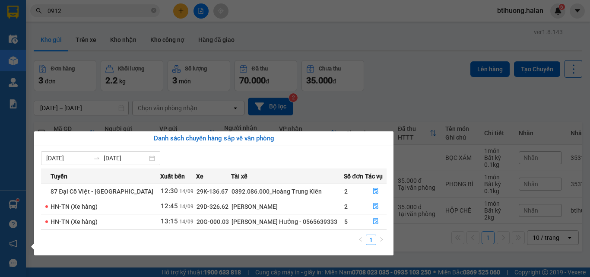
click at [133, 42] on section "Kết quả tìm kiếm ( 10000 ) Bộ lọc Mã ĐH Trạng thái Món hàng Thu hộ Tổng cước Ch…" at bounding box center [295, 138] width 590 height 277
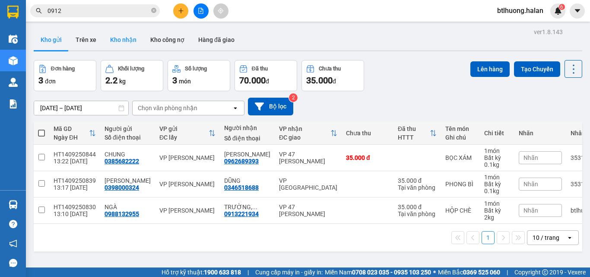
click at [124, 38] on button "Kho nhận" at bounding box center [123, 39] width 40 height 21
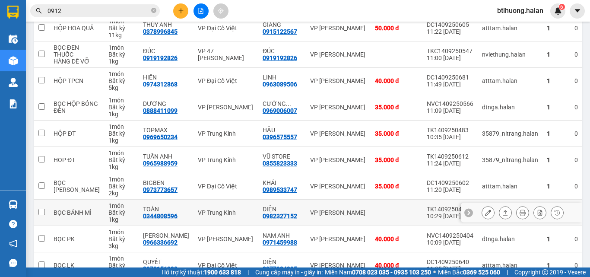
scroll to position [173, 0]
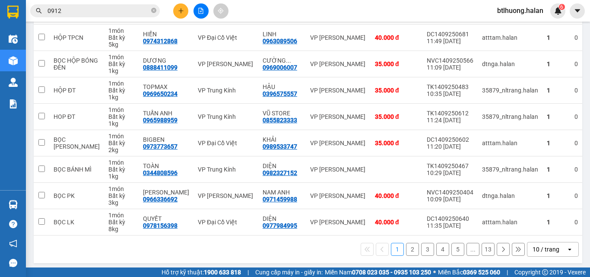
click at [406, 256] on button "2" at bounding box center [412, 249] width 13 height 13
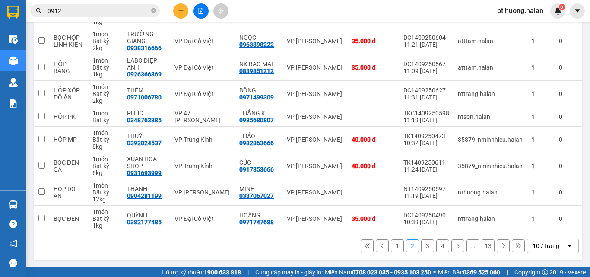
click at [421, 244] on button "3" at bounding box center [427, 245] width 13 height 13
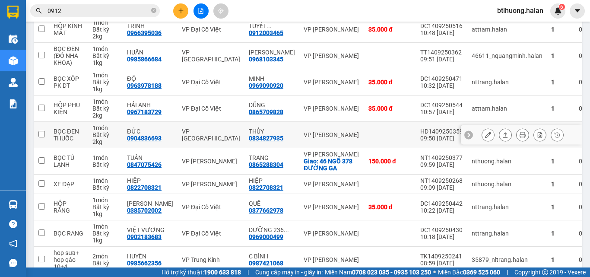
scroll to position [171, 0]
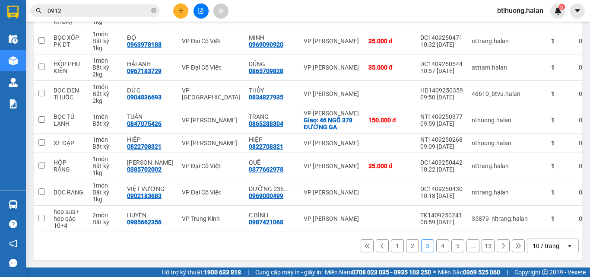
click at [436, 243] on button "4" at bounding box center [442, 245] width 13 height 13
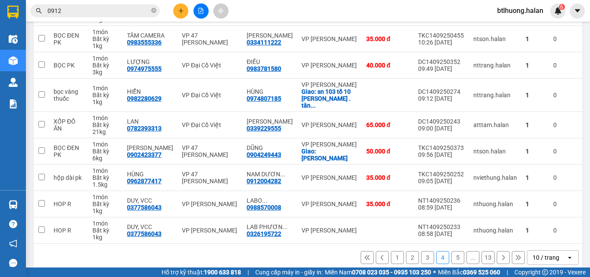
click at [451, 251] on button "5" at bounding box center [457, 257] width 13 height 13
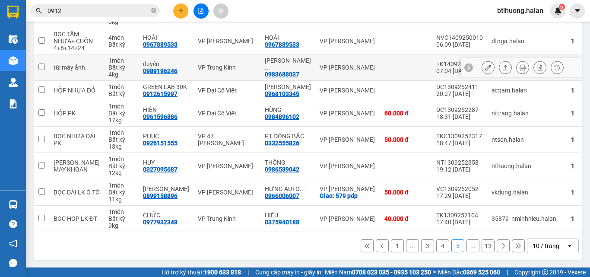
scroll to position [85, 0]
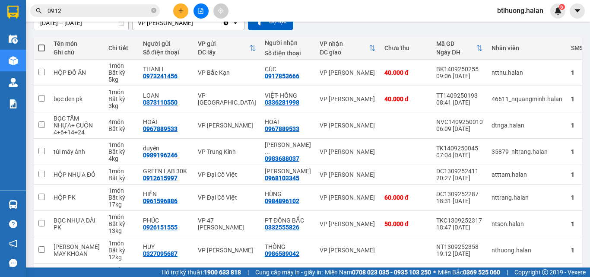
click at [181, 15] on button at bounding box center [180, 10] width 15 height 15
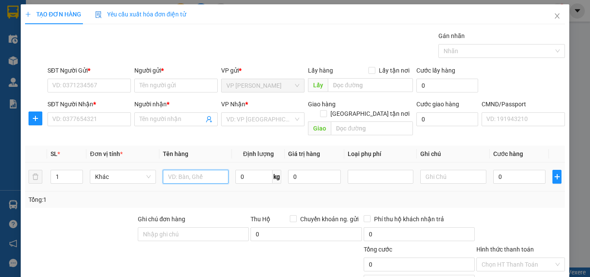
click at [191, 170] on input "text" at bounding box center [196, 177] width 66 height 14
type input "HỘP ĐỒ ĂN"
click at [241, 170] on input "0" at bounding box center [253, 177] width 37 height 14
type input "11"
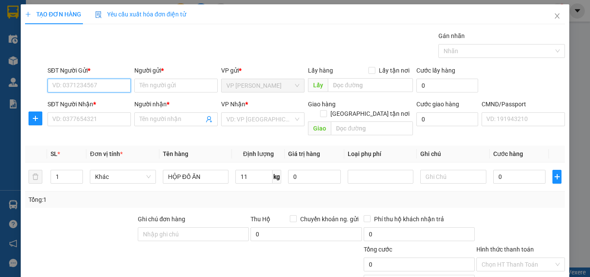
click at [85, 84] on input "SĐT Người Gửi *" at bounding box center [89, 86] width 83 height 14
type input "0962249943"
click at [109, 99] on div "0962249943 - ĐÀO" at bounding box center [88, 103] width 72 height 10
type input "ĐÀO"
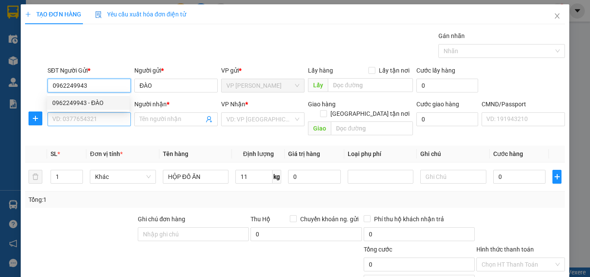
type input "0962249943"
click at [113, 117] on input "SĐT Người Nhận *" at bounding box center [89, 119] width 83 height 14
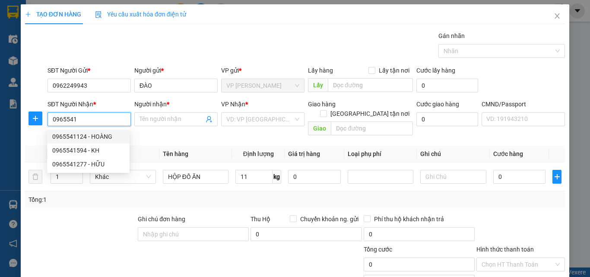
click at [86, 136] on div "0965541124 - HOÀNG" at bounding box center [88, 137] width 72 height 10
type input "0965541124"
type input "HOÀNG"
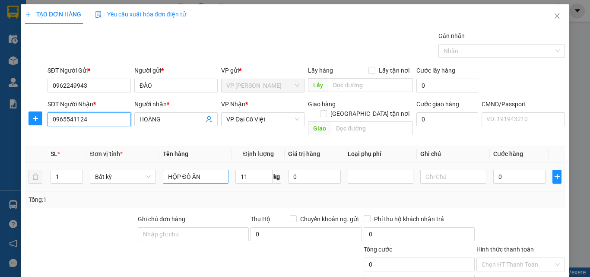
type input "0965541124"
click at [222, 170] on input "HỘP ĐỒ ĂN" at bounding box center [196, 177] width 66 height 14
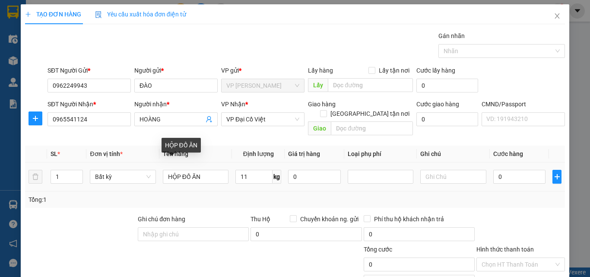
click at [223, 195] on div "Tổng: 1" at bounding box center [129, 200] width 200 height 10
click at [250, 171] on input "11" at bounding box center [253, 177] width 37 height 14
click at [268, 191] on div "Tổng: 1" at bounding box center [295, 199] width 540 height 16
type input "50.000"
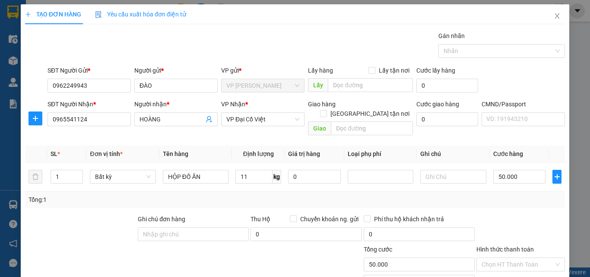
scroll to position [60, 0]
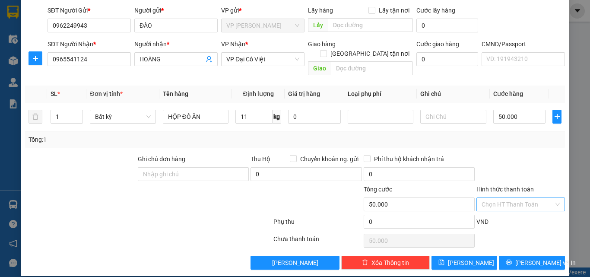
drag, startPoint x: 516, startPoint y: 198, endPoint x: 517, endPoint y: 193, distance: 4.9
click at [516, 198] on input "Hình thức thanh toán" at bounding box center [518, 204] width 72 height 13
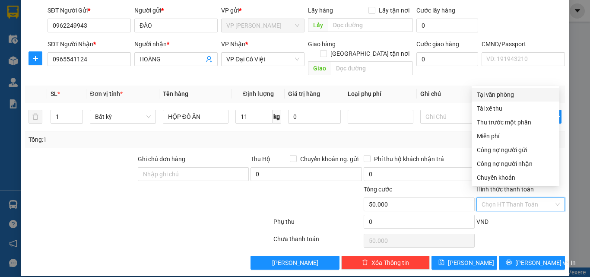
click at [513, 89] on div "Tại văn phòng" at bounding box center [516, 95] width 88 height 14
type input "0"
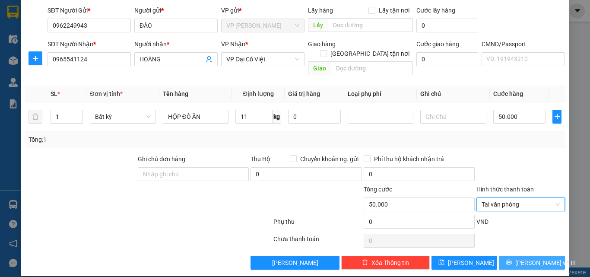
click at [530, 258] on span "Lưu và In" at bounding box center [545, 263] width 60 height 10
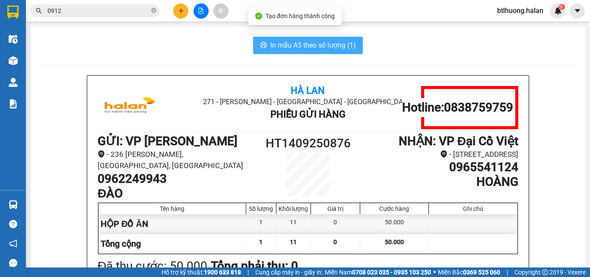
click at [279, 46] on span "In mẫu A5 theo số lượng (1)" at bounding box center [313, 45] width 86 height 11
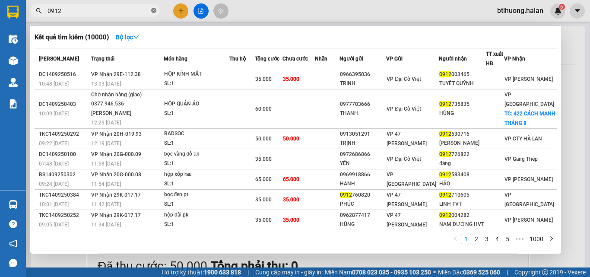
click at [151, 10] on icon "close-circle" at bounding box center [153, 10] width 5 height 5
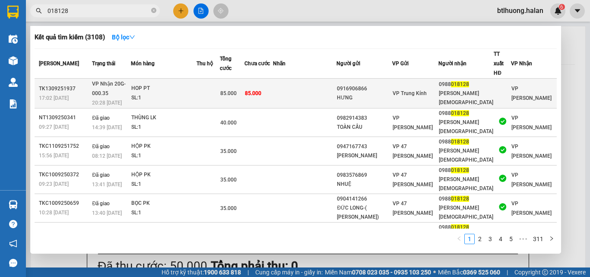
type input "018128"
click at [479, 89] on div "MAI LINHHVT" at bounding box center [466, 98] width 55 height 18
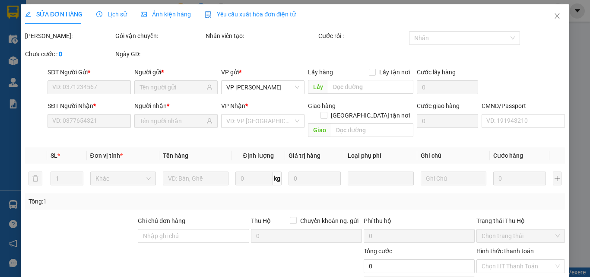
type input "0916906866"
type input "HƯNG"
type input "0988018128"
type input "MAI LINHHVT"
type input "85.000"
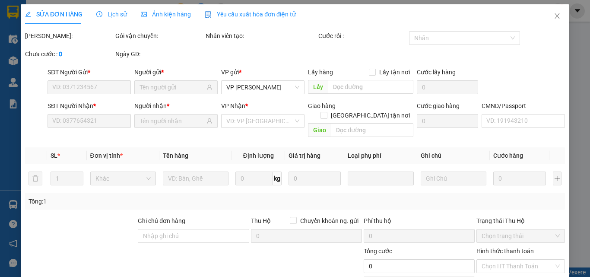
type input "85.000"
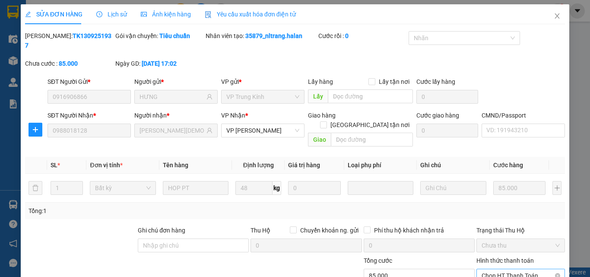
scroll to position [62, 0]
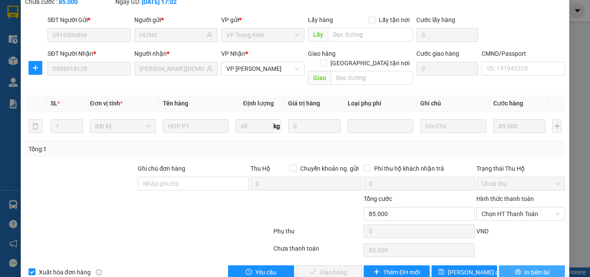
click at [514, 265] on button "In biên lai" at bounding box center [532, 272] width 66 height 14
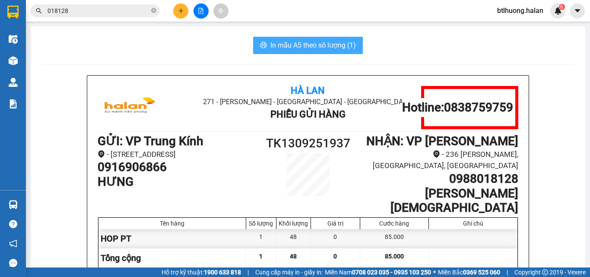
click at [318, 51] on button "In mẫu A5 theo số lượng (1)" at bounding box center [308, 45] width 110 height 17
click at [146, 9] on input "018128" at bounding box center [99, 11] width 102 height 10
drag, startPoint x: 369, startPoint y: 42, endPoint x: 146, endPoint y: 14, distance: 225.5
click at [146, 9] on input "018128" at bounding box center [99, 11] width 102 height 10
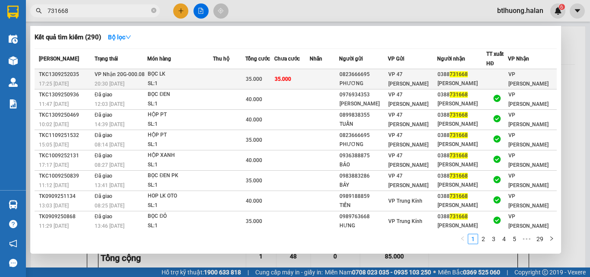
type input "731668"
click at [271, 76] on div "35.000" at bounding box center [260, 79] width 28 height 10
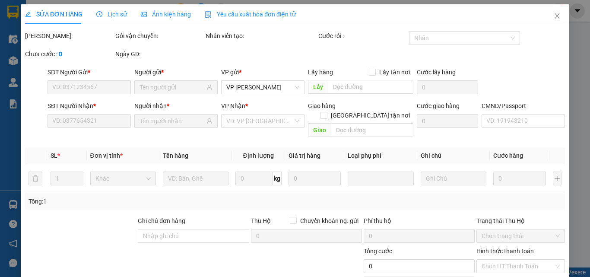
type input "0823666695"
type input "PHƯƠNG"
type input "0388731668"
type input "MAI LINH"
type input "35.000"
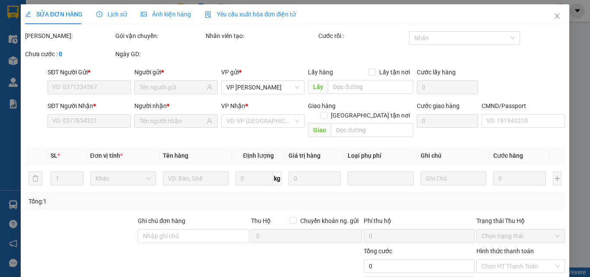
type input "35.000"
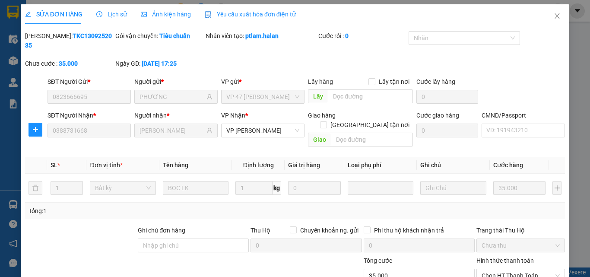
scroll to position [62, 0]
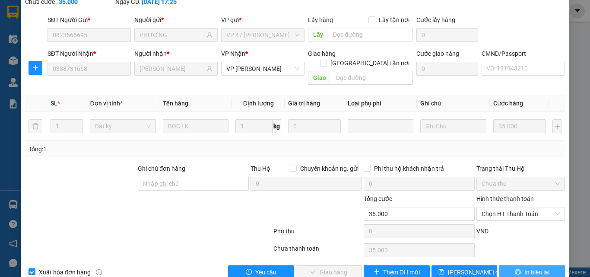
click at [507, 265] on button "In biên lai" at bounding box center [532, 272] width 66 height 14
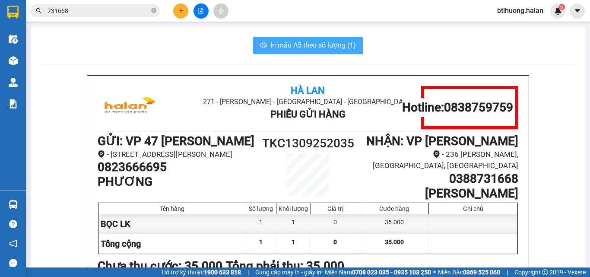
click at [335, 44] on span "In mẫu A5 theo số lượng (1)" at bounding box center [313, 45] width 86 height 11
click at [127, 10] on input "731668" at bounding box center [99, 11] width 102 height 10
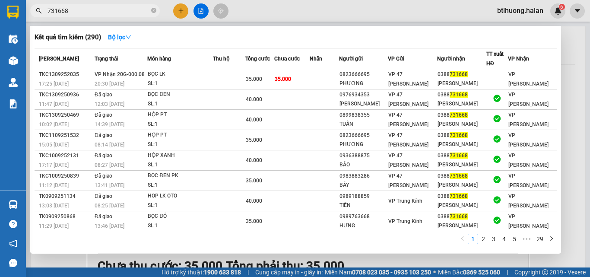
click at [127, 10] on input "731668" at bounding box center [99, 11] width 102 height 10
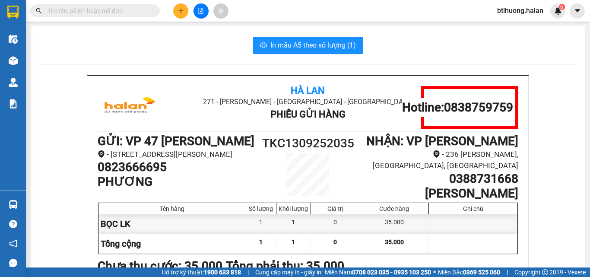
drag, startPoint x: 73, startPoint y: 16, endPoint x: 111, endPoint y: 9, distance: 37.9
click at [74, 16] on span at bounding box center [95, 10] width 130 height 13
click at [127, 10] on input "text" at bounding box center [99, 11] width 102 height 10
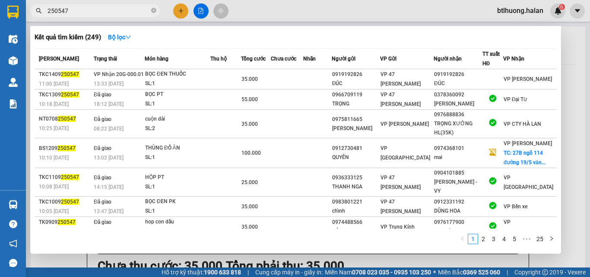
click at [95, 12] on input "250547" at bounding box center [99, 11] width 102 height 10
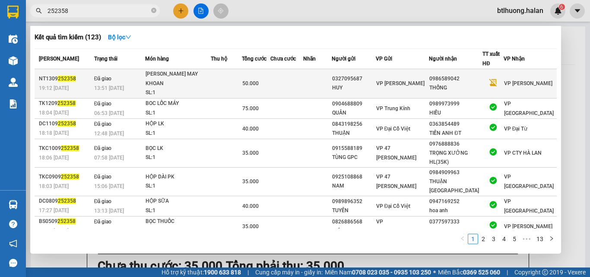
type input "252358"
click at [270, 81] on div "50.000" at bounding box center [256, 84] width 28 height 10
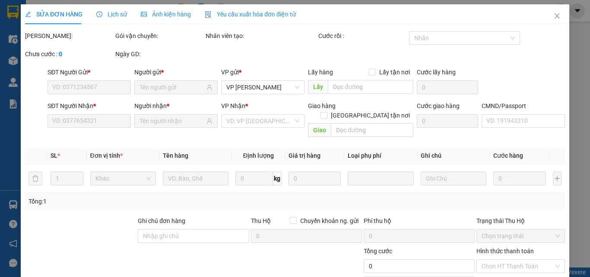
type input "0327095687"
type input "HUY"
type input "0986589042"
type input "THỐNG"
type input "50.000"
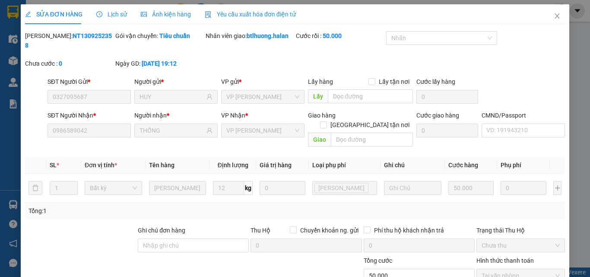
click at [110, 14] on span "Lịch sử" at bounding box center [111, 14] width 31 height 7
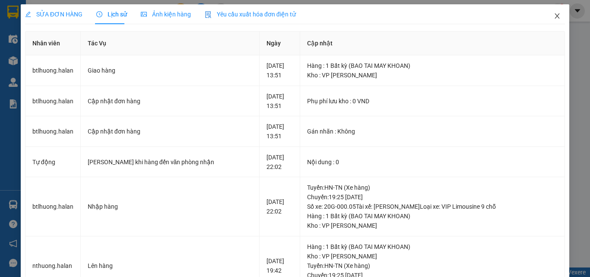
click at [546, 15] on span "Close" at bounding box center [557, 16] width 24 height 24
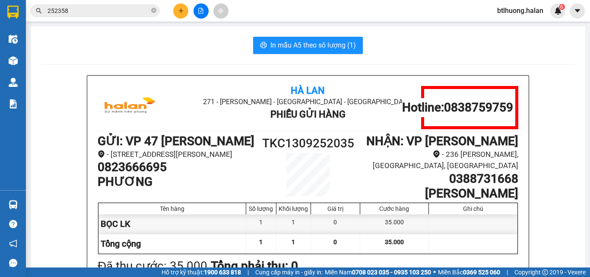
click at [128, 6] on input "252358" at bounding box center [99, 11] width 102 height 10
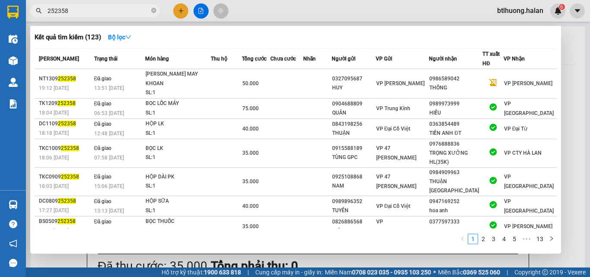
click at [128, 6] on input "252358" at bounding box center [99, 11] width 102 height 10
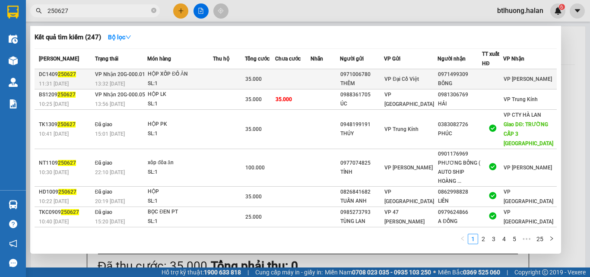
type input "250627"
click at [262, 78] on span "35.000" at bounding box center [253, 79] width 16 height 6
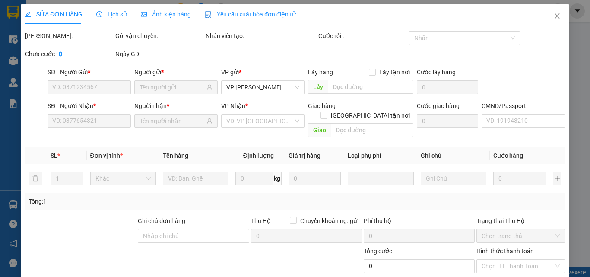
type input "0971006780"
type input "THÊM"
type input "0971499309"
type input "BÔNG"
type input "35.000"
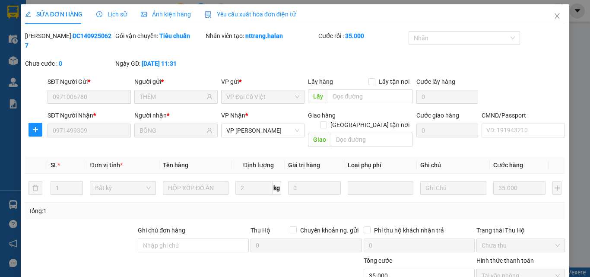
scroll to position [62, 0]
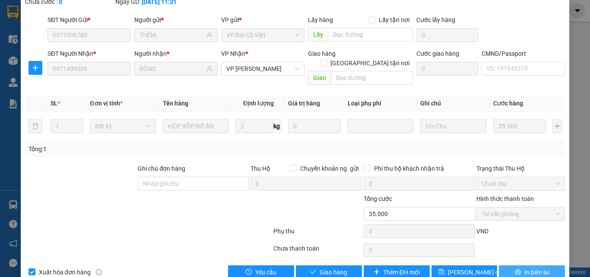
click at [515, 269] on icon "printer" at bounding box center [518, 272] width 6 height 6
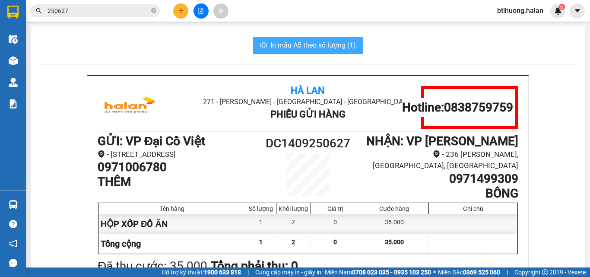
drag, startPoint x: 340, startPoint y: 48, endPoint x: 380, endPoint y: 57, distance: 41.1
click at [340, 47] on span "In mẫu A5 theo số lượng (1)" at bounding box center [313, 45] width 86 height 11
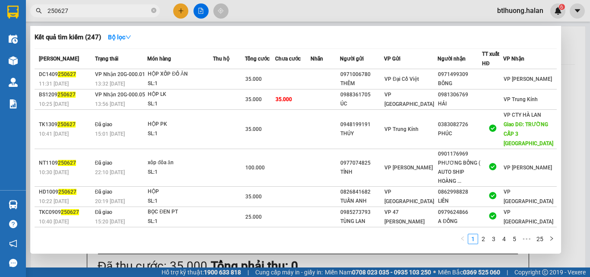
click at [95, 10] on input "250627" at bounding box center [99, 11] width 102 height 10
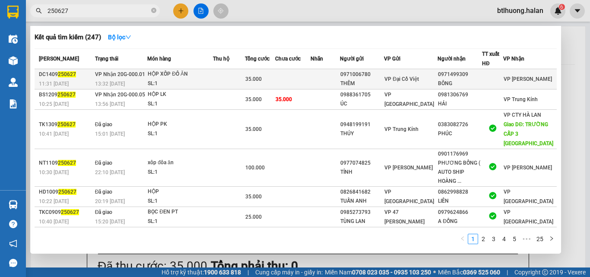
click at [275, 76] on div "35.000" at bounding box center [259, 79] width 29 height 10
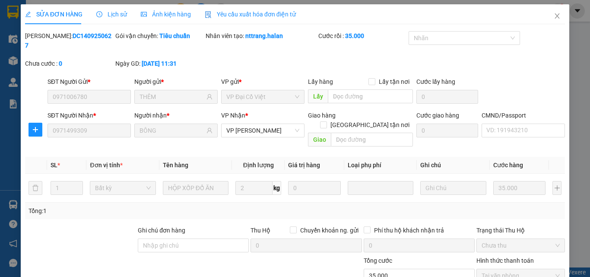
type input "0971006780"
type input "THÊM"
type input "0971499309"
type input "BÔNG"
type input "35.000"
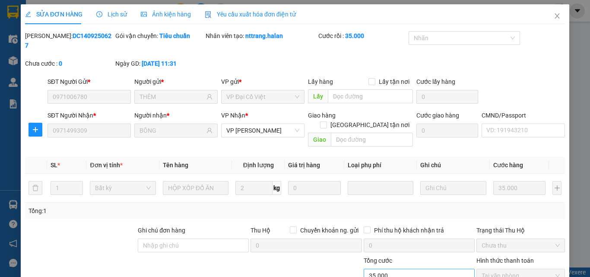
scroll to position [62, 0]
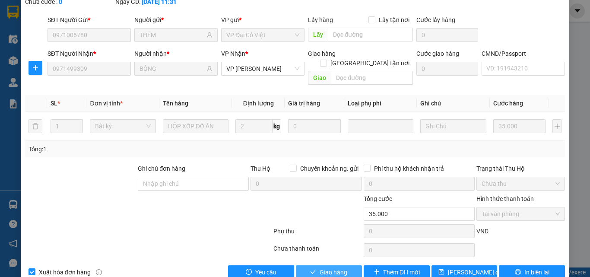
click at [320, 267] on span "Giao hàng" at bounding box center [334, 272] width 28 height 10
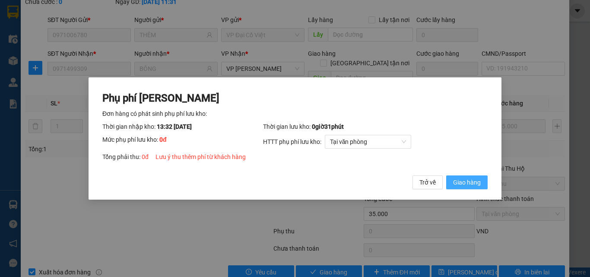
click at [452, 181] on button "Giao hàng" at bounding box center [466, 182] width 41 height 14
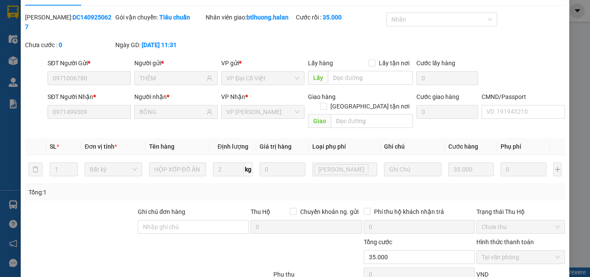
scroll to position [0, 0]
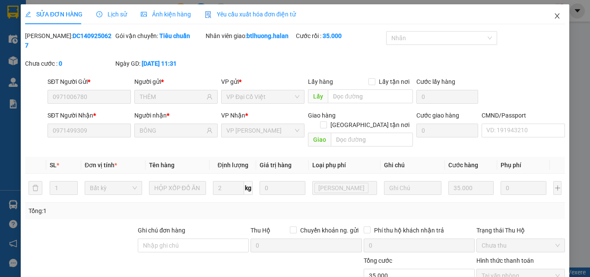
drag, startPoint x: 549, startPoint y: 15, endPoint x: 550, endPoint y: 5, distance: 9.5
click at [554, 15] on icon "close" at bounding box center [557, 16] width 7 height 7
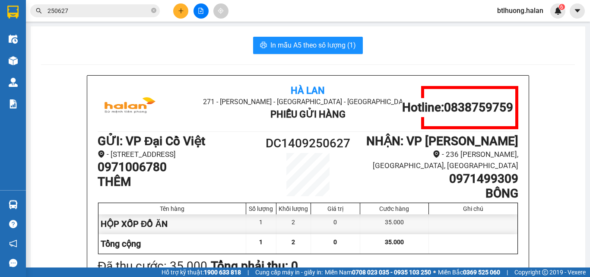
click at [124, 10] on input "250627" at bounding box center [99, 11] width 102 height 10
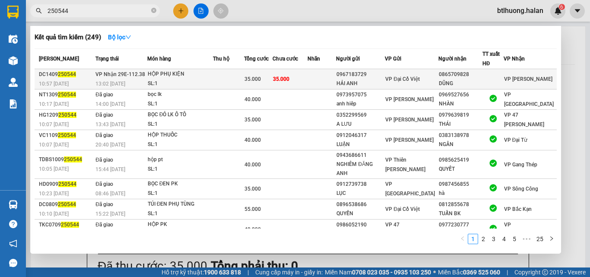
type input "250544"
click at [233, 78] on td at bounding box center [229, 79] width 32 height 20
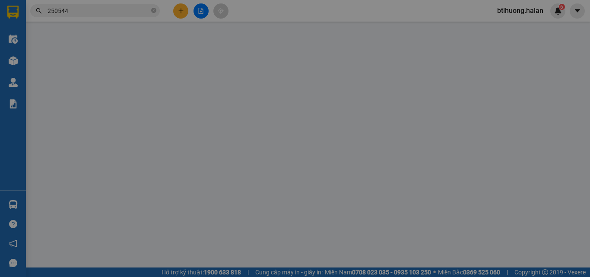
type input "0967183729"
type input "HẢI ANH"
type input "0865709828"
type input "DŨNG"
type input "35.000"
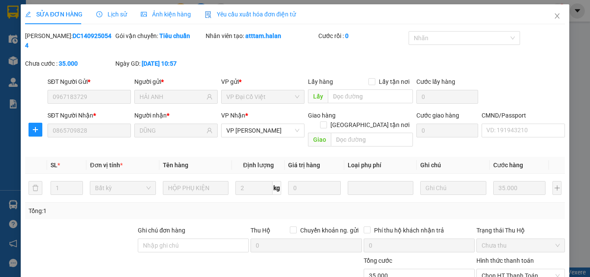
scroll to position [62, 0]
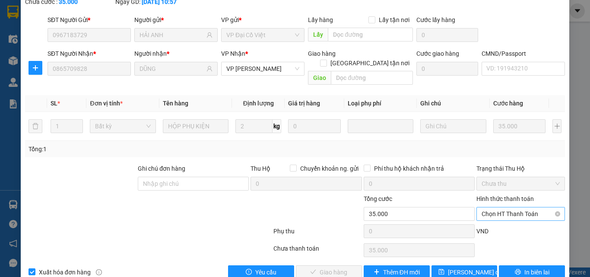
click at [513, 207] on span "Chọn HT Thanh Toán" at bounding box center [521, 213] width 78 height 13
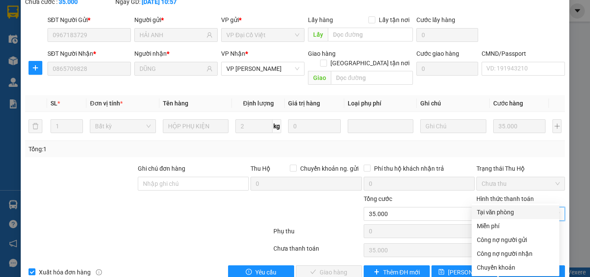
click at [498, 209] on div "Tại văn phòng" at bounding box center [515, 212] width 77 height 10
type input "0"
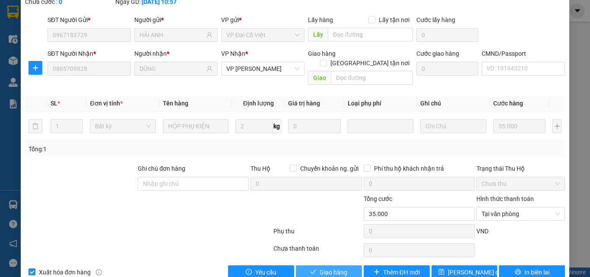
click at [324, 267] on span "Giao hàng" at bounding box center [334, 272] width 28 height 10
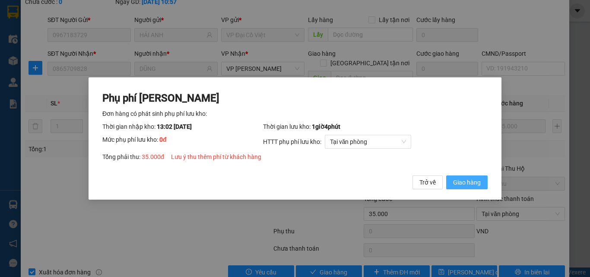
drag, startPoint x: 459, startPoint y: 183, endPoint x: 483, endPoint y: 178, distance: 25.2
click at [463, 183] on span "Giao hàng" at bounding box center [467, 182] width 28 height 10
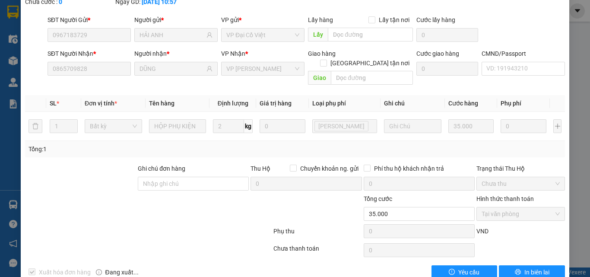
scroll to position [0, 0]
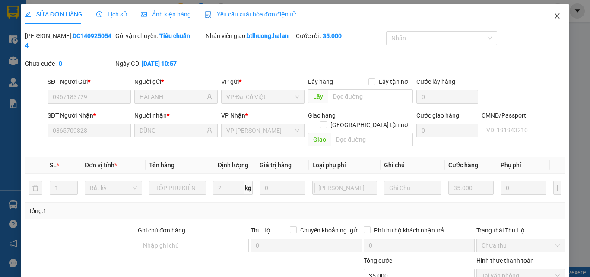
click at [554, 17] on icon "close" at bounding box center [557, 16] width 7 height 7
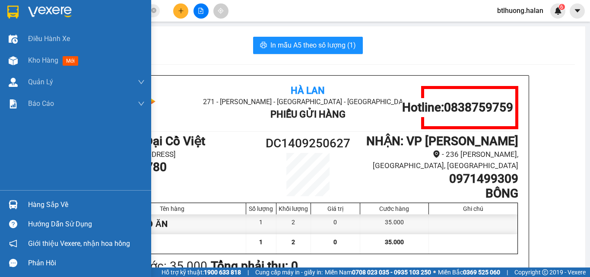
click at [29, 201] on div "Hàng sắp về" at bounding box center [86, 204] width 117 height 13
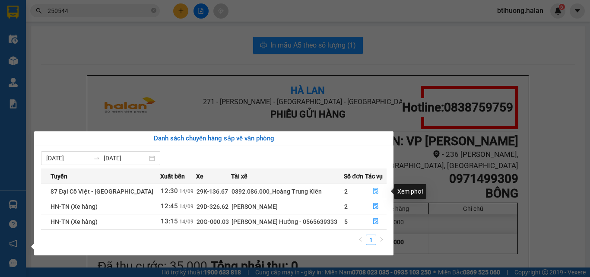
click at [374, 192] on icon "file-done" at bounding box center [375, 191] width 5 height 6
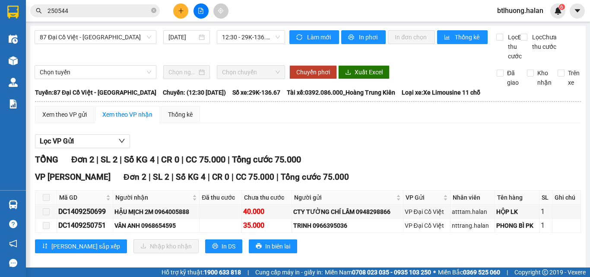
click at [48, 202] on label at bounding box center [46, 198] width 7 height 10
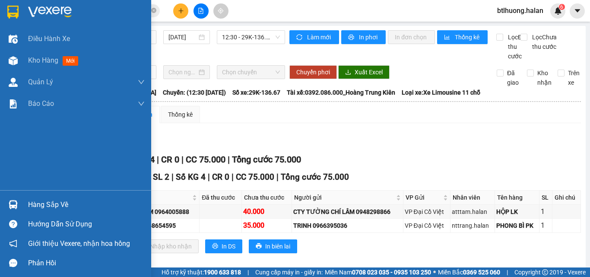
click at [10, 204] on img at bounding box center [13, 204] width 9 height 9
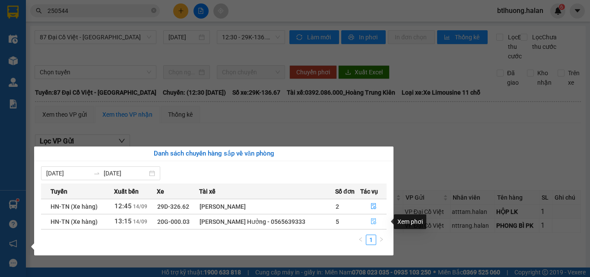
click at [372, 220] on icon "file-done" at bounding box center [374, 221] width 6 height 6
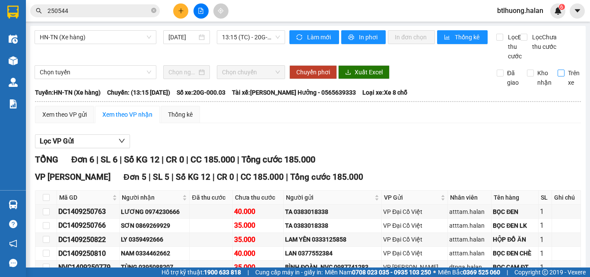
click at [558, 76] on input "Trên xe" at bounding box center [561, 73] width 7 height 7
checkbox input "true"
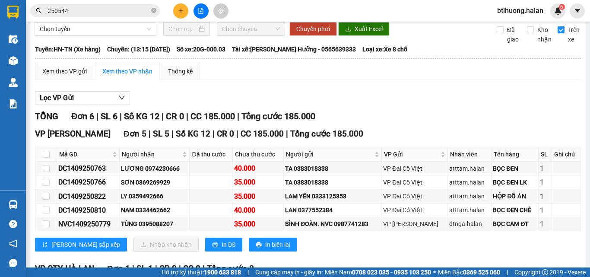
scroll to position [130, 0]
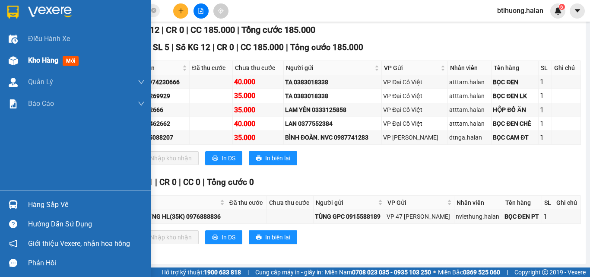
click at [35, 63] on span "Kho hàng" at bounding box center [43, 60] width 30 height 8
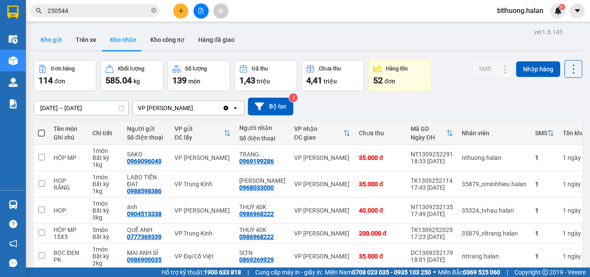
click at [60, 42] on button "Kho gửi" at bounding box center [51, 39] width 35 height 21
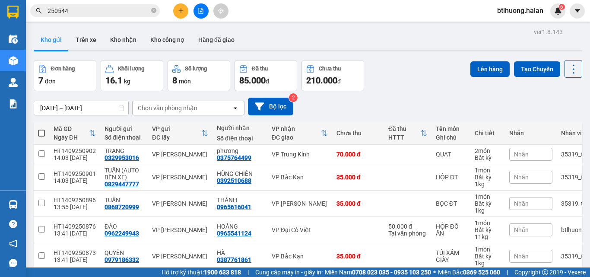
click at [130, 8] on input "250544" at bounding box center [99, 11] width 102 height 10
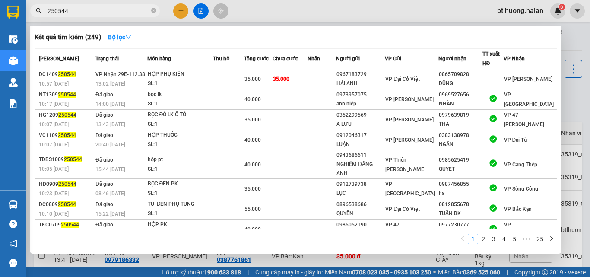
click at [133, 9] on input "250544" at bounding box center [99, 11] width 102 height 10
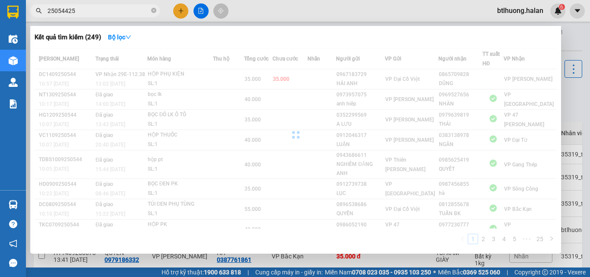
click at [133, 9] on input "25054425" at bounding box center [99, 11] width 102 height 10
click at [134, 10] on input "25054425" at bounding box center [99, 11] width 102 height 10
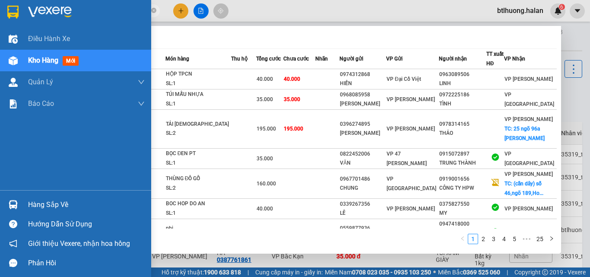
type input "250681"
drag, startPoint x: 13, startPoint y: 182, endPoint x: 22, endPoint y: 195, distance: 16.1
click at [22, 195] on div "Điều hành xe Kho hàng mới Quản Lý Quản lý chuyến Quản lý kiểm kho Báo cáo 12. T…" at bounding box center [75, 138] width 151 height 277
click at [33, 199] on div "Hàng sắp về" at bounding box center [86, 204] width 117 height 13
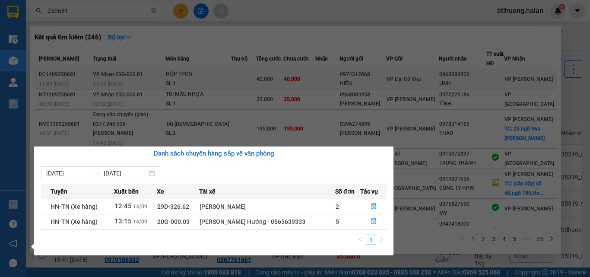
click at [179, 78] on section "Kết quả tìm kiếm ( 246 ) Bộ lọc Mã ĐH Trạng thái Món hàng Thu hộ Tổng cước Chưa…" at bounding box center [295, 138] width 590 height 277
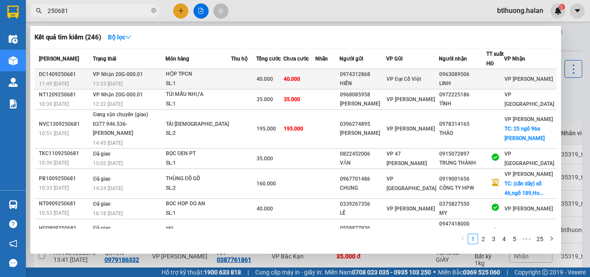
click at [315, 76] on td "40.000" at bounding box center [299, 79] width 32 height 20
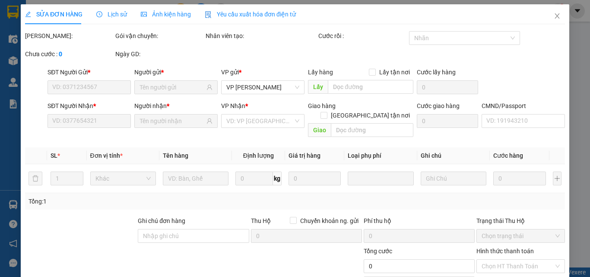
type input "0974312868"
type input "HIỀN"
type input "0963089506"
type input "LINH"
type input "40.000"
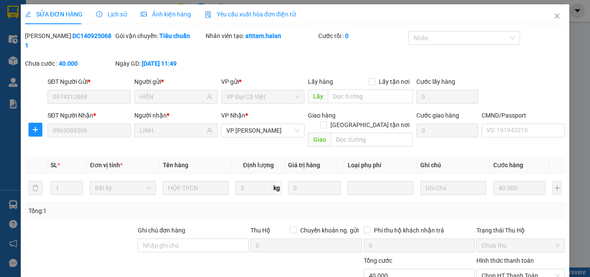
scroll to position [62, 0]
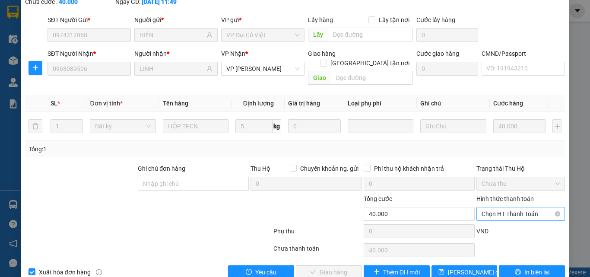
click at [484, 207] on span "Chọn HT Thanh Toán" at bounding box center [521, 213] width 78 height 13
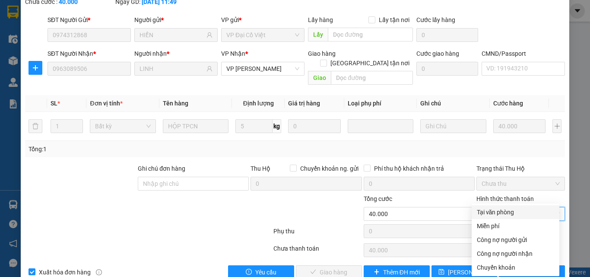
click at [479, 210] on div "Tại văn phòng" at bounding box center [515, 212] width 77 height 10
type input "0"
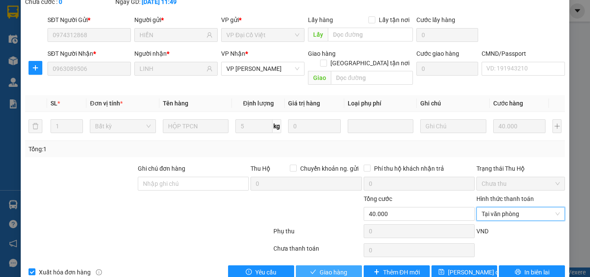
click at [309, 265] on button "Giao hàng" at bounding box center [329, 272] width 66 height 14
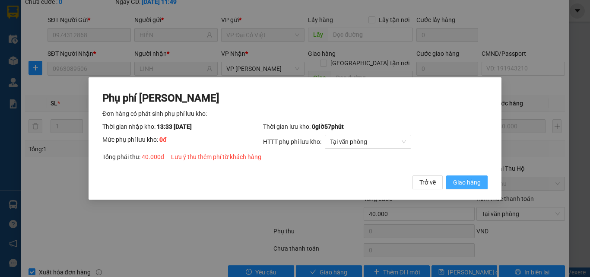
click at [460, 184] on span "Giao hàng" at bounding box center [467, 182] width 28 height 10
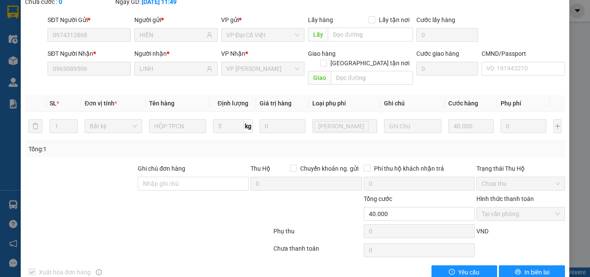
scroll to position [0, 0]
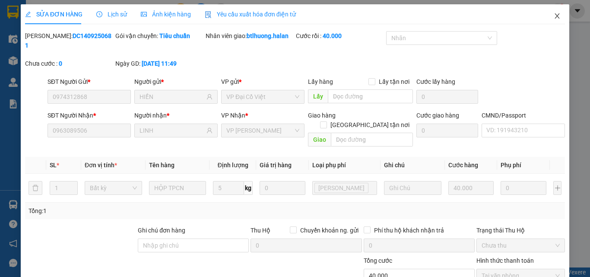
click at [554, 19] on icon "close" at bounding box center [557, 16] width 7 height 7
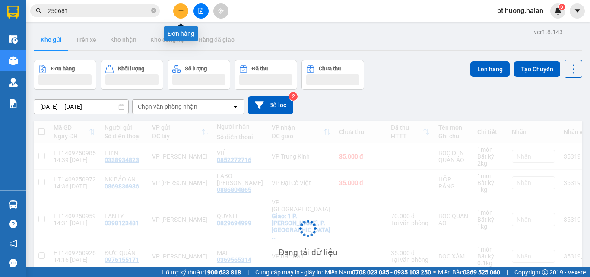
click at [174, 14] on button at bounding box center [180, 10] width 15 height 15
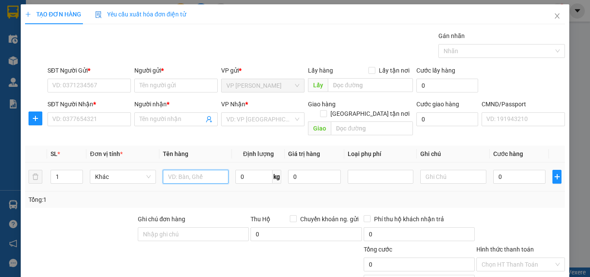
click at [168, 170] on input "text" at bounding box center [196, 177] width 66 height 14
type input "HỘP"
click at [250, 171] on input "0" at bounding box center [253, 177] width 37 height 14
type input "8"
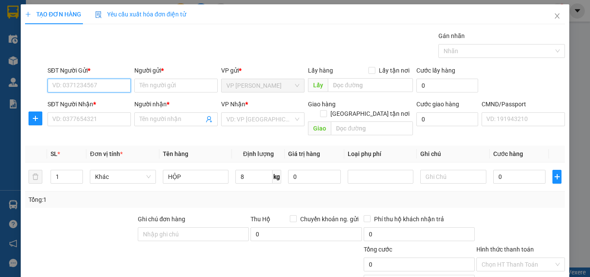
click at [108, 87] on input "SĐT Người Gửi *" at bounding box center [89, 86] width 83 height 14
type input "0981126163"
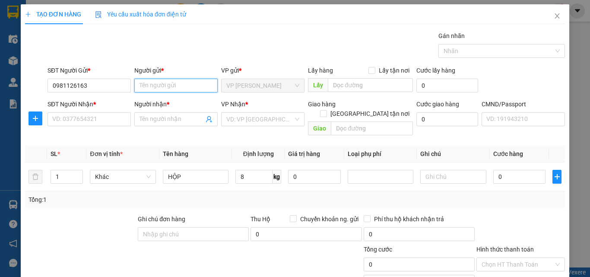
click at [144, 86] on input "Người gửi *" at bounding box center [175, 86] width 83 height 14
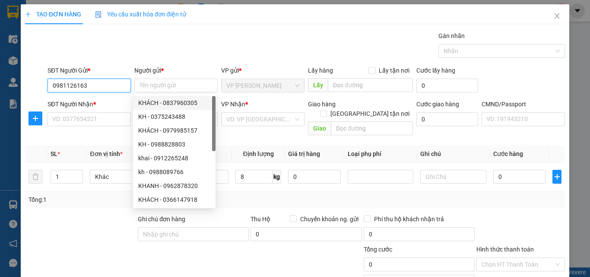
click at [111, 90] on input "0981126163" at bounding box center [89, 86] width 83 height 14
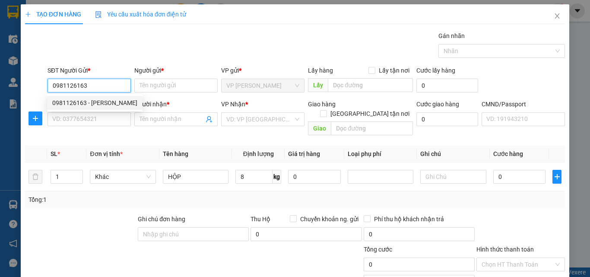
click at [116, 105] on div "0981126163 - TUẤN MINH" at bounding box center [94, 103] width 85 height 10
type input "TUẤN MINH"
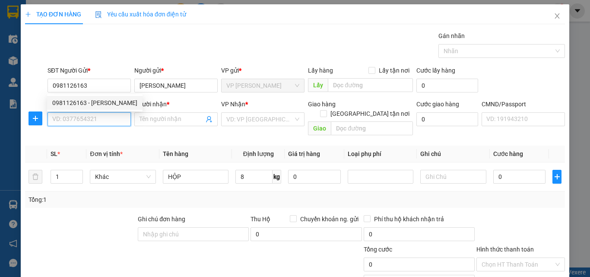
click at [106, 122] on input "SĐT Người Nhận *" at bounding box center [89, 119] width 83 height 14
click at [71, 119] on input "0945851333" at bounding box center [89, 119] width 83 height 14
click at [73, 119] on input "0945851333" at bounding box center [89, 119] width 83 height 14
type input "0945831333"
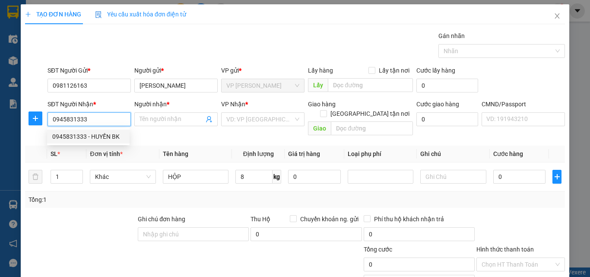
click at [98, 138] on div "0945831333 - HUYỀN BK" at bounding box center [88, 137] width 72 height 10
type input "HUYỀN BK"
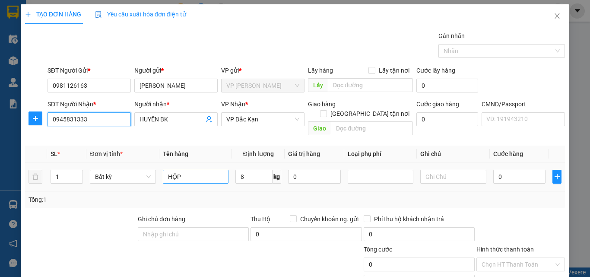
type input "0945831333"
click at [189, 170] on input "HỘP" at bounding box center [196, 177] width 66 height 14
click at [255, 170] on input "8" at bounding box center [253, 177] width 37 height 14
click at [260, 195] on div "Tổng: 1" at bounding box center [295, 200] width 533 height 10
type input "40.000"
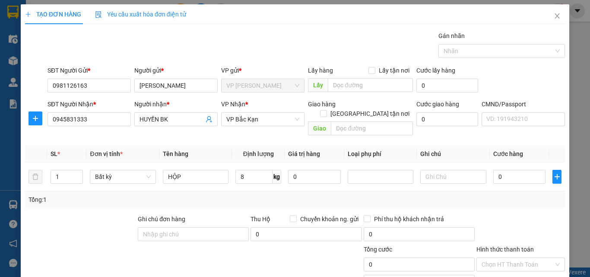
type input "40.000"
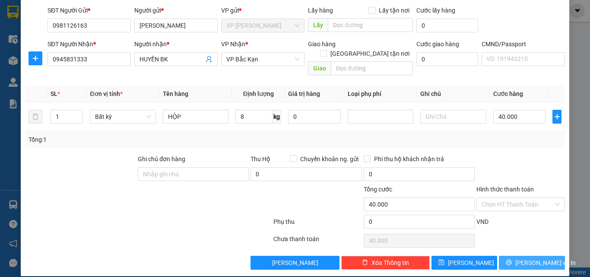
click at [521, 258] on span "Lưu và In" at bounding box center [545, 263] width 60 height 10
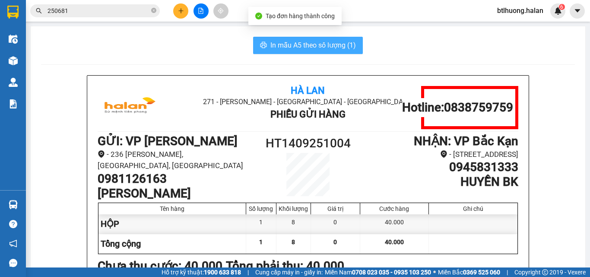
click at [299, 44] on span "In mẫu A5 theo số lượng (1)" at bounding box center [313, 45] width 86 height 11
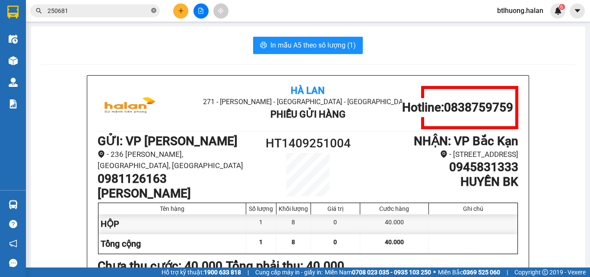
click at [153, 8] on icon "close-circle" at bounding box center [153, 10] width 5 height 5
click at [133, 7] on input "text" at bounding box center [99, 11] width 102 height 10
click at [133, 13] on input "text" at bounding box center [99, 11] width 102 height 10
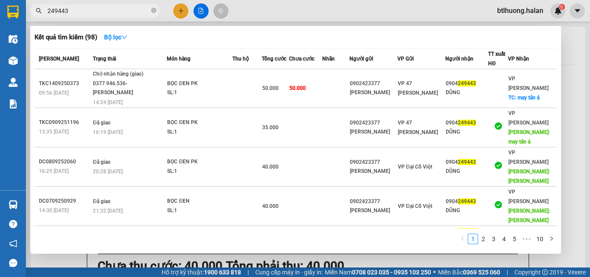
click at [94, 10] on input "249443" at bounding box center [99, 11] width 102 height 10
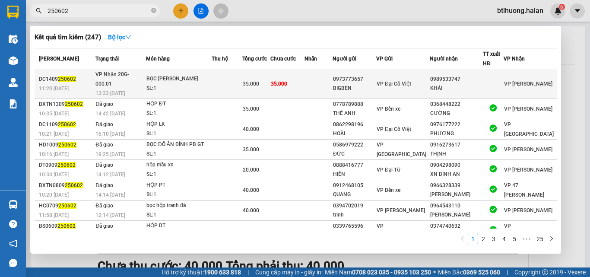
type input "250602"
click at [171, 74] on div "BỌC LINH KIỆN" at bounding box center [178, 79] width 65 height 10
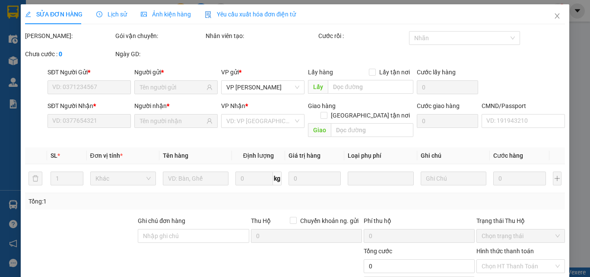
type input "0973773657"
type input "BIGBEN"
type input "0989533747"
type input "KHẢI"
type input "35.000"
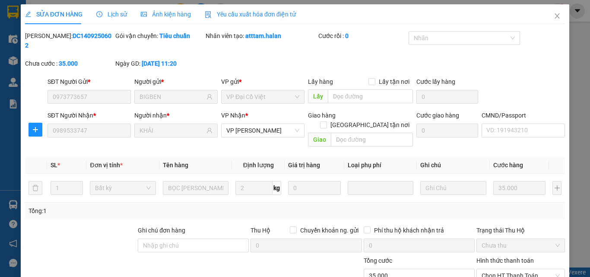
scroll to position [62, 0]
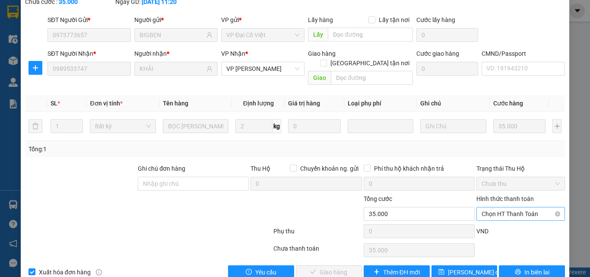
click at [505, 207] on span "Chọn HT Thanh Toán" at bounding box center [521, 213] width 78 height 13
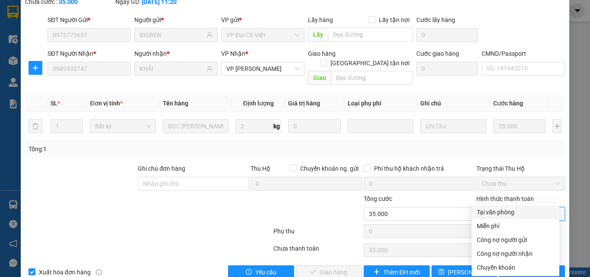
drag, startPoint x: 502, startPoint y: 199, endPoint x: 425, endPoint y: 229, distance: 83.4
click at [499, 210] on div "Tại văn phòng" at bounding box center [515, 212] width 77 height 10
type input "0"
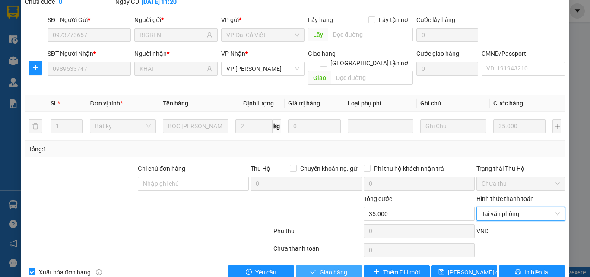
click at [325, 267] on span "Giao hàng" at bounding box center [334, 272] width 28 height 10
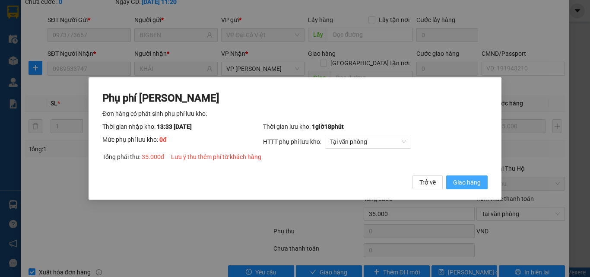
click at [463, 184] on span "Giao hàng" at bounding box center [467, 182] width 28 height 10
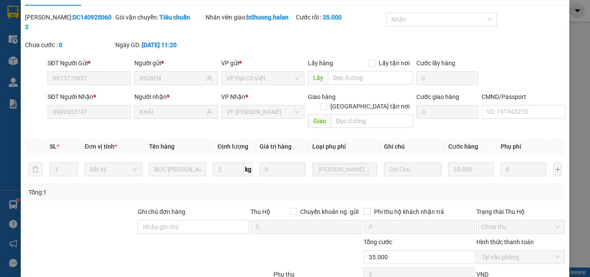
scroll to position [0, 0]
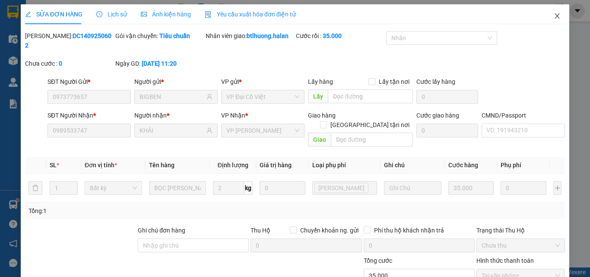
click at [554, 15] on icon "close" at bounding box center [557, 16] width 7 height 7
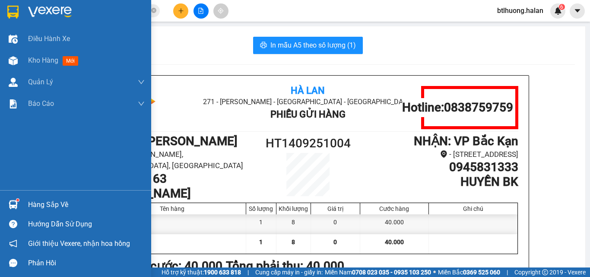
click at [41, 202] on div "Hàng sắp về" at bounding box center [86, 204] width 117 height 13
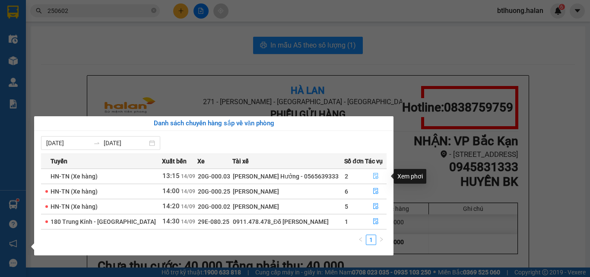
click at [374, 179] on icon "file-done" at bounding box center [376, 176] width 6 height 6
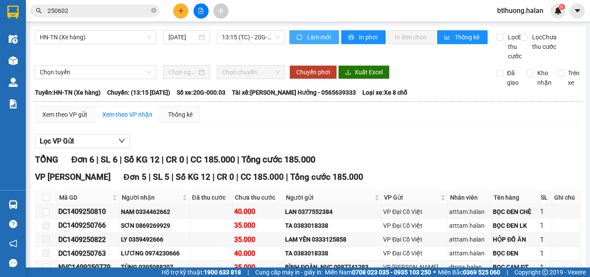
click at [314, 36] on span "Làm mới" at bounding box center [319, 37] width 25 height 10
click at [558, 76] on input "Trên xe" at bounding box center [561, 73] width 7 height 7
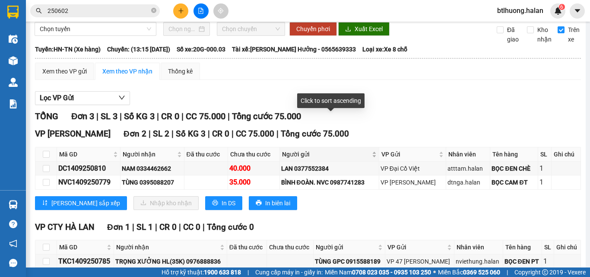
scroll to position [86, 0]
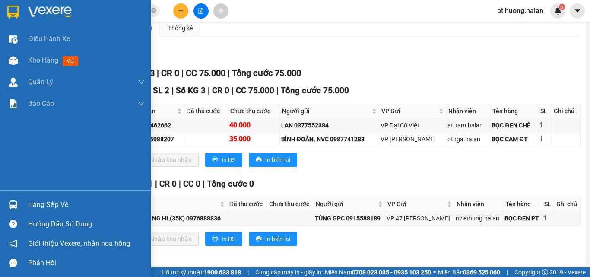
drag, startPoint x: 29, startPoint y: 200, endPoint x: 41, endPoint y: 198, distance: 11.7
click at [30, 200] on div "Hàng sắp về" at bounding box center [86, 204] width 117 height 13
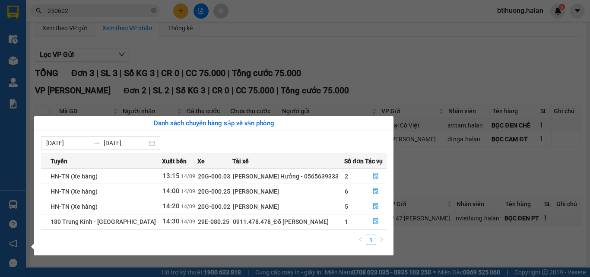
click at [477, 188] on section "Kết quả tìm kiếm ( 247 ) Bộ lọc Mã ĐH Trạng thái Món hàng Thu hộ Tổng cước Chưa…" at bounding box center [295, 138] width 590 height 277
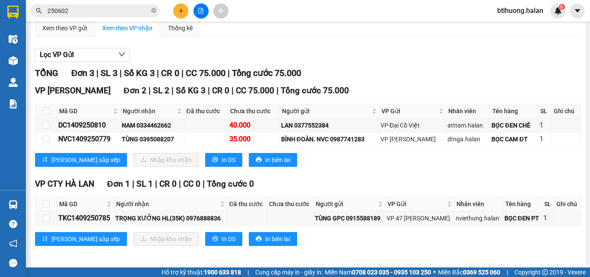
scroll to position [0, 0]
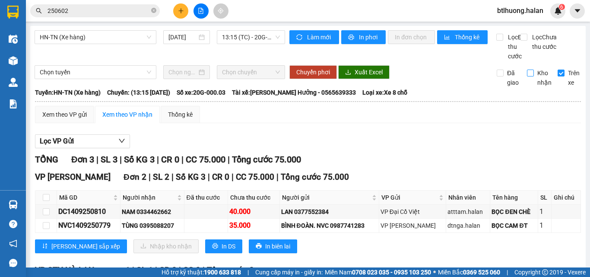
drag, startPoint x: 560, startPoint y: 84, endPoint x: 544, endPoint y: 83, distance: 16.4
click at [551, 84] on div "Trên xe" at bounding box center [566, 77] width 30 height 19
click at [553, 81] on div "Trên xe" at bounding box center [566, 77] width 30 height 19
click at [558, 76] on input "Trên xe" at bounding box center [561, 73] width 7 height 7
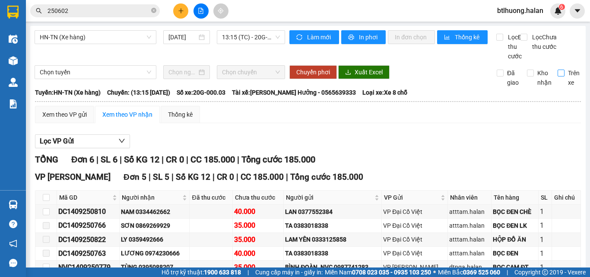
click at [558, 76] on input "Trên xe" at bounding box center [561, 73] width 7 height 7
checkbox input "true"
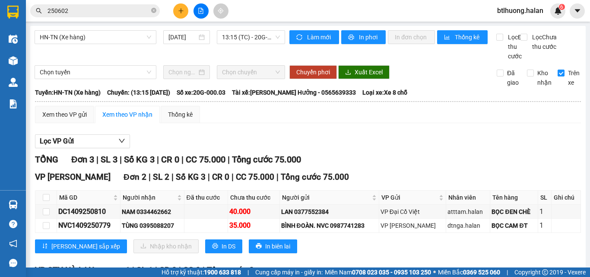
scroll to position [86, 0]
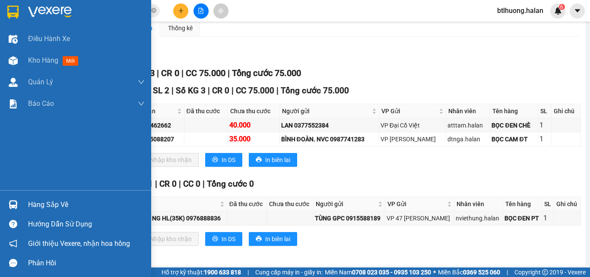
click at [60, 198] on div "Hàng sắp về" at bounding box center [86, 204] width 117 height 13
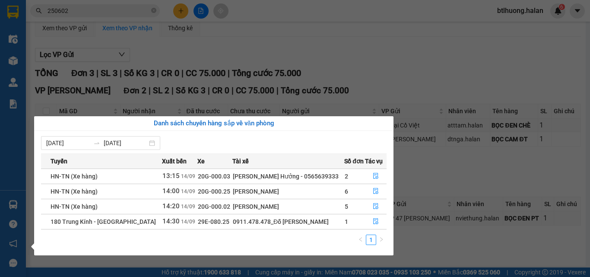
click at [59, 74] on section "Kết quả tìm kiếm ( 247 ) Bộ lọc Mã ĐH Trạng thái Món hàng Thu hộ Tổng cước Chưa…" at bounding box center [295, 138] width 590 height 277
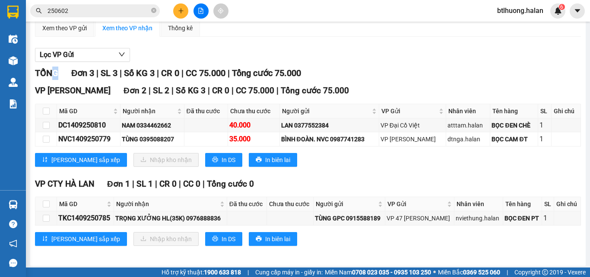
click at [102, 13] on input "250602" at bounding box center [99, 11] width 102 height 10
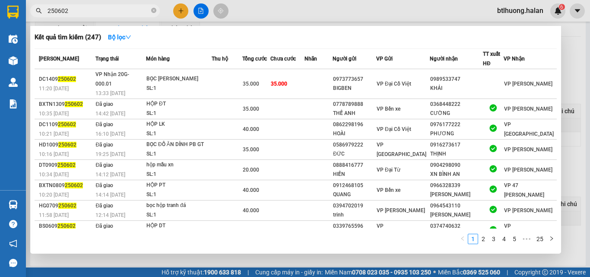
click at [102, 13] on input "250602" at bounding box center [99, 11] width 102 height 10
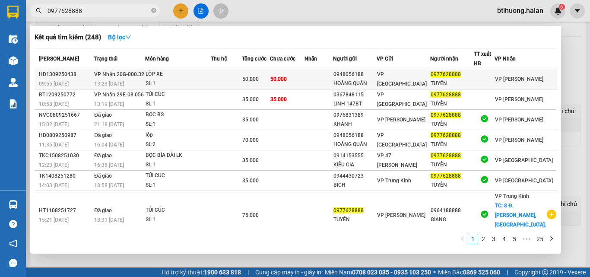
type input "0977628888"
click at [304, 85] on td "50.000" at bounding box center [287, 79] width 35 height 20
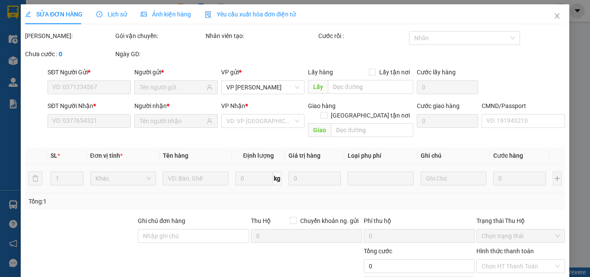
scroll to position [57, 0]
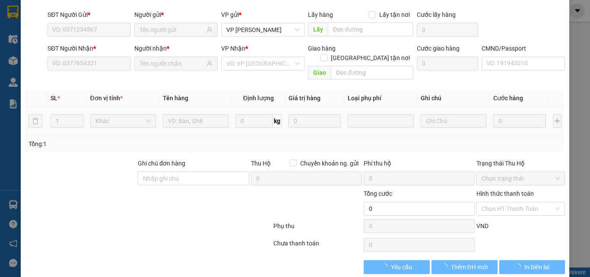
type input "0948056188"
type input "HOÀNG QUÂN"
type input "0977628888"
type input "TUYỂN"
type input "50.000"
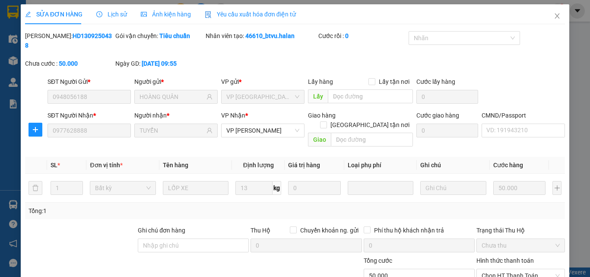
scroll to position [62, 0]
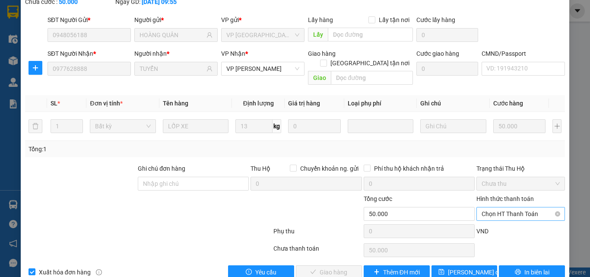
click at [497, 207] on span "Chọn HT Thanh Toán" at bounding box center [521, 213] width 78 height 13
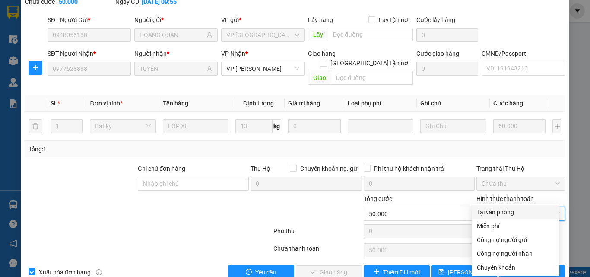
click at [494, 211] on div "Tại văn phòng" at bounding box center [515, 212] width 77 height 10
type input "0"
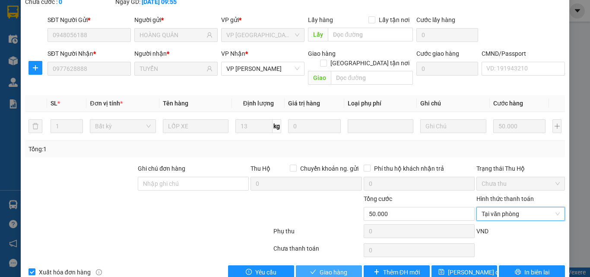
click at [343, 267] on span "Giao hàng" at bounding box center [334, 272] width 28 height 10
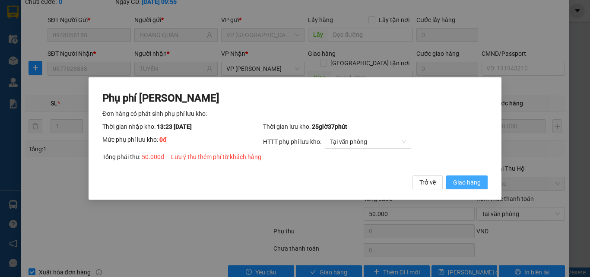
click at [479, 183] on span "Giao hàng" at bounding box center [467, 182] width 28 height 10
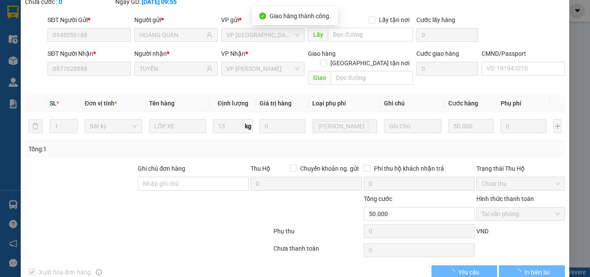
scroll to position [0, 0]
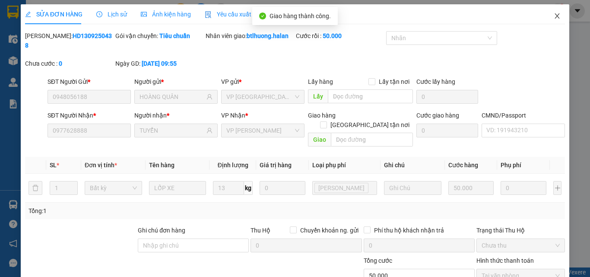
click at [555, 17] on icon "close" at bounding box center [557, 15] width 5 height 5
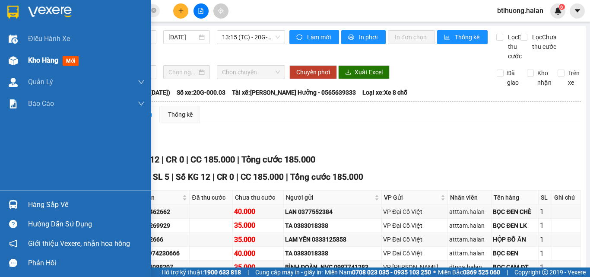
click at [65, 58] on span "mới" at bounding box center [71, 61] width 16 height 10
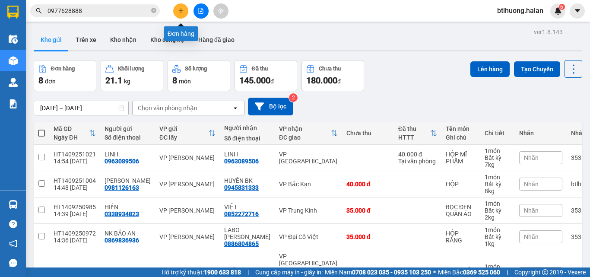
click at [180, 10] on icon "plus" at bounding box center [181, 11] width 6 height 6
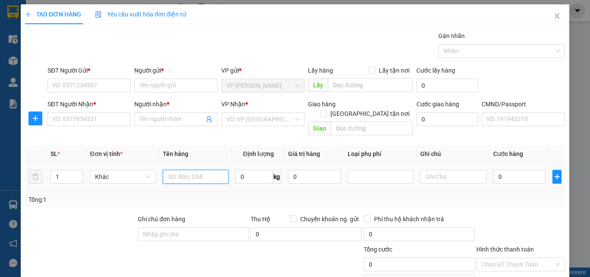
click at [208, 170] on input "text" at bounding box center [196, 177] width 66 height 14
type input "BỌC ĐEN GIÀY"
type input "2"
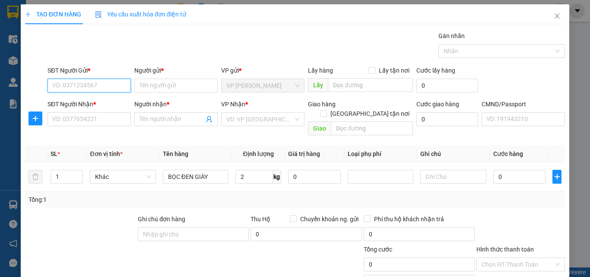
click at [85, 90] on input "SĐT Người Gửi *" at bounding box center [89, 86] width 83 height 14
click at [57, 98] on div "0969740888 - TRANG" at bounding box center [88, 103] width 72 height 10
type input "0969740888"
type input "TRANG"
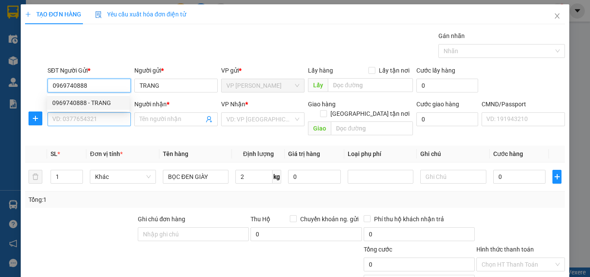
type input "0969740888"
click at [75, 117] on input "SĐT Người Nhận *" at bounding box center [89, 119] width 83 height 14
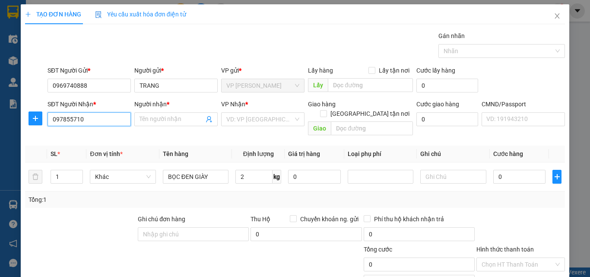
type input "0978557108"
click at [89, 133] on div "0978557108 - ÂN" at bounding box center [88, 137] width 72 height 10
type input "ÂN"
type input "0978557108"
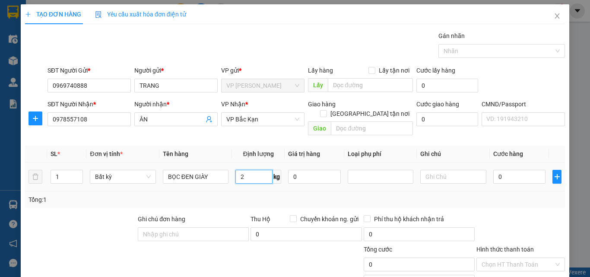
click at [254, 170] on input "2" at bounding box center [253, 177] width 37 height 14
drag, startPoint x: 285, startPoint y: 192, endPoint x: 285, endPoint y: 186, distance: 6.5
click at [285, 195] on div "Tổng: 1" at bounding box center [295, 200] width 533 height 10
type input "35.000"
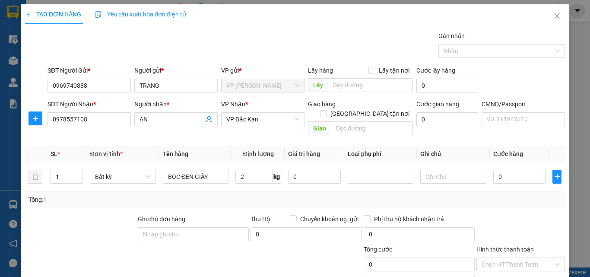
type input "35.000"
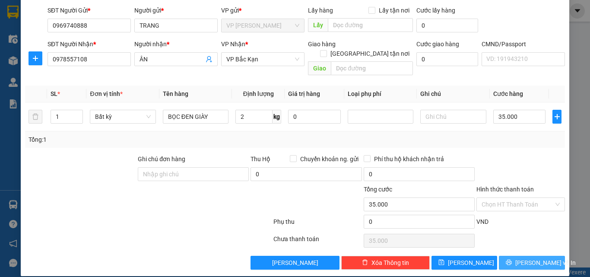
drag, startPoint x: 521, startPoint y: 252, endPoint x: 422, endPoint y: 176, distance: 125.1
click at [522, 256] on button "Lưu và In" at bounding box center [532, 263] width 66 height 14
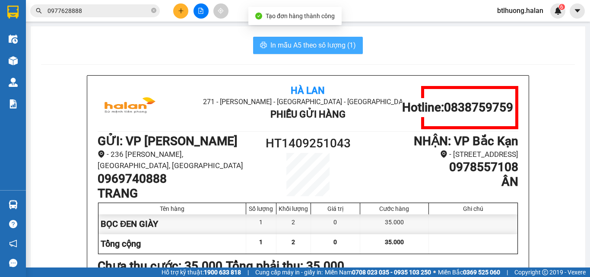
click at [296, 43] on span "In mẫu A5 theo số lượng (1)" at bounding box center [313, 45] width 86 height 11
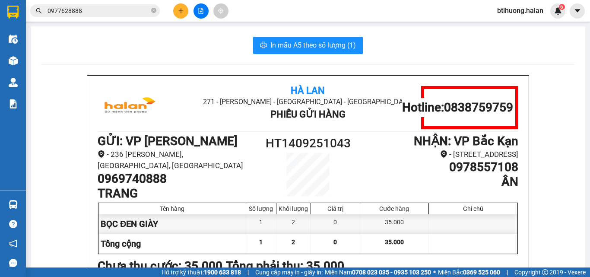
click at [176, 9] on button at bounding box center [180, 10] width 15 height 15
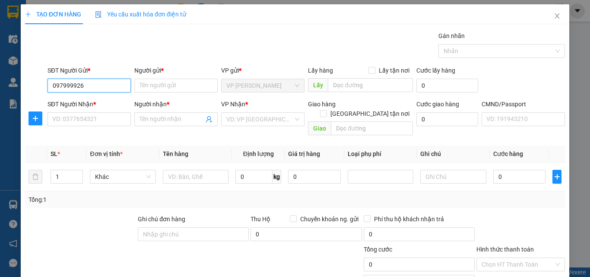
type input "0979999263"
click at [81, 102] on div "0979999263 - ĐỨC" at bounding box center [100, 103] width 97 height 10
type input "ĐỨC"
type input "0979999263"
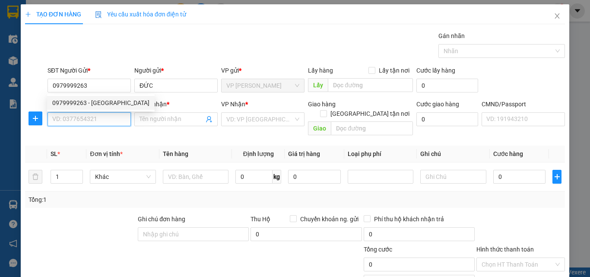
click at [86, 120] on input "SĐT Người Nhận *" at bounding box center [89, 119] width 83 height 14
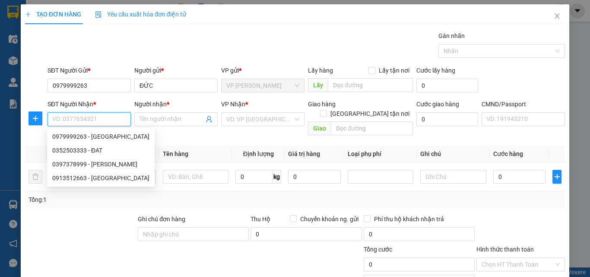
type input "8"
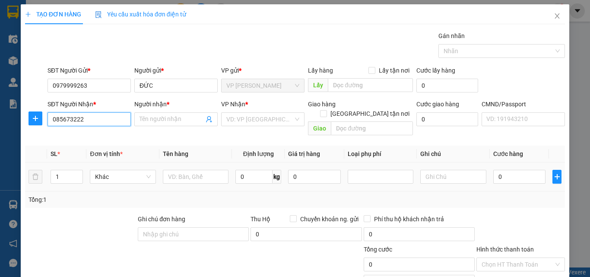
type input "0856732222"
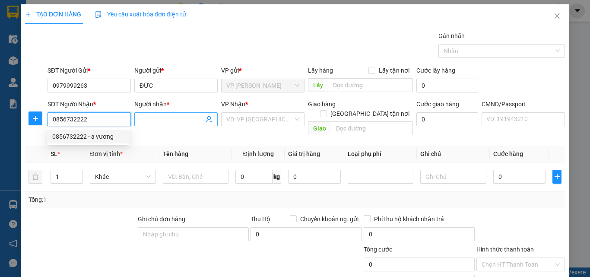
drag, startPoint x: 82, startPoint y: 135, endPoint x: 152, endPoint y: 121, distance: 70.9
click at [82, 134] on div "0856732222 - a vương" at bounding box center [88, 137] width 72 height 10
type input "a vương"
type input "0856732222"
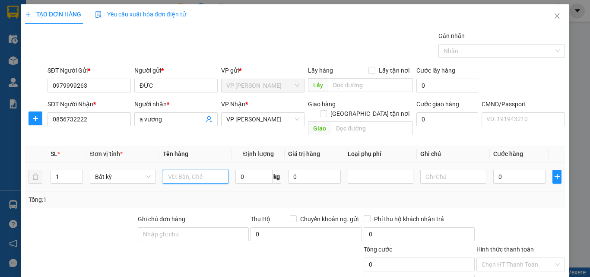
click at [193, 171] on input "text" at bounding box center [196, 177] width 66 height 14
type input "BỌC DT"
click at [248, 170] on input "0" at bounding box center [253, 177] width 37 height 14
type input "1"
click at [240, 184] on div "SL * Đơn vị tính * Tên hàng Định lượng Giá trị hàng Loại phụ phí Ghi chú Cước h…" at bounding box center [295, 177] width 540 height 62
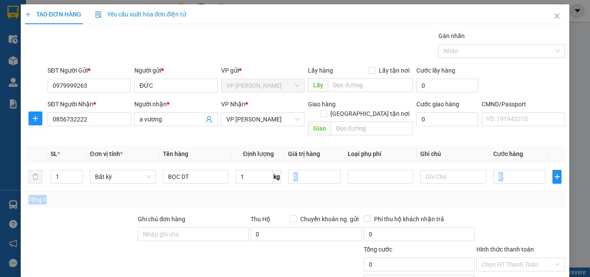
type input "35.000"
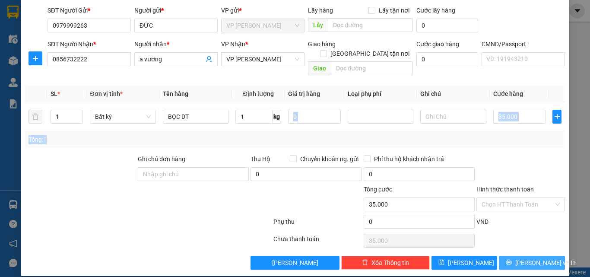
click at [525, 242] on div "Transit Pickup Surcharge Ids Transit Deliver Surcharge Ids Transit Deliver Surc…" at bounding box center [295, 120] width 540 height 298
drag, startPoint x: 523, startPoint y: 256, endPoint x: 522, endPoint y: 250, distance: 6.1
click at [523, 258] on span "Lưu và In" at bounding box center [545, 263] width 60 height 10
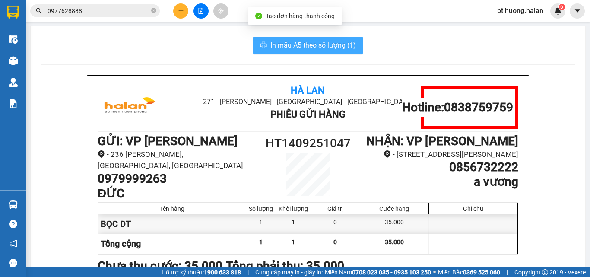
click at [332, 46] on span "In mẫu A5 theo số lượng (1)" at bounding box center [313, 45] width 86 height 11
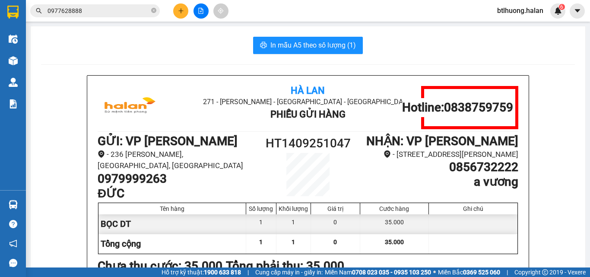
scroll to position [43, 0]
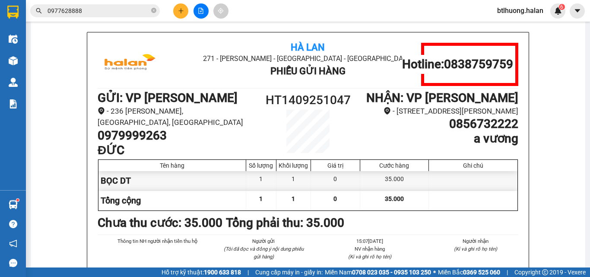
click at [118, 9] on input "0977628888" at bounding box center [99, 11] width 102 height 10
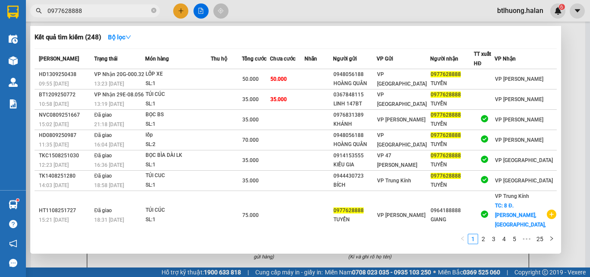
click at [118, 9] on input "0977628888" at bounding box center [99, 11] width 102 height 10
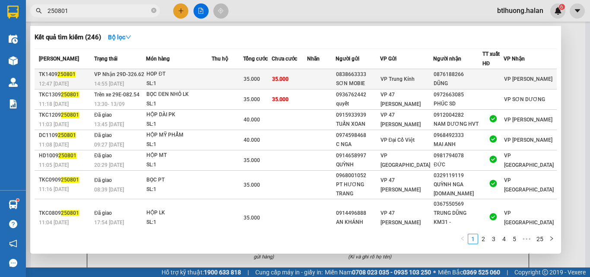
type input "250801"
click at [367, 75] on div "0838663333" at bounding box center [357, 74] width 43 height 9
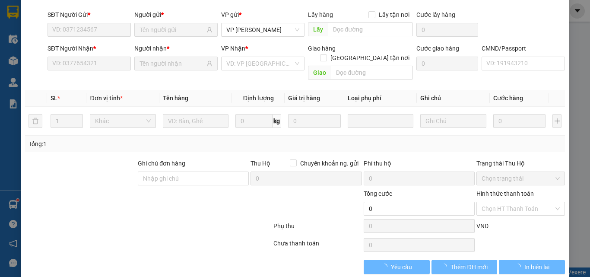
scroll to position [62, 0]
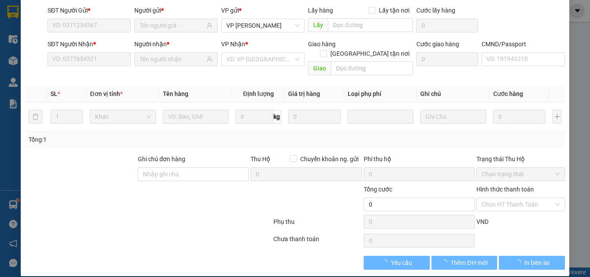
type input "0838663333"
type input "SƠN MOBIE"
type input "0876188266"
type input "DŨNG"
type input "35.000"
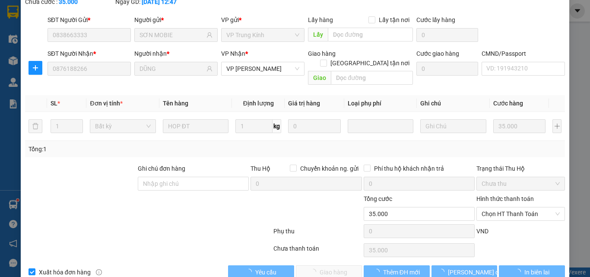
click at [493, 207] on span "Chọn HT Thanh Toán" at bounding box center [521, 213] width 78 height 13
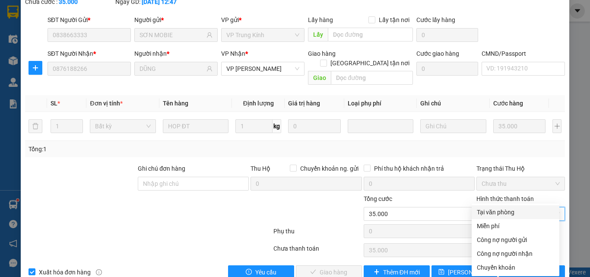
click at [484, 207] on div "Tại văn phòng" at bounding box center [515, 212] width 77 height 10
type input "0"
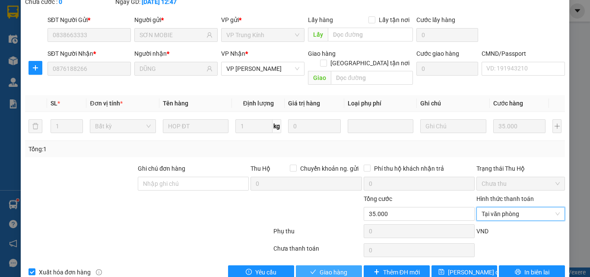
click at [320, 267] on span "Giao hàng" at bounding box center [334, 272] width 28 height 10
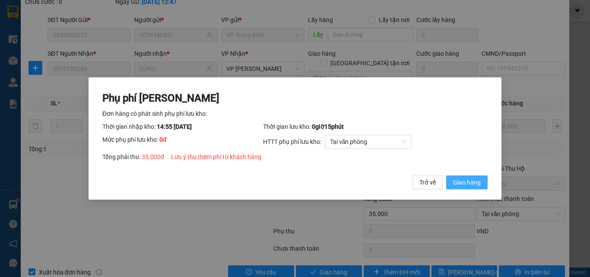
click at [459, 183] on span "Giao hàng" at bounding box center [467, 182] width 28 height 10
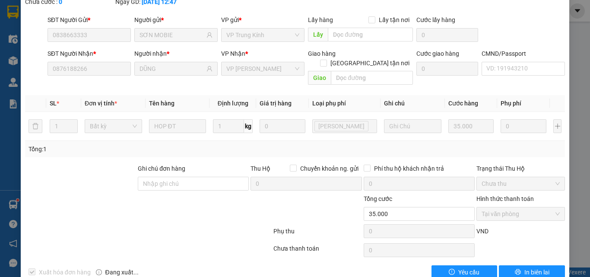
scroll to position [0, 0]
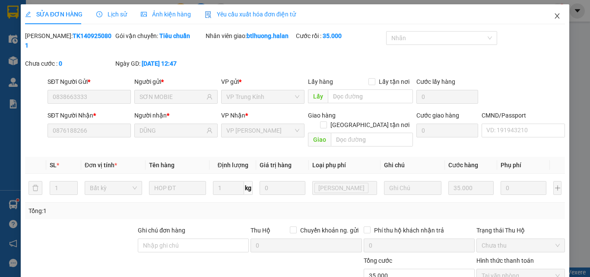
click at [548, 12] on span "Close" at bounding box center [557, 16] width 24 height 24
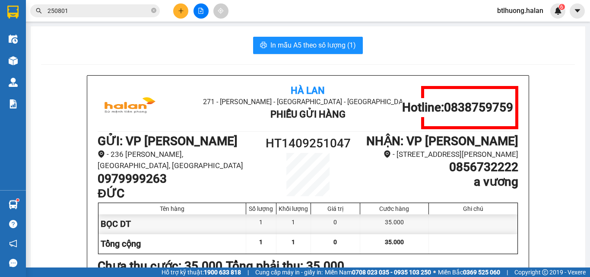
click at [86, 9] on input "250801" at bounding box center [99, 11] width 102 height 10
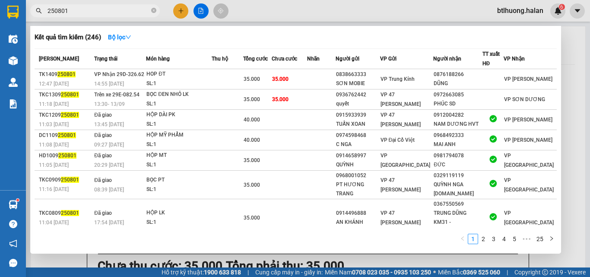
drag, startPoint x: 86, startPoint y: 9, endPoint x: 132, endPoint y: 0, distance: 46.2
click at [87, 9] on input "250801" at bounding box center [99, 11] width 102 height 10
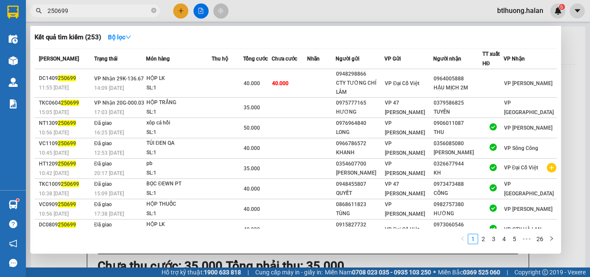
click at [95, 13] on input "250699" at bounding box center [99, 11] width 102 height 10
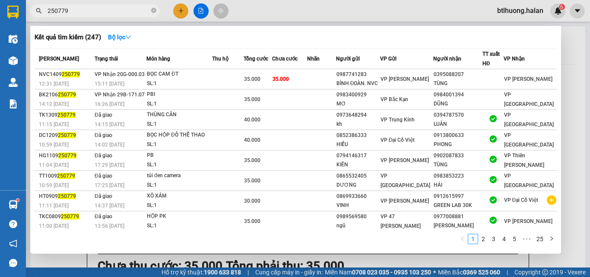
type input "250779"
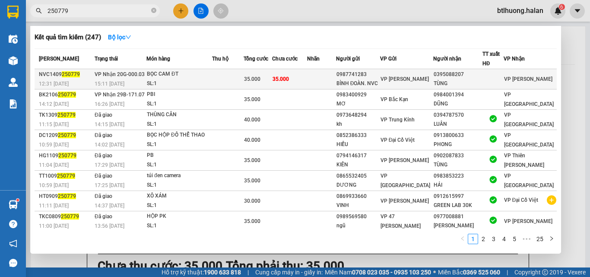
click at [257, 71] on td "35.000" at bounding box center [258, 79] width 29 height 20
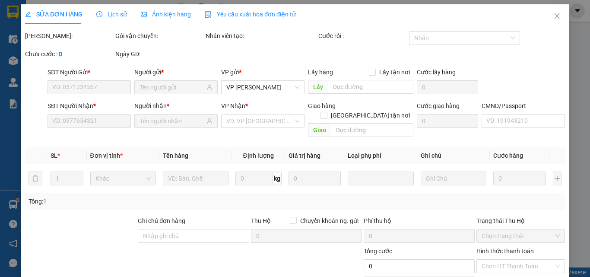
type input "0987741283"
type input "BÌNH ĐOÀN. NVC"
type input "0395088207"
type input "TÙNG"
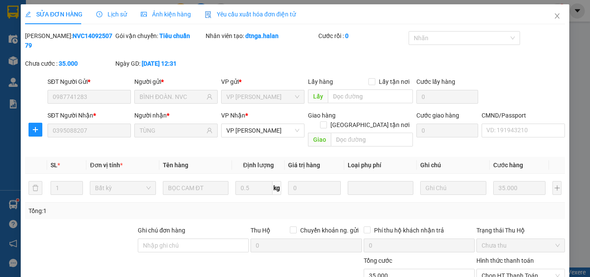
scroll to position [62, 0]
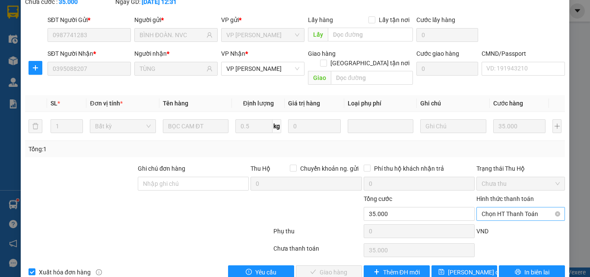
click at [505, 207] on span "Chọn HT Thanh Toán" at bounding box center [521, 213] width 78 height 13
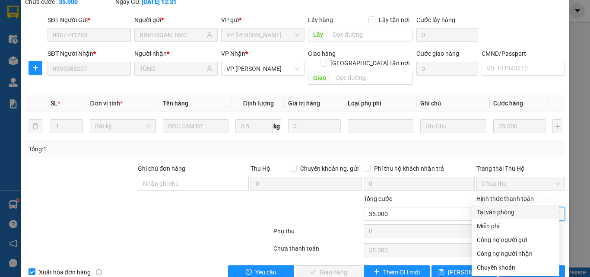
click at [505, 210] on div "Tại văn phòng" at bounding box center [515, 212] width 77 height 10
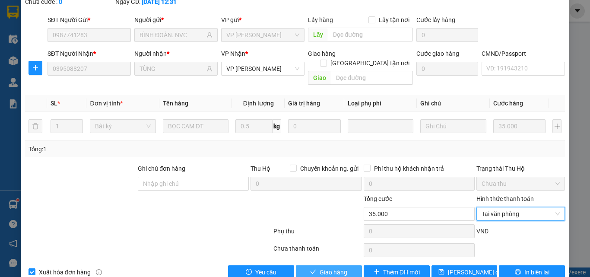
drag, startPoint x: 307, startPoint y: 249, endPoint x: 315, endPoint y: 250, distance: 7.8
click at [308, 265] on button "Giao hàng" at bounding box center [329, 272] width 66 height 14
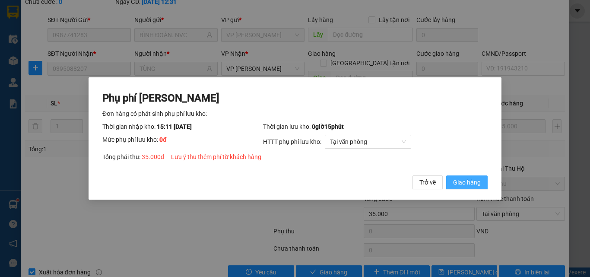
click at [470, 182] on span "Giao hàng" at bounding box center [467, 182] width 28 height 10
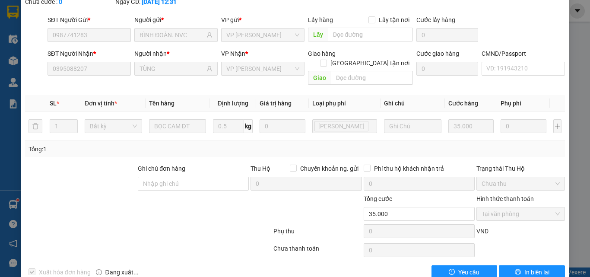
scroll to position [0, 0]
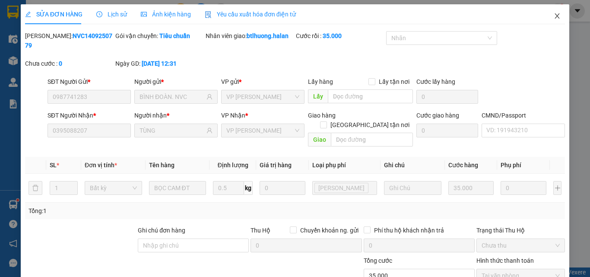
click at [554, 18] on span "Close" at bounding box center [557, 16] width 24 height 24
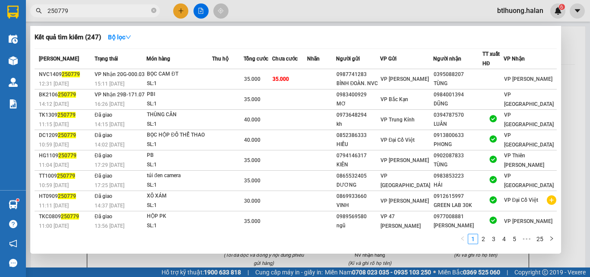
click at [101, 8] on input "250779" at bounding box center [99, 11] width 102 height 10
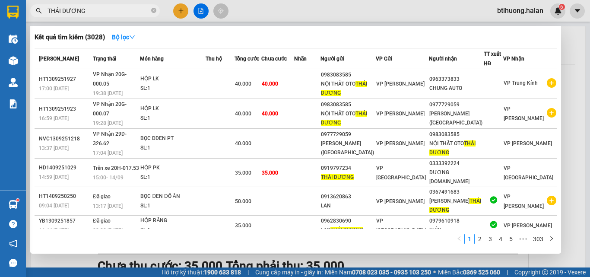
click at [105, 9] on input "THÁI DƯƠNG" at bounding box center [99, 11] width 102 height 10
drag, startPoint x: 105, startPoint y: 9, endPoint x: 136, endPoint y: 11, distance: 30.7
click at [106, 9] on input "THÁI DƯƠNG" at bounding box center [99, 11] width 102 height 10
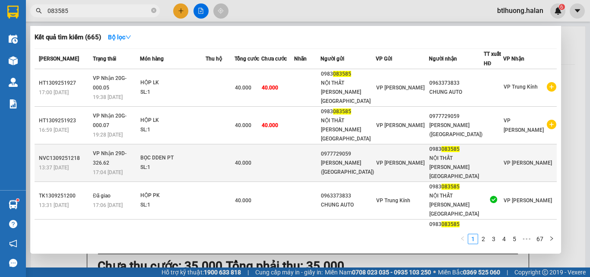
click at [234, 149] on td at bounding box center [220, 163] width 29 height 38
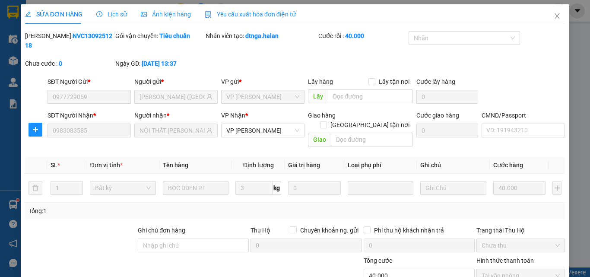
scroll to position [62, 0]
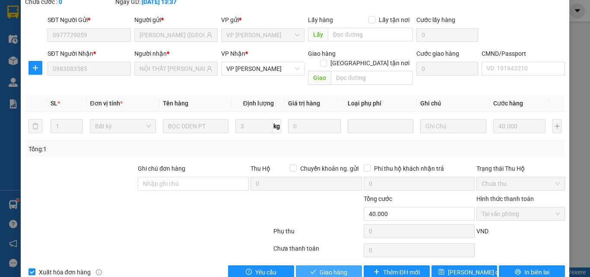
click at [337, 267] on span "Giao hàng" at bounding box center [334, 272] width 28 height 10
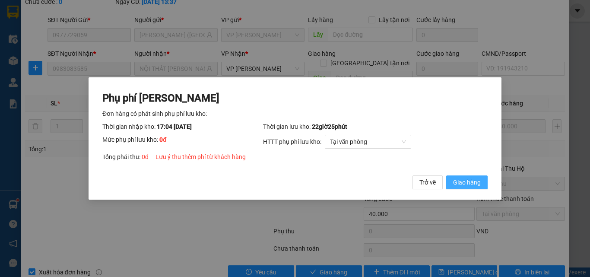
click at [477, 181] on span "Giao hàng" at bounding box center [467, 182] width 28 height 10
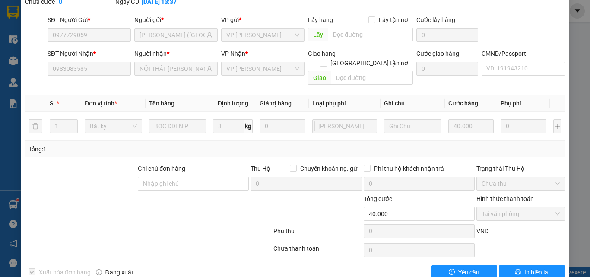
scroll to position [0, 0]
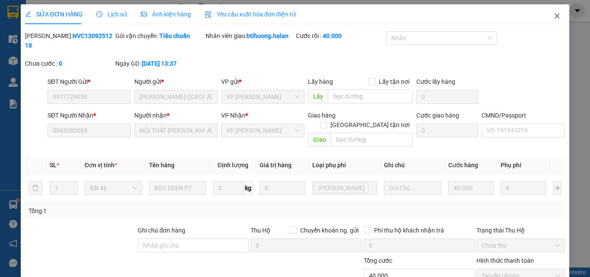
click at [545, 17] on span "Close" at bounding box center [557, 16] width 24 height 24
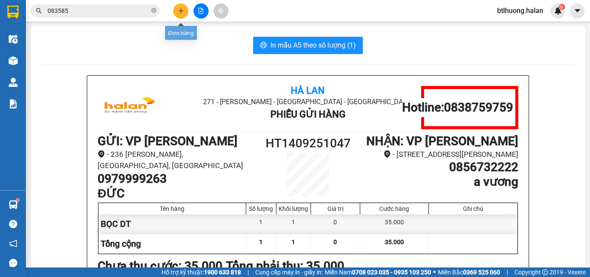
click at [180, 13] on button at bounding box center [180, 10] width 15 height 15
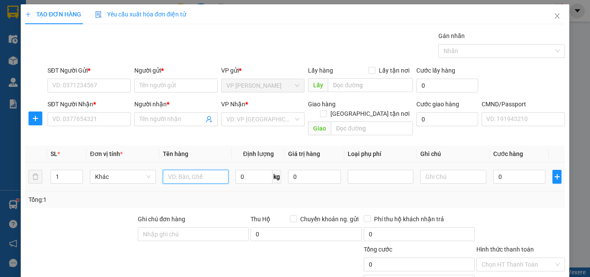
click at [182, 170] on input "text" at bounding box center [196, 177] width 66 height 14
click at [250, 173] on input "0" at bounding box center [253, 177] width 37 height 14
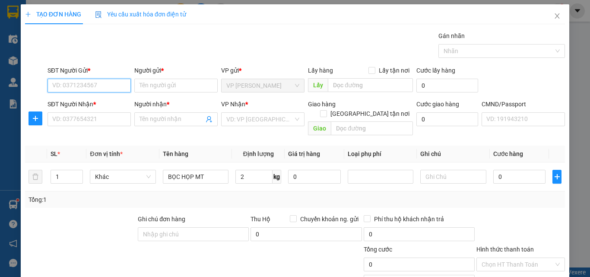
click at [72, 84] on input "SĐT Người Gửi *" at bounding box center [89, 86] width 83 height 14
click at [83, 98] on div "0866590789 - LIÊN" at bounding box center [88, 103] width 82 height 14
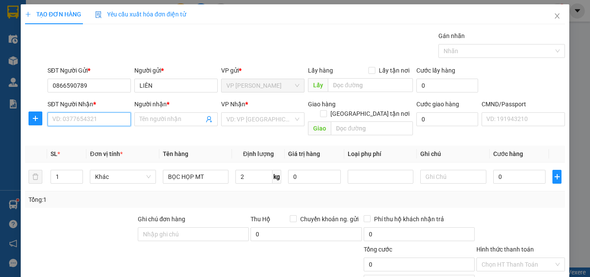
click at [79, 114] on input "SĐT Người Nhận *" at bounding box center [89, 119] width 83 height 14
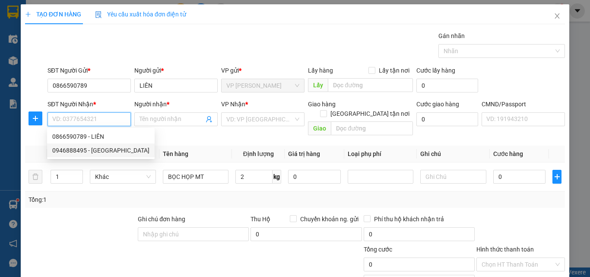
click at [99, 151] on div "0946888495 - NAM MAIN" at bounding box center [100, 151] width 97 height 10
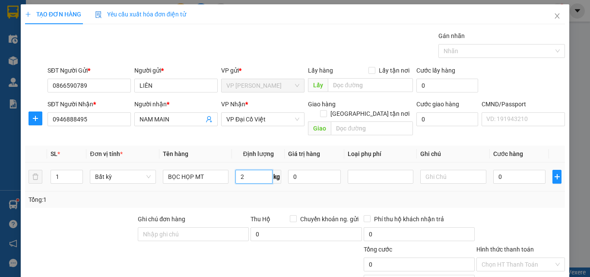
drag, startPoint x: 247, startPoint y: 165, endPoint x: 235, endPoint y: 180, distance: 19.0
click at [247, 170] on input "2" at bounding box center [253, 177] width 37 height 14
click at [259, 195] on div "Tổng: 1" at bounding box center [295, 200] width 533 height 10
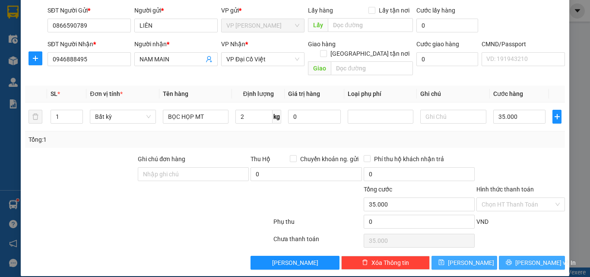
drag, startPoint x: 514, startPoint y: 249, endPoint x: 448, endPoint y: 246, distance: 65.7
click at [514, 256] on button "Lưu và In" at bounding box center [532, 263] width 66 height 14
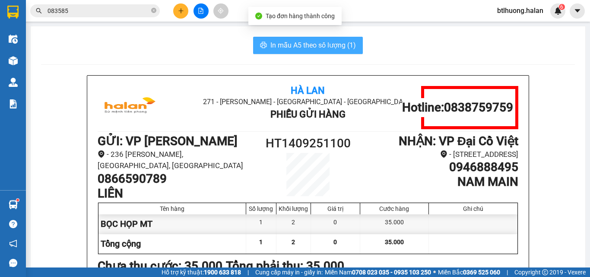
click at [312, 40] on span "In mẫu A5 theo số lượng (1)" at bounding box center [313, 45] width 86 height 11
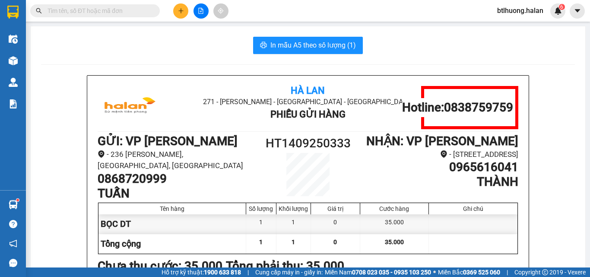
click at [152, 8] on span at bounding box center [153, 11] width 5 height 10
click at [121, 10] on input "text" at bounding box center [99, 11] width 102 height 10
paste input "0977578733"
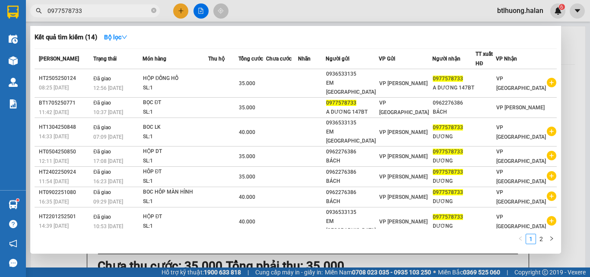
type input "0977578733"
click at [111, 13] on input "0977578733" at bounding box center [99, 11] width 102 height 10
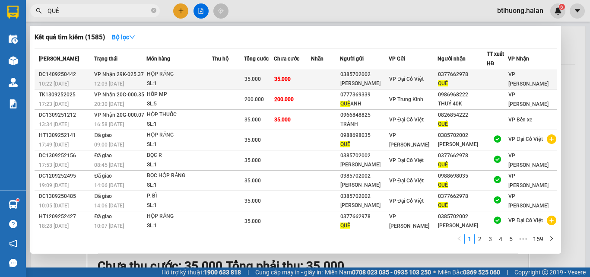
type input "QUẾ"
click at [494, 76] on div at bounding box center [497, 79] width 20 height 9
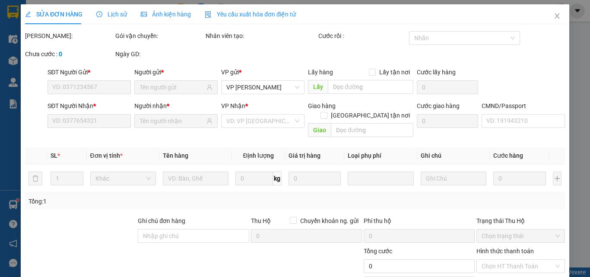
type input "0385702002"
type input "QUANG ANH"
type input "0377662978"
type input "QUẾ"
type input "35.000"
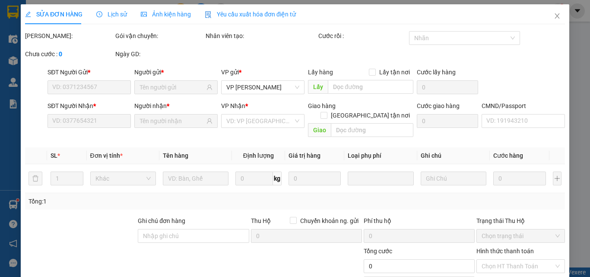
type input "35.000"
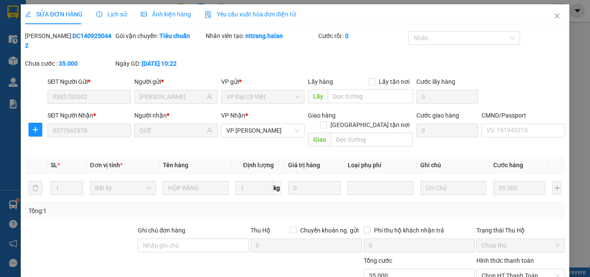
scroll to position [62, 0]
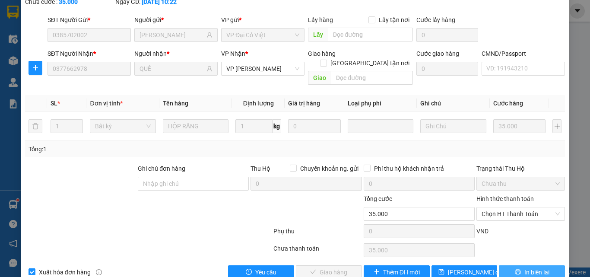
click at [540, 267] on span "In biên lai" at bounding box center [536, 272] width 25 height 10
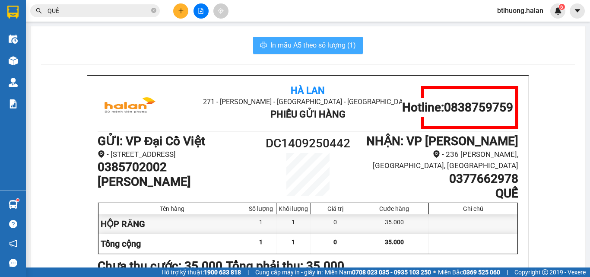
click at [337, 46] on span "In mẫu A5 theo số lượng (1)" at bounding box center [313, 45] width 86 height 11
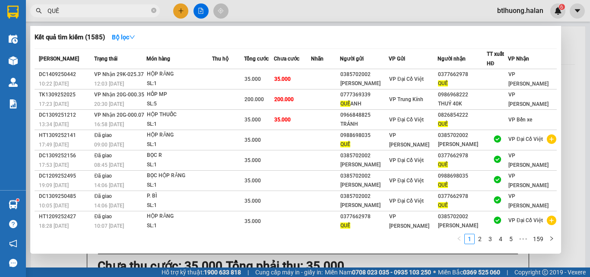
click at [112, 13] on input "QUẾ" at bounding box center [99, 11] width 102 height 10
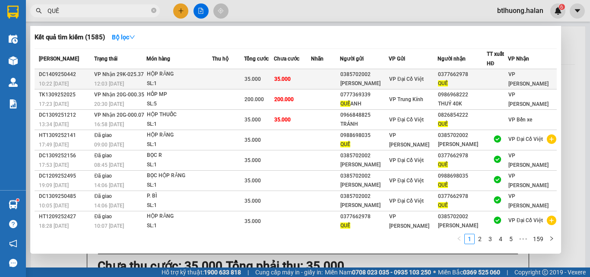
click at [212, 75] on div "HỘP RĂNG" at bounding box center [179, 75] width 65 height 10
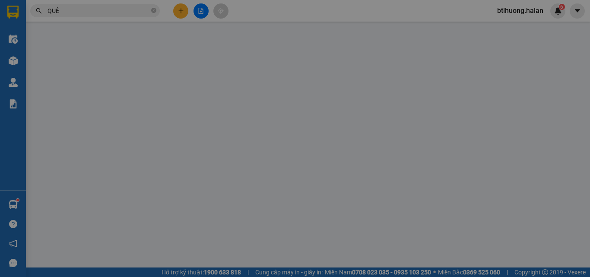
type input "0385702002"
type input "QUANG ANH"
type input "0377662978"
type input "QUẾ"
type input "35.000"
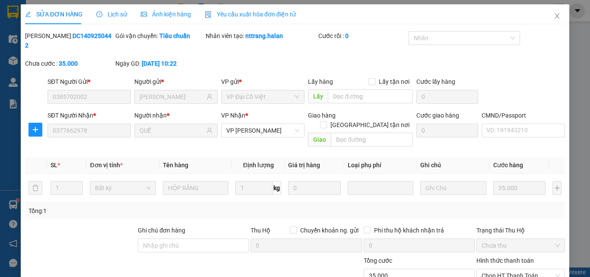
scroll to position [62, 0]
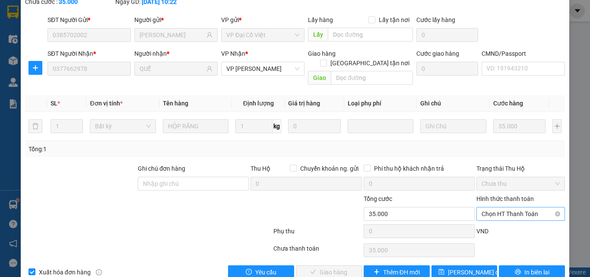
click at [510, 207] on span "Chọn HT Thanh Toán" at bounding box center [521, 213] width 78 height 13
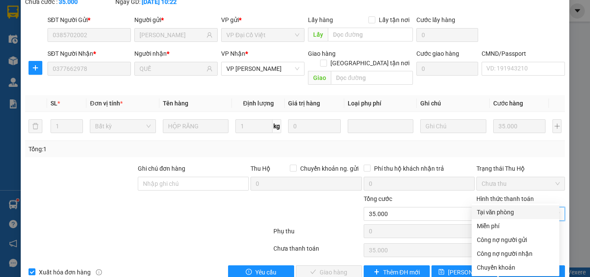
click at [510, 211] on div "Tại văn phòng" at bounding box center [515, 212] width 77 height 10
type input "0"
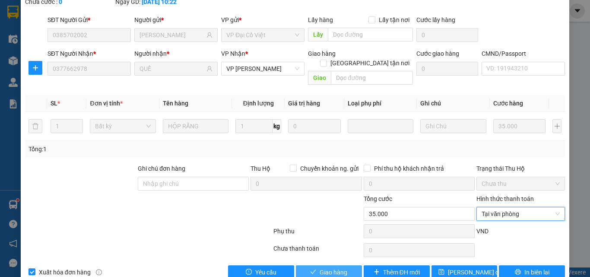
click at [311, 269] on icon "check" at bounding box center [313, 272] width 6 height 6
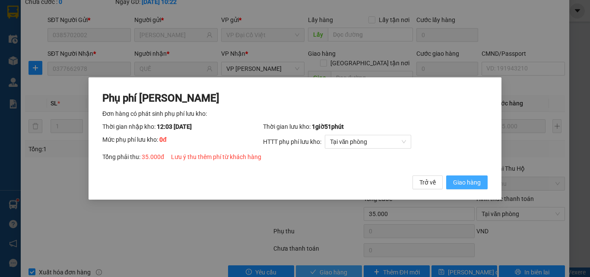
click at [471, 186] on span "Giao hàng" at bounding box center [467, 182] width 28 height 10
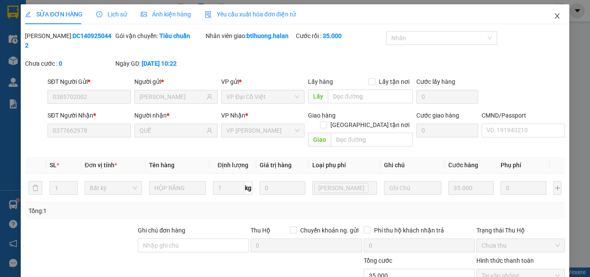
click at [554, 15] on icon "close" at bounding box center [557, 16] width 7 height 7
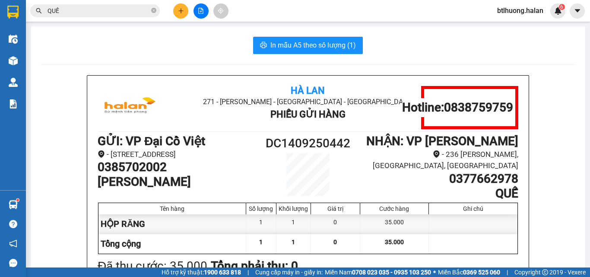
click at [101, 12] on input "QUẾ" at bounding box center [99, 11] width 102 height 10
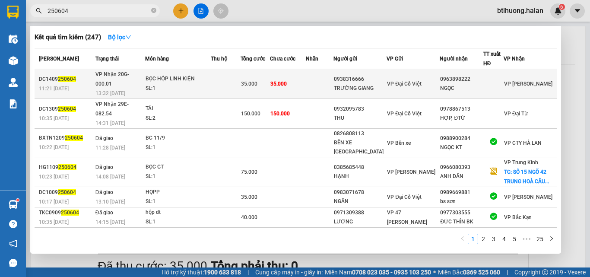
type input "250604"
click at [155, 84] on div "SL: 1" at bounding box center [178, 89] width 65 height 10
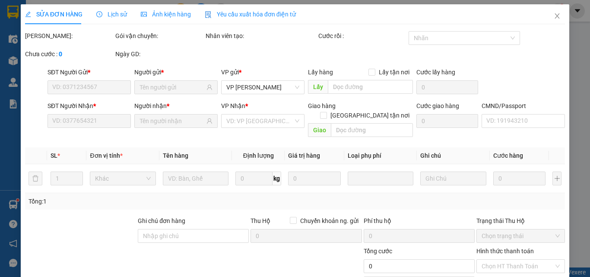
scroll to position [62, 0]
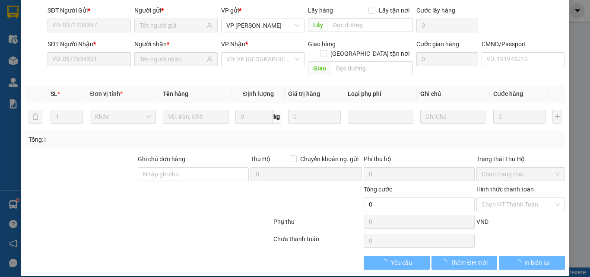
type input "0938316666"
type input "TRƯỜNG GIANG"
type input "0963898222"
type input "NGỌC"
type input "35.000"
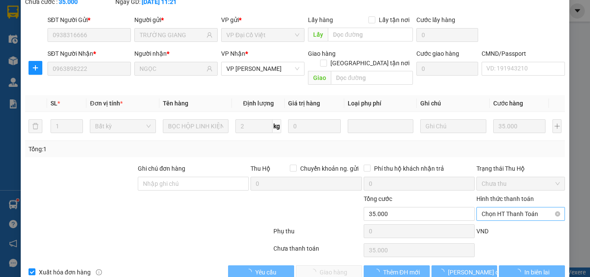
click at [511, 207] on span "Chọn HT Thanh Toán" at bounding box center [521, 213] width 78 height 13
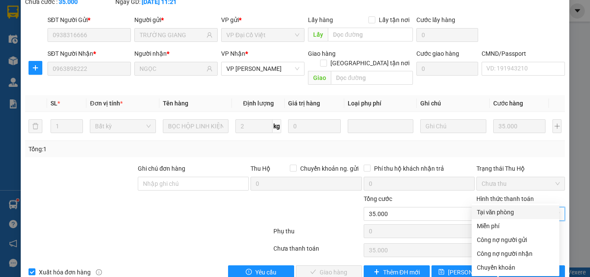
click at [507, 212] on div "Tại văn phòng" at bounding box center [515, 212] width 77 height 10
type input "0"
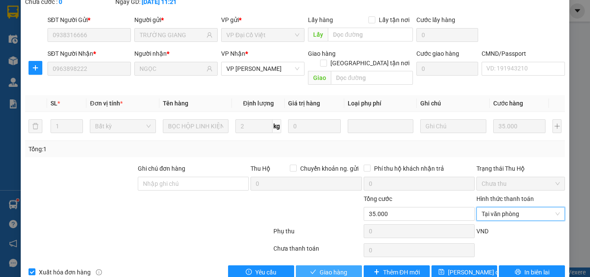
click at [333, 267] on span "Giao hàng" at bounding box center [334, 272] width 28 height 10
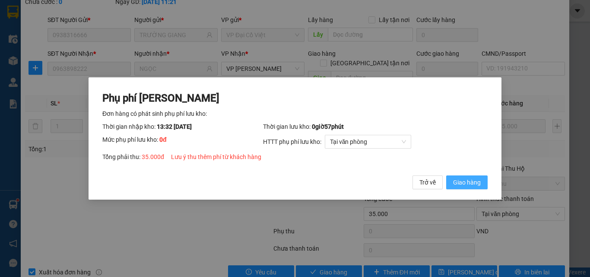
click at [473, 185] on span "Giao hàng" at bounding box center [467, 182] width 28 height 10
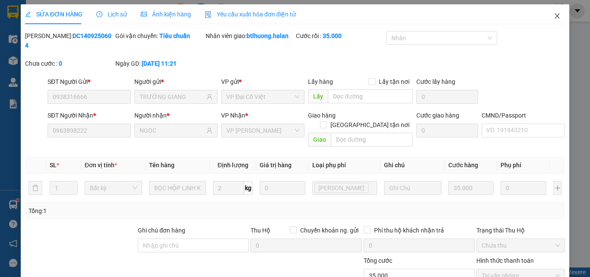
click at [554, 16] on icon "close" at bounding box center [557, 16] width 7 height 7
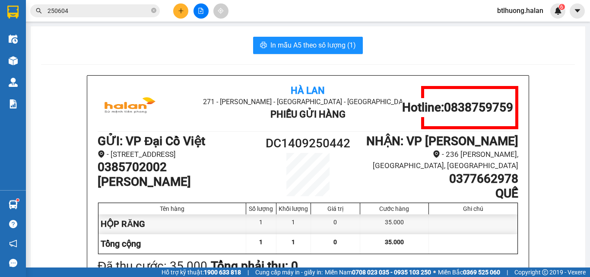
click at [92, 11] on input "250604" at bounding box center [99, 11] width 102 height 10
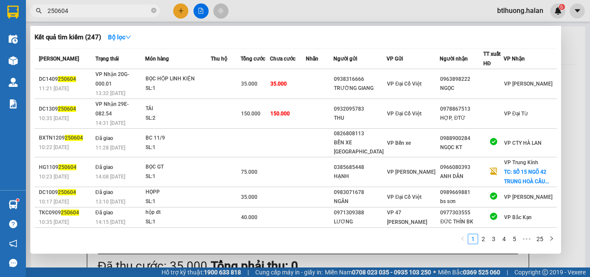
click at [121, 9] on input "250604" at bounding box center [99, 11] width 102 height 10
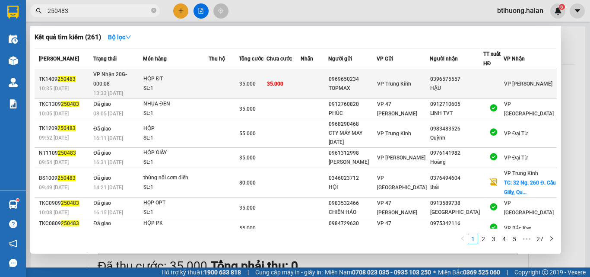
type input "250483"
click at [458, 84] on div "HẬU" at bounding box center [456, 88] width 52 height 9
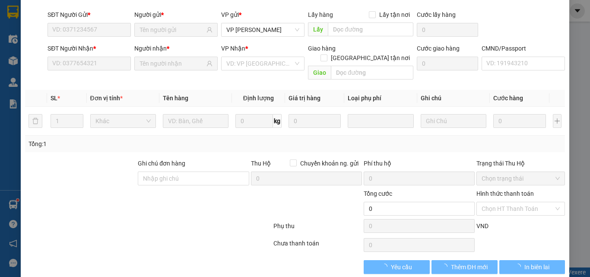
type input "0969650234"
type input "TOPMAX"
type input "0396575557"
type input "HẬU"
type input "35.000"
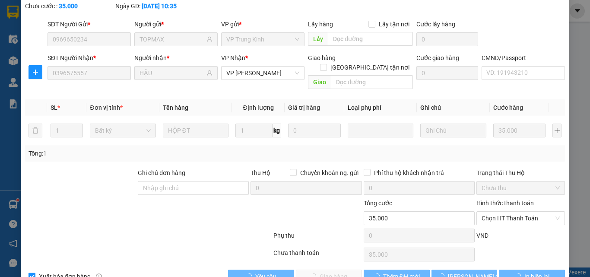
scroll to position [47, 0]
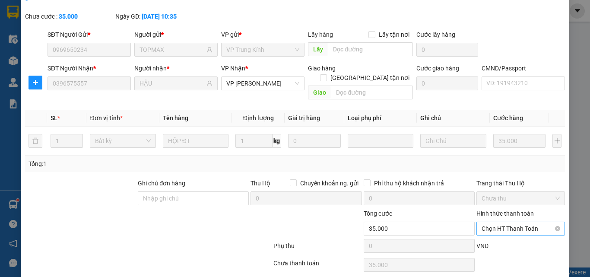
click at [506, 222] on span "Chọn HT Thanh Toán" at bounding box center [521, 228] width 78 height 13
click at [507, 239] on div "Phụ thu 0 VND" at bounding box center [295, 247] width 542 height 17
click at [507, 222] on span "Chọn HT Thanh Toán" at bounding box center [521, 228] width 78 height 13
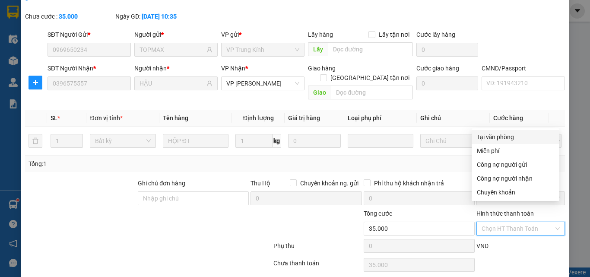
drag, startPoint x: 511, startPoint y: 136, endPoint x: 437, endPoint y: 158, distance: 76.7
click at [511, 136] on div "Tại văn phòng" at bounding box center [515, 137] width 77 height 10
type input "0"
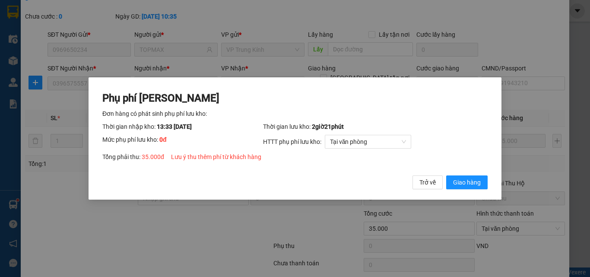
drag, startPoint x: 469, startPoint y: 180, endPoint x: 492, endPoint y: 170, distance: 25.5
click at [469, 177] on button "Giao hàng" at bounding box center [466, 182] width 41 height 14
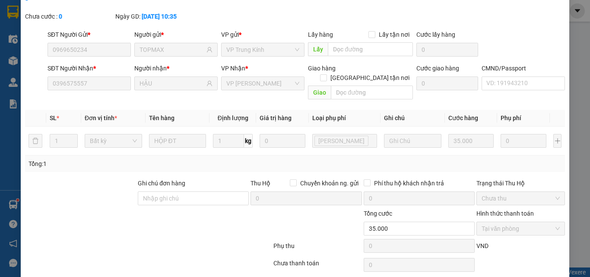
scroll to position [0, 0]
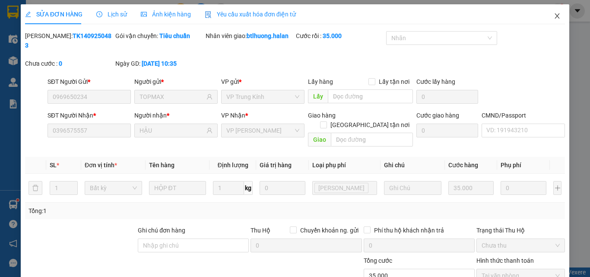
click at [545, 13] on span "Close" at bounding box center [557, 16] width 24 height 24
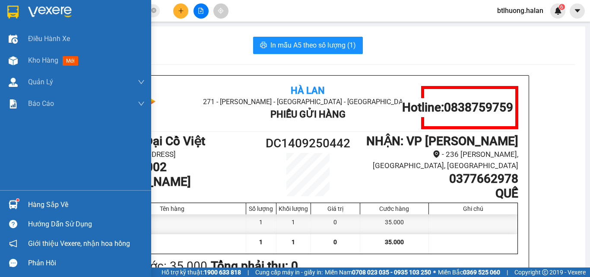
click at [30, 194] on div "Hàng sắp về Hướng dẫn sử dụng Giới thiệu Vexere, nhận hoa hồng Phản hồi" at bounding box center [75, 231] width 151 height 82
click at [20, 205] on div at bounding box center [13, 204] width 15 height 15
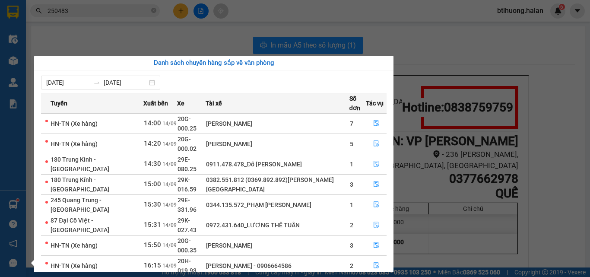
click at [97, 39] on section "Kết quả tìm kiếm ( 261 ) Bộ lọc Mã ĐH Trạng thái Món hàng Thu hộ Tổng cước Chưa…" at bounding box center [295, 138] width 590 height 277
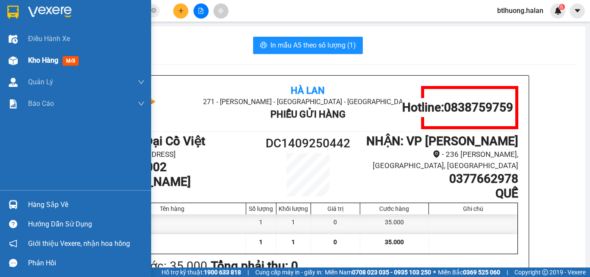
click at [22, 56] on div "Kho hàng mới" at bounding box center [75, 61] width 151 height 22
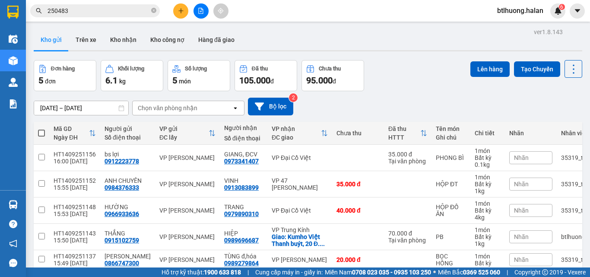
click at [425, 114] on div "01/08/2025 – 14/09/2025 Press the down arrow key to interact with the calendar …" at bounding box center [308, 107] width 548 height 18
click at [184, 11] on icon "plus" at bounding box center [181, 11] width 6 height 6
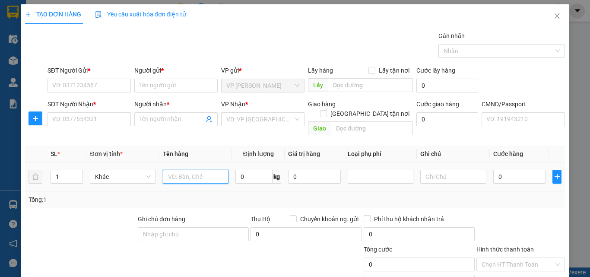
drag, startPoint x: 182, startPoint y: 166, endPoint x: 198, endPoint y: 163, distance: 16.3
click at [182, 170] on input "text" at bounding box center [196, 177] width 66 height 14
type input "BỌC ĐỒ ĂN"
click at [249, 170] on input "0" at bounding box center [253, 177] width 37 height 14
type input "2.5"
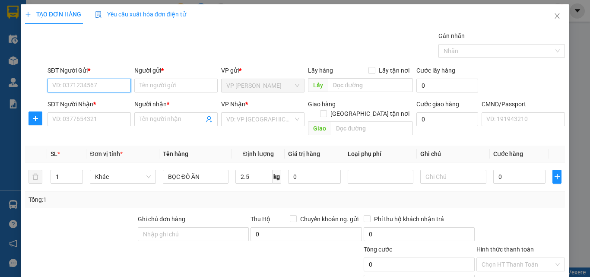
click at [76, 85] on input "SĐT Người Gửi *" at bounding box center [89, 86] width 83 height 14
type input "0383895735"
click at [103, 102] on div "0383895735 - HOA" at bounding box center [88, 103] width 72 height 10
type input "HOA"
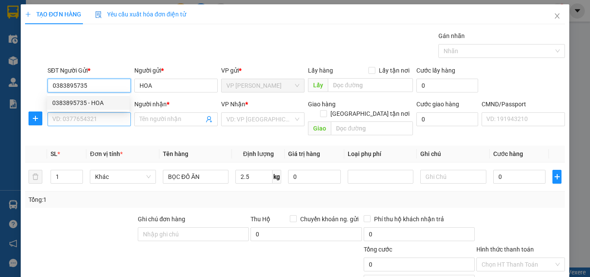
type input "0383895735"
click at [101, 114] on input "SĐT Người Nhận *" at bounding box center [89, 119] width 83 height 14
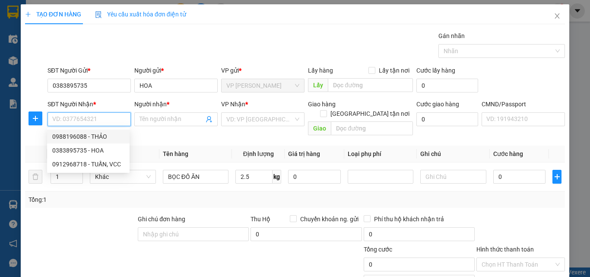
click at [107, 135] on div "0988196088 - THẢO" at bounding box center [88, 137] width 72 height 10
type input "0988196088"
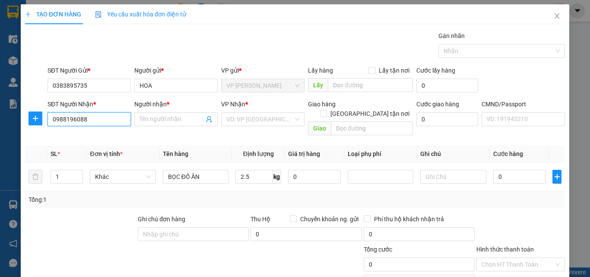
type input "THẢO"
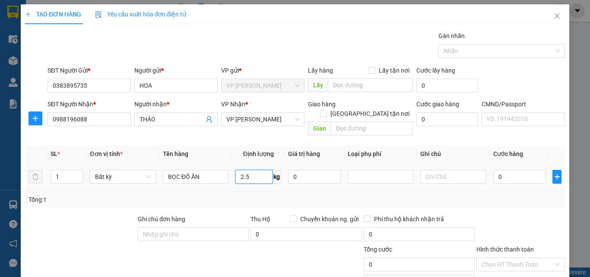
click at [258, 171] on input "2.5" at bounding box center [253, 177] width 37 height 14
click at [254, 195] on div "Tổng: 1" at bounding box center [295, 200] width 533 height 10
type input "40.000"
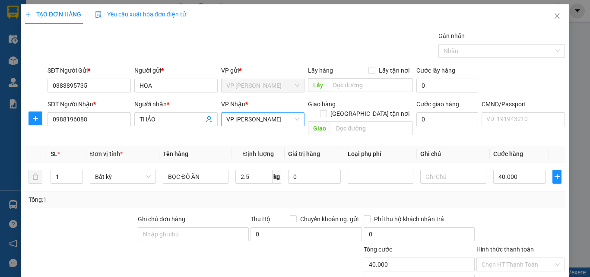
click at [269, 123] on span "VP [PERSON_NAME]" at bounding box center [262, 119] width 73 height 13
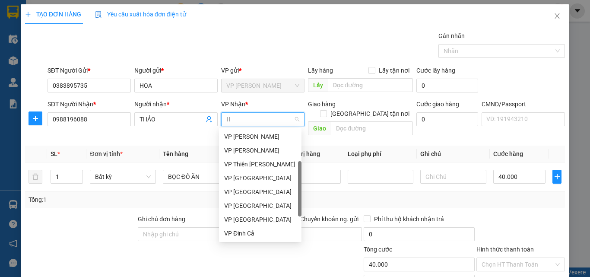
type input "HD"
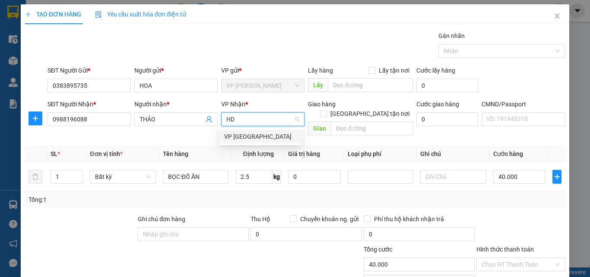
click at [265, 139] on div "VP [GEOGRAPHIC_DATA]" at bounding box center [260, 137] width 72 height 10
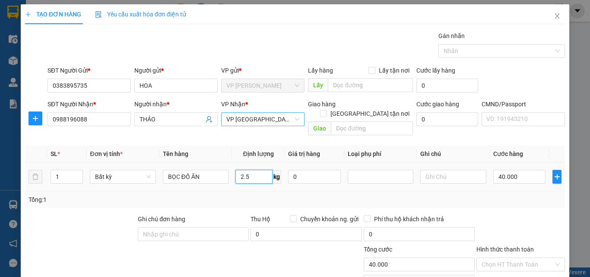
click at [263, 171] on input "2.5" at bounding box center [253, 177] width 37 height 14
click at [257, 180] on td "2.5 kg" at bounding box center [258, 176] width 53 height 29
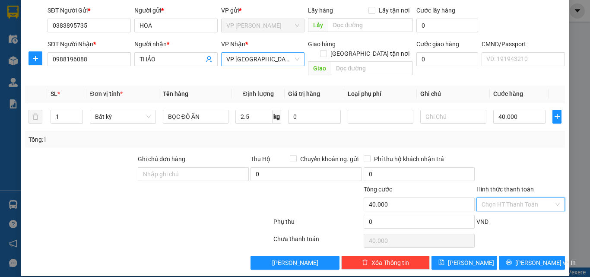
drag, startPoint x: 508, startPoint y: 193, endPoint x: 509, endPoint y: 156, distance: 37.2
click at [508, 198] on input "Hình thức thanh toán" at bounding box center [518, 204] width 72 height 13
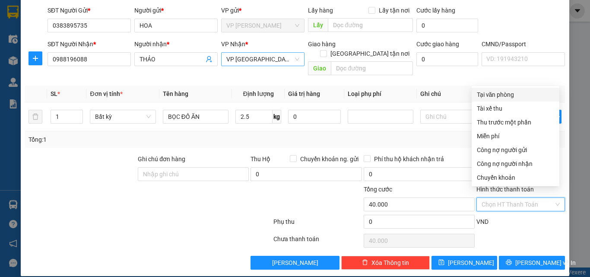
click at [506, 97] on div "Tại văn phòng" at bounding box center [515, 95] width 77 height 10
type input "0"
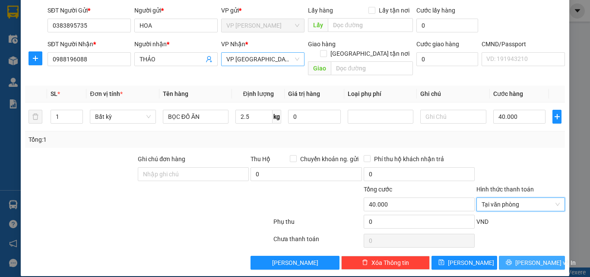
click at [521, 258] on span "[PERSON_NAME] và In" at bounding box center [545, 263] width 60 height 10
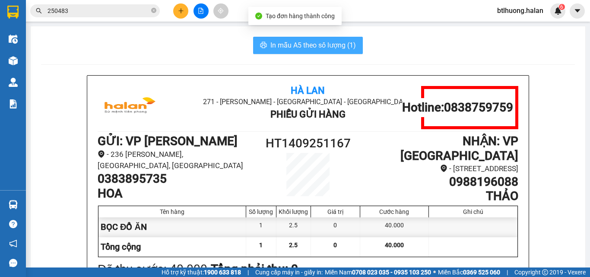
click at [321, 40] on span "In mẫu A5 theo số lượng (1)" at bounding box center [313, 45] width 86 height 11
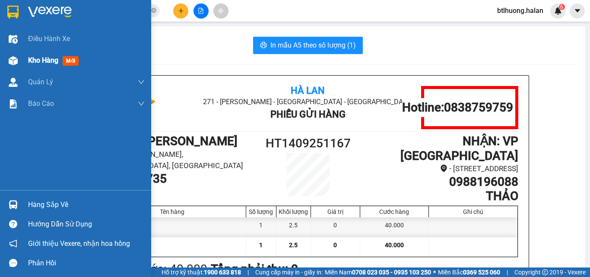
click at [24, 60] on div "Kho hàng mới" at bounding box center [75, 61] width 151 height 22
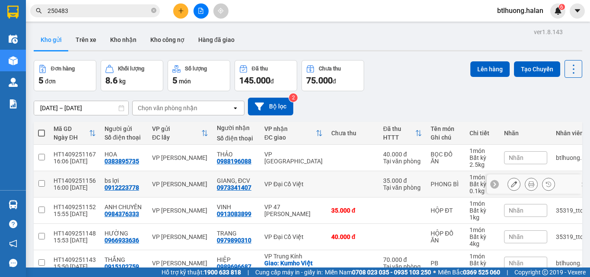
scroll to position [48, 0]
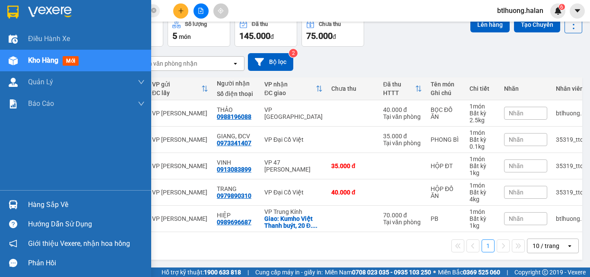
click at [5, 205] on div "Hàng sắp về" at bounding box center [75, 204] width 151 height 19
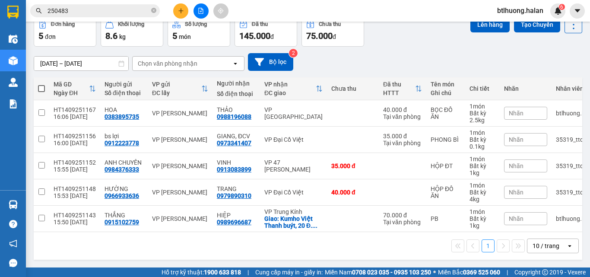
click at [166, 25] on section "Kết quả tìm kiếm ( 261 ) Bộ lọc Mã ĐH Trạng thái Món hàng Thu hộ Tổng cước Chưa…" at bounding box center [295, 138] width 590 height 277
click at [136, 11] on input "250483" at bounding box center [99, 11] width 102 height 10
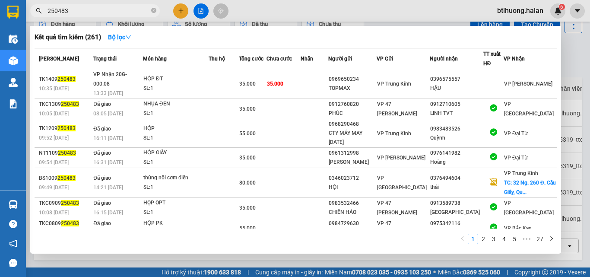
click at [135, 11] on input "250483" at bounding box center [99, 11] width 102 height 10
type input "2"
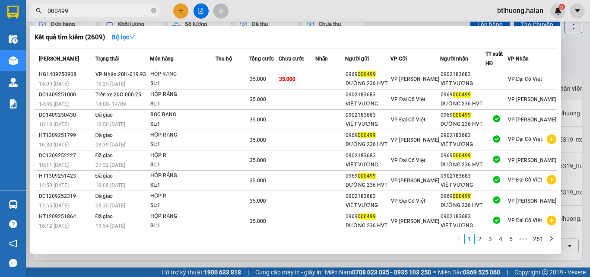
click at [114, 13] on input "000499" at bounding box center [99, 11] width 102 height 10
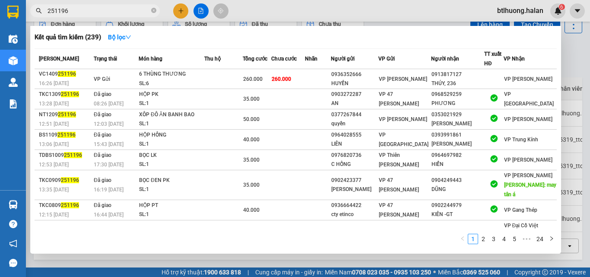
click at [92, 13] on input "251196" at bounding box center [99, 11] width 102 height 10
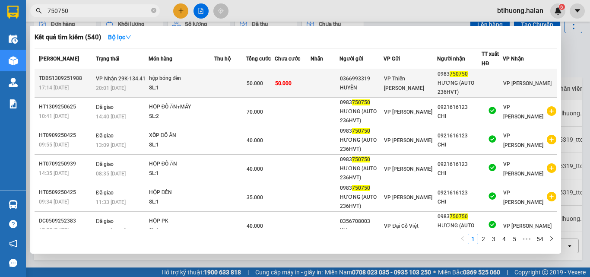
type input "750750"
click at [339, 86] on td at bounding box center [325, 83] width 29 height 29
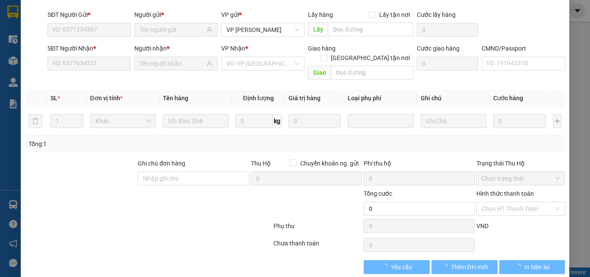
type input "0366993319"
type input "HUYỀN"
type input "0983750750"
type input "HƯƠNG (AUTO 236HVT)"
type input "50.000"
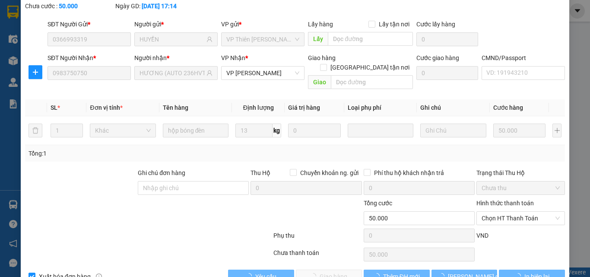
scroll to position [62, 0]
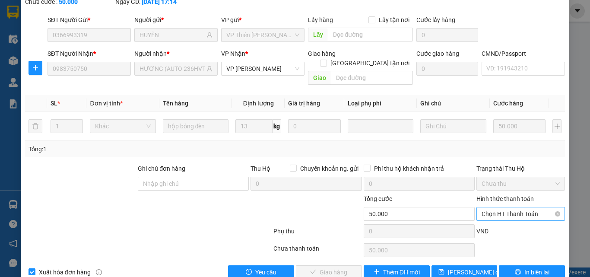
click at [499, 207] on span "Chọn HT Thanh Toán" at bounding box center [521, 213] width 78 height 13
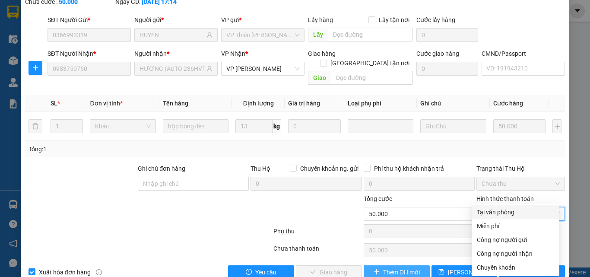
drag, startPoint x: 497, startPoint y: 209, endPoint x: 366, endPoint y: 247, distance: 136.0
click at [493, 209] on div "Tại văn phòng" at bounding box center [515, 212] width 77 height 10
type input "0"
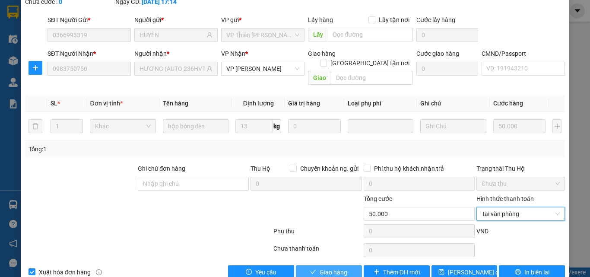
click at [334, 267] on span "Giao hàng" at bounding box center [334, 272] width 28 height 10
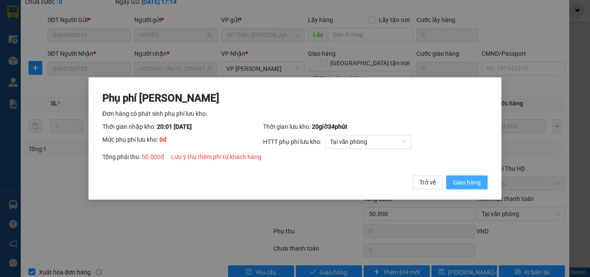
click at [468, 180] on span "Giao hàng" at bounding box center [467, 182] width 28 height 10
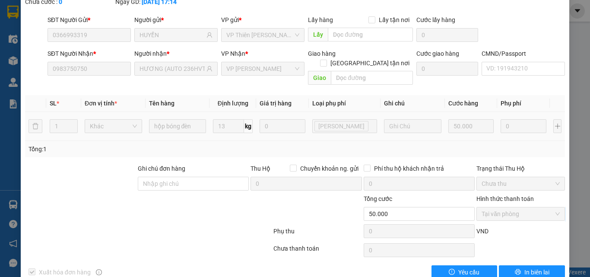
scroll to position [0, 0]
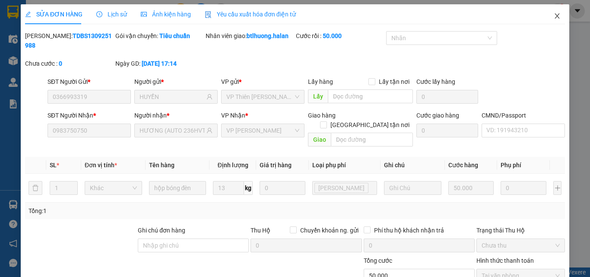
click at [545, 18] on span "Close" at bounding box center [557, 16] width 24 height 24
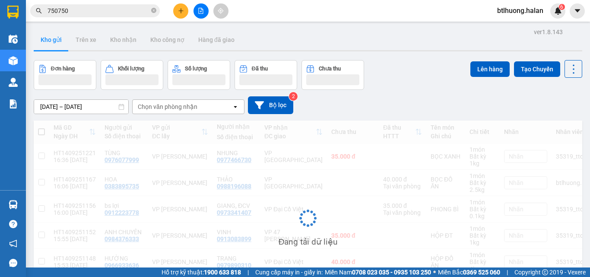
click at [180, 11] on icon "plus" at bounding box center [180, 10] width 5 height 0
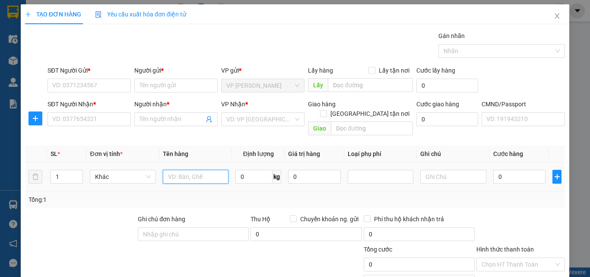
drag, startPoint x: 171, startPoint y: 162, endPoint x: 277, endPoint y: 188, distance: 109.8
click at [178, 170] on input "text" at bounding box center [196, 177] width 66 height 14
type input "hộp đò ăn"
drag, startPoint x: 254, startPoint y: 161, endPoint x: 254, endPoint y: 167, distance: 5.6
click at [254, 168] on span "0 kg" at bounding box center [258, 176] width 46 height 16
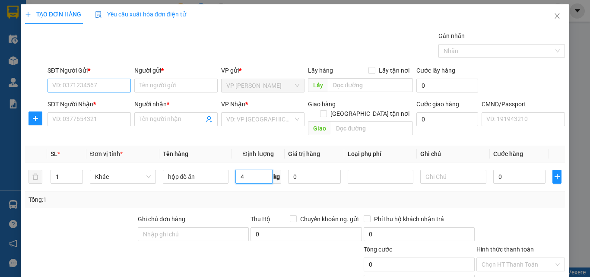
type input "4"
click at [61, 84] on input "SĐT Người Gửi *" at bounding box center [89, 86] width 83 height 14
type input "0369128345"
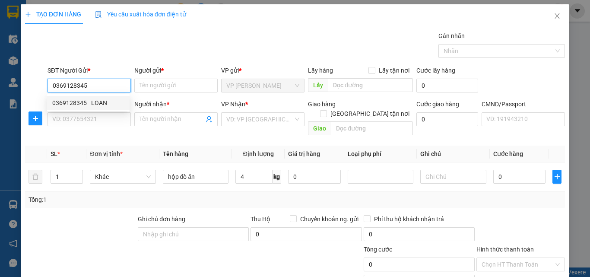
click at [103, 101] on div "0369128345 - LOAN" at bounding box center [88, 103] width 72 height 10
type input "LOAN"
type input "0369128345"
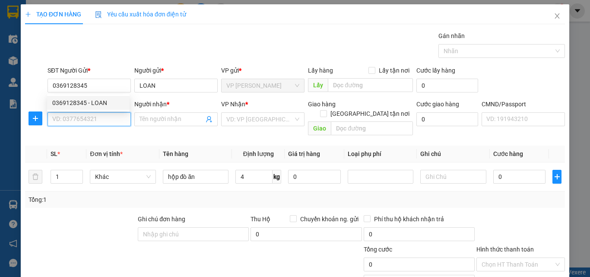
click at [102, 122] on input "SĐT Người Nhận *" at bounding box center [89, 119] width 83 height 14
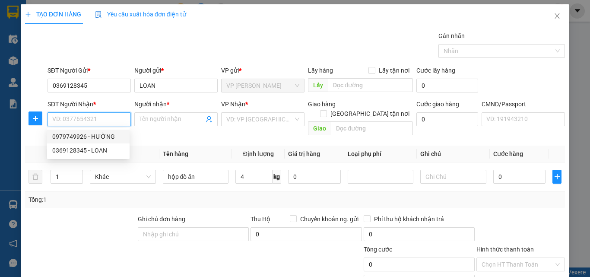
click at [111, 133] on div "0979749926 - HƯỜNG" at bounding box center [88, 137] width 72 height 10
type input "0979749926"
type input "HƯỜNG"
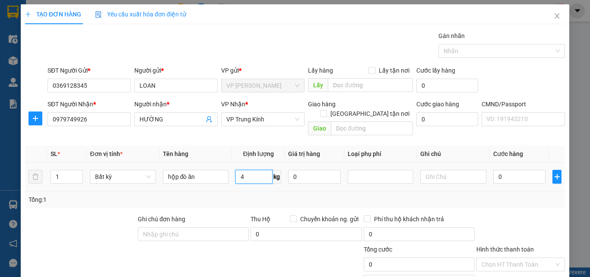
click at [254, 170] on input "4" at bounding box center [253, 177] width 37 height 14
click at [260, 195] on div "Tổng: 1" at bounding box center [295, 200] width 533 height 10
type input "40.000"
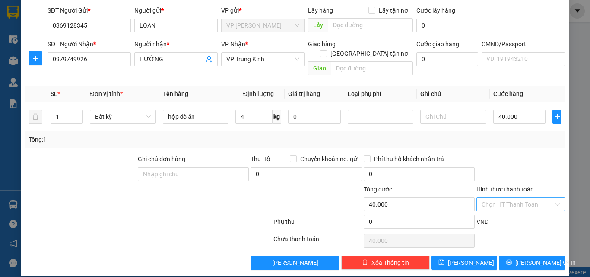
click at [512, 185] on div "Transit Pickup Surcharge Ids Transit Deliver Surcharge Ids Transit Deliver Surc…" at bounding box center [295, 120] width 540 height 298
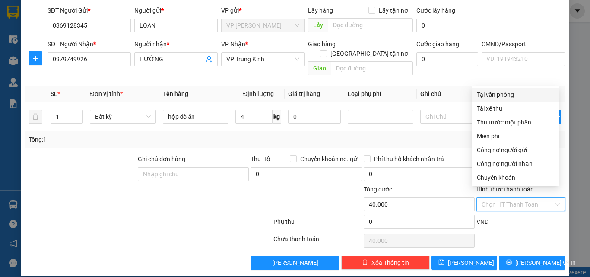
click at [508, 91] on div "Tại văn phòng" at bounding box center [515, 95] width 77 height 10
type input "0"
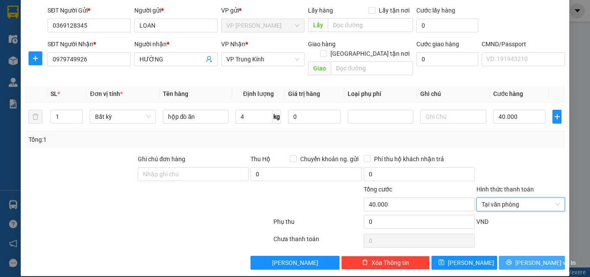
drag, startPoint x: 529, startPoint y: 250, endPoint x: 422, endPoint y: 139, distance: 154.5
click at [527, 256] on button "[PERSON_NAME] và In" at bounding box center [532, 263] width 66 height 14
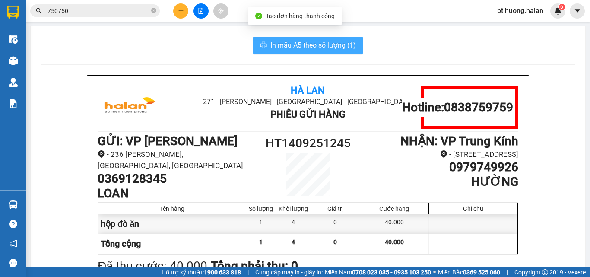
drag, startPoint x: 311, startPoint y: 41, endPoint x: 366, endPoint y: 30, distance: 56.4
click at [318, 41] on span "In mẫu A5 theo số lượng (1)" at bounding box center [313, 45] width 86 height 11
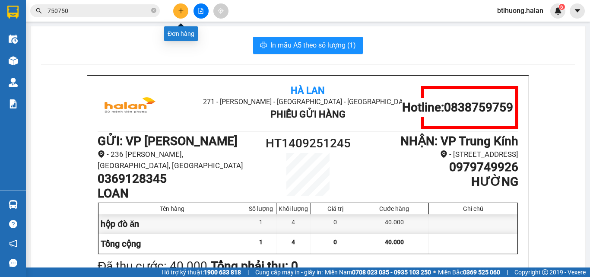
click at [176, 10] on button at bounding box center [180, 10] width 15 height 15
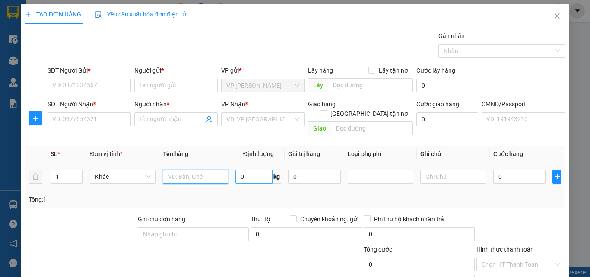
drag, startPoint x: 216, startPoint y: 165, endPoint x: 244, endPoint y: 172, distance: 28.1
click at [217, 170] on input "text" at bounding box center [196, 177] width 66 height 14
type input "bọc đen áo"
click at [253, 172] on input "0" at bounding box center [253, 177] width 37 height 14
type input "1"
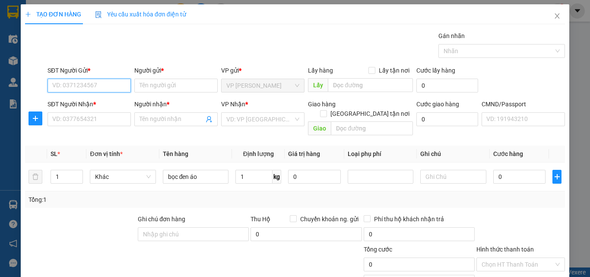
click at [112, 82] on input "SĐT Người Gửi *" at bounding box center [89, 86] width 83 height 14
type input "0356222445"
click at [61, 100] on div "0356222445 - HÀ" at bounding box center [88, 103] width 72 height 10
type input "HÀ"
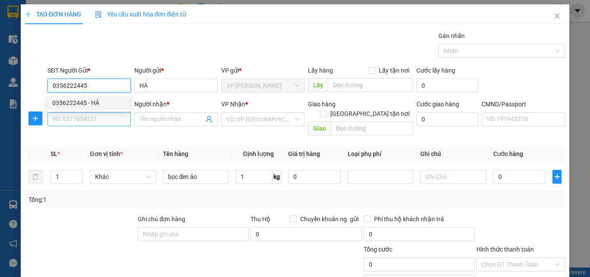
type input "0356222445"
click at [76, 115] on input "SĐT Người Nhận *" at bounding box center [89, 119] width 83 height 14
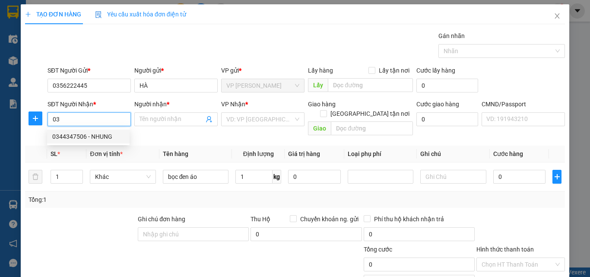
click at [64, 137] on div "0344347506 - NHUNG" at bounding box center [88, 137] width 72 height 10
type input "0344347506"
type input "NHUNG"
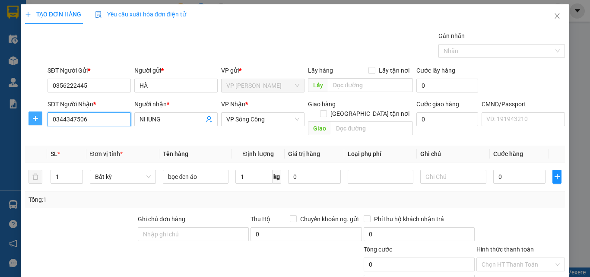
type input "0344347506"
click at [35, 116] on icon "plus" at bounding box center [35, 119] width 0 height 6
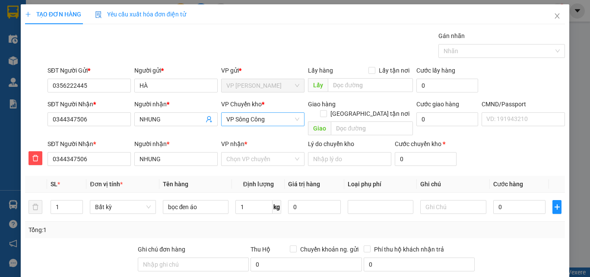
click at [230, 123] on span "VP Sông Công" at bounding box center [262, 119] width 73 height 13
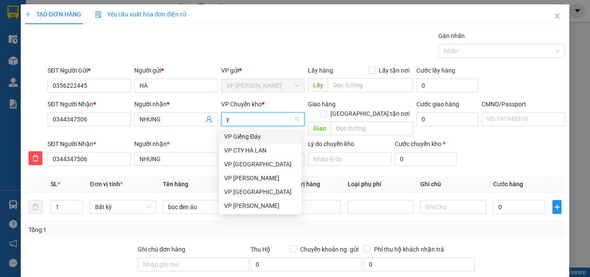
type input "yb"
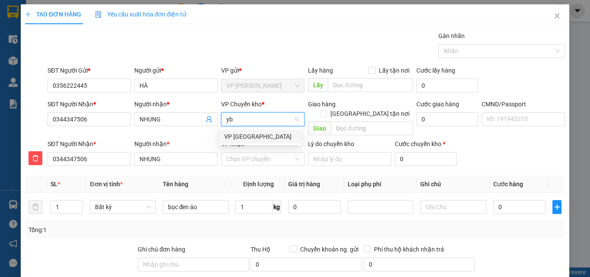
click at [229, 135] on div "VP [GEOGRAPHIC_DATA]" at bounding box center [260, 137] width 72 height 10
click at [235, 152] on input "VP nhận *" at bounding box center [259, 158] width 67 height 13
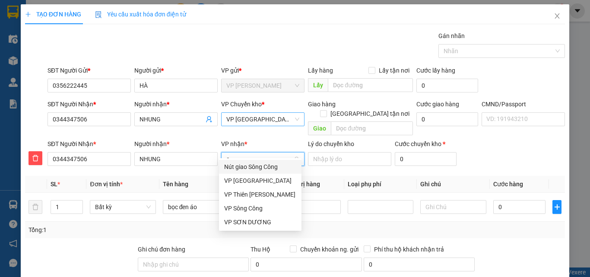
type input "sc"
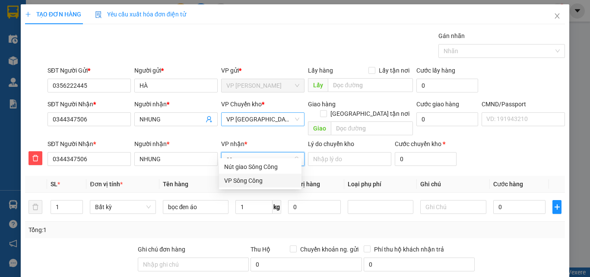
click at [240, 178] on div "VP Sông Công" at bounding box center [260, 181] width 72 height 10
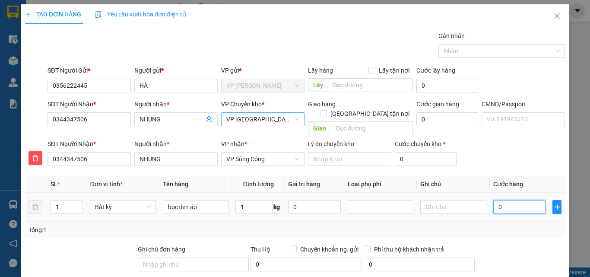
click at [493, 200] on input "0" at bounding box center [519, 207] width 53 height 14
type input "2"
type input "20"
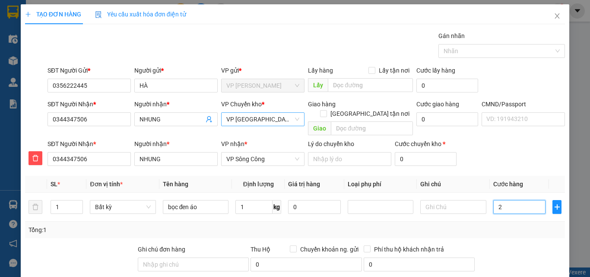
type input "20"
click at [392, 222] on div "Tổng: 1" at bounding box center [295, 230] width 540 height 16
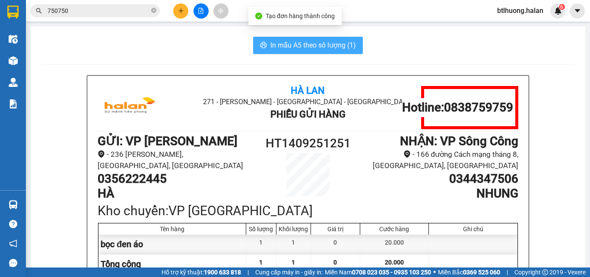
click at [300, 44] on span "In mẫu A5 theo số lượng (1)" at bounding box center [313, 45] width 86 height 11
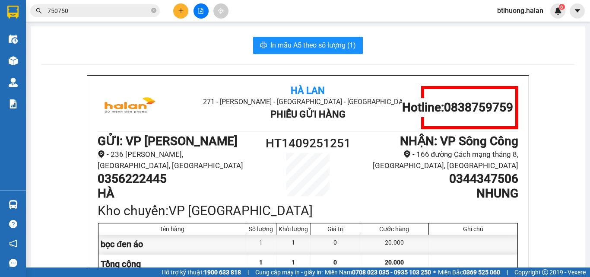
click at [135, 8] on input "750750" at bounding box center [99, 11] width 102 height 10
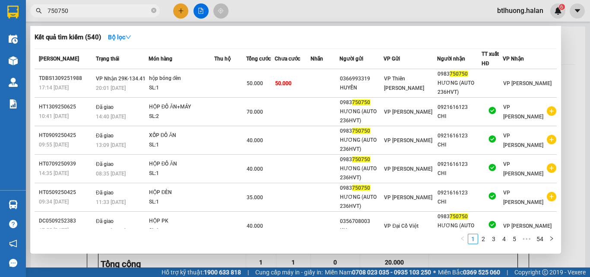
click at [135, 9] on input "750750" at bounding box center [99, 11] width 102 height 10
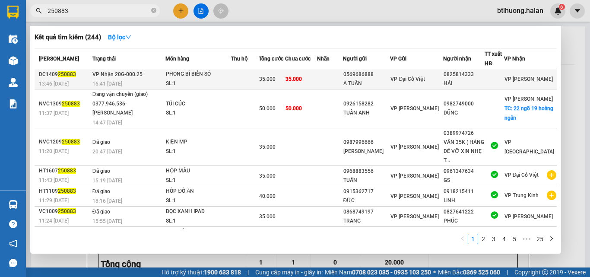
type input "250883"
click at [250, 84] on td at bounding box center [244, 79] width 27 height 20
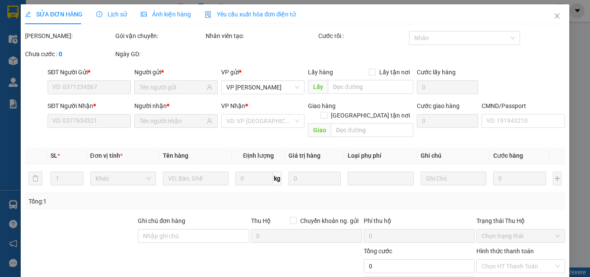
type input "0569686888"
type input "A TUẤN"
type input "0825814333"
type input "HẢI"
type input "35.000"
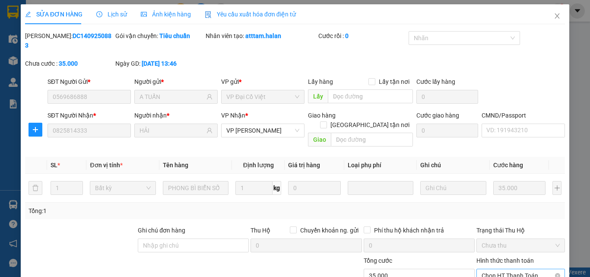
click at [504, 269] on span "Chọn HT Thanh Toán" at bounding box center [521, 275] width 78 height 13
drag, startPoint x: 501, startPoint y: 208, endPoint x: 416, endPoint y: 228, distance: 87.0
click at [496, 269] on div "Tại văn phòng" at bounding box center [515, 274] width 77 height 10
type input "0"
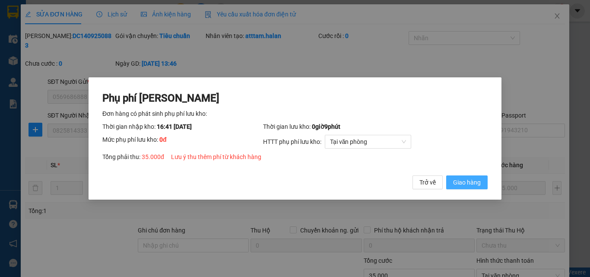
click at [478, 181] on span "Giao hàng" at bounding box center [467, 182] width 28 height 10
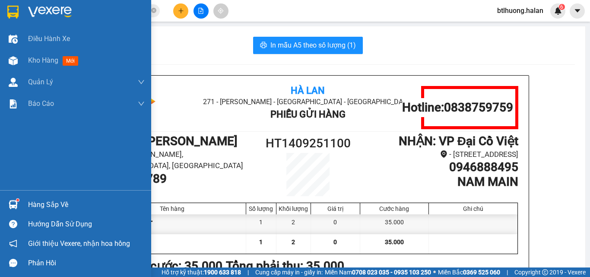
click at [23, 201] on div "Hàng sắp về" at bounding box center [75, 204] width 151 height 19
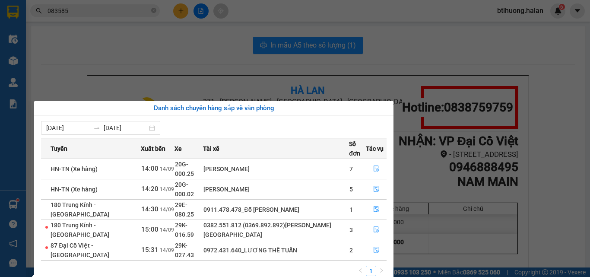
click at [131, 73] on section "Kết quả tìm kiếm ( 665 ) Bộ lọc Mã ĐH Trạng thái Món hàng Thu hộ Tổng cước Chưa…" at bounding box center [295, 138] width 590 height 277
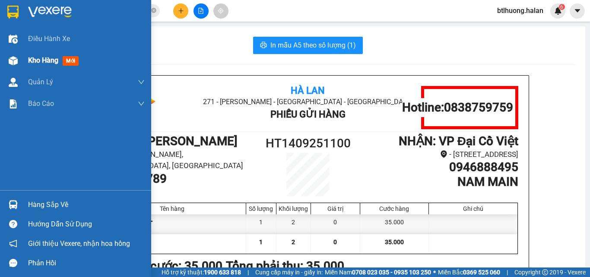
click at [26, 66] on div "Kho hàng mới" at bounding box center [75, 61] width 151 height 22
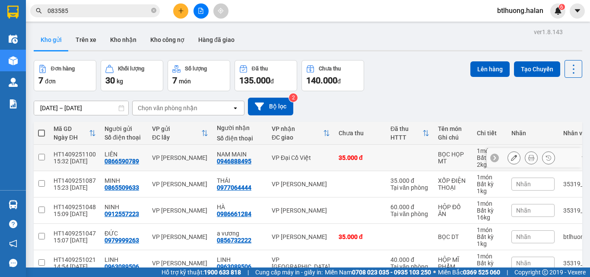
scroll to position [101, 0]
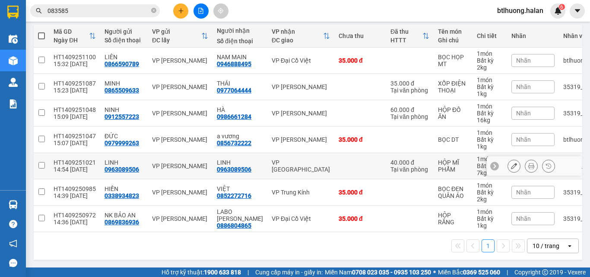
click at [257, 163] on td "LINH 0963089506" at bounding box center [239, 166] width 55 height 26
checkbox input "true"
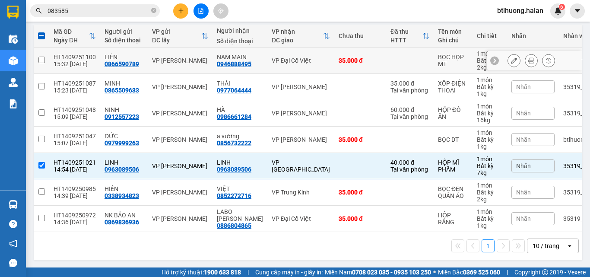
scroll to position [0, 0]
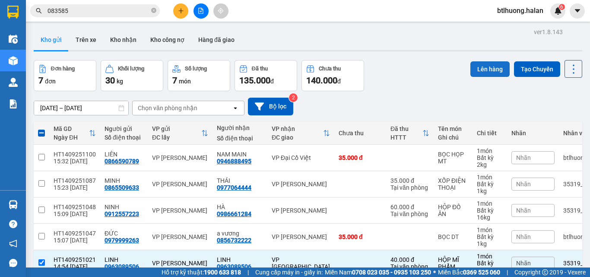
click at [476, 70] on button "Lên hàng" at bounding box center [489, 69] width 39 height 16
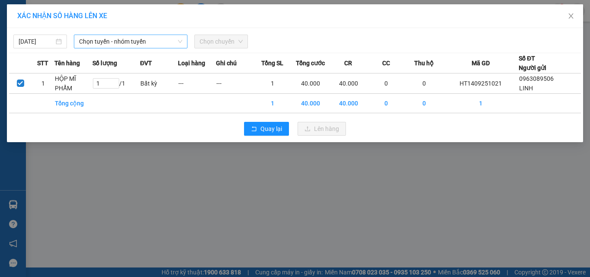
click at [136, 41] on span "Chọn tuyến - nhóm tuyến" at bounding box center [130, 41] width 103 height 13
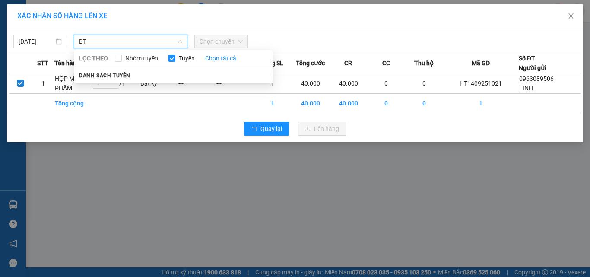
type input "B"
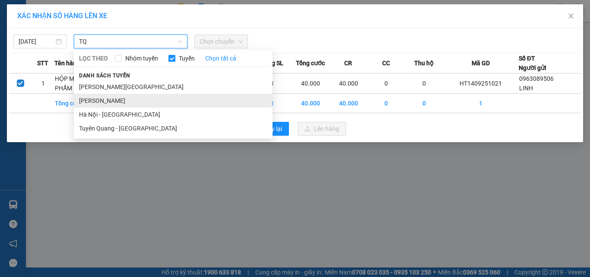
type input "TQ"
click at [149, 102] on li "[PERSON_NAME]" at bounding box center [173, 101] width 199 height 14
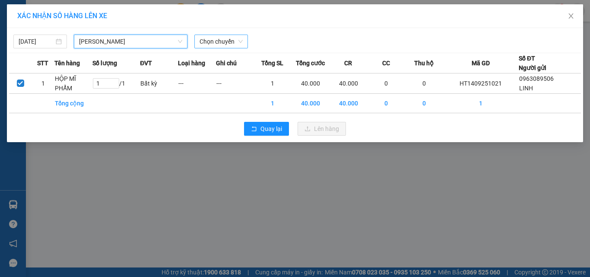
click at [215, 39] on span "Chọn chuyến" at bounding box center [221, 41] width 43 height 13
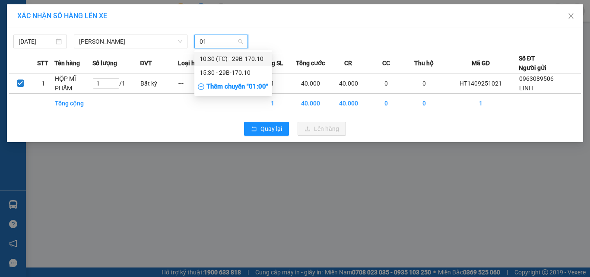
type input "010"
click at [228, 67] on div "15:30 - 29B-170.10" at bounding box center [233, 73] width 78 height 14
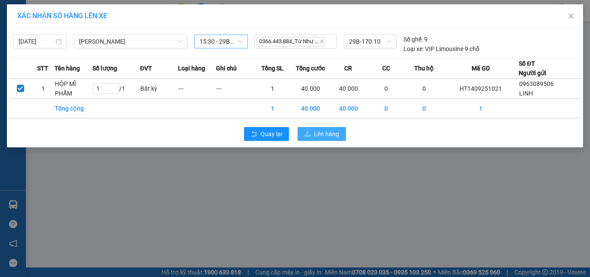
click at [317, 130] on span "Lên hàng" at bounding box center [326, 134] width 25 height 10
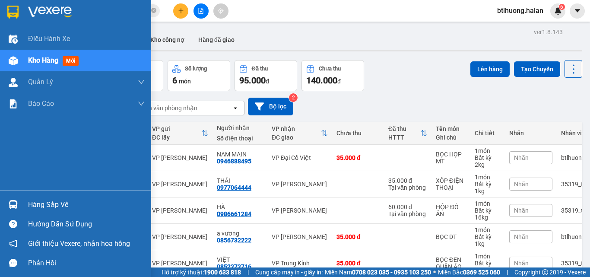
drag, startPoint x: 27, startPoint y: 200, endPoint x: 35, endPoint y: 188, distance: 13.7
click at [27, 200] on div "Hàng sắp về" at bounding box center [75, 204] width 151 height 19
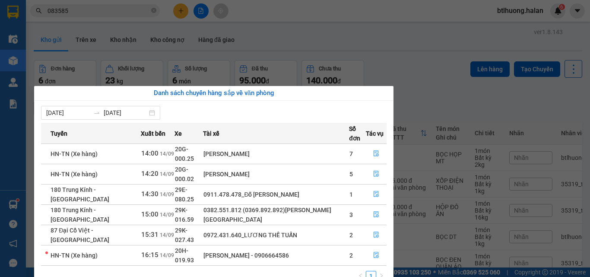
click at [273, 41] on section "Kết quả tìm kiếm ( 665 ) Bộ lọc Mã ĐH Trạng thái Món hàng Thu hộ Tổng cước Chưa…" at bounding box center [295, 138] width 590 height 277
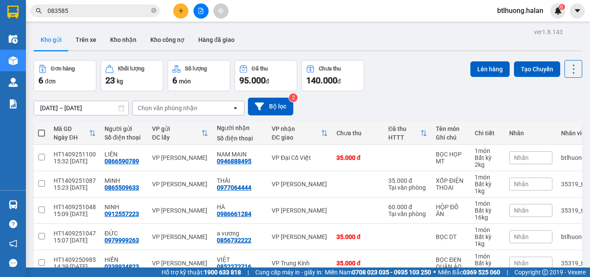
click at [397, 65] on div "Đơn hàng 6 đơn Khối lượng 23 kg Số lượng 6 món Đã thu 95.000 đ Chưa thu 140.000…" at bounding box center [308, 75] width 548 height 31
click at [269, 45] on div "Kho gửi Trên xe Kho nhận Kho công nợ Hàng đã giao" at bounding box center [308, 40] width 548 height 23
click at [154, 11] on icon "close-circle" at bounding box center [153, 10] width 5 height 5
click at [129, 11] on input "text" at bounding box center [99, 11] width 102 height 10
click at [126, 11] on input "text" at bounding box center [99, 11] width 102 height 10
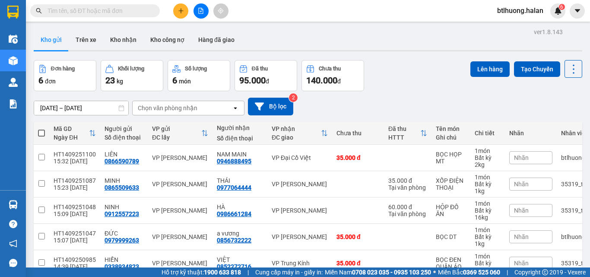
click at [126, 11] on input "text" at bounding box center [99, 11] width 102 height 10
click at [127, 11] on input "text" at bounding box center [99, 11] width 102 height 10
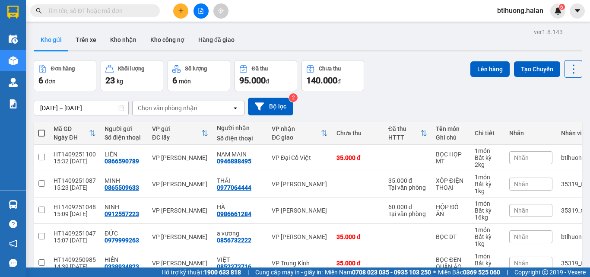
click at [127, 11] on input "text" at bounding box center [99, 11] width 102 height 10
click at [128, 11] on input "text" at bounding box center [99, 11] width 102 height 10
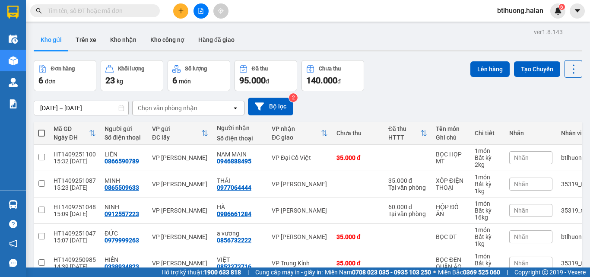
click at [128, 11] on input "text" at bounding box center [99, 11] width 102 height 10
click at [129, 11] on input "text" at bounding box center [99, 11] width 102 height 10
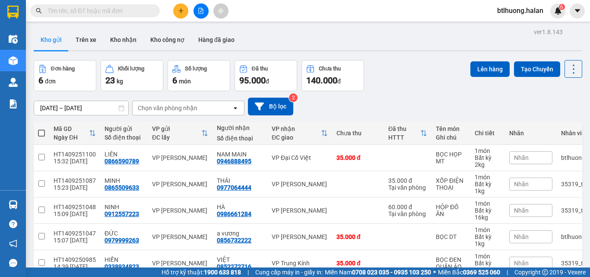
click at [129, 11] on input "text" at bounding box center [99, 11] width 102 height 10
click at [181, 13] on icon "plus" at bounding box center [181, 11] width 6 height 6
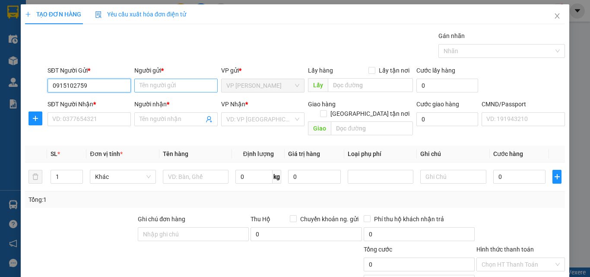
type input "0915102759"
click at [172, 85] on input "Người gửi *" at bounding box center [175, 86] width 83 height 14
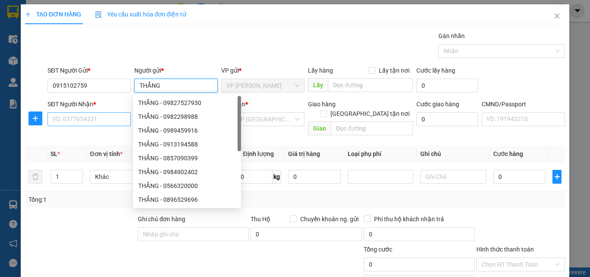
type input "THẮNG"
click at [84, 117] on input "SĐT Người Nhận *" at bounding box center [89, 119] width 83 height 14
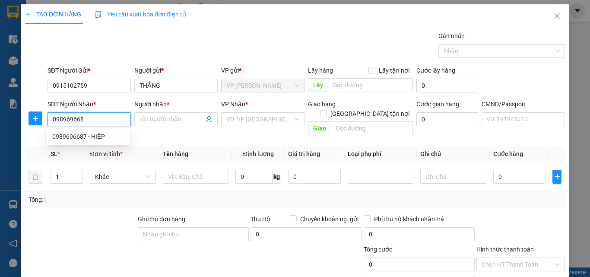
type input "0989696687"
click at [87, 133] on div "0989696687 - HIỆP" at bounding box center [88, 137] width 72 height 10
type input "HIỆP"
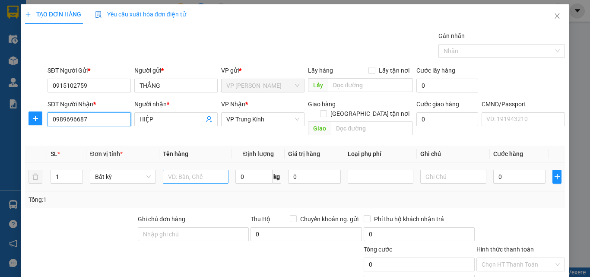
type input "0989696687"
click at [195, 170] on input "text" at bounding box center [196, 177] width 66 height 14
type input "PB"
type input "1"
click at [240, 195] on div "Tổng: 1" at bounding box center [295, 199] width 540 height 16
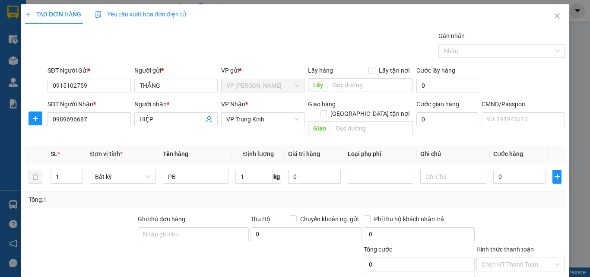
type input "35.000"
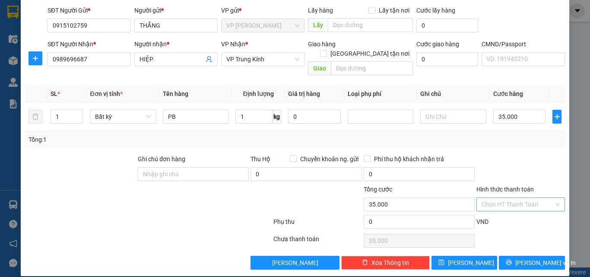
click at [530, 198] on input "Hình thức thanh toán" at bounding box center [518, 204] width 72 height 13
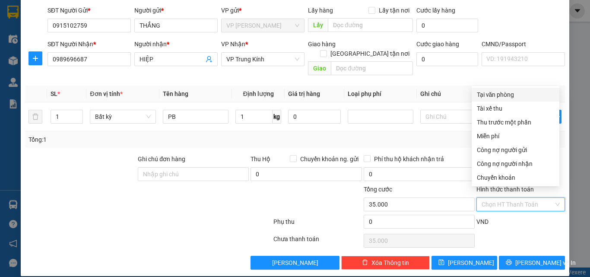
click at [517, 88] on div "Tại văn phòng" at bounding box center [516, 95] width 88 height 14
type input "0"
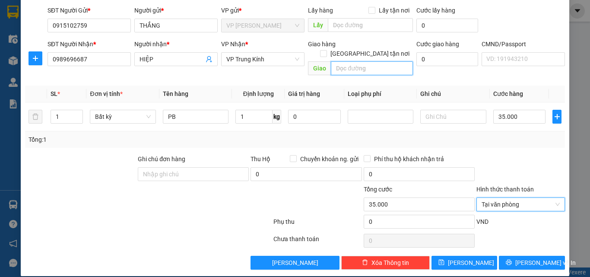
click at [366, 61] on input "text" at bounding box center [372, 68] width 82 height 14
click at [354, 61] on input "text" at bounding box center [372, 68] width 82 height 14
click at [341, 61] on input "text" at bounding box center [372, 68] width 82 height 14
paste input "Kumho Việt Thanh buýt, 20 Đ. [PERSON_NAME], [GEOGRAPHIC_DATA], [GEOGRAPHIC_DATA…"
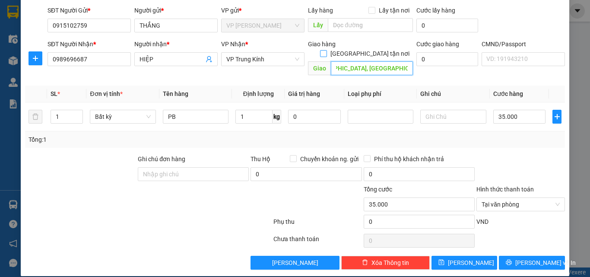
type input "Kumho Việt Thanh buýt, 20 Đ. [PERSON_NAME], [GEOGRAPHIC_DATA], [GEOGRAPHIC_DATA…"
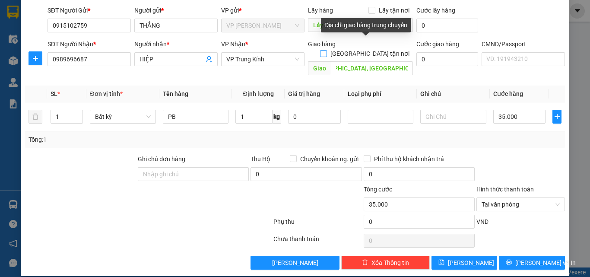
click at [326, 50] on input "[GEOGRAPHIC_DATA] tận nơi" at bounding box center [323, 53] width 6 height 6
checkbox input "true"
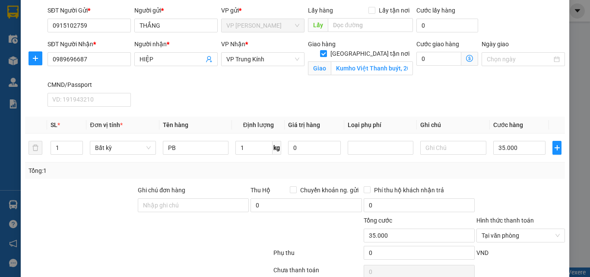
click at [466, 59] on icon "dollar-circle" at bounding box center [469, 58] width 7 height 7
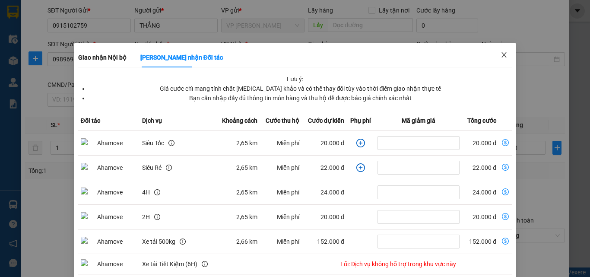
click at [505, 55] on span "Close" at bounding box center [504, 55] width 24 height 24
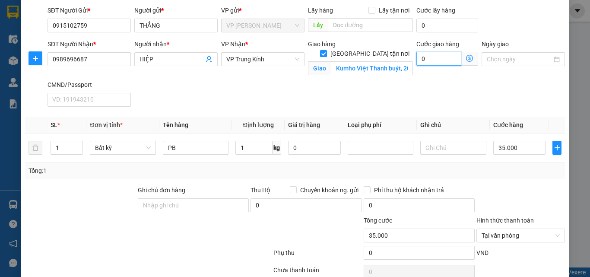
click at [428, 62] on input "0" at bounding box center [438, 59] width 45 height 14
type input "35.003"
type input "3"
type input "35.035"
type input "35.000"
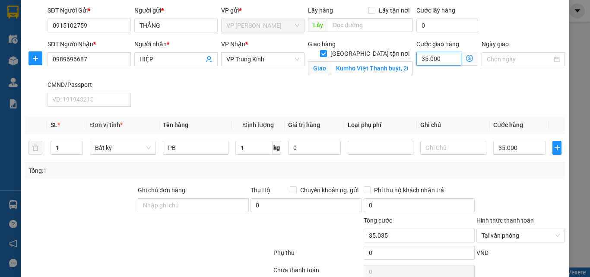
type input "70.000"
drag, startPoint x: 175, startPoint y: 211, endPoint x: 180, endPoint y: 206, distance: 7.4
click at [177, 211] on input "Ghi chú đơn hàng" at bounding box center [193, 205] width 111 height 14
type input "GỌI NG NHẬN TRC KHI SHIP"
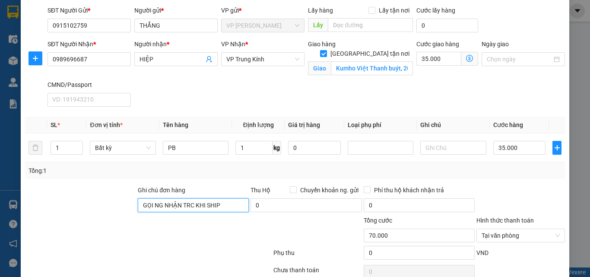
scroll to position [101, 0]
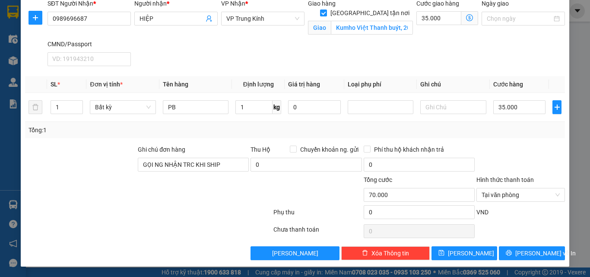
click at [235, 195] on div at bounding box center [227, 190] width 90 height 30
click at [513, 195] on span "Tại văn phòng" at bounding box center [521, 194] width 78 height 13
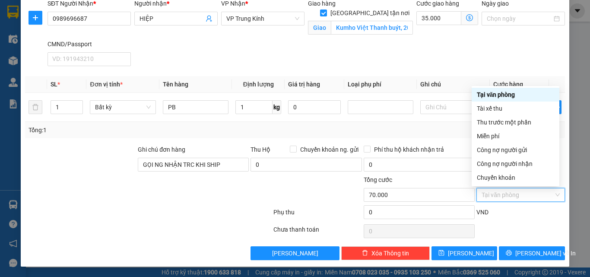
click at [504, 93] on div "Tại văn phòng" at bounding box center [515, 95] width 77 height 10
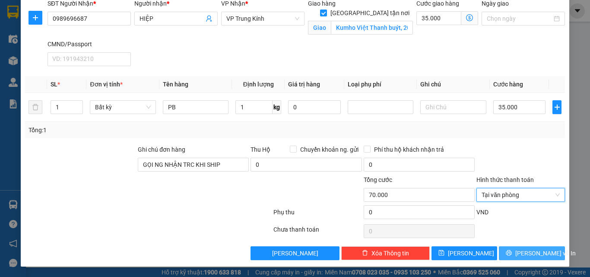
drag, startPoint x: 519, startPoint y: 255, endPoint x: 440, endPoint y: 174, distance: 113.9
click at [519, 252] on span "[PERSON_NAME] và In" at bounding box center [545, 253] width 60 height 10
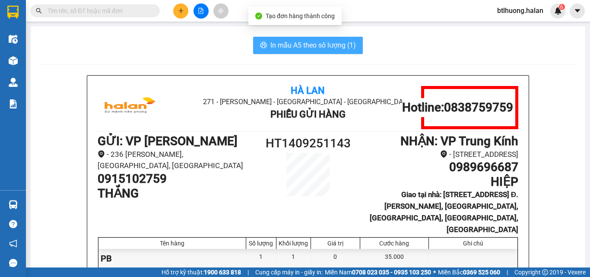
click at [339, 44] on span "In mẫu A5 theo số lượng (1)" at bounding box center [313, 45] width 86 height 11
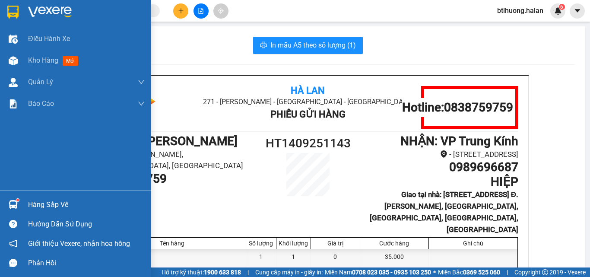
drag, startPoint x: 24, startPoint y: 206, endPoint x: 35, endPoint y: 198, distance: 13.6
click at [25, 206] on div "Hàng sắp về" at bounding box center [75, 204] width 151 height 19
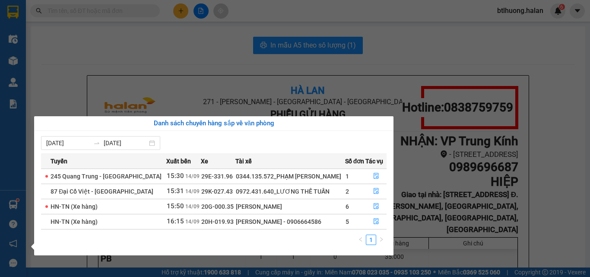
click at [60, 11] on section "Kết quả tìm kiếm ( 665 ) Bộ lọc Mã ĐH Trạng thái Món hàng Thu hộ Tổng cước Chưa…" at bounding box center [295, 138] width 590 height 277
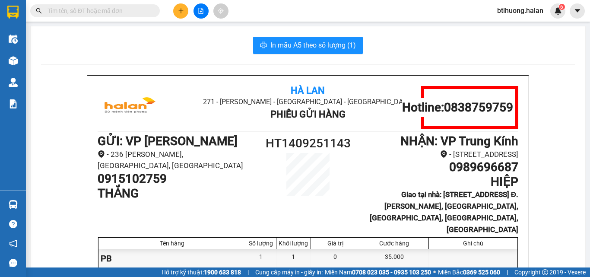
click at [61, 12] on input "text" at bounding box center [99, 11] width 102 height 10
click at [112, 13] on input "text" at bounding box center [99, 11] width 102 height 10
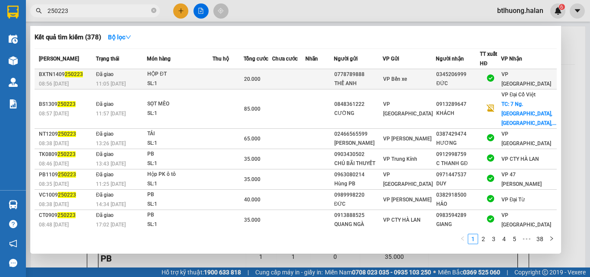
click at [382, 79] on div "THẾ ANH" at bounding box center [358, 83] width 48 height 9
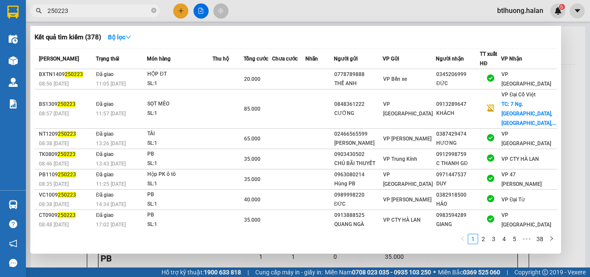
click at [106, 16] on span "250223" at bounding box center [95, 10] width 130 height 13
click at [105, 10] on input "250223" at bounding box center [99, 11] width 102 height 10
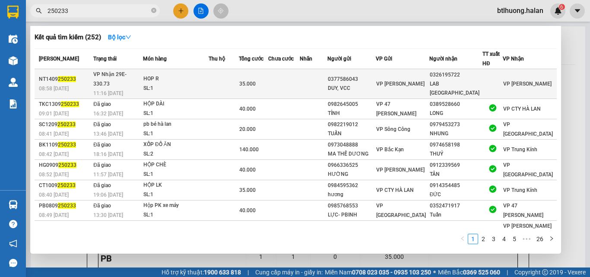
type input "250233"
click at [298, 86] on td at bounding box center [284, 84] width 32 height 30
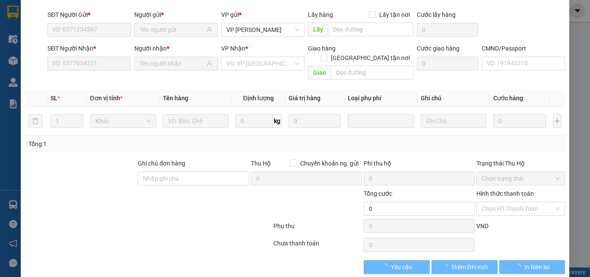
type input "0377586043"
type input "DUY, VCC"
type input "0326195722"
type input "LAB [GEOGRAPHIC_DATA]"
type input "35.000"
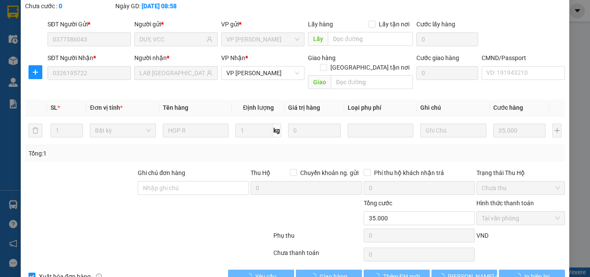
scroll to position [62, 0]
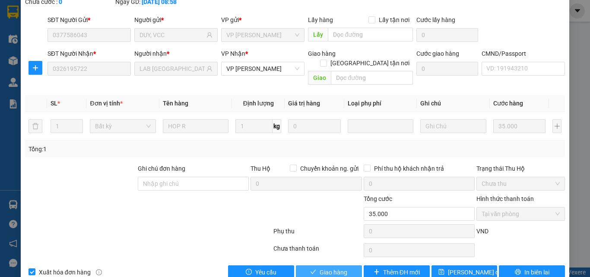
click at [314, 265] on button "Giao hàng" at bounding box center [329, 272] width 66 height 14
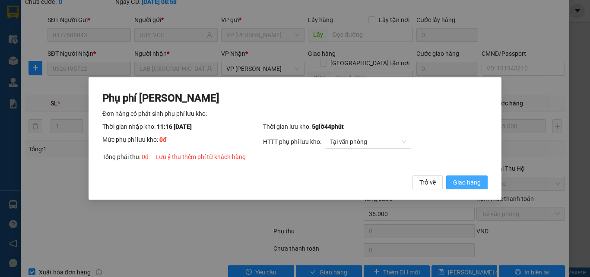
click at [469, 177] on div "Phụ phí [PERSON_NAME] hàng có phát sinh phụ phí lưu kho: Thời gian nhập kho: 11…" at bounding box center [294, 140] width 385 height 98
drag, startPoint x: 471, startPoint y: 181, endPoint x: 472, endPoint y: 174, distance: 6.1
click at [471, 179] on span "Giao hàng" at bounding box center [467, 182] width 28 height 10
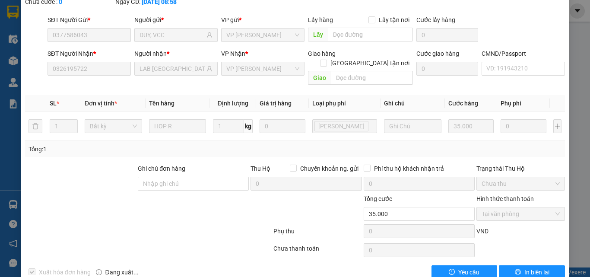
drag, startPoint x: 474, startPoint y: 174, endPoint x: 482, endPoint y: 179, distance: 9.1
drag, startPoint x: 482, startPoint y: 179, endPoint x: 475, endPoint y: 205, distance: 26.7
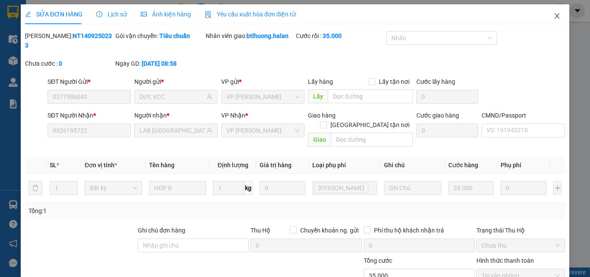
click at [554, 13] on icon "close" at bounding box center [557, 16] width 7 height 7
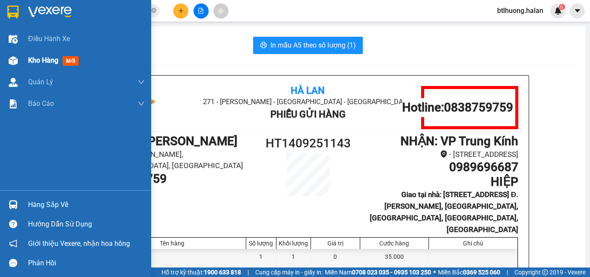
click at [21, 60] on div "Kho hàng mới" at bounding box center [75, 61] width 151 height 22
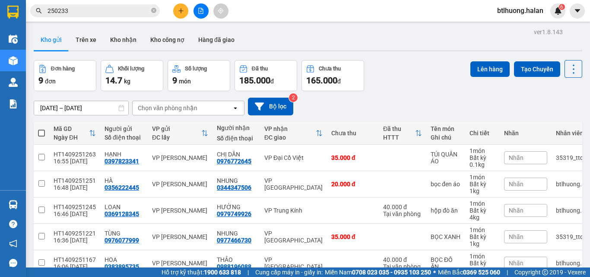
scroll to position [130, 0]
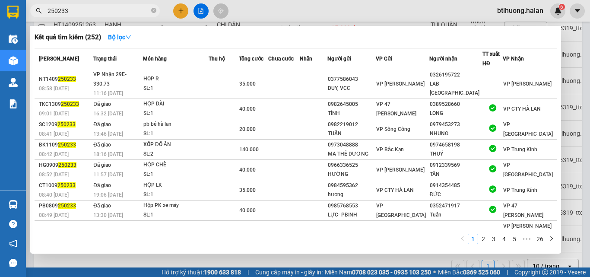
click at [91, 10] on input "250233" at bounding box center [99, 11] width 102 height 10
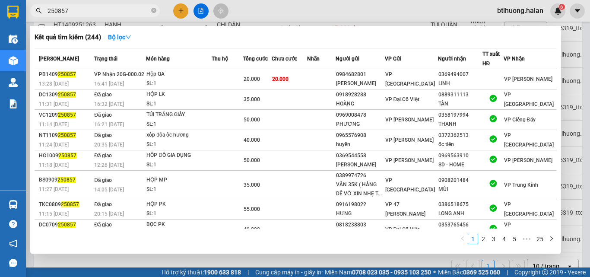
type input "250857"
click at [264, 14] on div at bounding box center [295, 138] width 590 height 277
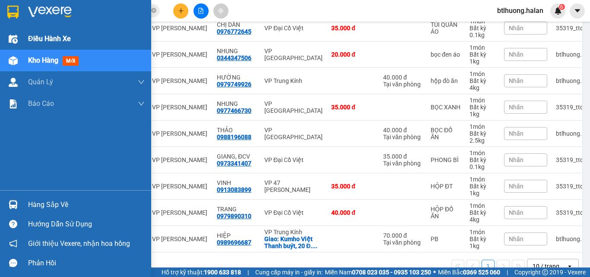
click at [9, 43] on img at bounding box center [13, 39] width 9 height 9
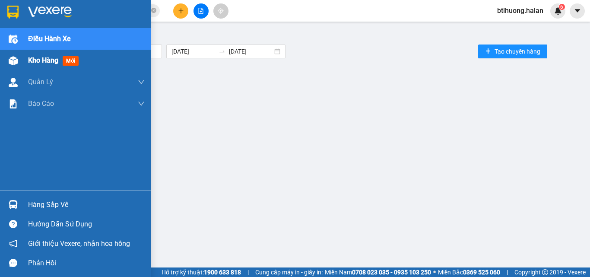
click at [42, 63] on span "Kho hàng" at bounding box center [43, 60] width 30 height 8
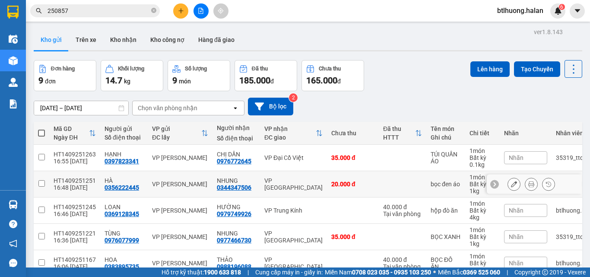
scroll to position [86, 0]
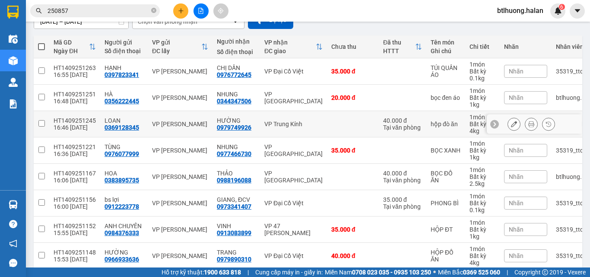
click at [286, 120] on div "VP Trung Kính" at bounding box center [293, 123] width 58 height 7
checkbox input "true"
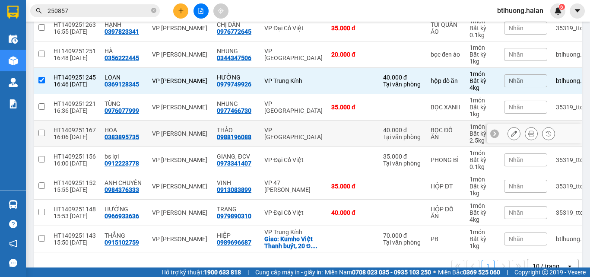
scroll to position [153, 0]
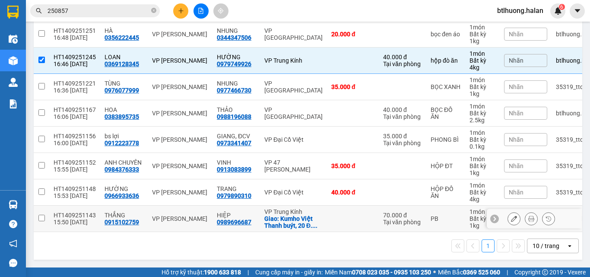
drag, startPoint x: 314, startPoint y: 213, endPoint x: 330, endPoint y: 206, distance: 16.6
click at [317, 215] on div "Giao: Kumho Việt Thanh buýt, 20 Đ. ..." at bounding box center [293, 222] width 58 height 14
checkbox input "true"
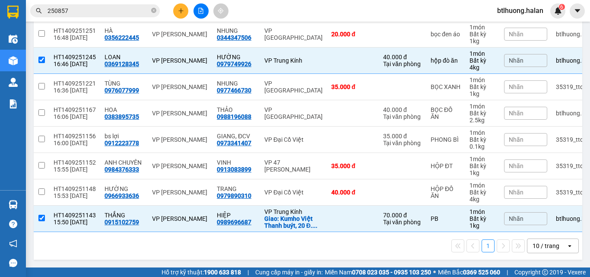
scroll to position [0, 0]
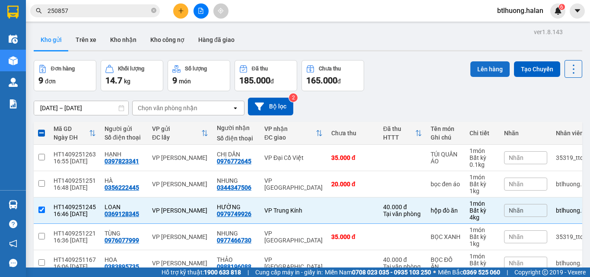
click at [478, 66] on button "Lên hàng" at bounding box center [489, 69] width 39 height 16
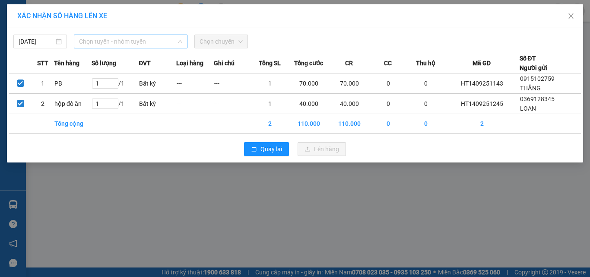
click at [104, 37] on span "Chọn tuyến - nhóm tuyến" at bounding box center [130, 41] width 103 height 13
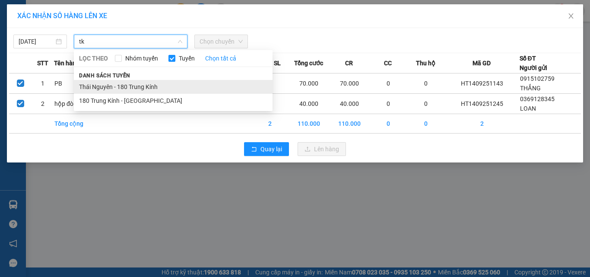
type input "tk"
click at [113, 86] on li "Thái Nguyên - 180 Trung Kính" at bounding box center [173, 87] width 199 height 14
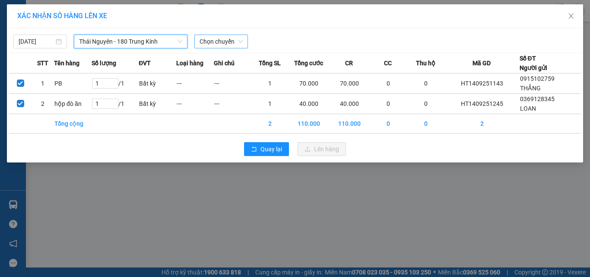
click at [231, 45] on span "Chọn chuyến" at bounding box center [221, 41] width 43 height 13
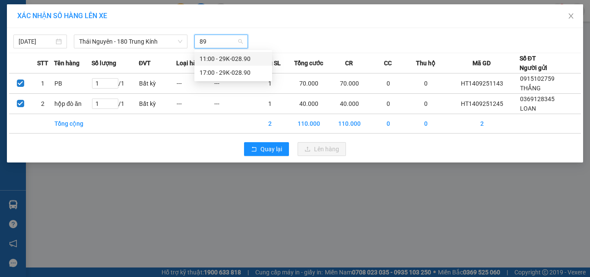
type input "890"
click at [212, 70] on div "17:00 - 29K-028.90" at bounding box center [233, 73] width 67 height 10
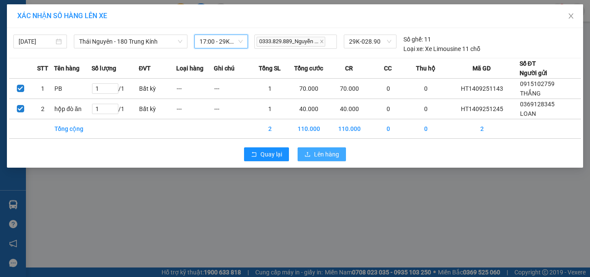
click at [316, 153] on span "Lên hàng" at bounding box center [326, 154] width 25 height 10
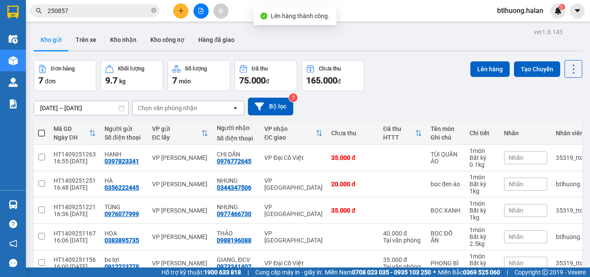
scroll to position [86, 0]
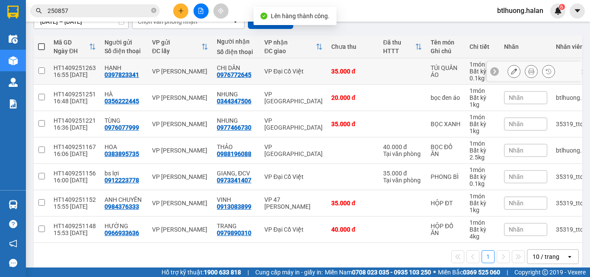
click at [261, 74] on td "VP Đại Cồ Việt" at bounding box center [293, 71] width 67 height 26
checkbox input "true"
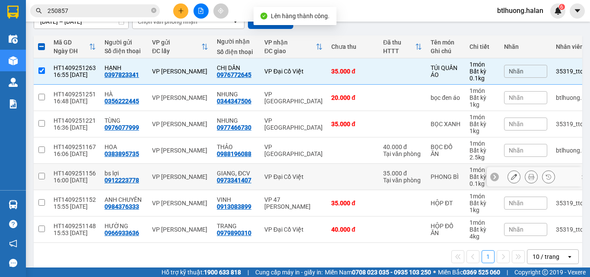
click at [278, 174] on div "VP Đại Cồ Việt" at bounding box center [293, 176] width 58 height 7
checkbox input "true"
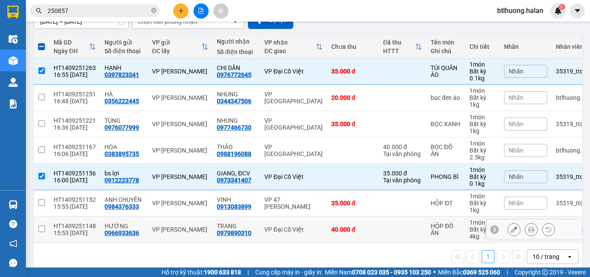
click at [309, 231] on div "VP Đại Cồ Việt" at bounding box center [293, 229] width 58 height 7
checkbox input "true"
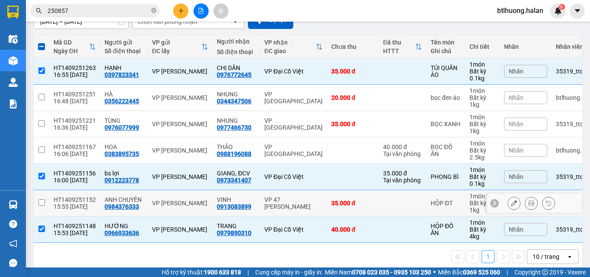
click at [276, 197] on div "VP 47 [PERSON_NAME]" at bounding box center [293, 203] width 58 height 14
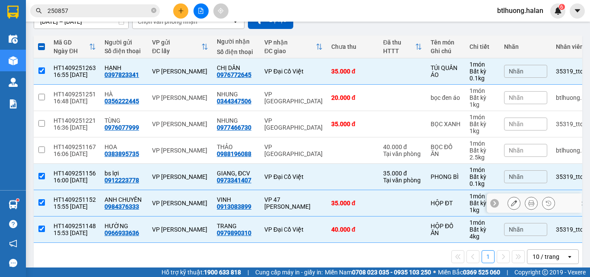
click at [267, 209] on div "VP 47 [PERSON_NAME]" at bounding box center [293, 203] width 58 height 14
checkbox input "false"
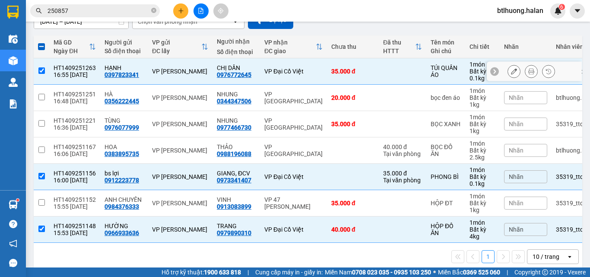
scroll to position [0, 0]
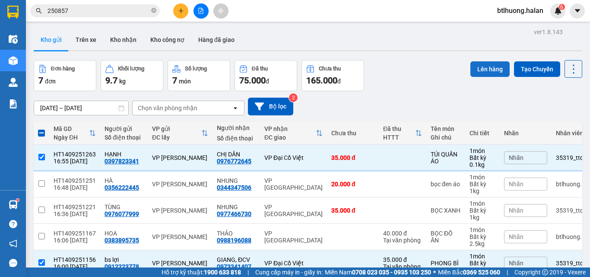
click at [473, 67] on button "Lên hàng" at bounding box center [489, 69] width 39 height 16
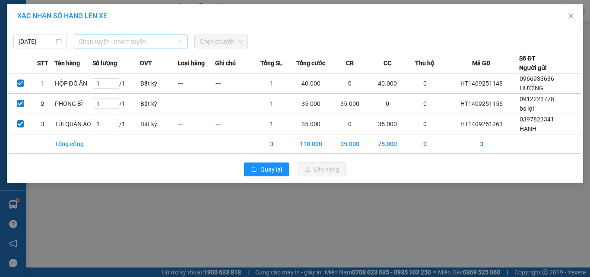
click at [122, 37] on span "Chọn tuyến - nhóm tuyến" at bounding box center [130, 41] width 103 height 13
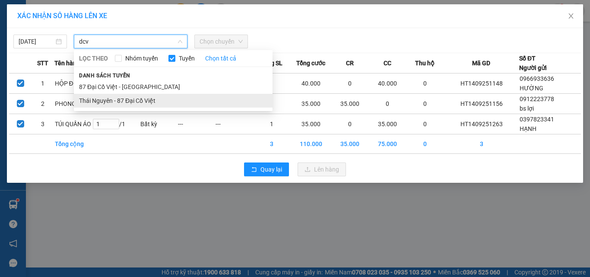
type input "dcv"
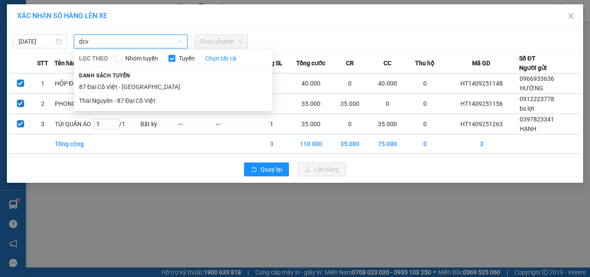
drag, startPoint x: 127, startPoint y: 98, endPoint x: 163, endPoint y: 59, distance: 53.8
click at [127, 98] on li "Thái Nguyên - 87 Đại Cồ Việt" at bounding box center [173, 101] width 199 height 14
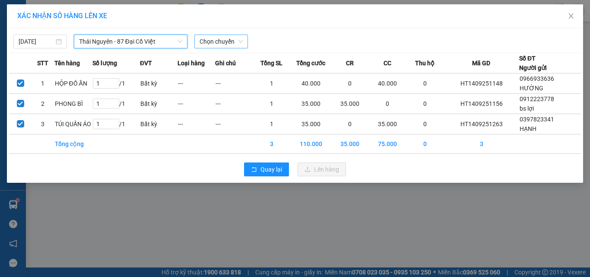
click at [208, 40] on span "Chọn chuyến" at bounding box center [221, 41] width 43 height 13
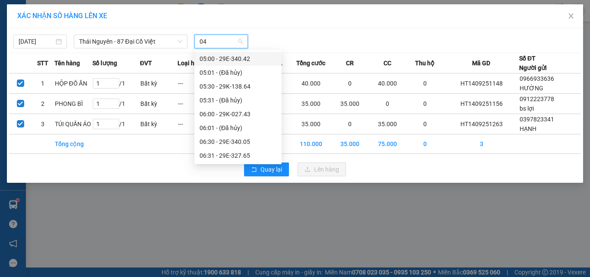
type input "042"
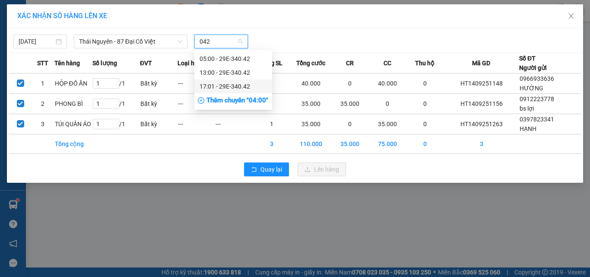
click at [243, 82] on div "17:01 - 29E-340.42" at bounding box center [233, 87] width 67 height 10
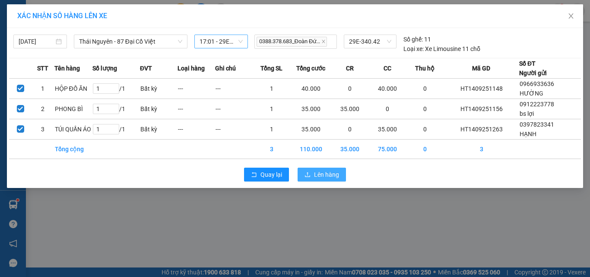
click at [319, 171] on span "Lên hàng" at bounding box center [326, 175] width 25 height 10
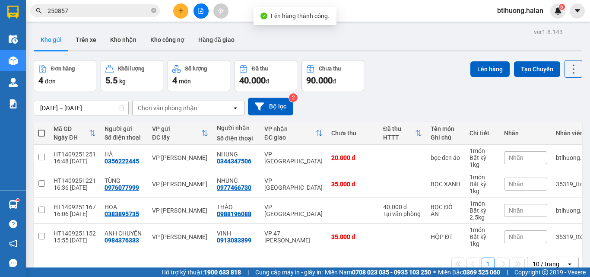
scroll to position [40, 0]
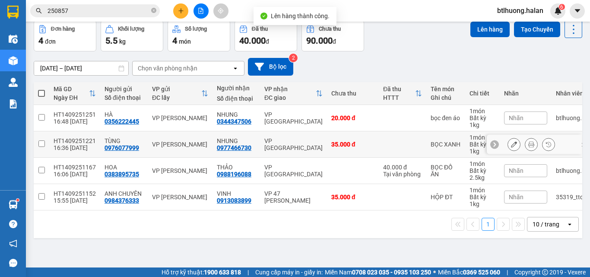
click at [279, 148] on div "VP [GEOGRAPHIC_DATA]" at bounding box center [293, 144] width 58 height 14
checkbox input "true"
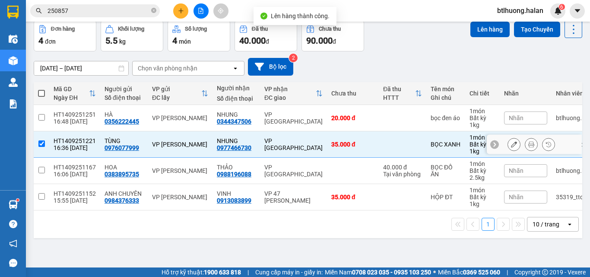
click at [277, 166] on div "VP [GEOGRAPHIC_DATA]" at bounding box center [293, 171] width 58 height 14
checkbox input "true"
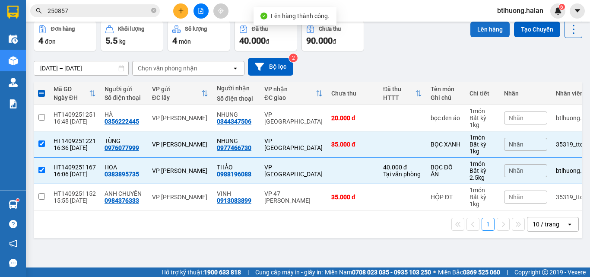
click at [484, 35] on button "Lên hàng" at bounding box center [489, 30] width 39 height 16
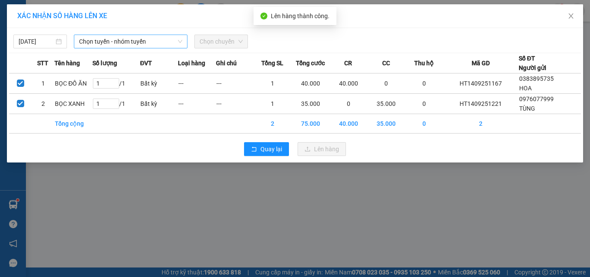
click at [117, 35] on div "Chọn tuyến - nhóm tuyến" at bounding box center [131, 42] width 114 height 14
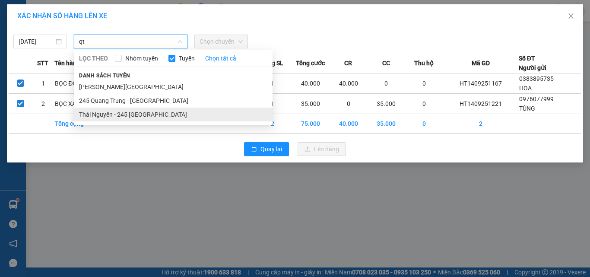
type input "qt"
click at [135, 111] on li "Thái Nguyên - 245 Quang Trung" at bounding box center [173, 115] width 199 height 14
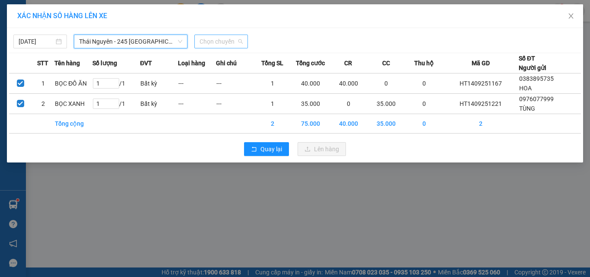
click at [216, 43] on span "Chọn chuyến" at bounding box center [221, 41] width 43 height 13
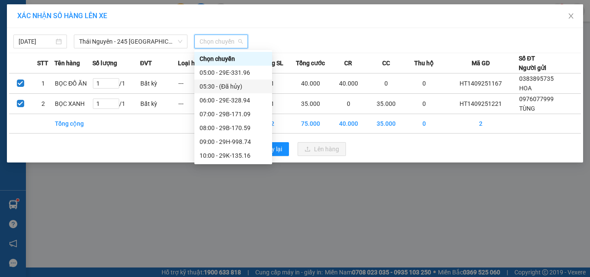
scroll to position [207, 0]
click at [223, 86] on div "17:00 - 29E-389.44" at bounding box center [233, 87] width 67 height 10
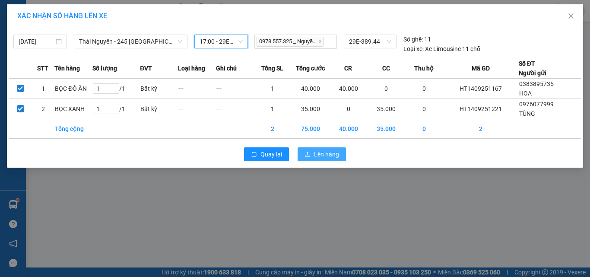
click at [314, 155] on button "Lên hàng" at bounding box center [322, 154] width 48 height 14
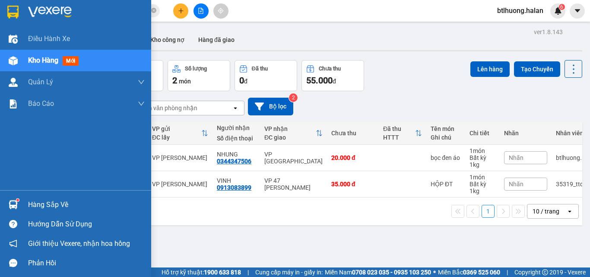
click at [18, 197] on div at bounding box center [13, 204] width 15 height 15
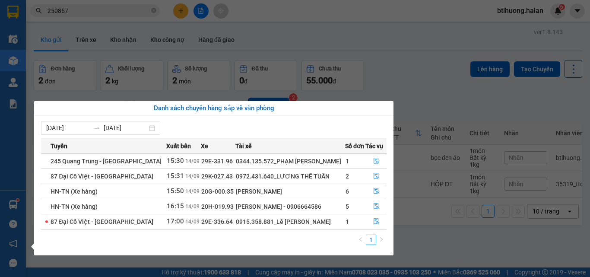
click at [399, 75] on section "Kết quả tìm kiếm ( 244 ) Bộ lọc Mã ĐH Trạng thái Món hàng Thu hộ Tổng cước Chưa…" at bounding box center [295, 138] width 590 height 277
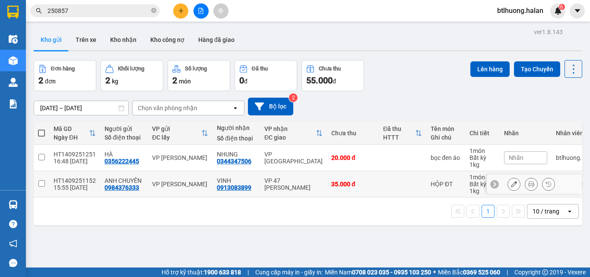
click at [243, 182] on div "VINH" at bounding box center [236, 180] width 39 height 7
checkbox input "true"
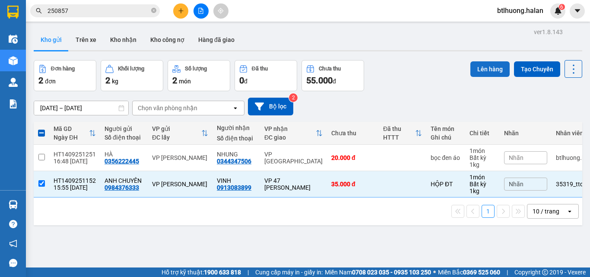
click at [483, 69] on button "Lên hàng" at bounding box center [489, 69] width 39 height 16
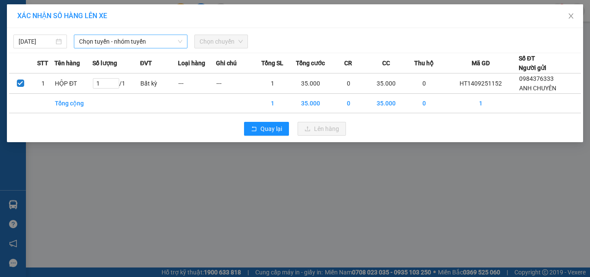
click at [155, 42] on span "Chọn tuyến - nhóm tuyến" at bounding box center [130, 41] width 103 height 13
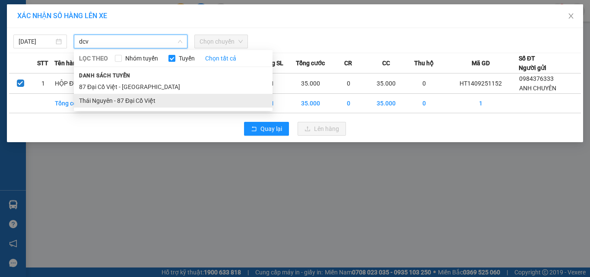
type input "dcv"
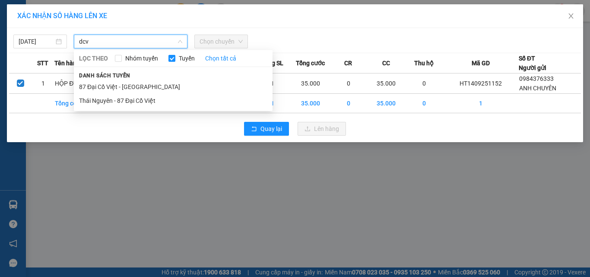
drag, startPoint x: 153, startPoint y: 99, endPoint x: 210, endPoint y: 66, distance: 66.2
click at [153, 99] on li "Thái Nguyên - 87 Đại Cồ Việt" at bounding box center [173, 101] width 199 height 14
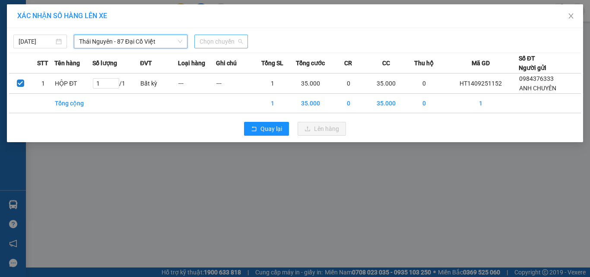
click at [217, 45] on span "Chọn chuyến" at bounding box center [221, 41] width 43 height 13
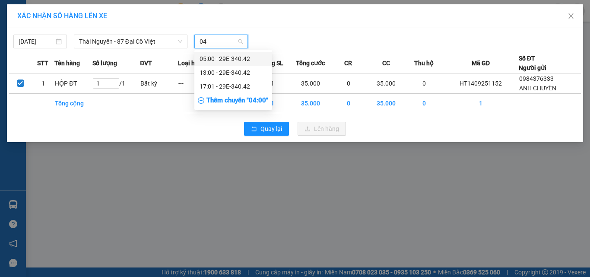
type input "042"
click at [204, 85] on div "17:01 - 29E-340.42" at bounding box center [233, 87] width 67 height 10
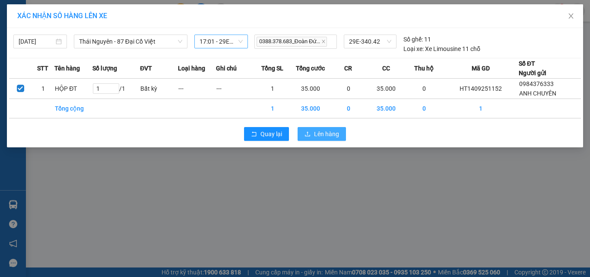
drag, startPoint x: 324, startPoint y: 138, endPoint x: 319, endPoint y: 130, distance: 9.0
click at [322, 135] on span "Lên hàng" at bounding box center [326, 134] width 25 height 10
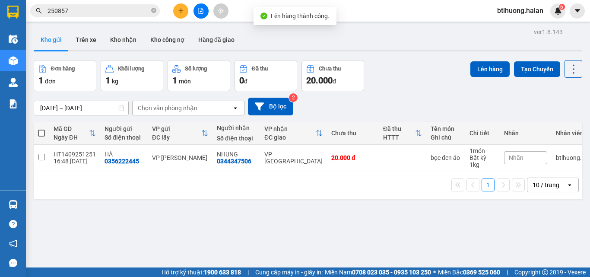
click at [120, 10] on input "250857" at bounding box center [99, 11] width 102 height 10
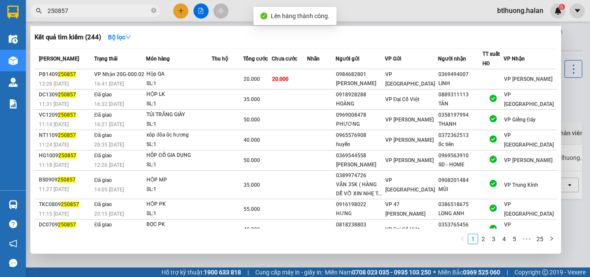
click at [120, 10] on input "250857" at bounding box center [99, 11] width 102 height 10
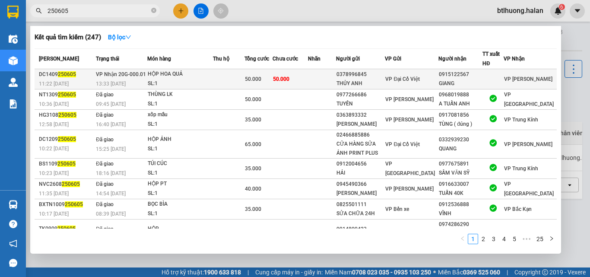
type input "250605"
click at [367, 73] on div "0378996845" at bounding box center [360, 74] width 48 height 9
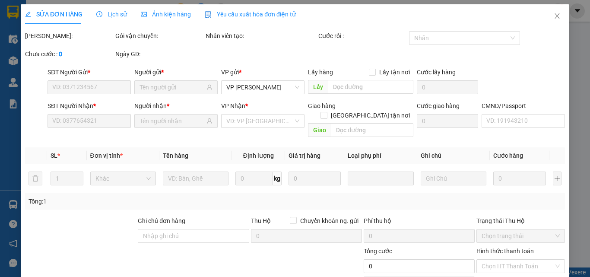
type input "0378996845"
type input "THỦY ANH"
type input "0915122567"
type input "GIANG"
type input "50.000"
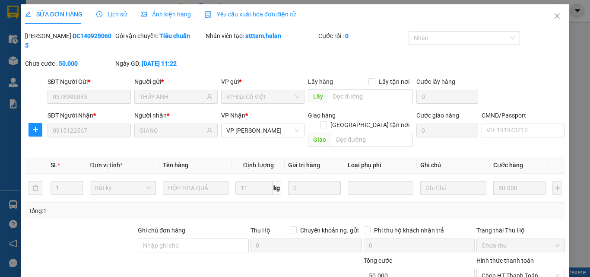
scroll to position [62, 0]
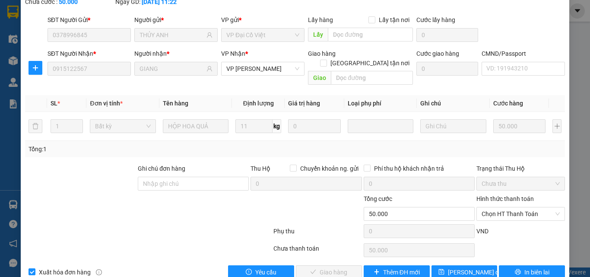
drag, startPoint x: 504, startPoint y: 187, endPoint x: 501, endPoint y: 203, distance: 16.3
click at [504, 194] on div "Hình thức thanh toán Chọn HT Thanh Toán" at bounding box center [520, 209] width 89 height 30
click at [501, 207] on span "Chọn HT Thanh Toán" at bounding box center [521, 213] width 78 height 13
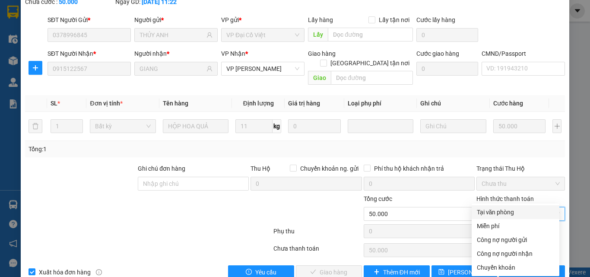
click at [502, 208] on div "Tại văn phòng" at bounding box center [515, 212] width 77 height 10
type input "0"
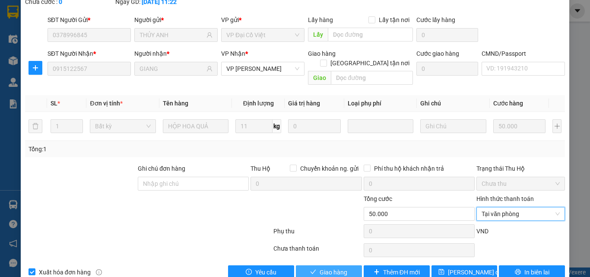
drag, startPoint x: 336, startPoint y: 253, endPoint x: 356, endPoint y: 246, distance: 21.4
click at [336, 267] on span "Giao hàng" at bounding box center [334, 272] width 28 height 10
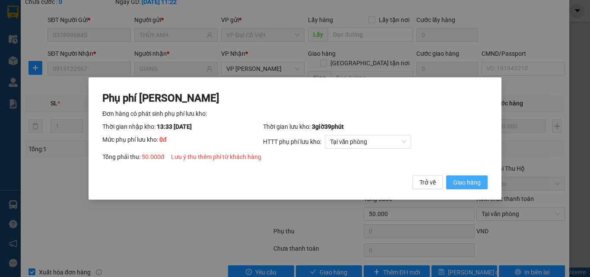
drag, startPoint x: 461, startPoint y: 182, endPoint x: 461, endPoint y: 173, distance: 8.6
click at [461, 182] on span "Giao hàng" at bounding box center [467, 182] width 28 height 10
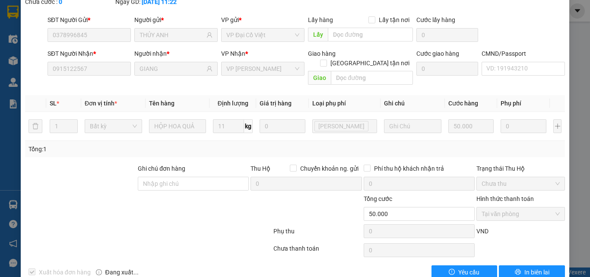
scroll to position [0, 0]
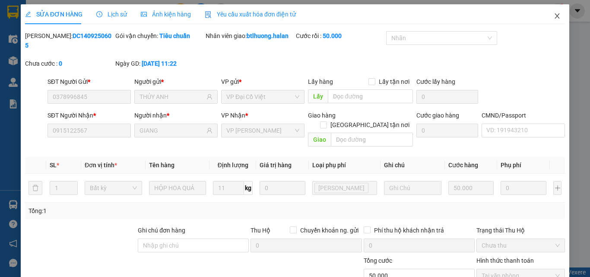
click at [546, 16] on span "Close" at bounding box center [557, 16] width 24 height 24
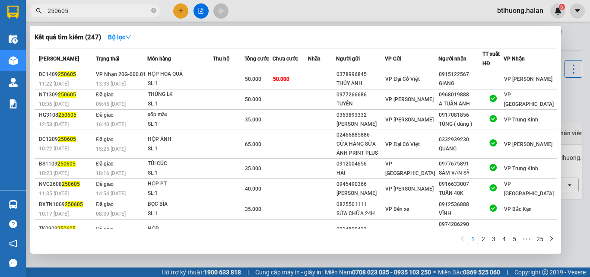
click at [88, 13] on input "250605" at bounding box center [99, 11] width 102 height 10
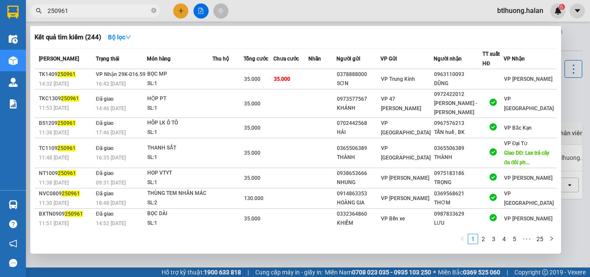
type input "250961"
click at [260, 16] on div at bounding box center [295, 138] width 590 height 277
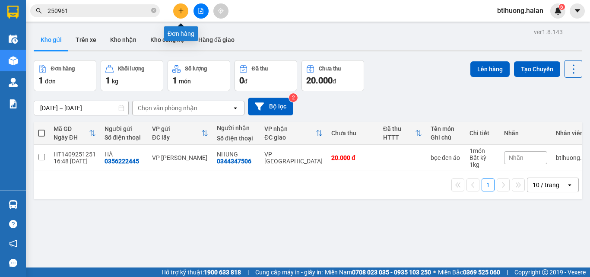
click at [185, 10] on button at bounding box center [180, 10] width 15 height 15
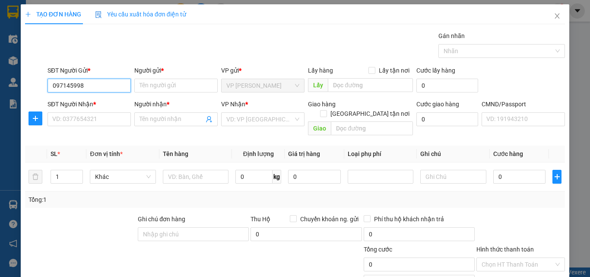
type input "0971459988"
click at [95, 98] on div "0971459988 - NAM ANH" at bounding box center [100, 103] width 97 height 10
type input "NAM ANH"
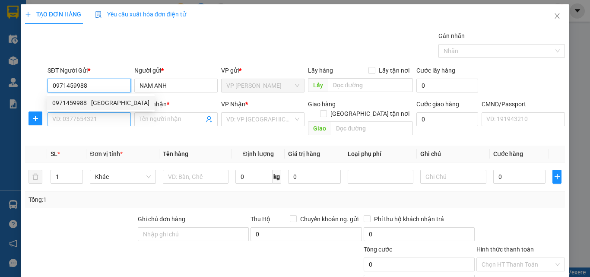
type input "0971459988"
click at [87, 117] on input "SĐT Người Nhận *" at bounding box center [89, 119] width 83 height 14
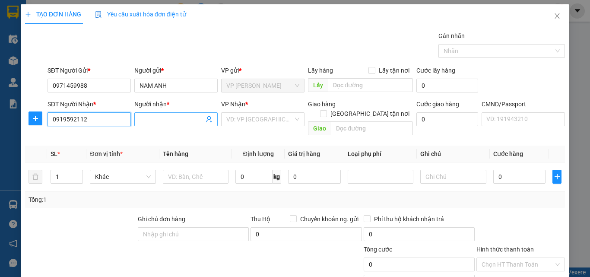
type input "0919592112"
click at [151, 121] on input "Người nhận *" at bounding box center [171, 119] width 64 height 10
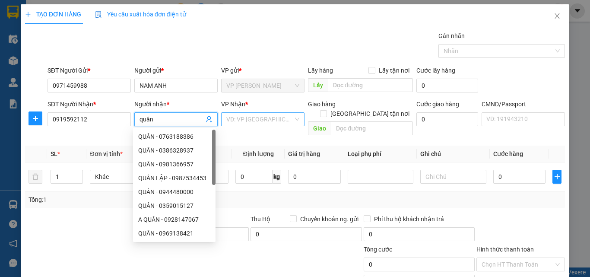
click at [222, 114] on div "VD: VP Sài Gòn" at bounding box center [262, 119] width 83 height 14
type input "quân"
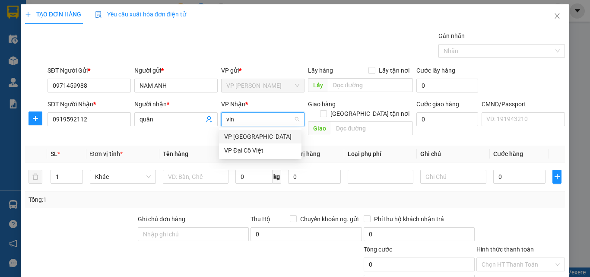
type input "vinh"
click at [254, 139] on div "VP Vĩnh Yên" at bounding box center [260, 137] width 72 height 10
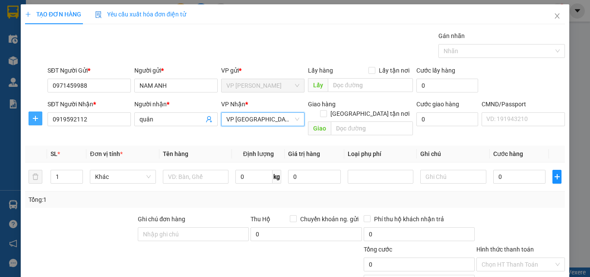
click at [31, 114] on button "button" at bounding box center [36, 118] width 14 height 14
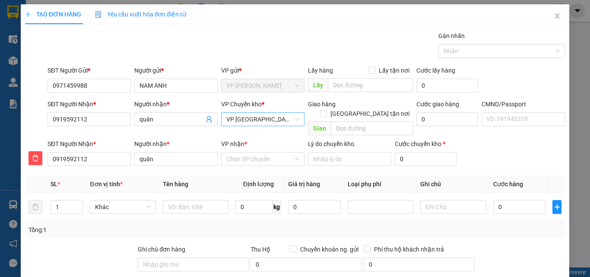
click at [269, 118] on span "VP Vĩnh Yên" at bounding box center [262, 119] width 73 height 13
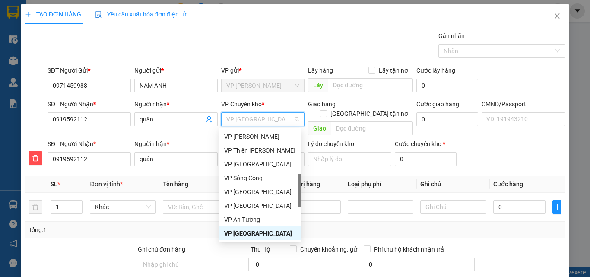
type input "n"
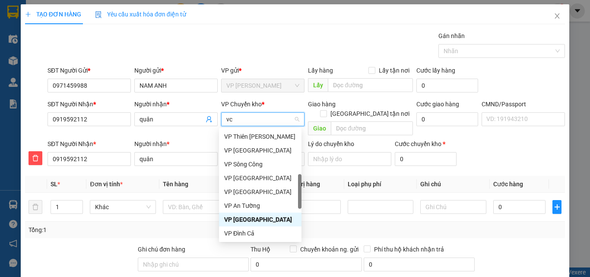
scroll to position [0, 0]
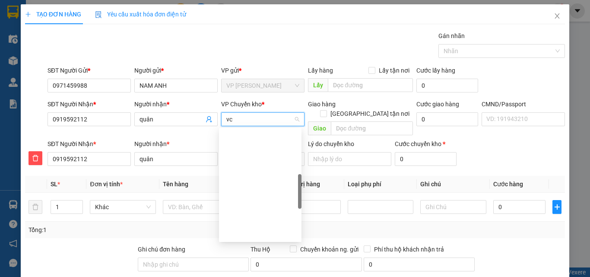
type input "vcc"
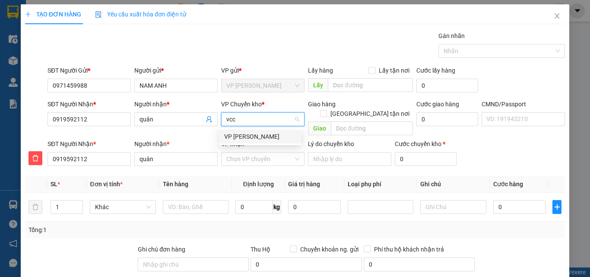
click at [259, 133] on div "VP Võ Chí Công" at bounding box center [260, 137] width 72 height 10
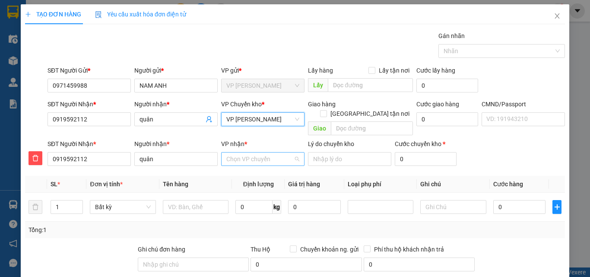
click at [244, 152] on input "VP nhận *" at bounding box center [259, 158] width 67 height 13
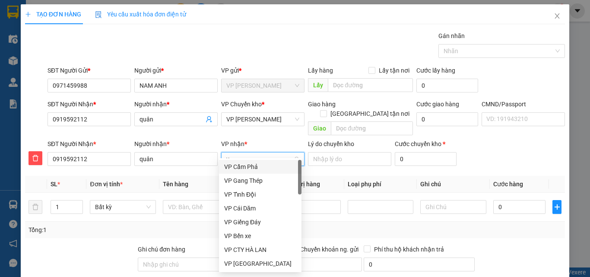
type input "vy"
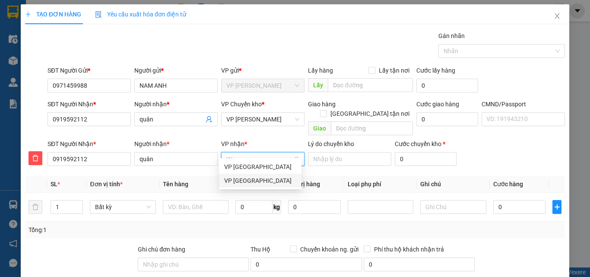
click at [249, 177] on div "VP Vĩnh Yên" at bounding box center [260, 181] width 72 height 10
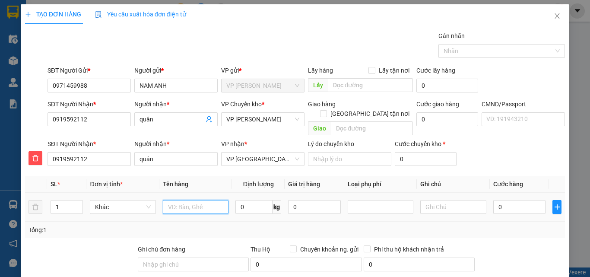
click at [201, 200] on input "text" at bounding box center [196, 207] width 66 height 14
type input "hộp đèn bé"
drag, startPoint x: 260, startPoint y: 197, endPoint x: 269, endPoint y: 196, distance: 8.4
click at [260, 200] on input "0" at bounding box center [253, 207] width 37 height 14
type input "1"
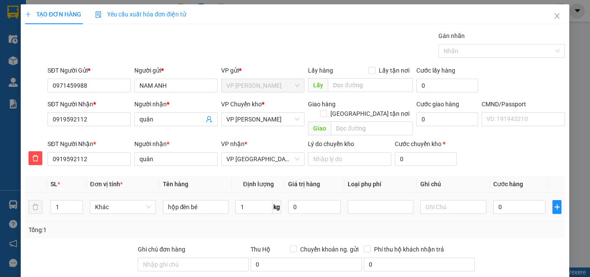
click at [293, 209] on td "0" at bounding box center [315, 207] width 60 height 29
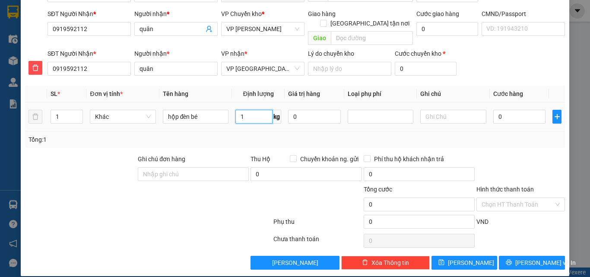
click at [262, 110] on input "1" at bounding box center [253, 117] width 37 height 14
click at [270, 119] on td "1 kg" at bounding box center [258, 116] width 53 height 29
type input "3"
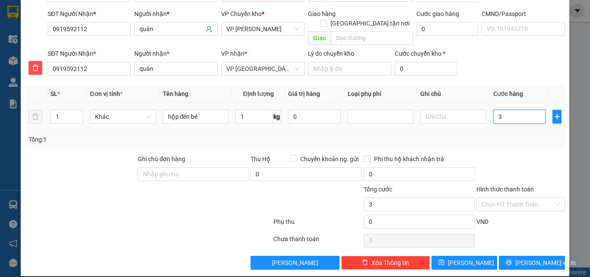
type input "35"
type input "35.000"
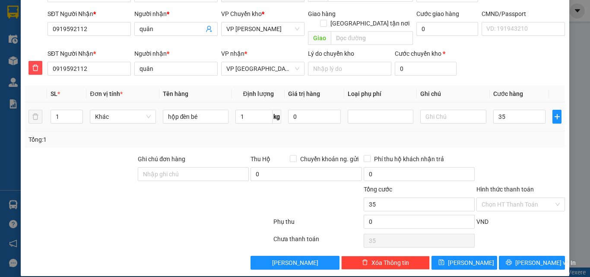
type input "35.000"
click at [505, 143] on div "Transit Pickup Surcharge Ids Transit Deliver Surcharge Ids Transit Deliver Surc…" at bounding box center [295, 105] width 540 height 329
click at [529, 258] on span "Lưu và In" at bounding box center [545, 263] width 60 height 10
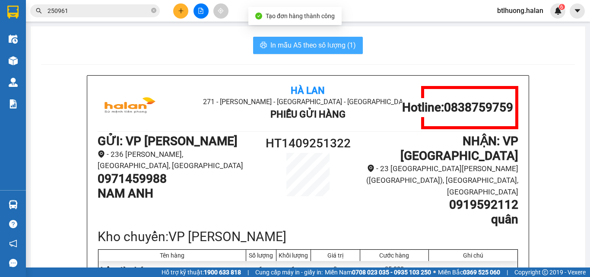
drag, startPoint x: 310, startPoint y: 47, endPoint x: 309, endPoint y: 39, distance: 8.3
click at [310, 47] on span "In mẫu A5 theo số lượng (1)" at bounding box center [313, 45] width 86 height 11
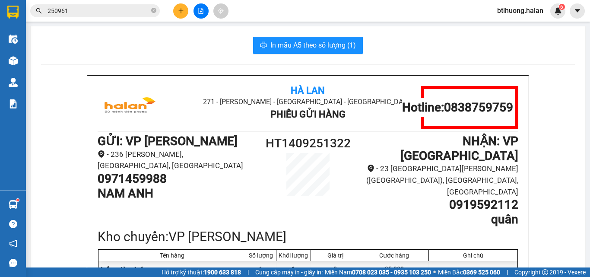
click at [143, 178] on h1 "0971459988" at bounding box center [177, 178] width 158 height 15
copy h1 "0971459988"
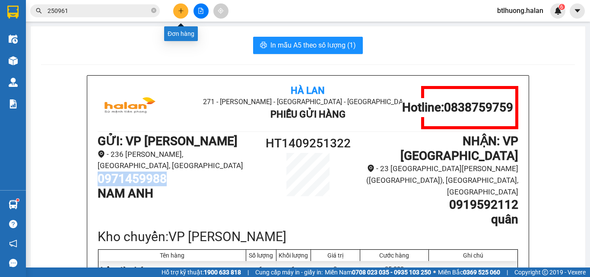
click at [179, 10] on icon "plus" at bounding box center [181, 11] width 6 height 6
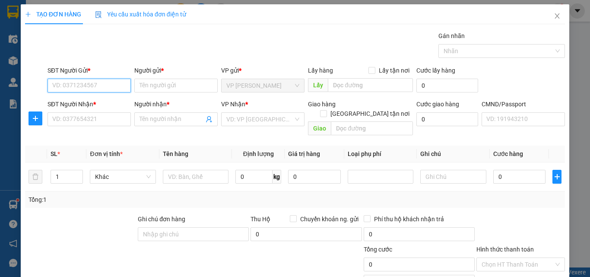
click at [109, 83] on input "SĐT Người Gửi *" at bounding box center [89, 86] width 83 height 14
paste input "0971459988"
type input "0971459988"
click at [103, 99] on div "0971459988 - NAM ANH" at bounding box center [100, 103] width 97 height 10
type input "NAM ANH"
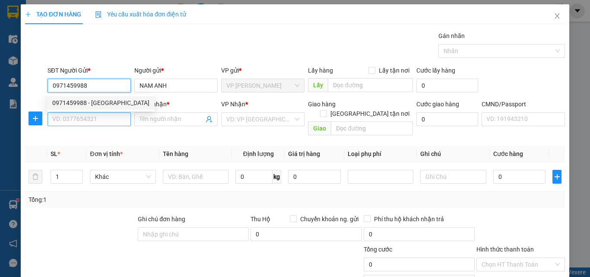
type input "0971459988"
click at [98, 115] on input "SĐT Người Nhận *" at bounding box center [89, 119] width 83 height 14
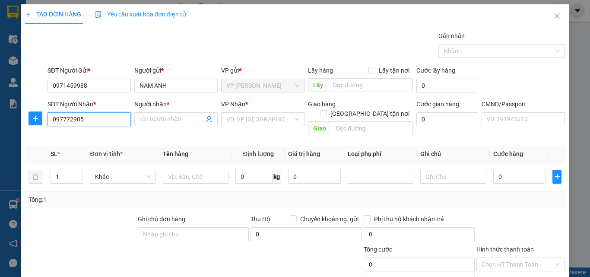
type input "0977729059"
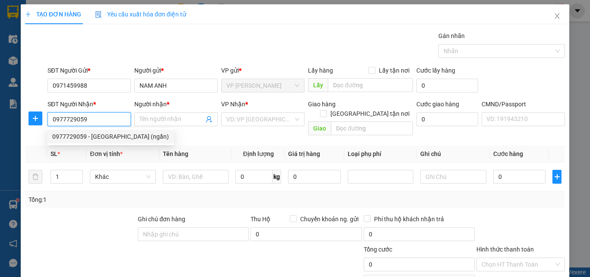
click at [104, 137] on div "0977729059 - QUANG MINH (ngần)" at bounding box center [110, 137] width 117 height 10
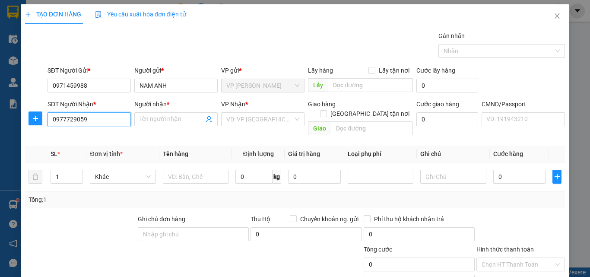
type input "QUANG MINH (ngần)"
type input "0977729059"
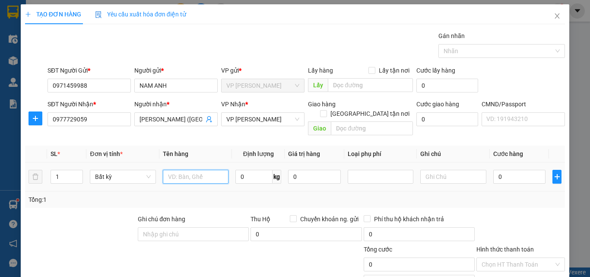
click at [203, 173] on input "text" at bounding box center [196, 177] width 66 height 14
type input "hộp nhỏ xíu"
click at [237, 170] on input "0" at bounding box center [253, 177] width 37 height 14
type input "1"
click at [233, 195] on div "Tổng: 1" at bounding box center [295, 200] width 533 height 10
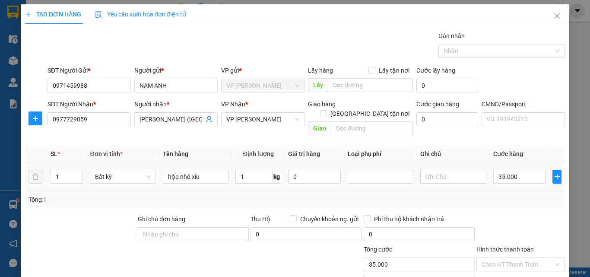
type input "35.000"
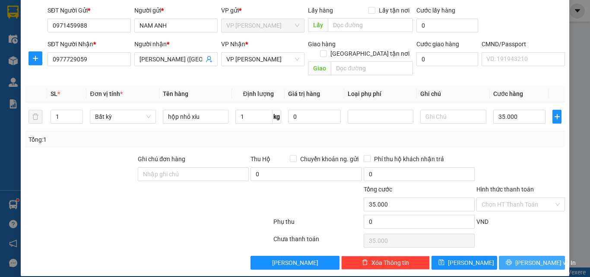
click at [512, 260] on icon "printer" at bounding box center [509, 263] width 6 height 6
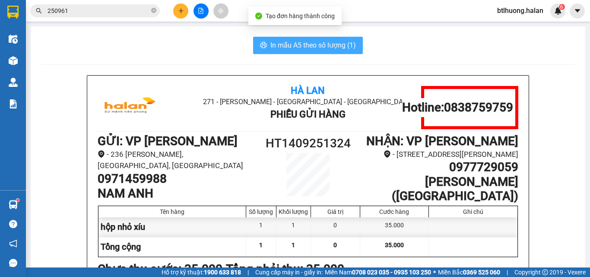
click at [317, 44] on span "In mẫu A5 theo số lượng (1)" at bounding box center [313, 45] width 86 height 11
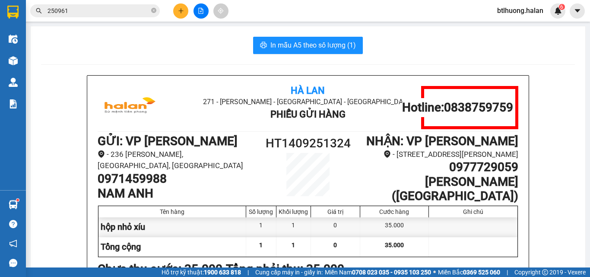
click at [178, 13] on icon "plus" at bounding box center [181, 11] width 6 height 6
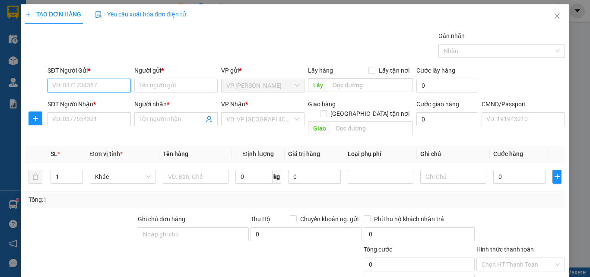
click at [123, 81] on input "SĐT Người Gửi *" at bounding box center [89, 86] width 83 height 14
paste input "0971459988"
type input "0971459988"
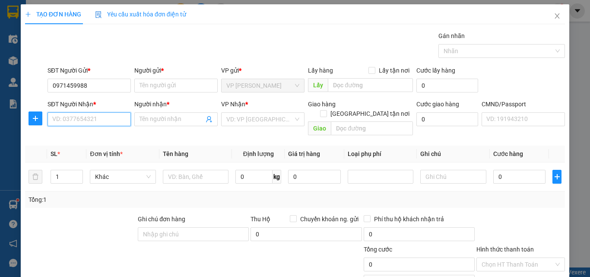
drag, startPoint x: 100, startPoint y: 115, endPoint x: 121, endPoint y: 104, distance: 24.3
click at [100, 113] on input "SĐT Người Nhận *" at bounding box center [89, 119] width 83 height 14
click at [68, 119] on input "0788726777" at bounding box center [89, 119] width 83 height 14
type input "0788826777"
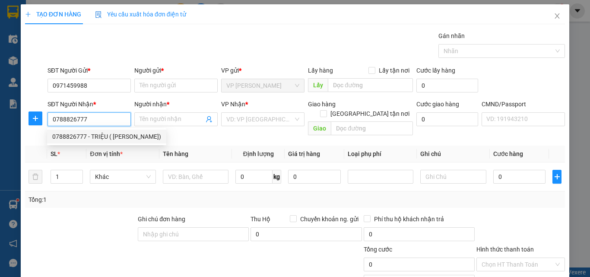
drag, startPoint x: 104, startPoint y: 136, endPoint x: 105, endPoint y: 128, distance: 7.9
click at [104, 136] on div "0788826777 - TRIỆU ( MAI ANH)" at bounding box center [106, 137] width 109 height 10
type input "TRIỆU ( MAI ANH)"
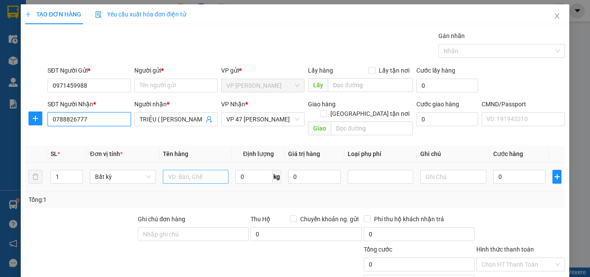
type input "0788826777"
click at [208, 170] on input "text" at bounding box center [196, 177] width 66 height 14
type input "hộp đèn"
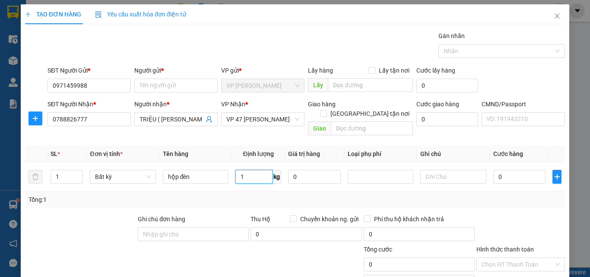
type input "1"
click at [253, 195] on div "Tổng: 1" at bounding box center [295, 200] width 533 height 10
type input "35.000"
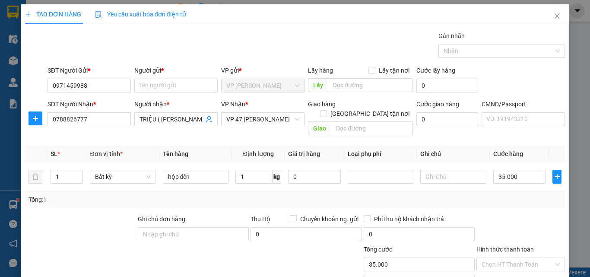
scroll to position [60, 0]
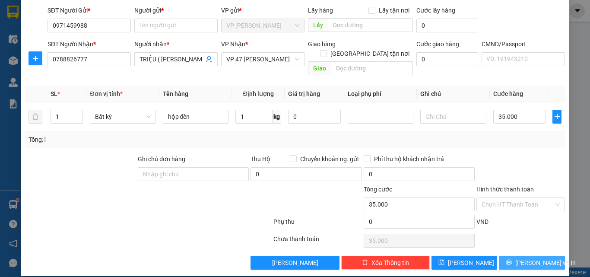
click at [519, 258] on span "Lưu và In" at bounding box center [545, 263] width 60 height 10
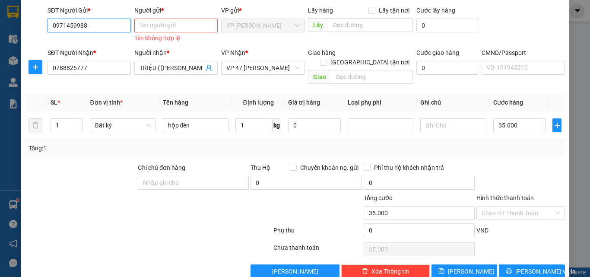
click at [113, 19] on input "0971459988" at bounding box center [89, 26] width 83 height 14
click at [92, 27] on input "0971459988" at bounding box center [89, 26] width 83 height 14
drag, startPoint x: 146, startPoint y: 26, endPoint x: 172, endPoint y: 21, distance: 26.4
click at [147, 26] on input "Người gửi *" at bounding box center [175, 26] width 83 height 14
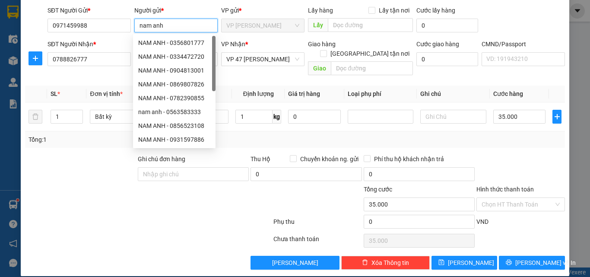
type input "nam anh"
click at [521, 235] on div "Chọn HT Thanh Toán" at bounding box center [520, 240] width 90 height 17
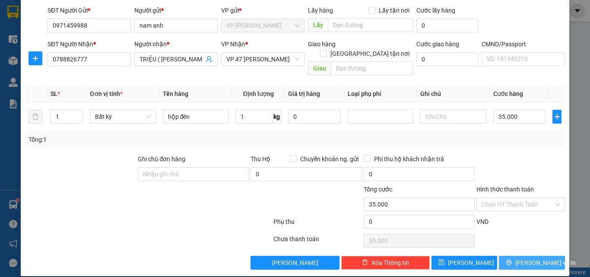
click at [510, 259] on icon "printer" at bounding box center [509, 262] width 6 height 6
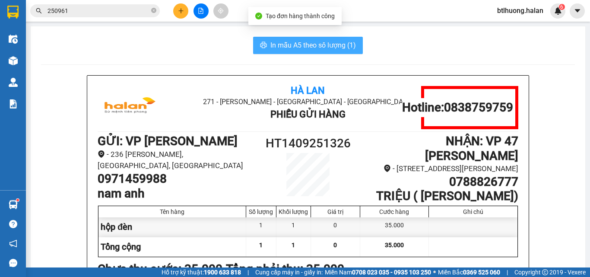
click at [271, 48] on span "In mẫu A5 theo số lượng (1)" at bounding box center [313, 45] width 86 height 11
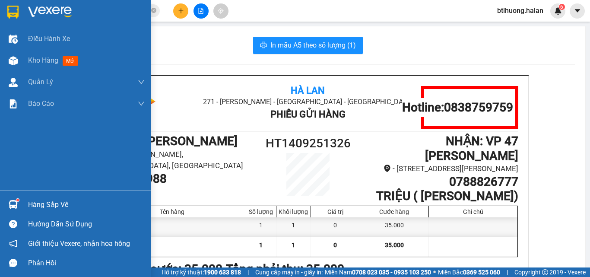
click at [36, 202] on div "Hàng sắp về" at bounding box center [86, 204] width 117 height 13
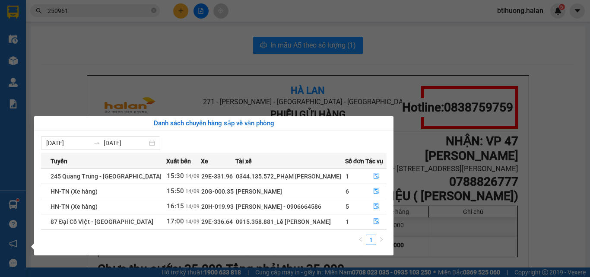
click at [28, 86] on section "Kết quả tìm kiếm ( 244 ) Bộ lọc Mã ĐH Trạng thái Món hàng Thu hộ Tổng cước Chưa…" at bounding box center [295, 138] width 590 height 277
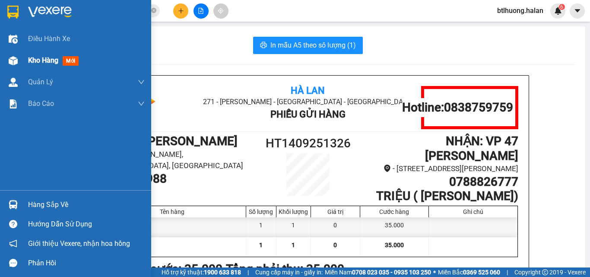
click at [17, 54] on div at bounding box center [13, 60] width 15 height 15
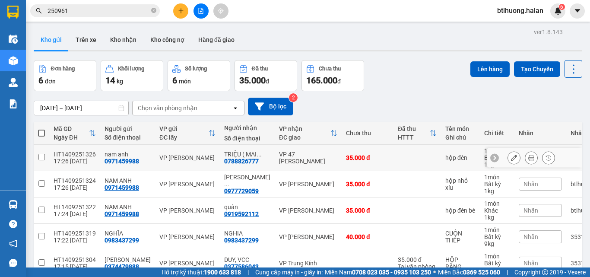
scroll to position [74, 0]
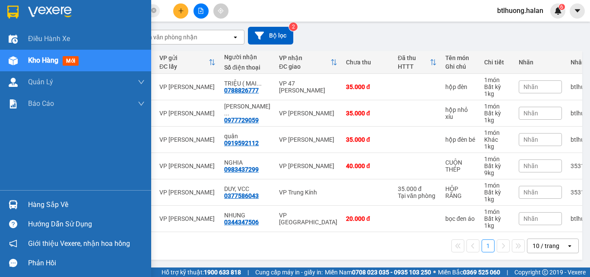
click at [44, 206] on div "Hàng sắp về" at bounding box center [86, 204] width 117 height 13
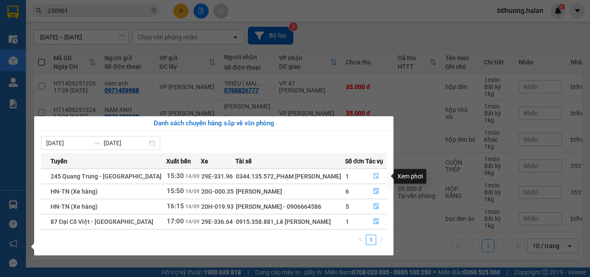
click at [374, 176] on icon "file-done" at bounding box center [376, 176] width 6 height 6
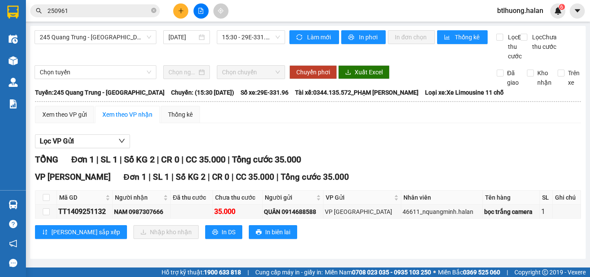
scroll to position [5, 0]
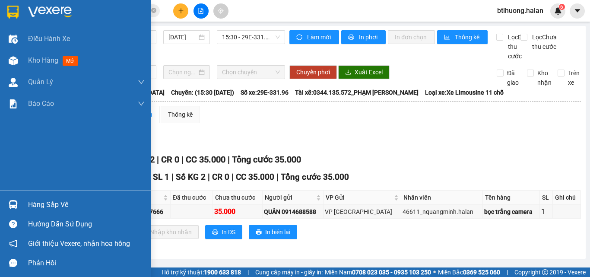
click at [21, 206] on div "Hàng sắp về" at bounding box center [75, 204] width 151 height 19
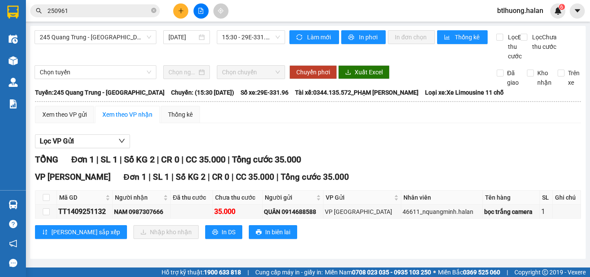
click at [436, 157] on section "Kết quả tìm kiếm ( 244 ) Bộ lọc Mã ĐH Trạng thái Món hàng Thu hộ Tổng cước Chưa…" at bounding box center [295, 138] width 590 height 277
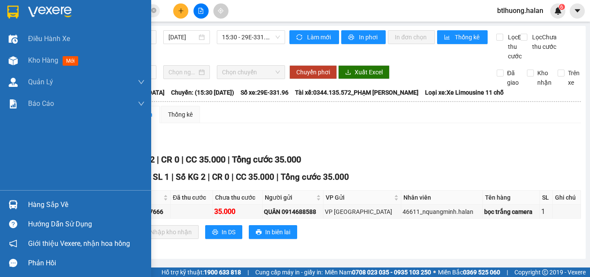
click at [19, 204] on div at bounding box center [13, 204] width 15 height 15
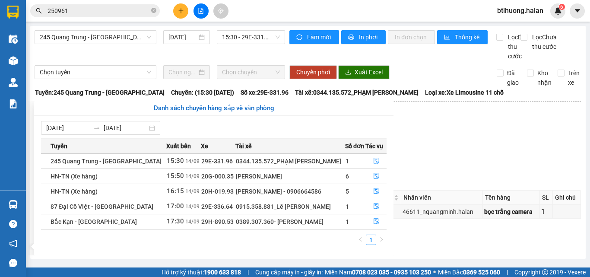
click at [239, 42] on section "Kết quả tìm kiếm ( 244 ) Bộ lọc Mã ĐH Trạng thái Món hàng Thu hộ Tổng cước Chưa…" at bounding box center [295, 138] width 590 height 277
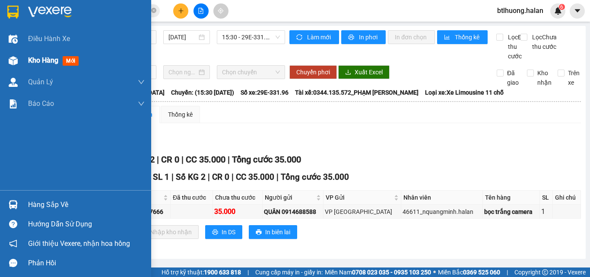
click at [32, 60] on span "Kho hàng" at bounding box center [43, 60] width 30 height 8
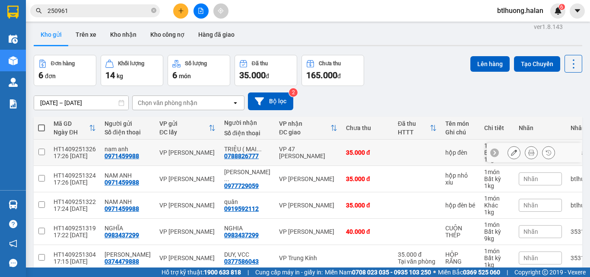
scroll to position [74, 0]
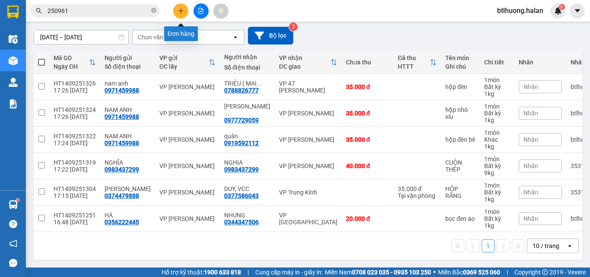
click at [181, 12] on icon "plus" at bounding box center [181, 11] width 6 height 6
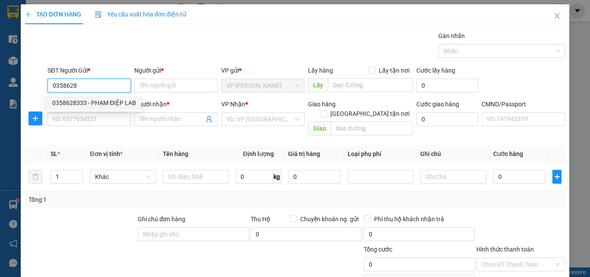
click at [83, 108] on div "0358628333 - PHẠM ĐIỆP LAB" at bounding box center [94, 103] width 94 height 14
type input "0358628333"
type input "PHẠM ĐIỆP LAB"
type input "0358628333"
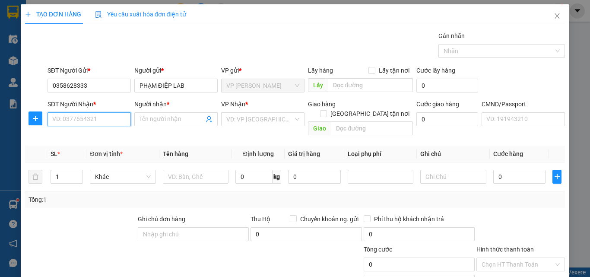
click at [89, 118] on input "SĐT Người Nhận *" at bounding box center [89, 119] width 83 height 14
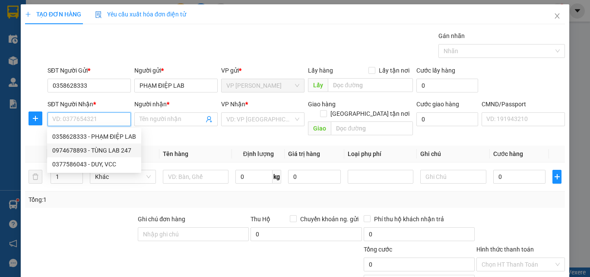
click at [100, 149] on div "0974678893 - TÙNG LAB 247" at bounding box center [94, 151] width 84 height 10
type input "0974678893"
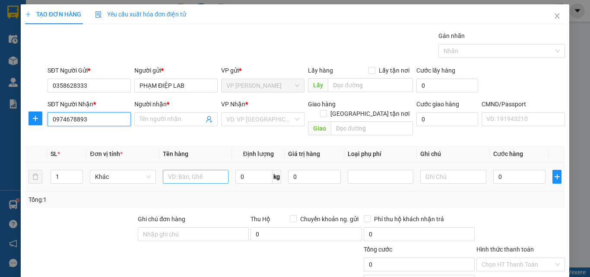
type input "TÙNG LAB 247"
click at [212, 170] on input "text" at bounding box center [196, 177] width 66 height 14
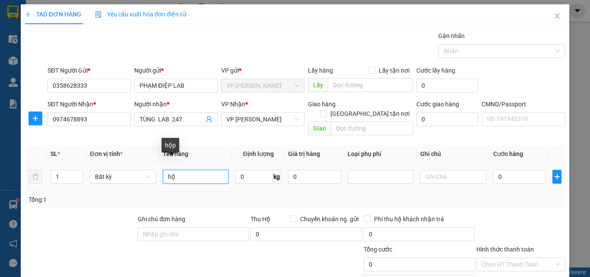
type input "h"
type input "HỘP R"
click at [263, 170] on input "0" at bounding box center [253, 177] width 37 height 14
type input "1"
click at [263, 191] on div "Tổng: 1" at bounding box center [295, 199] width 540 height 16
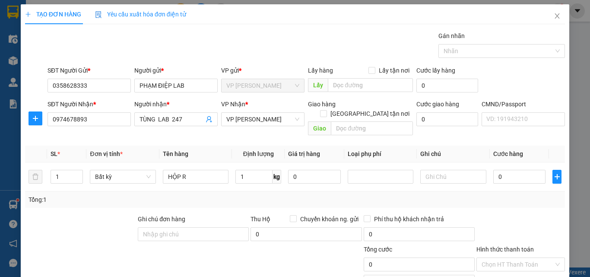
type input "35.000"
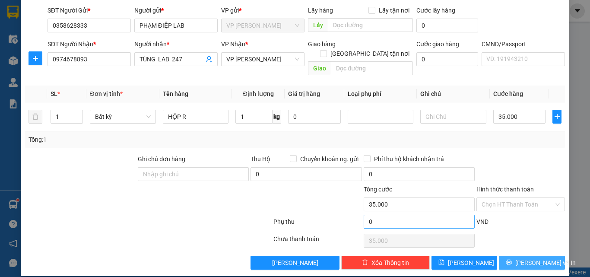
click at [531, 258] on span "Lưu và In" at bounding box center [545, 263] width 60 height 10
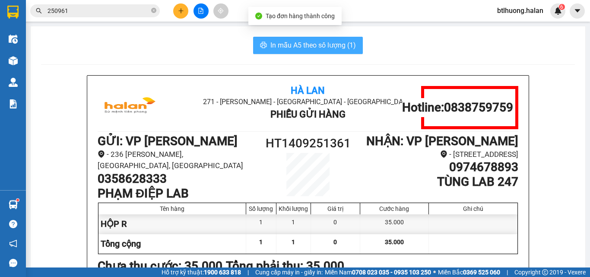
click at [305, 51] on button "In mẫu A5 theo số lượng (1)" at bounding box center [308, 45] width 110 height 17
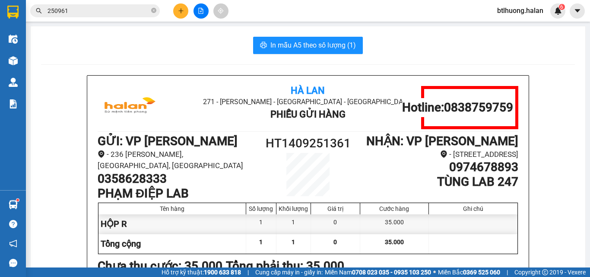
click at [134, 175] on h1 "0358628333" at bounding box center [177, 178] width 158 height 15
copy h1 "0358628333"
click at [148, 177] on h1 "0358628333" at bounding box center [177, 178] width 158 height 15
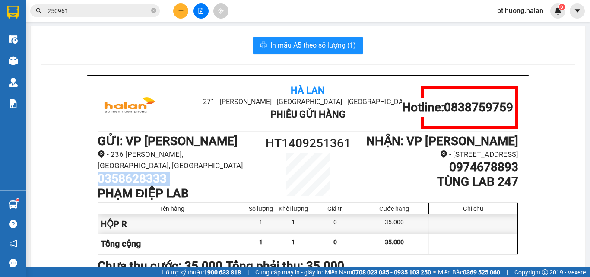
click at [148, 177] on h1 "0358628333" at bounding box center [177, 178] width 158 height 15
click at [180, 11] on icon "plus" at bounding box center [181, 11] width 6 height 6
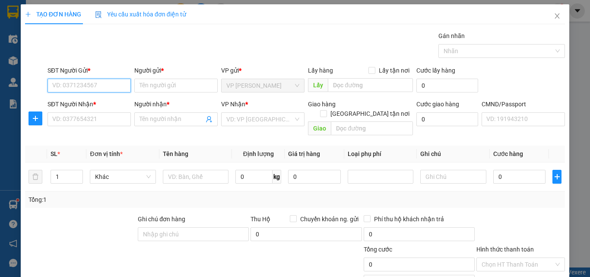
click at [127, 88] on input "SĐT Người Gửi *" at bounding box center [89, 86] width 83 height 14
paste input "0358628333"
type input "0358628333"
click at [98, 101] on div "0358628333 - PHẠM ĐIỆP LAB" at bounding box center [94, 103] width 84 height 10
type input "PHẠM ĐIỆP LAB"
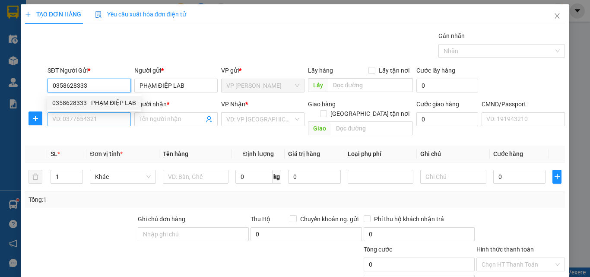
type input "0358628333"
click at [98, 115] on input "SĐT Người Nhận *" at bounding box center [89, 119] width 83 height 14
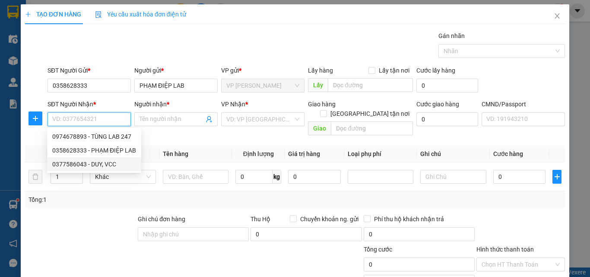
click at [95, 163] on div "0377586043 - DUY, VCC" at bounding box center [94, 164] width 84 height 10
type input "0377586043"
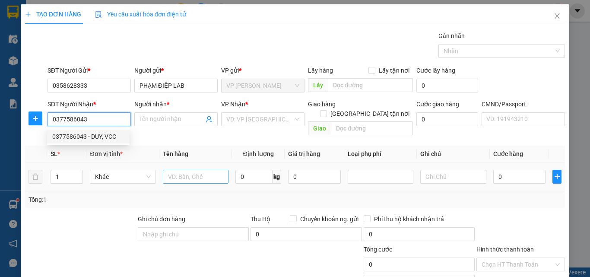
type input "DUY, VCC"
drag, startPoint x: 191, startPoint y: 170, endPoint x: 196, endPoint y: 155, distance: 16.3
click at [191, 170] on input "text" at bounding box center [196, 177] width 66 height 14
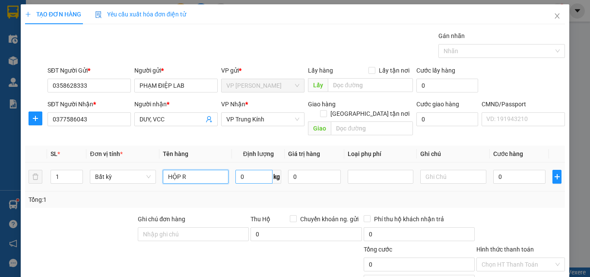
type input "HỘP R"
click at [240, 170] on input "0" at bounding box center [253, 177] width 37 height 14
type input "1"
click at [233, 195] on div "Tổng: 1" at bounding box center [295, 200] width 533 height 10
type input "35.000"
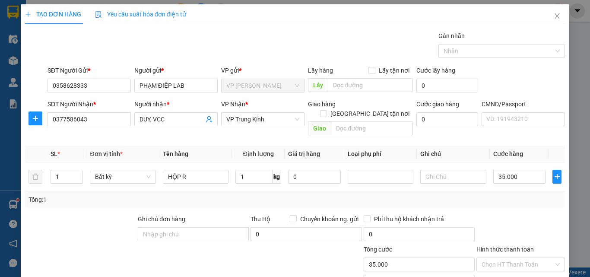
type input "35.000"
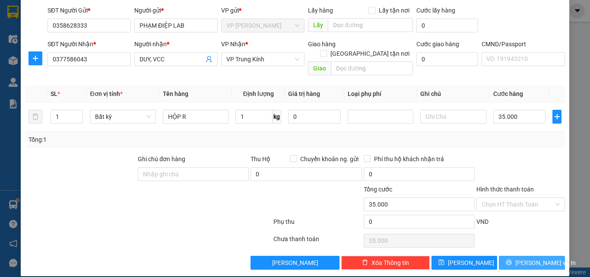
click at [529, 256] on button "Lưu và In" at bounding box center [532, 263] width 66 height 14
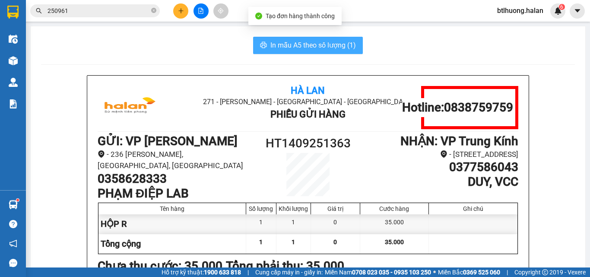
click at [324, 41] on span "In mẫu A5 theo số lượng (1)" at bounding box center [313, 45] width 86 height 11
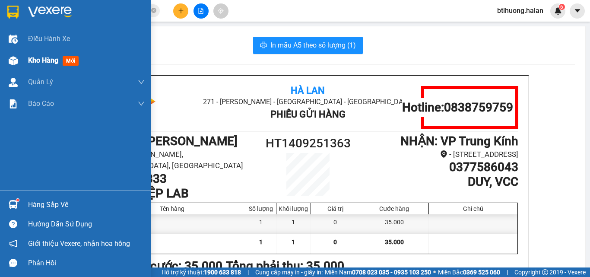
click at [14, 58] on img at bounding box center [13, 60] width 9 height 9
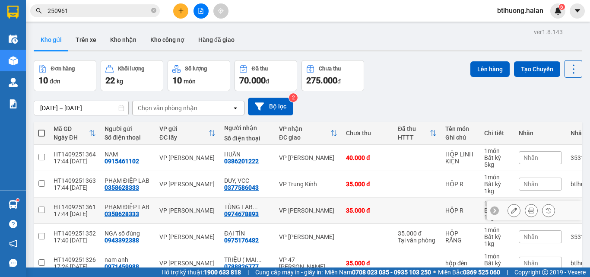
scroll to position [86, 0]
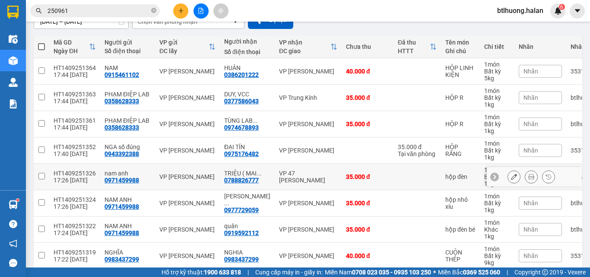
click at [302, 171] on div "VP 47 Trần Khát Chân" at bounding box center [308, 177] width 58 height 14
checkbox input "true"
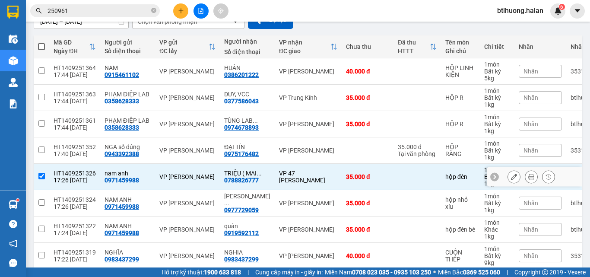
scroll to position [173, 0]
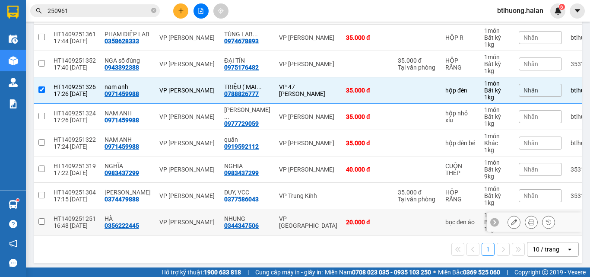
click at [292, 222] on div "VP [GEOGRAPHIC_DATA]" at bounding box center [308, 222] width 58 height 14
checkbox input "true"
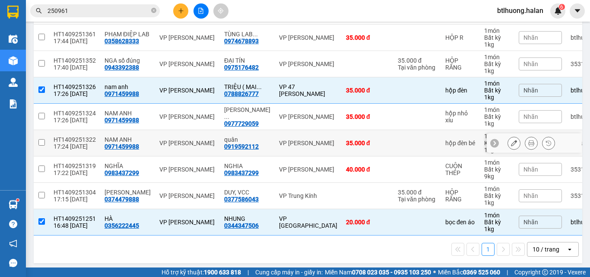
click at [304, 117] on div "VP Nguyễn Văn Cừ" at bounding box center [308, 116] width 58 height 7
checkbox input "true"
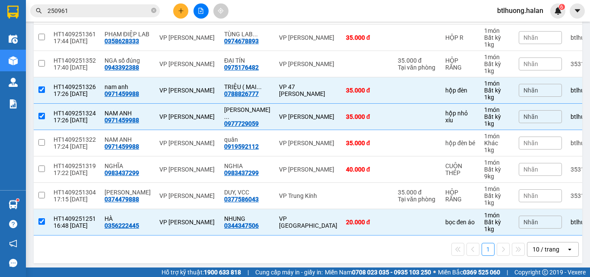
scroll to position [0, 0]
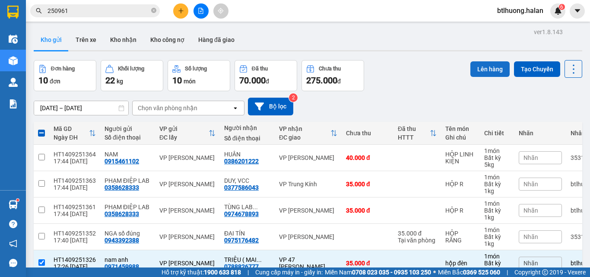
click at [472, 63] on button "Lên hàng" at bounding box center [489, 69] width 39 height 16
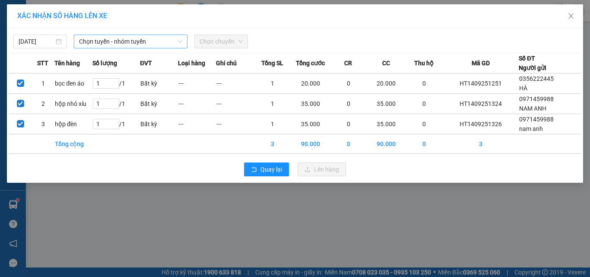
click at [158, 35] on span "Chọn tuyến - nhóm tuyến" at bounding box center [130, 41] width 103 height 13
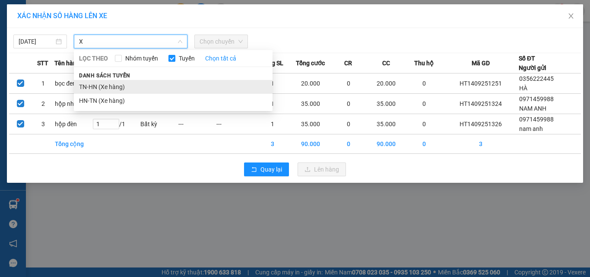
type input "X"
click at [152, 85] on li "TN-HN (Xe hàng)" at bounding box center [173, 87] width 199 height 14
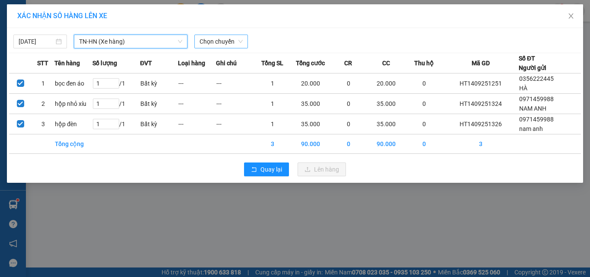
click at [207, 46] on span "Chọn chuyến" at bounding box center [221, 41] width 43 height 13
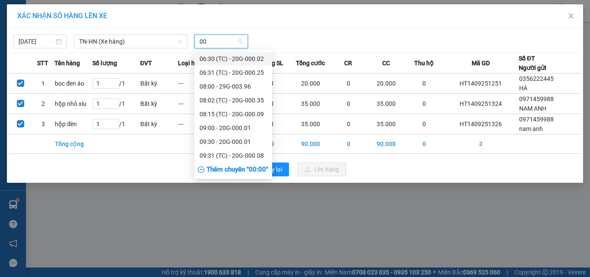
type input "003"
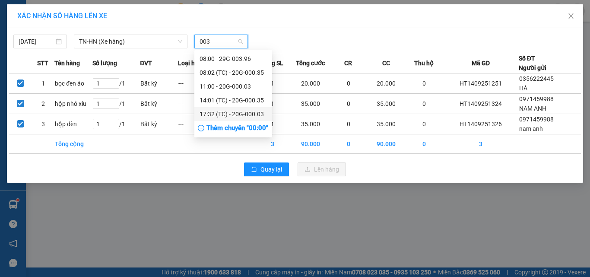
click at [231, 113] on div "17:32 (TC) - 20G-000.03" at bounding box center [233, 114] width 67 height 10
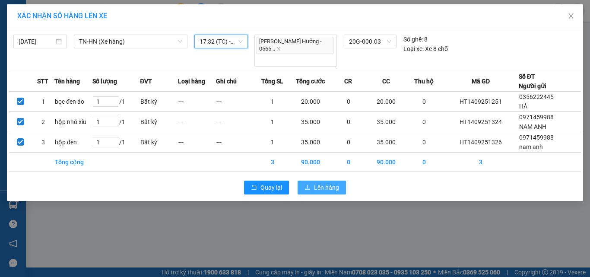
click at [331, 183] on span "Lên hàng" at bounding box center [326, 188] width 25 height 10
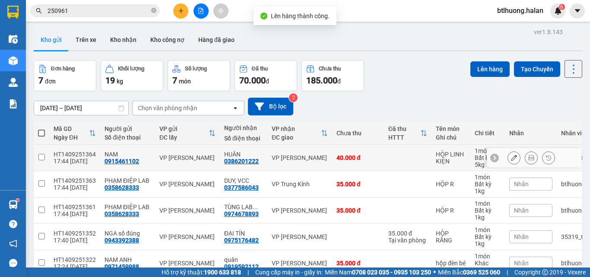
scroll to position [86, 0]
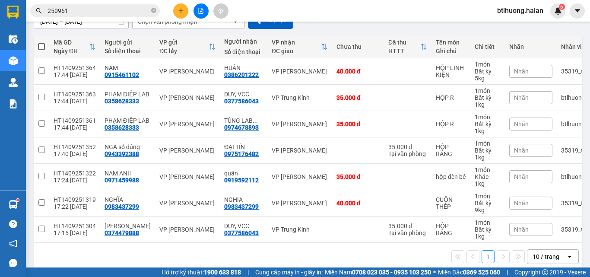
click at [48, 48] on th at bounding box center [42, 46] width 16 height 23
click at [43, 48] on span at bounding box center [41, 46] width 7 height 7
click at [41, 42] on input "checkbox" at bounding box center [41, 42] width 0 height 0
checkbox input "true"
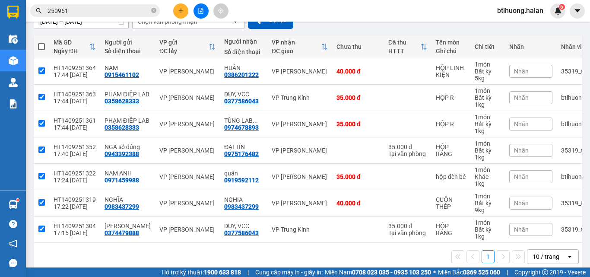
checkbox input "true"
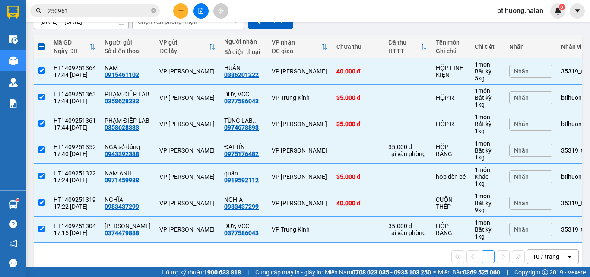
scroll to position [0, 0]
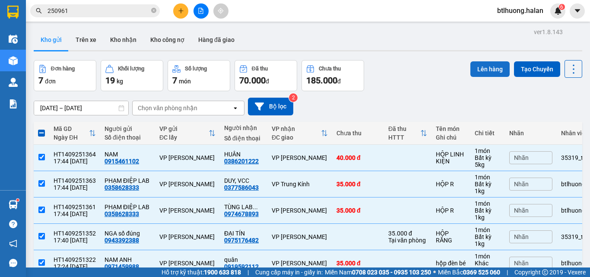
click at [477, 69] on button "Lên hàng" at bounding box center [489, 69] width 39 height 16
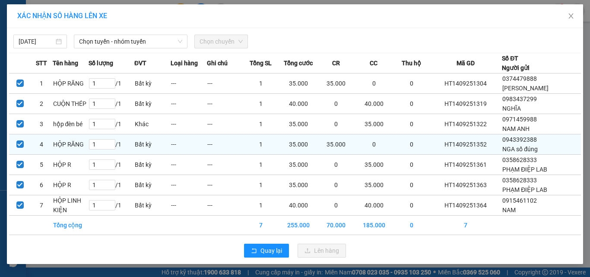
click at [25, 148] on td at bounding box center [20, 143] width 22 height 19
click at [19, 145] on input "checkbox" at bounding box center [19, 143] width 7 height 7
checkbox input "false"
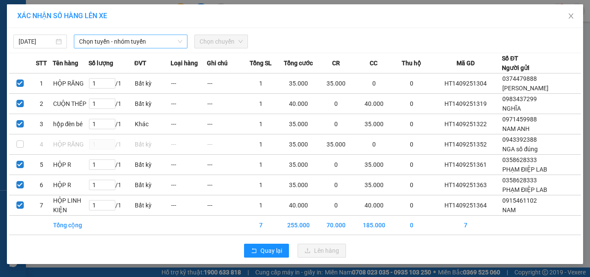
click at [136, 44] on span "Chọn tuyến - nhóm tuyến" at bounding box center [130, 41] width 103 height 13
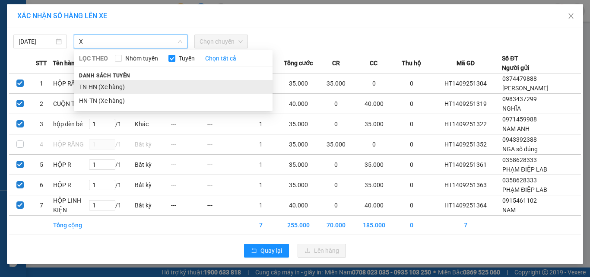
type input "X"
click at [136, 89] on li "TN-HN (Xe hàng)" at bounding box center [173, 87] width 199 height 14
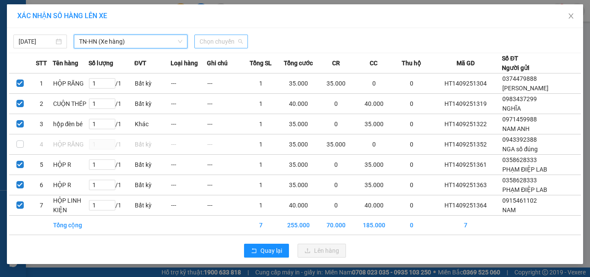
click at [211, 46] on span "Chọn chuyến" at bounding box center [221, 41] width 43 height 13
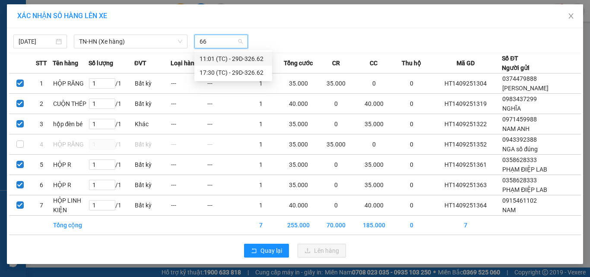
type input "662"
click at [241, 72] on div "17:30 (TC) - 29D-326.62" at bounding box center [233, 73] width 67 height 10
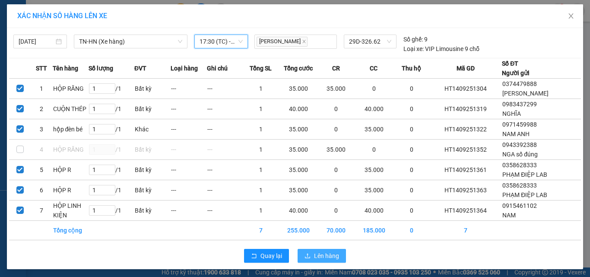
click at [307, 254] on icon "upload" at bounding box center [307, 256] width 6 height 6
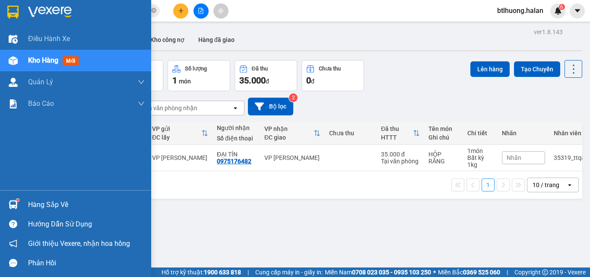
drag, startPoint x: 22, startPoint y: 202, endPoint x: 28, endPoint y: 202, distance: 5.6
click at [23, 202] on div "Hàng sắp về" at bounding box center [75, 204] width 151 height 19
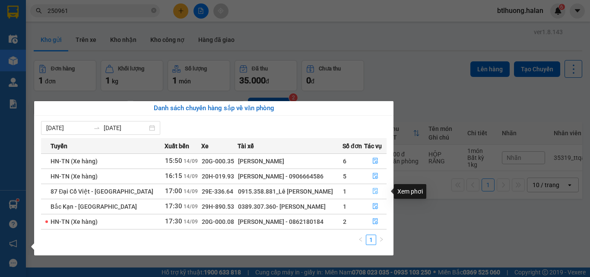
click at [375, 190] on icon "file-done" at bounding box center [375, 191] width 6 height 6
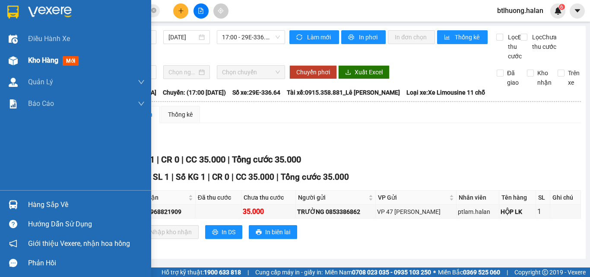
click at [18, 60] on div at bounding box center [13, 60] width 15 height 15
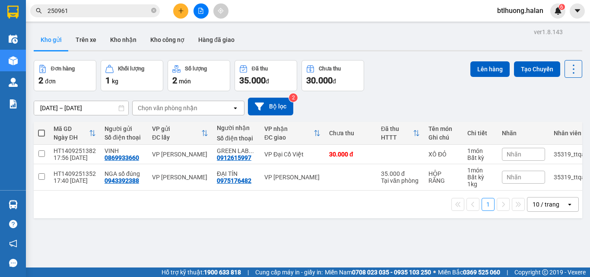
click at [108, 14] on input "250961" at bounding box center [99, 11] width 102 height 10
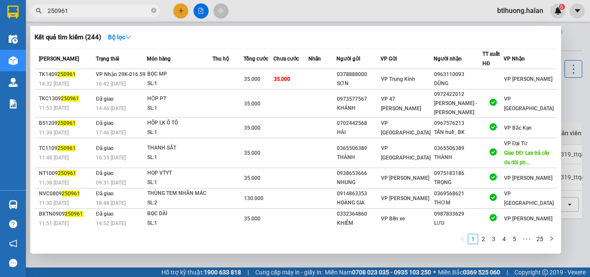
click at [108, 14] on input "250961" at bounding box center [99, 11] width 102 height 10
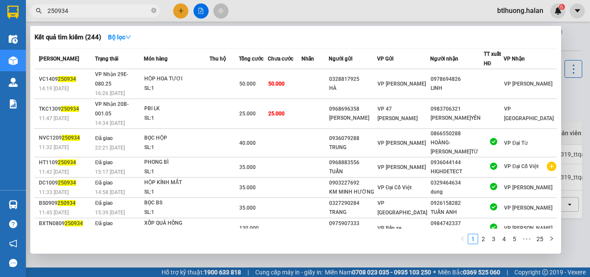
type input "250934"
click at [336, 7] on div at bounding box center [295, 138] width 590 height 277
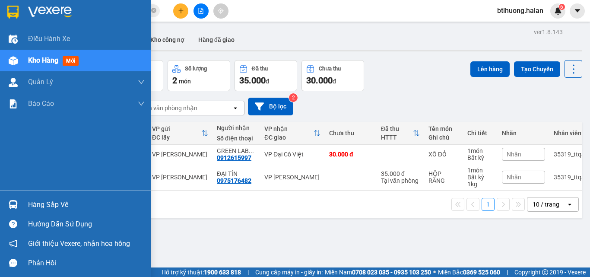
click at [13, 210] on div at bounding box center [13, 204] width 15 height 15
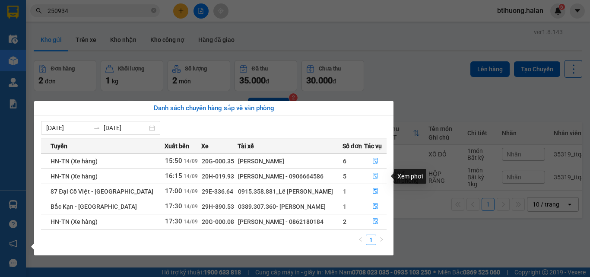
click at [375, 175] on icon "file-done" at bounding box center [375, 176] width 6 height 6
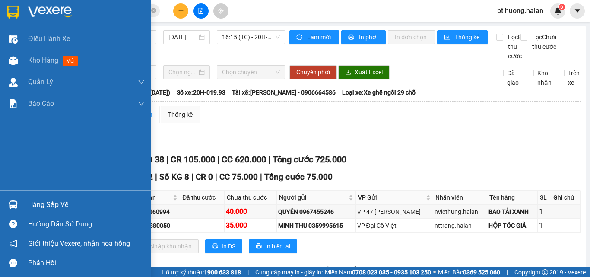
click at [18, 208] on div at bounding box center [13, 204] width 15 height 15
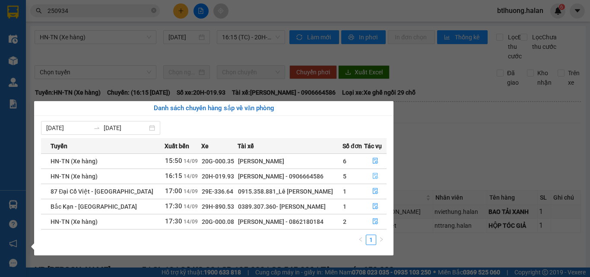
click at [373, 178] on icon "file-done" at bounding box center [375, 176] width 6 height 6
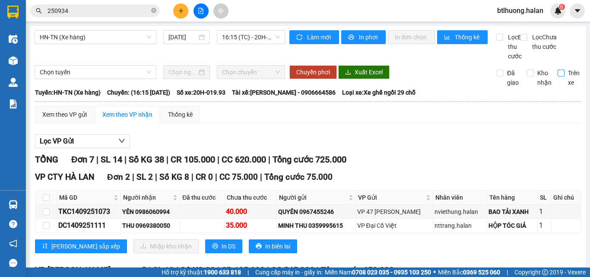
click at [564, 86] on span "Trên xe" at bounding box center [573, 77] width 19 height 19
click at [563, 76] on input "Trên xe" at bounding box center [561, 73] width 7 height 7
checkbox input "true"
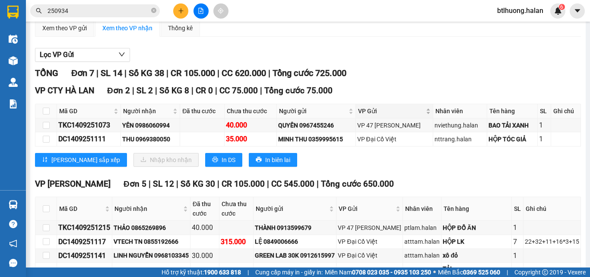
scroll to position [130, 0]
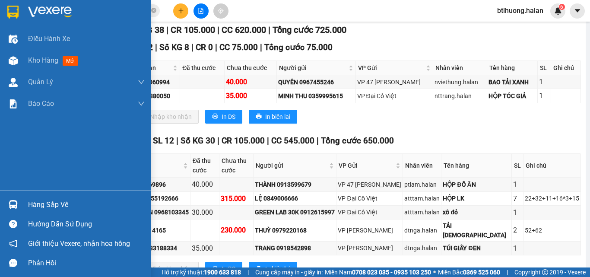
click at [16, 200] on img at bounding box center [13, 204] width 9 height 9
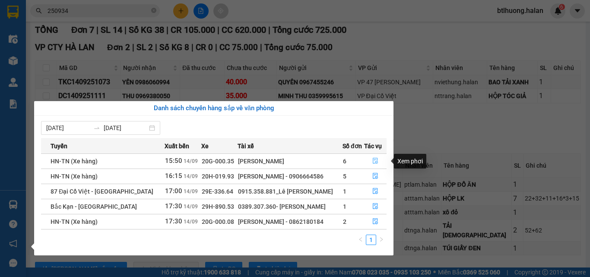
click at [382, 162] on button "button" at bounding box center [375, 161] width 22 height 14
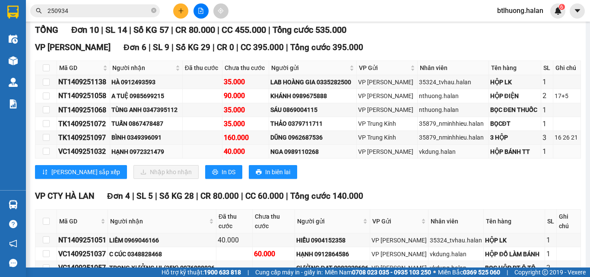
scroll to position [43, 0]
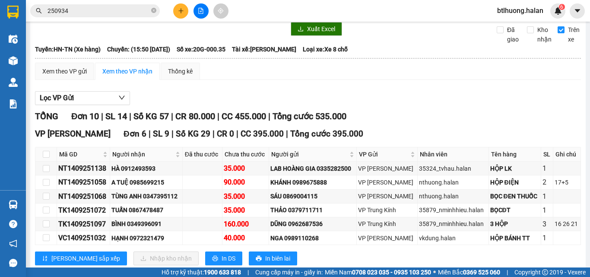
click at [104, 11] on input "250934" at bounding box center [99, 11] width 102 height 10
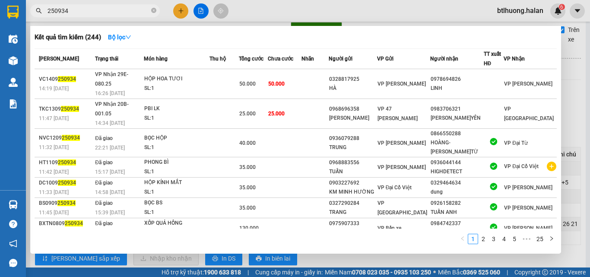
click at [104, 11] on input "250934" at bounding box center [99, 11] width 102 height 10
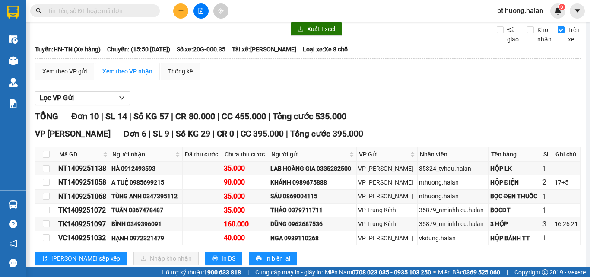
click at [503, 11] on span "btlhuong.halan" at bounding box center [520, 10] width 60 height 11
click at [504, 30] on span "Đăng xuất" at bounding box center [524, 27] width 42 height 10
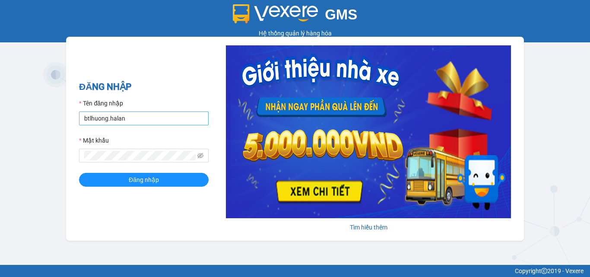
click at [140, 114] on input "btlhuong.halan" at bounding box center [144, 118] width 130 height 14
click at [133, 111] on div "Tên đăng nhập" at bounding box center [144, 104] width 130 height 13
click at [161, 117] on input "btlhuong.halan" at bounding box center [144, 118] width 130 height 14
type input "ntiendung.halan"
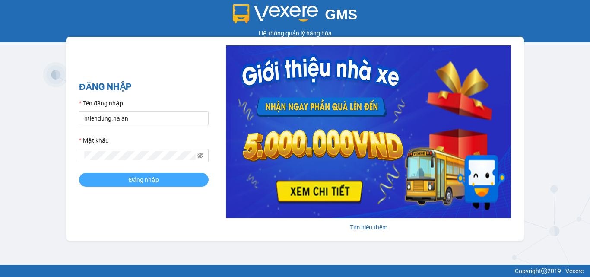
click at [127, 177] on button "Đăng nhập" at bounding box center [144, 180] width 130 height 14
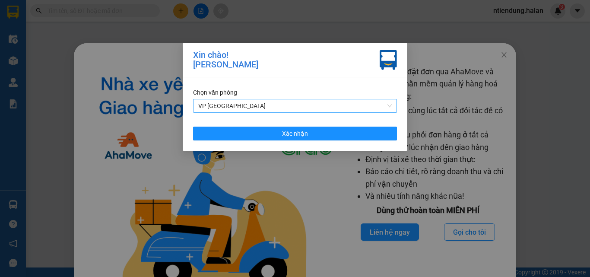
click at [258, 102] on span "VP [GEOGRAPHIC_DATA]" at bounding box center [294, 105] width 193 height 13
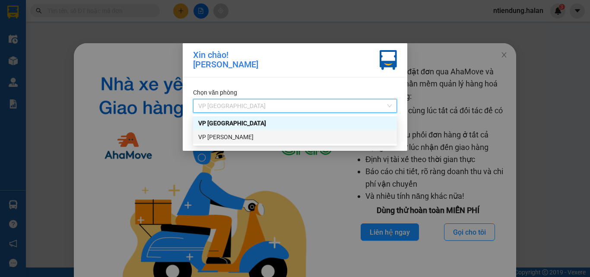
click at [228, 136] on div "VP [PERSON_NAME]" at bounding box center [294, 137] width 193 height 10
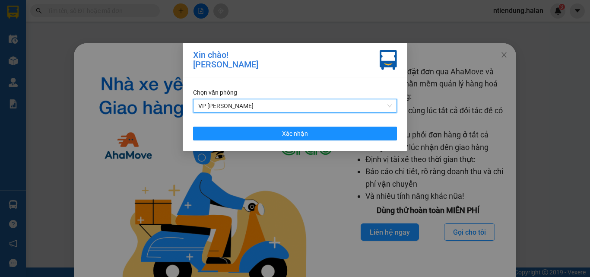
click at [290, 142] on div "Chọn văn phòng VP [PERSON_NAME] VP [PERSON_NAME] nhận" at bounding box center [295, 113] width 225 height 73
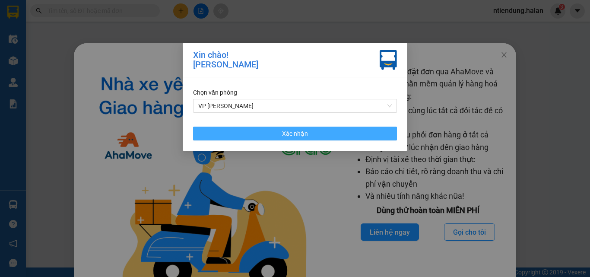
click at [292, 140] on button "Xác nhận" at bounding box center [295, 134] width 204 height 14
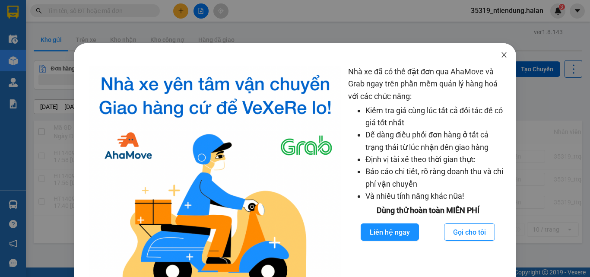
click at [501, 57] on icon "close" at bounding box center [504, 54] width 7 height 7
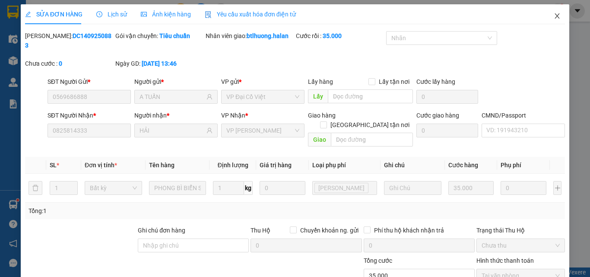
click at [547, 22] on span "Close" at bounding box center [557, 16] width 24 height 24
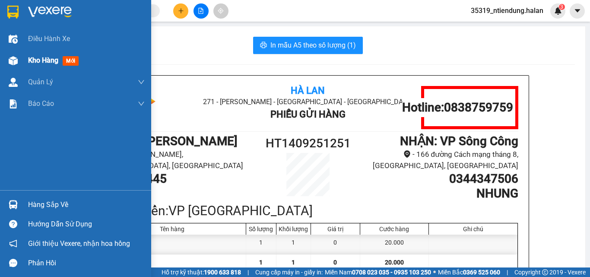
click at [14, 59] on img at bounding box center [13, 60] width 9 height 9
